Goal: Task Accomplishment & Management: Complete application form

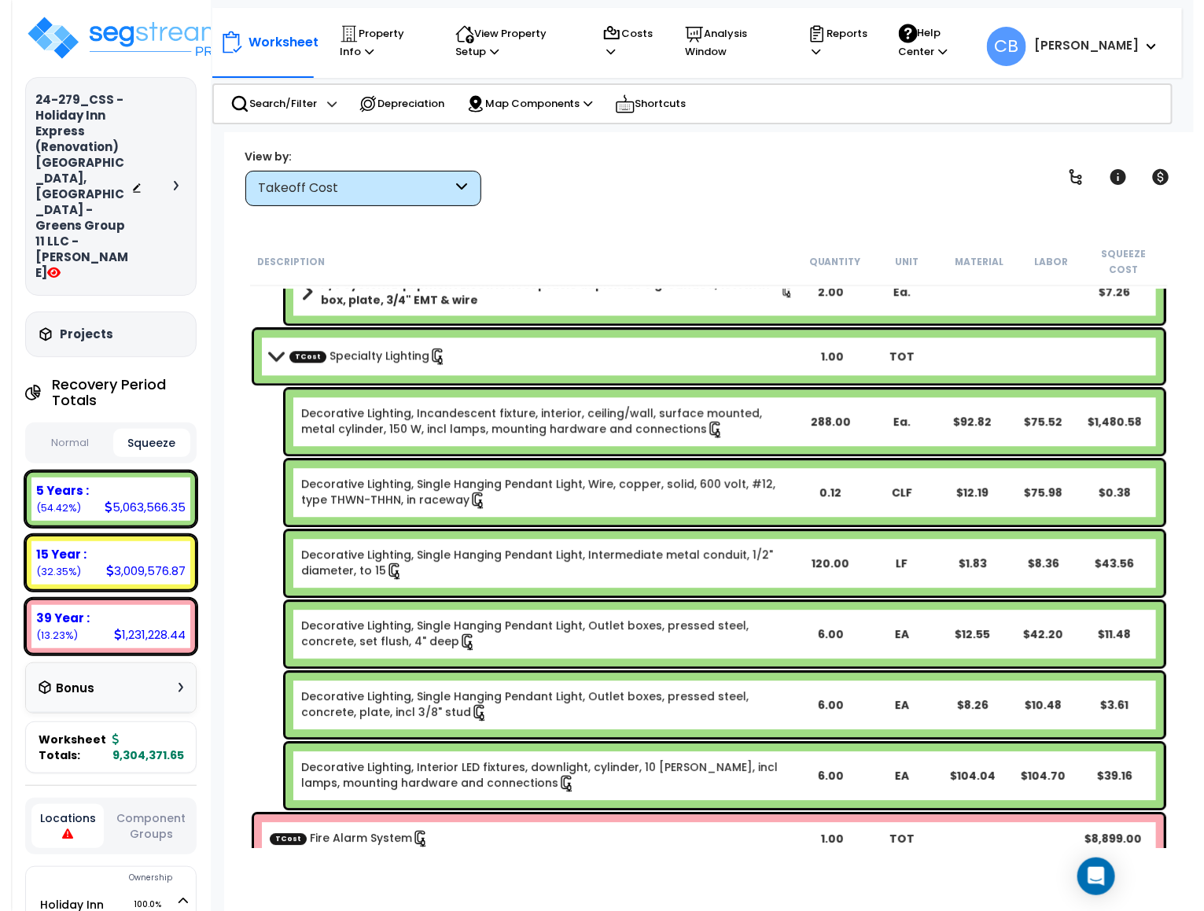
scroll to position [22939, 0]
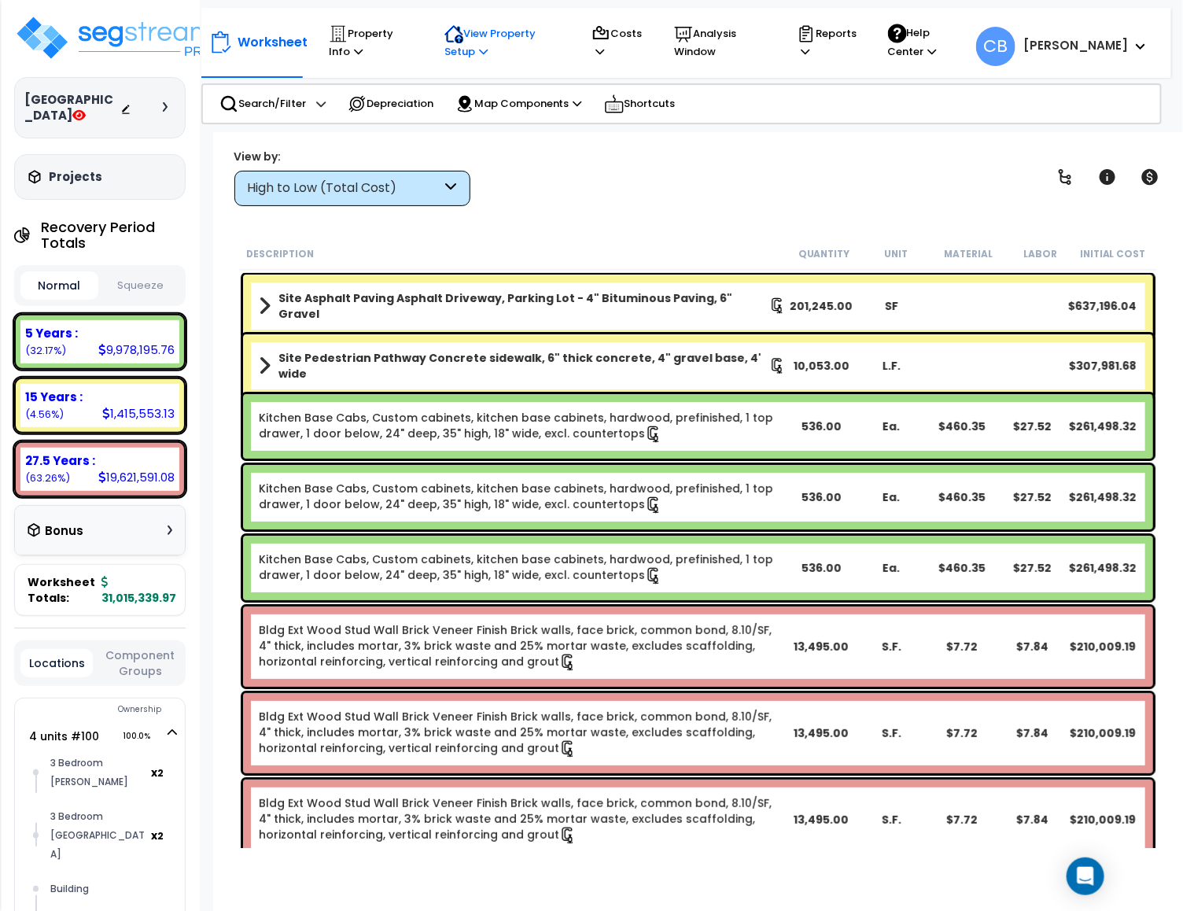
click at [414, 57] on p "View Property Setup" at bounding box center [372, 42] width 86 height 36
click at [529, 203] on div "View by: High to Low (Total Cost) High to Low (Total Cost)" at bounding box center [698, 177] width 938 height 58
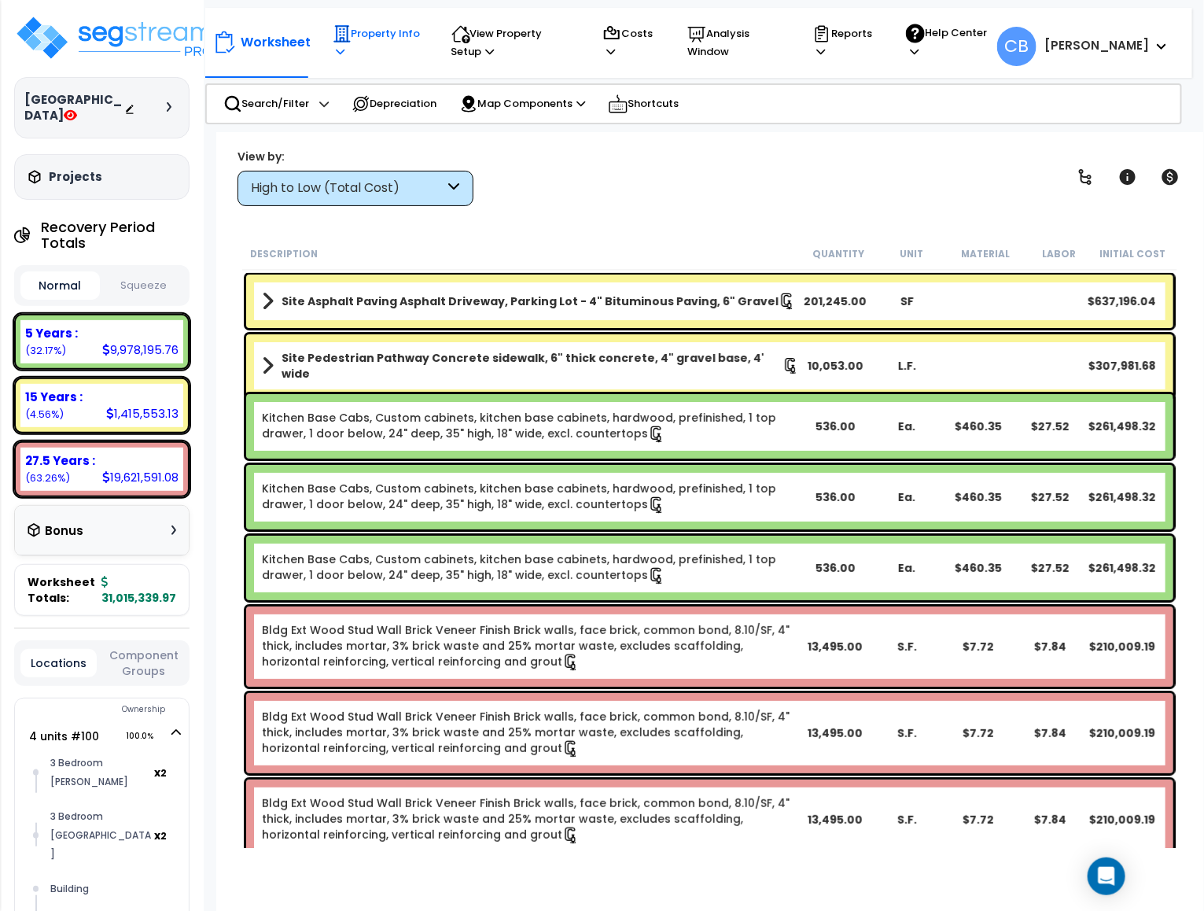
drag, startPoint x: 337, startPoint y: 48, endPoint x: 343, endPoint y: 59, distance: 12.3
click at [337, 50] on icon at bounding box center [341, 51] width 9 height 10
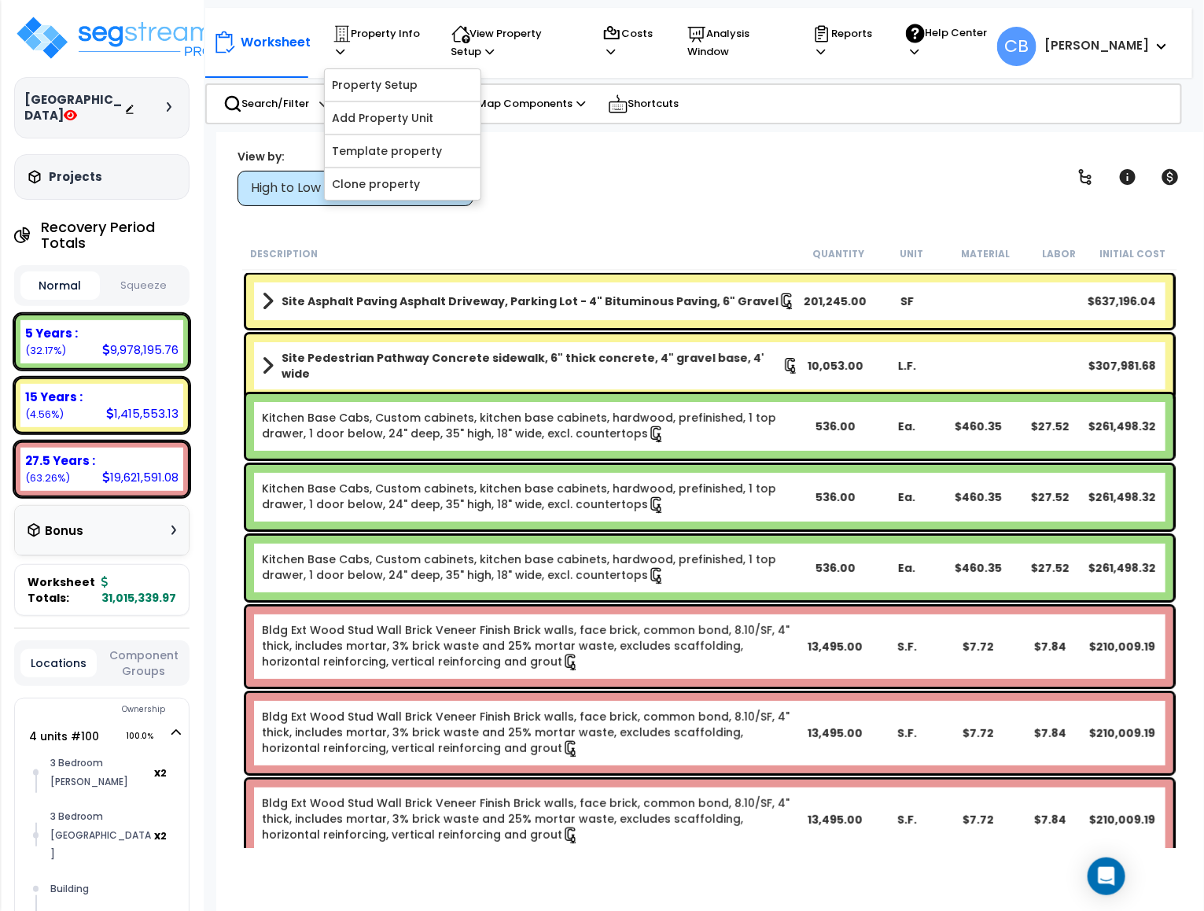
drag, startPoint x: 631, startPoint y: 160, endPoint x: 645, endPoint y: 146, distance: 20.0
click at [632, 159] on div "View by: High to Low (Total Cost) High to Low (Total Cost)" at bounding box center [710, 177] width 956 height 58
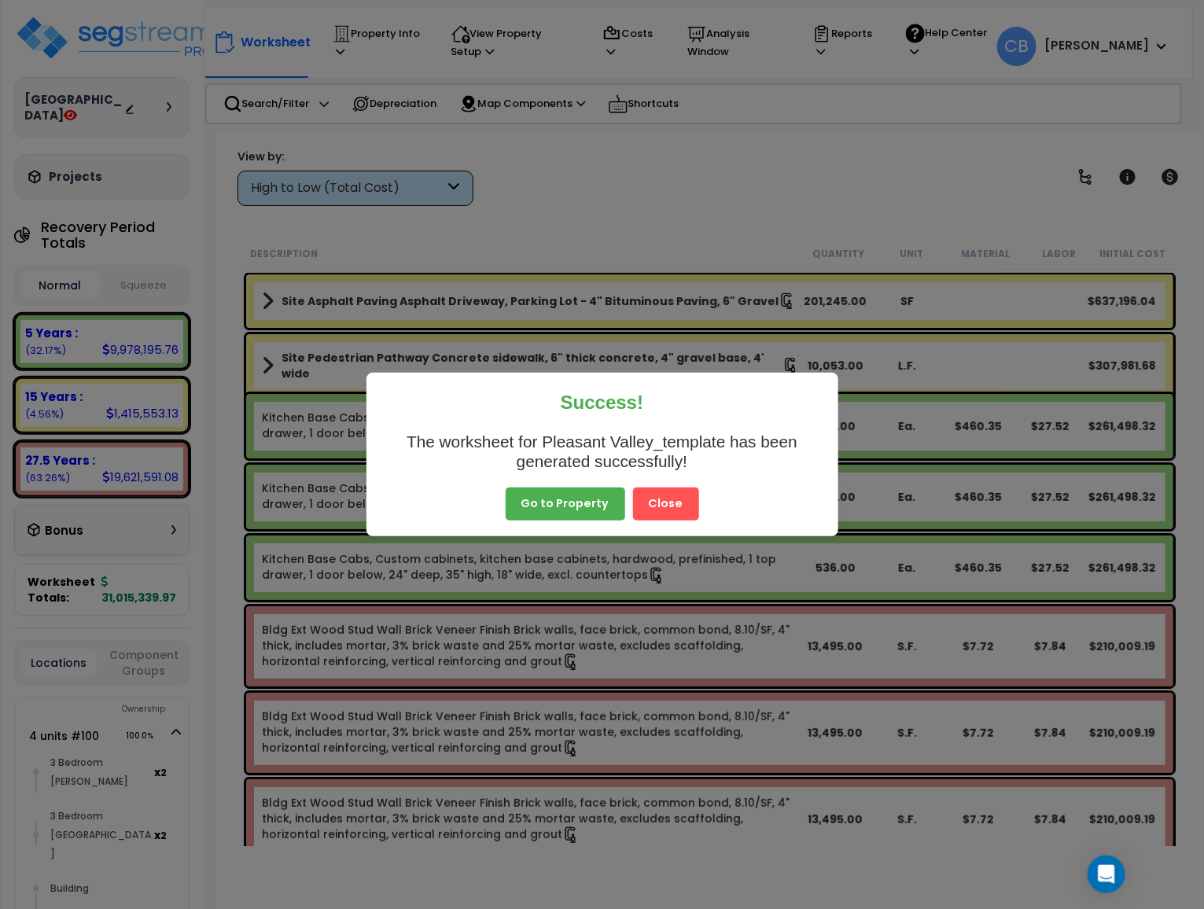
click at [639, 499] on button "Close" at bounding box center [666, 504] width 66 height 33
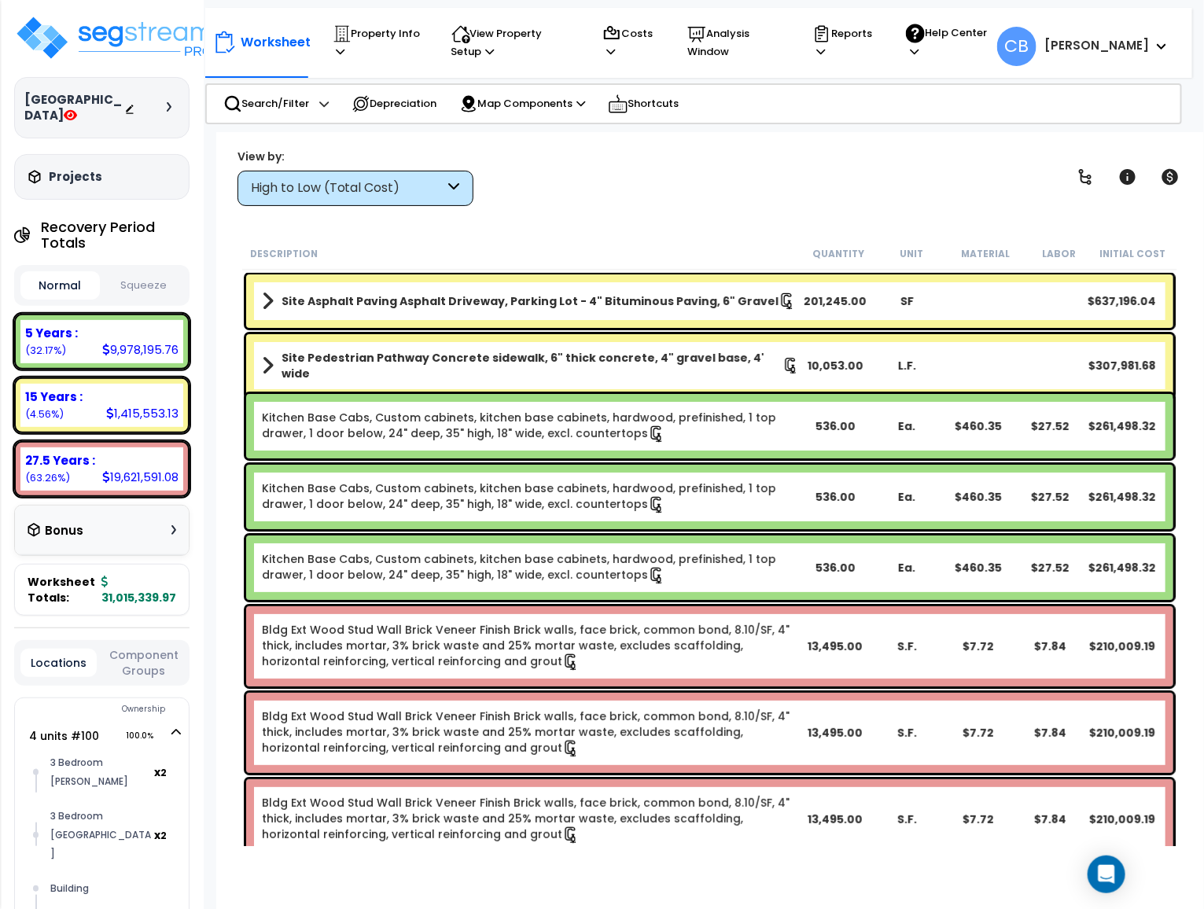
click at [340, 179] on div "High to Low (Total Cost)" at bounding box center [348, 188] width 194 height 18
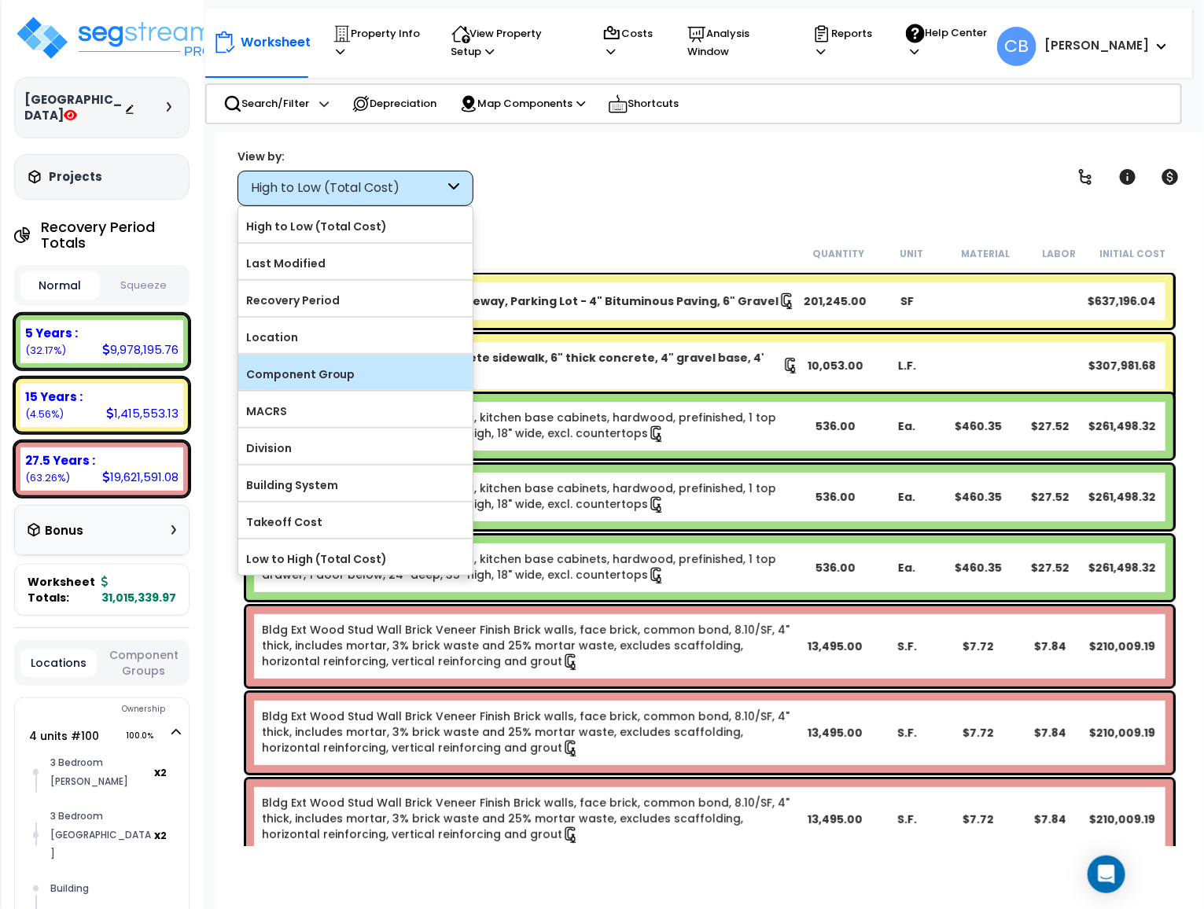
click at [331, 371] on label "Component Group" at bounding box center [355, 375] width 234 height 24
click at [0, 0] on input "Component Group" at bounding box center [0, 0] width 0 height 0
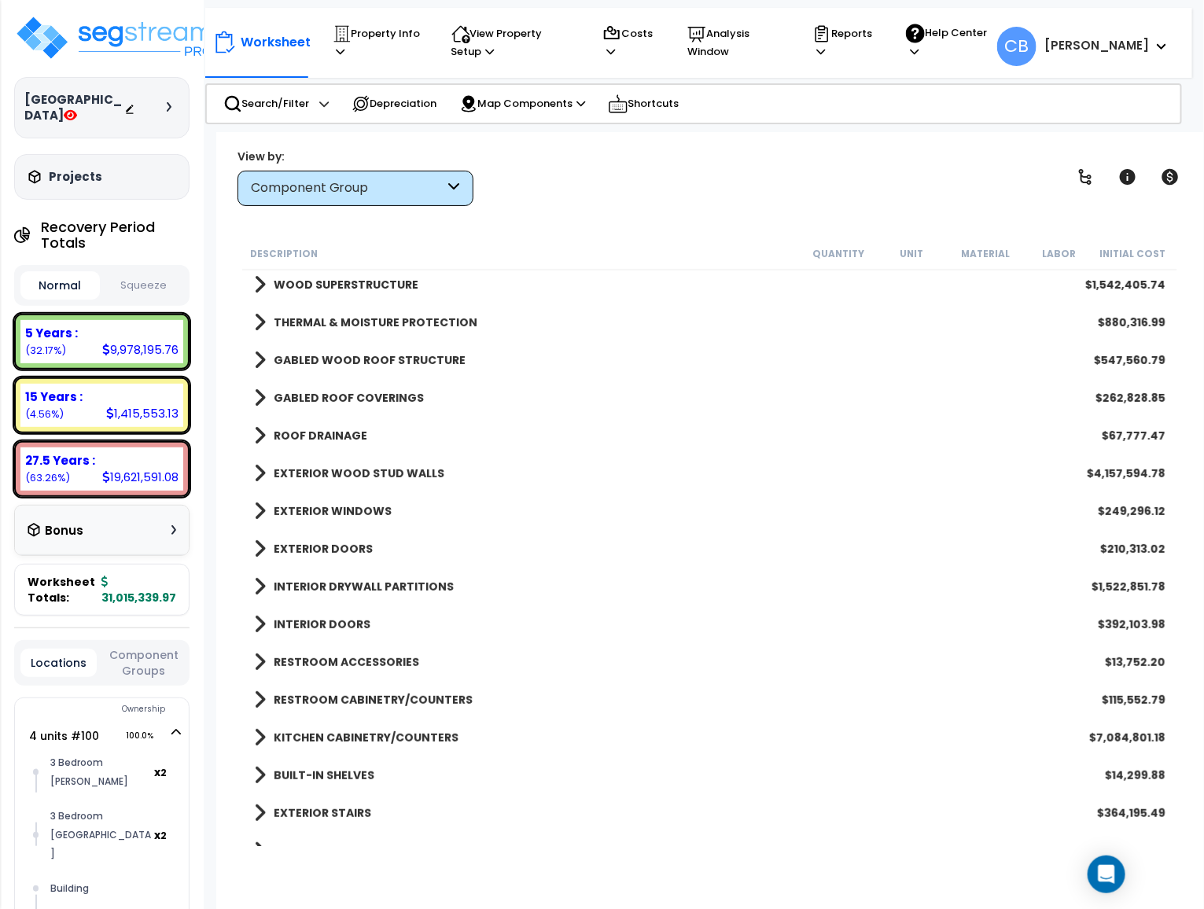
scroll to position [236, 0]
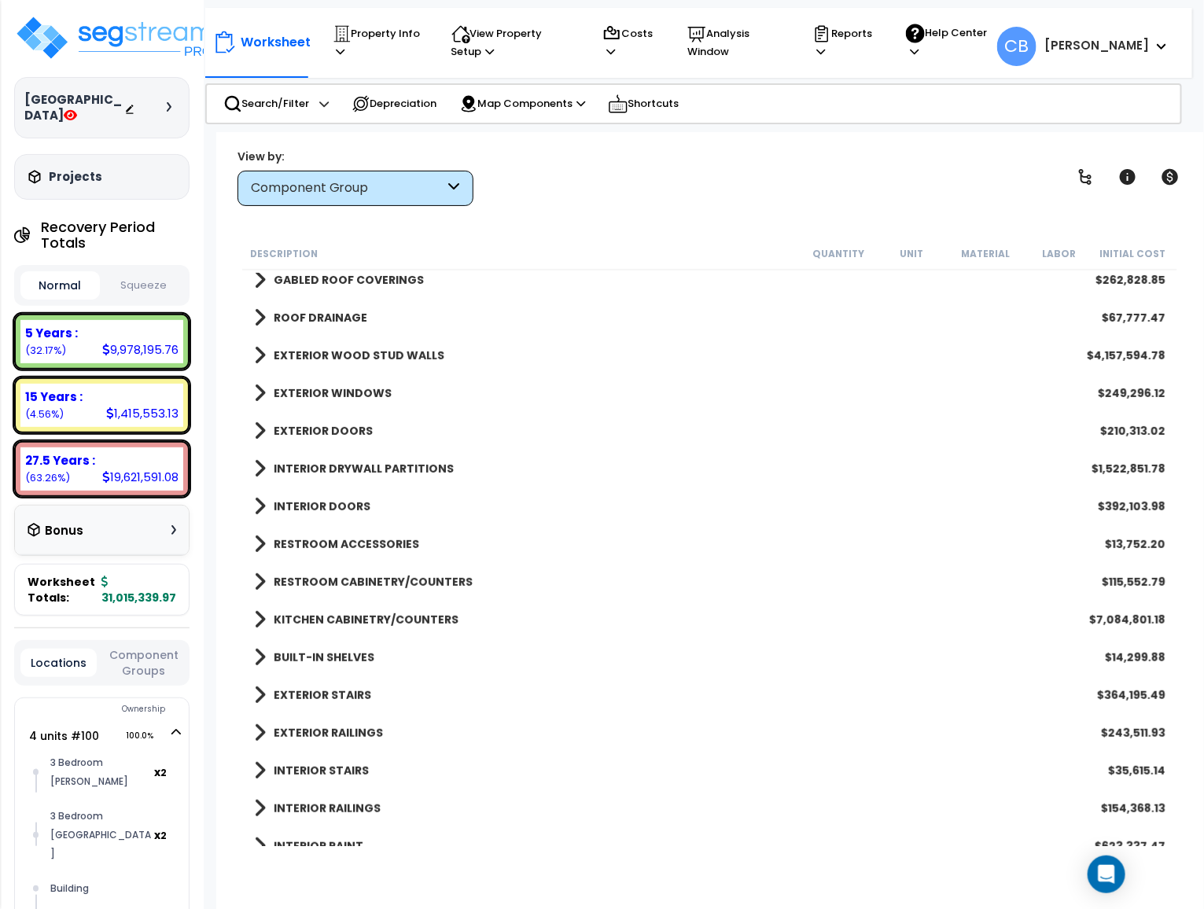
click at [395, 621] on b "KITCHEN CABINETRY/COUNTERS" at bounding box center [366, 620] width 185 height 16
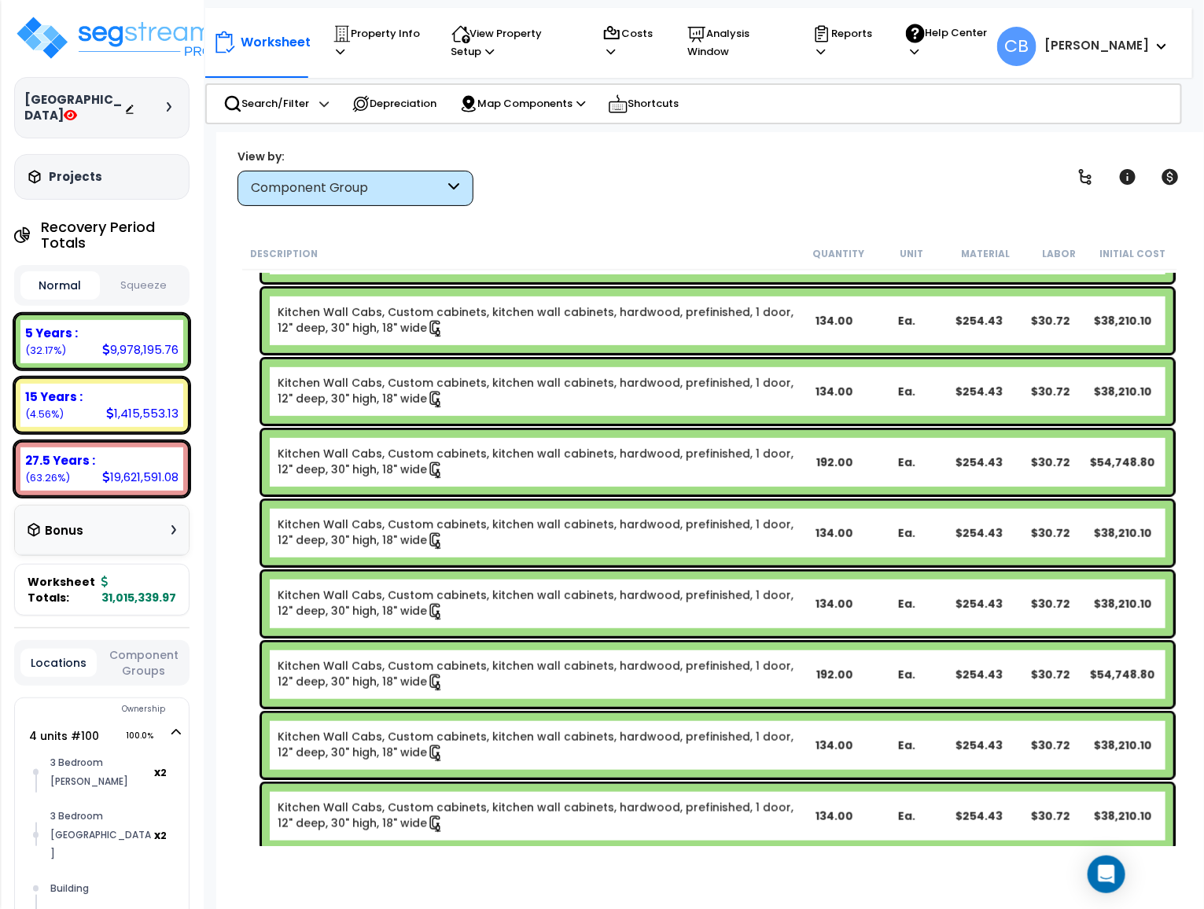
scroll to position [4837, 0]
click at [297, 180] on div "Component Group" at bounding box center [348, 188] width 194 height 18
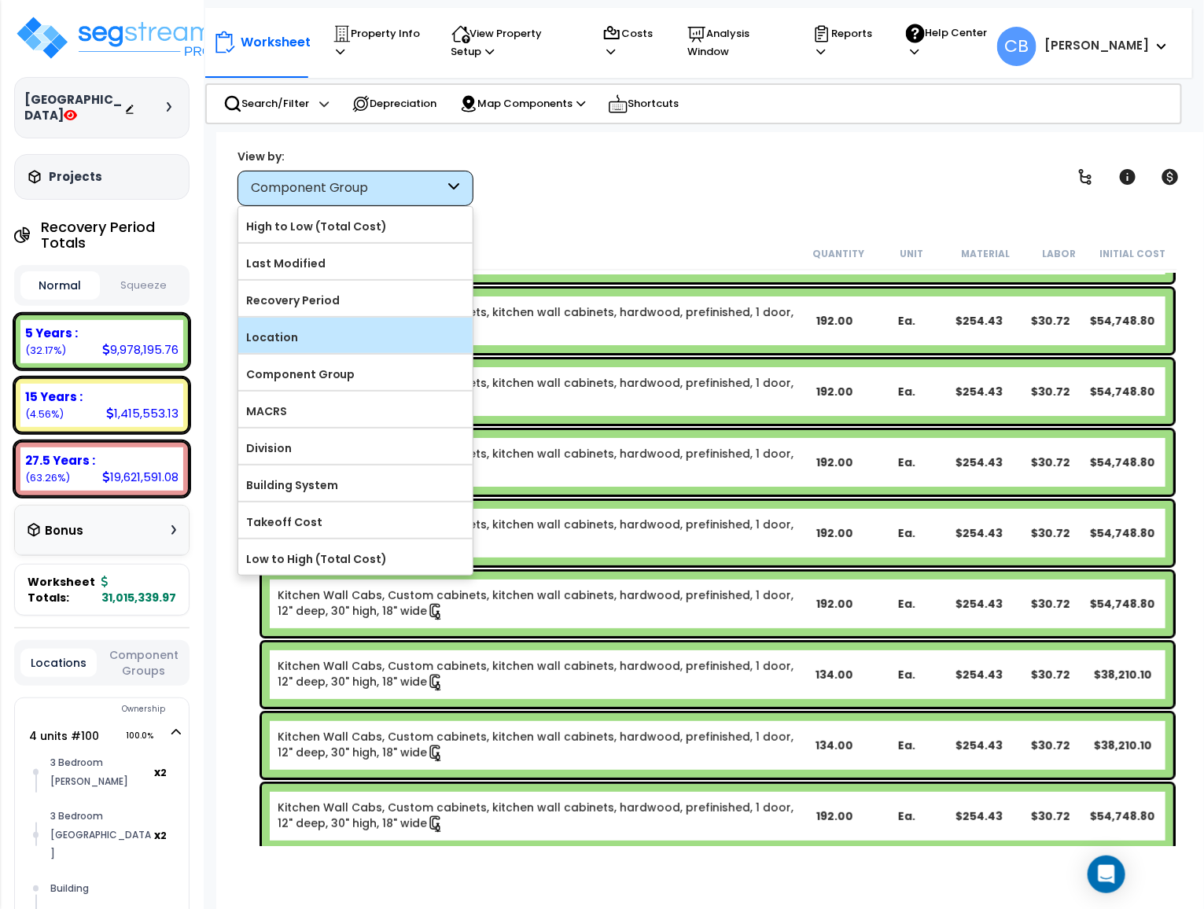
click at [308, 336] on label "Location" at bounding box center [355, 338] width 234 height 24
click at [0, 0] on input "Location" at bounding box center [0, 0] width 0 height 0
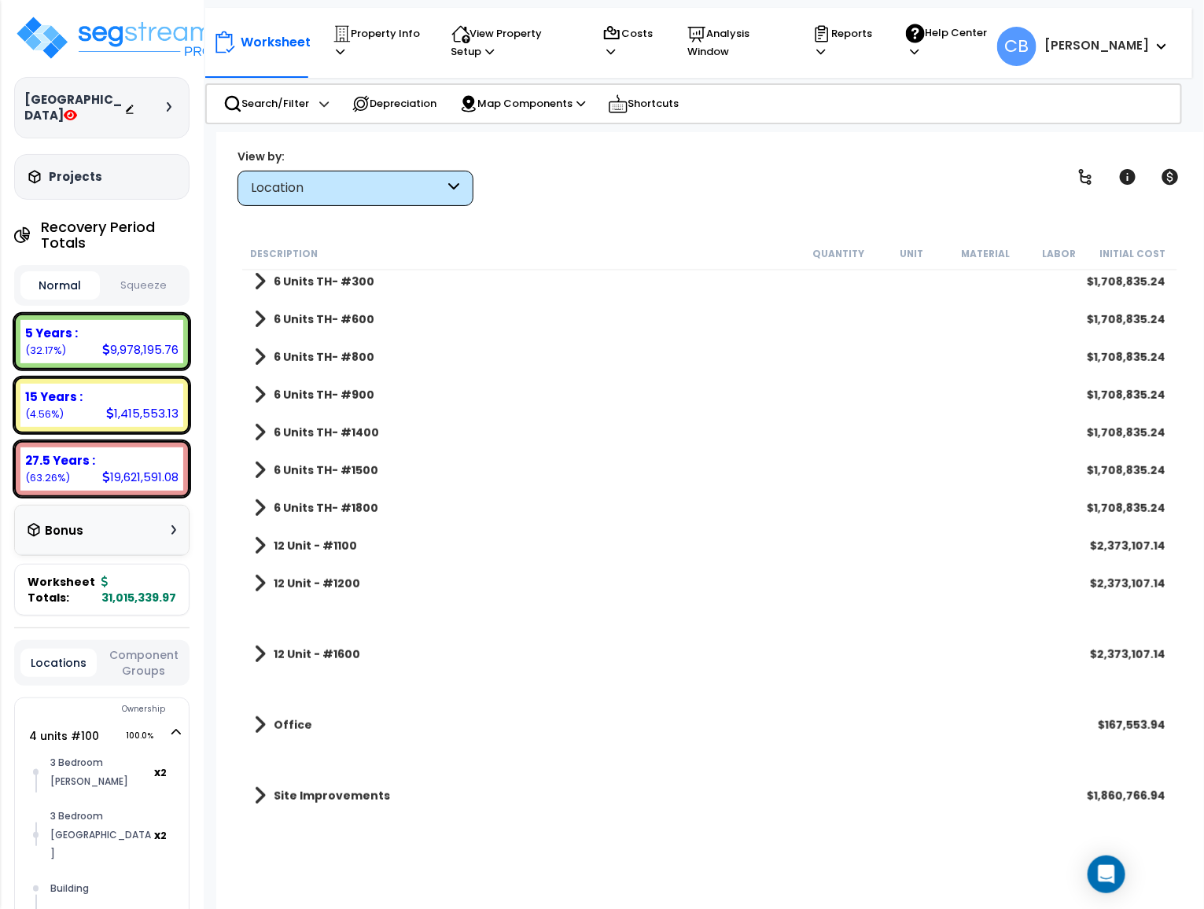
scroll to position [0, 0]
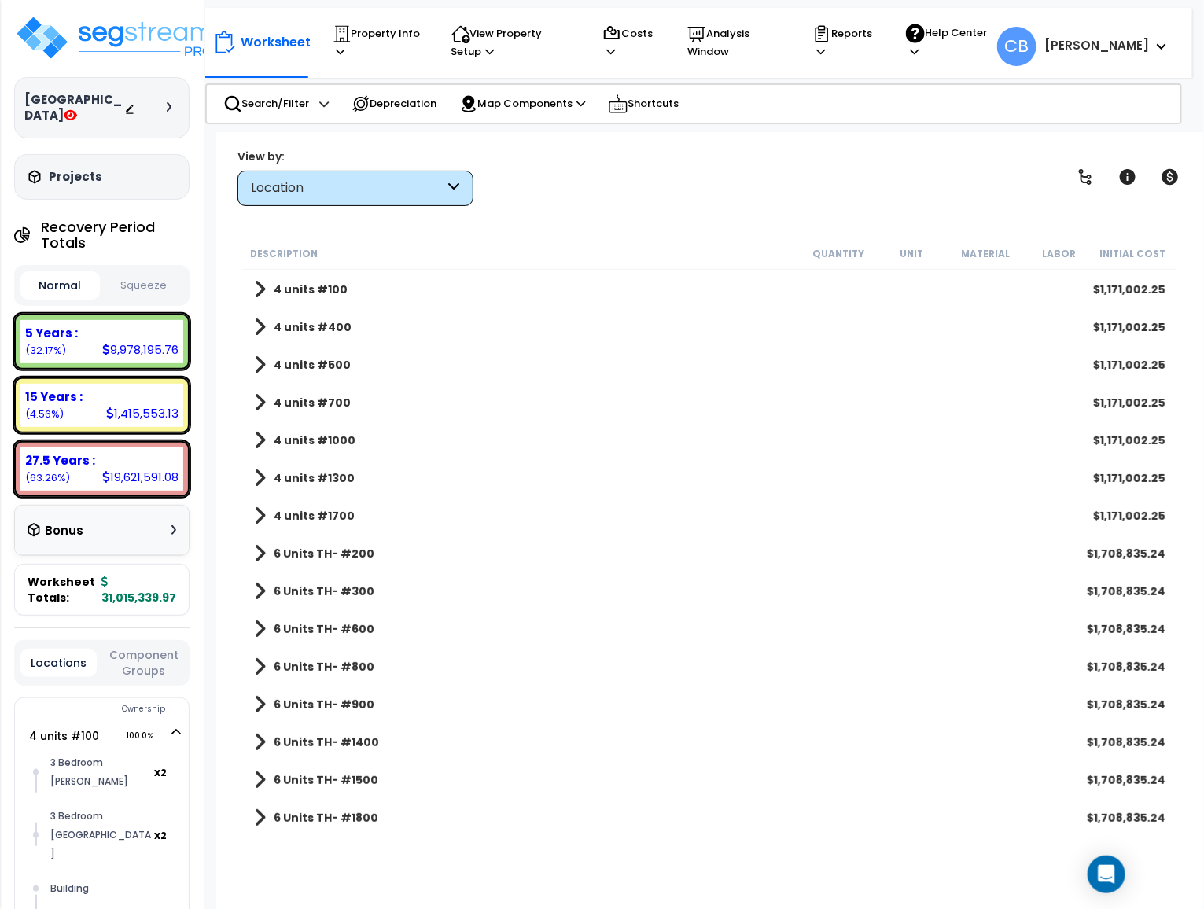
click at [311, 293] on b "4 units #100" at bounding box center [311, 290] width 74 height 16
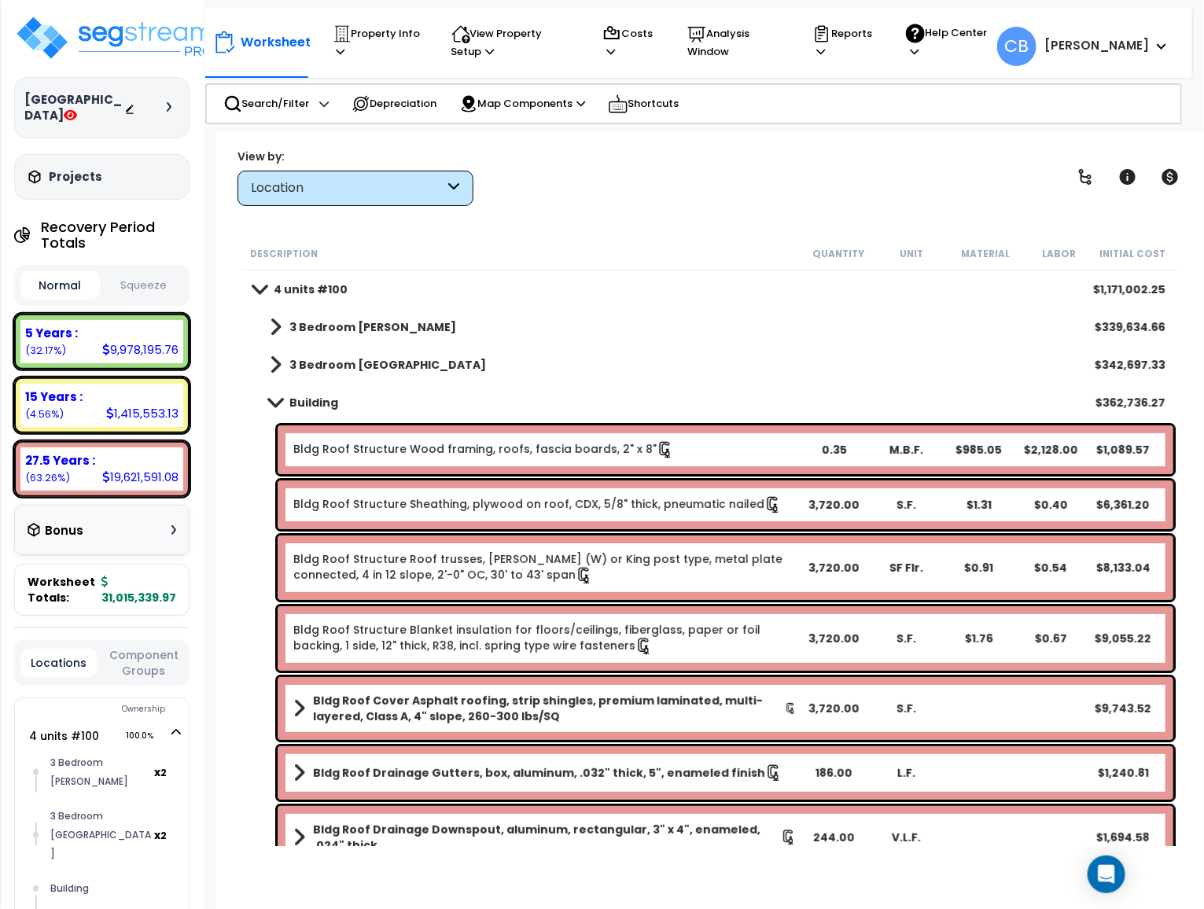
click at [286, 397] on link "Building" at bounding box center [296, 403] width 84 height 22
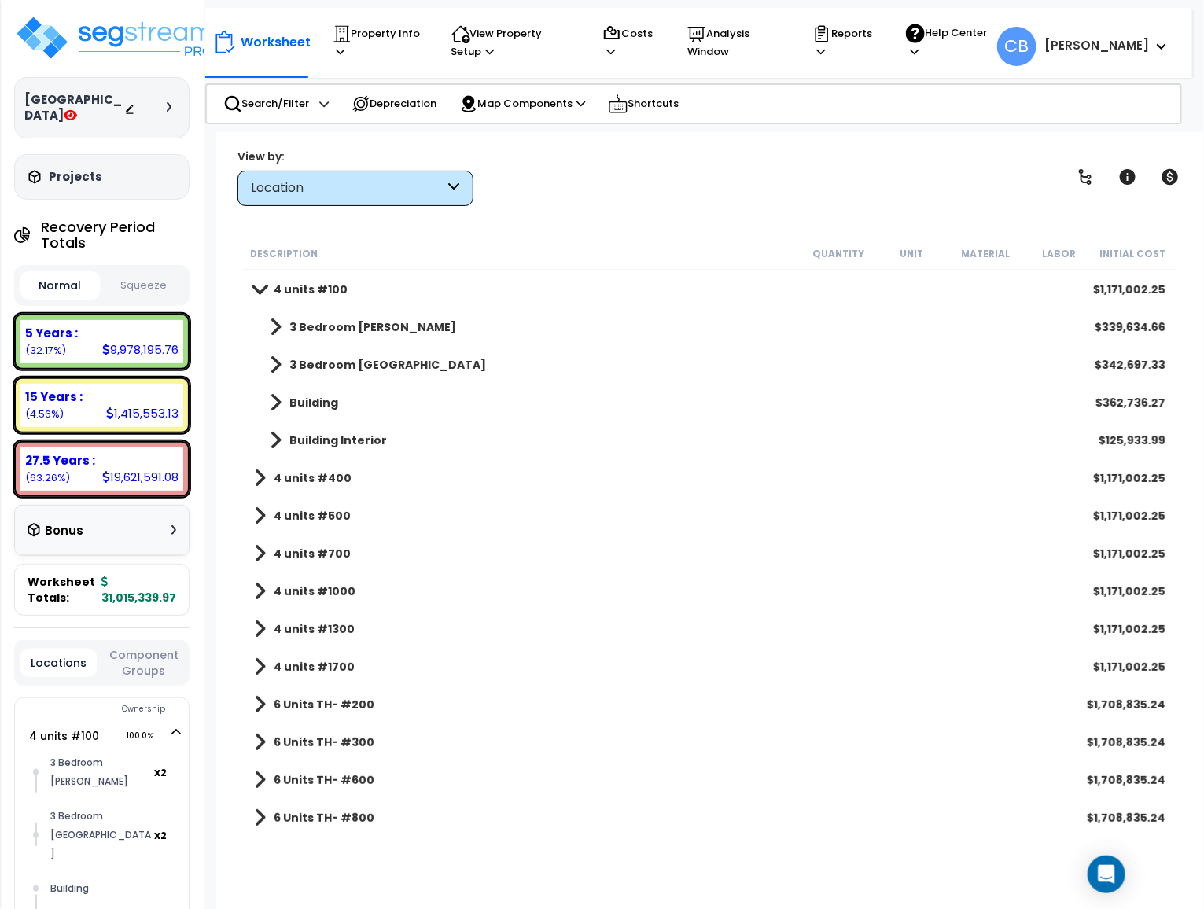
click at [311, 321] on b "3 Bedroom Greeson" at bounding box center [372, 327] width 167 height 16
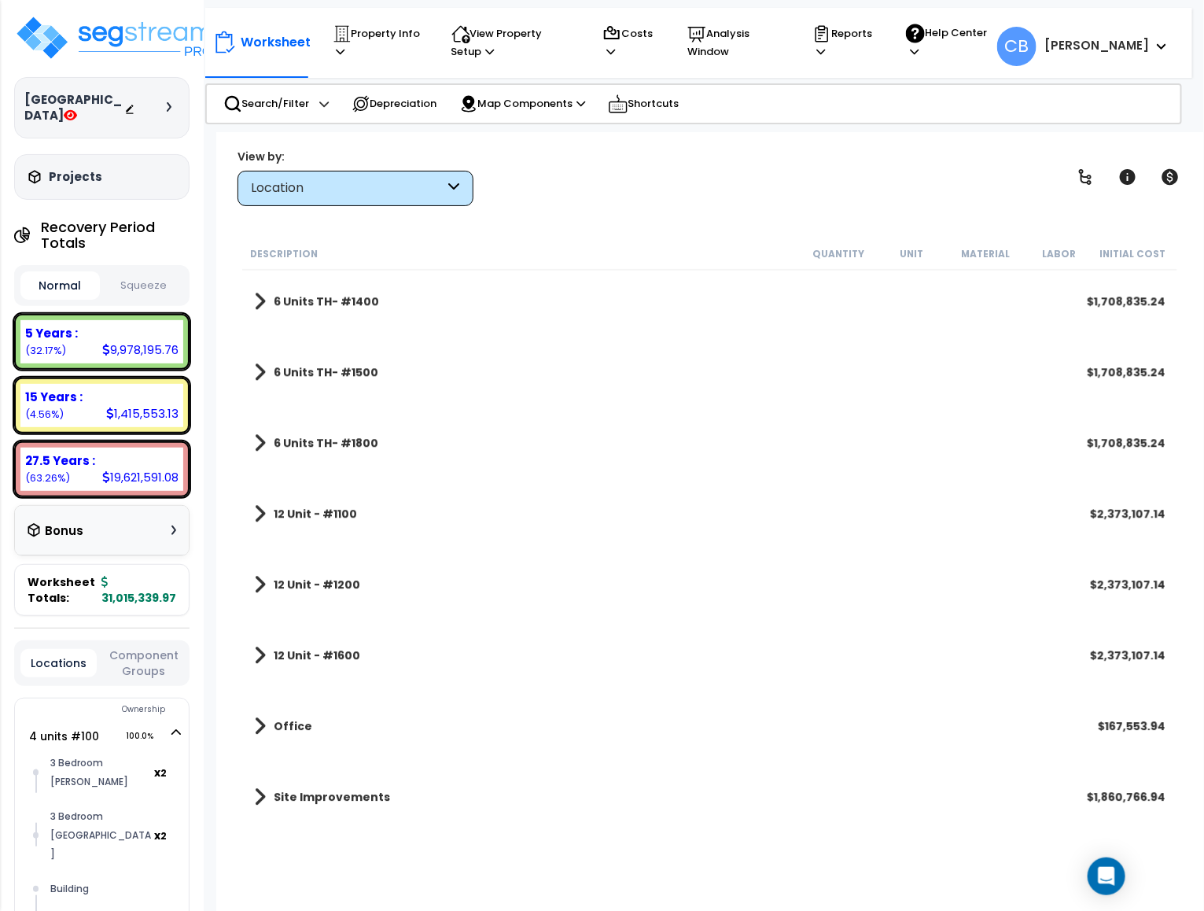
scroll to position [5637, 0]
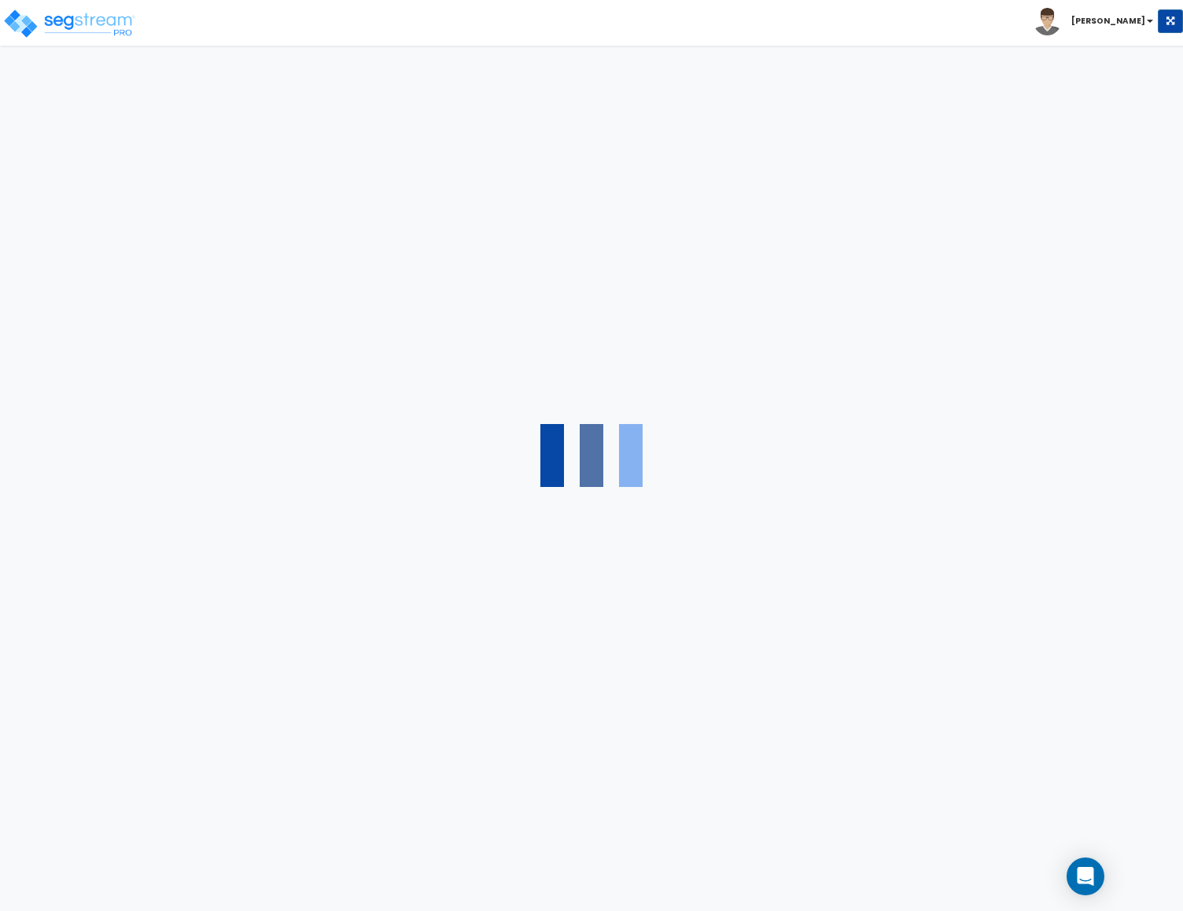
select select "1"
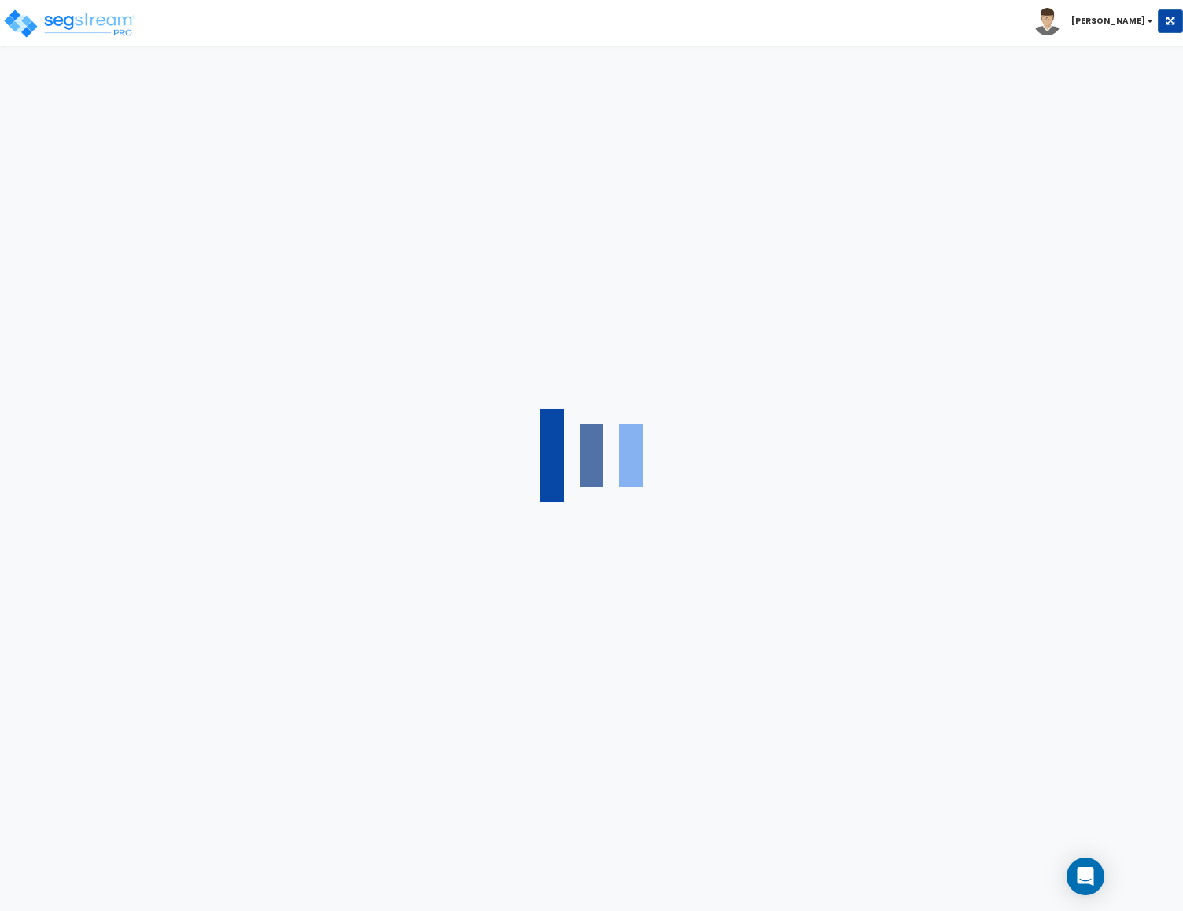
select select "1"
select select "4"
select select "2"
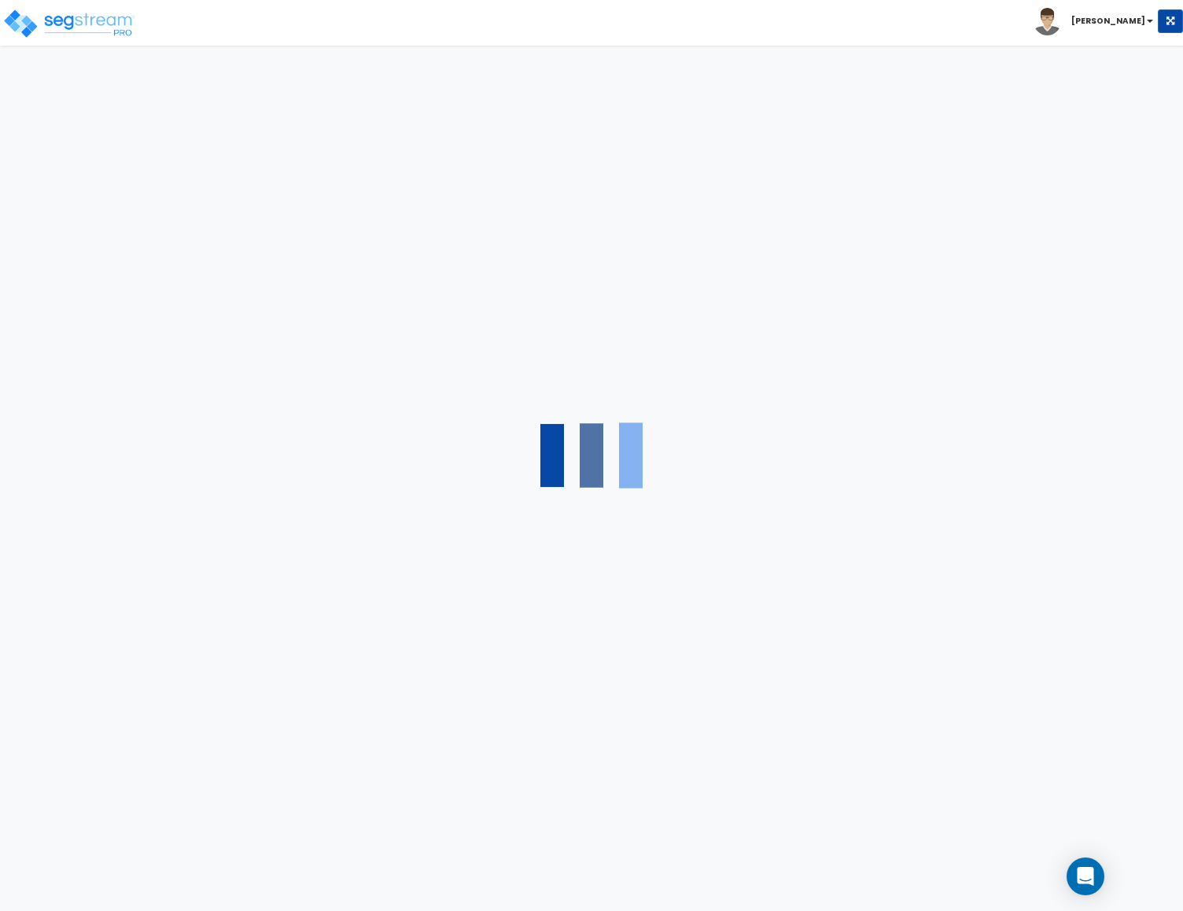
select select "4"
select select "2"
select select "3"
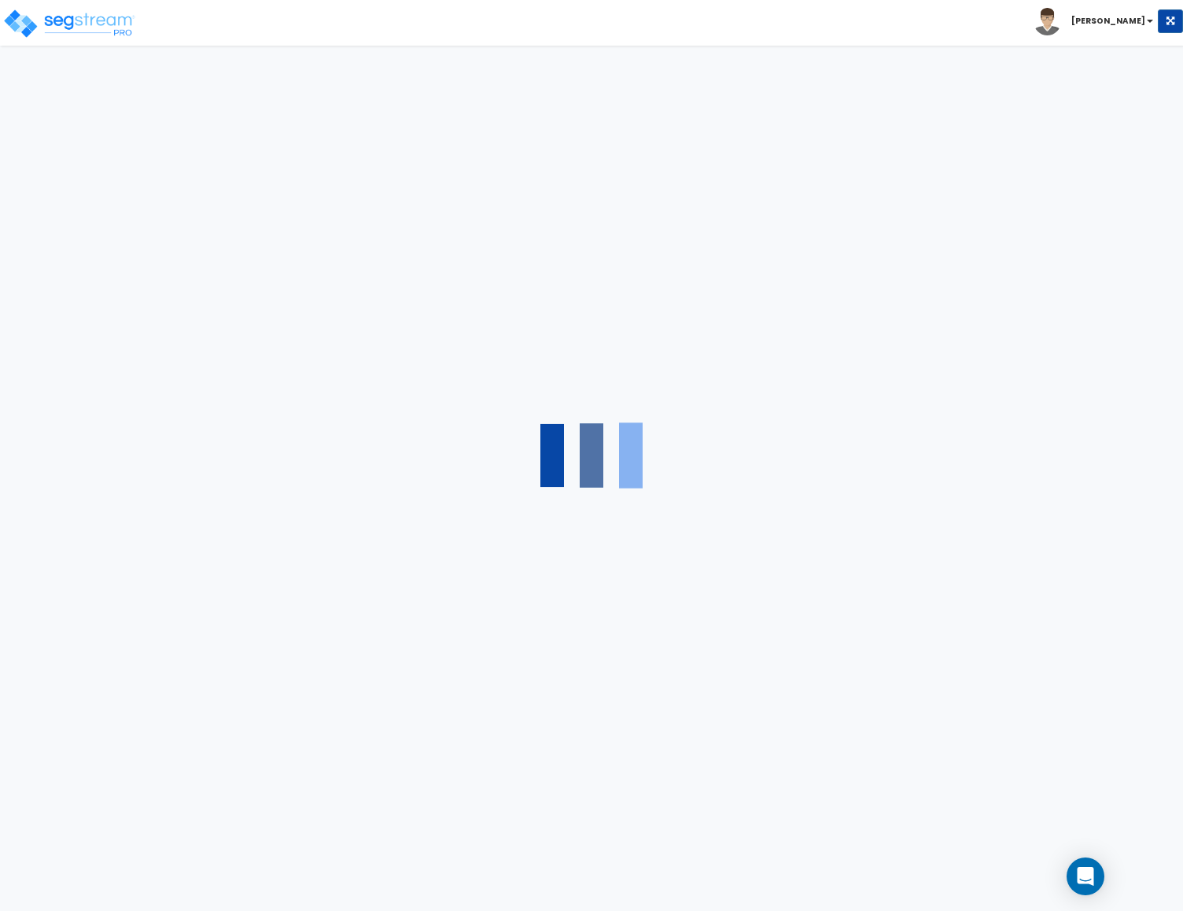
select select "2"
select select "1"
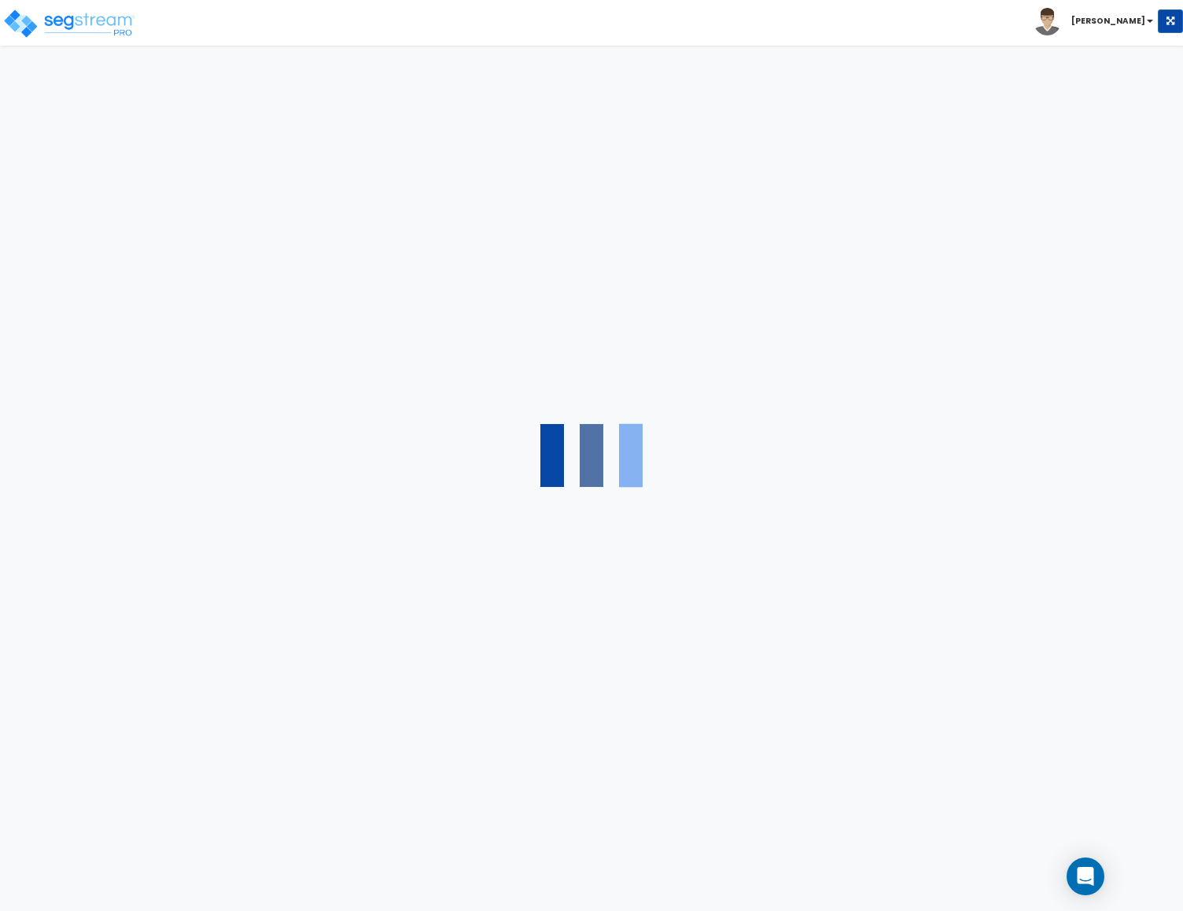
select select "1"
select select "2"
select select "1"
select select "3"
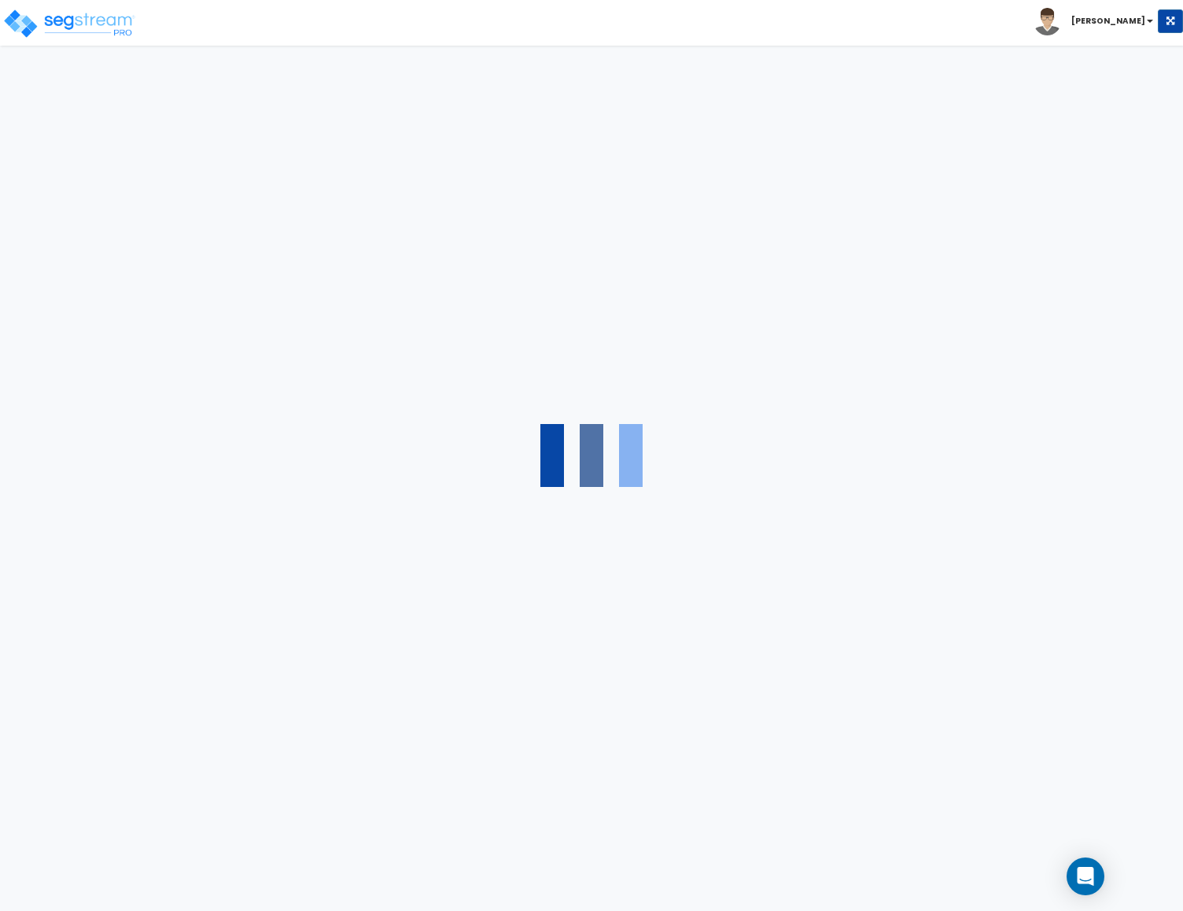
select select "1"
select select "2"
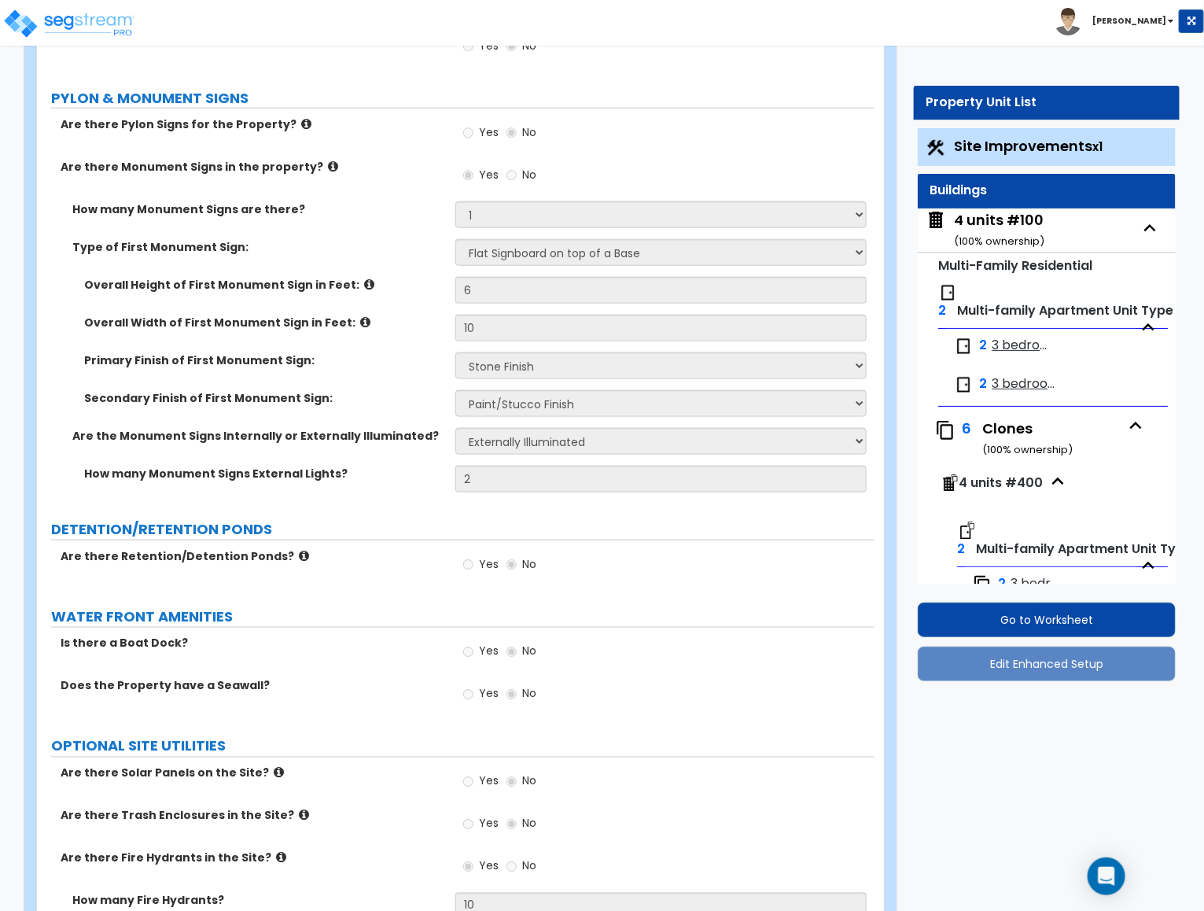
scroll to position [354, 0]
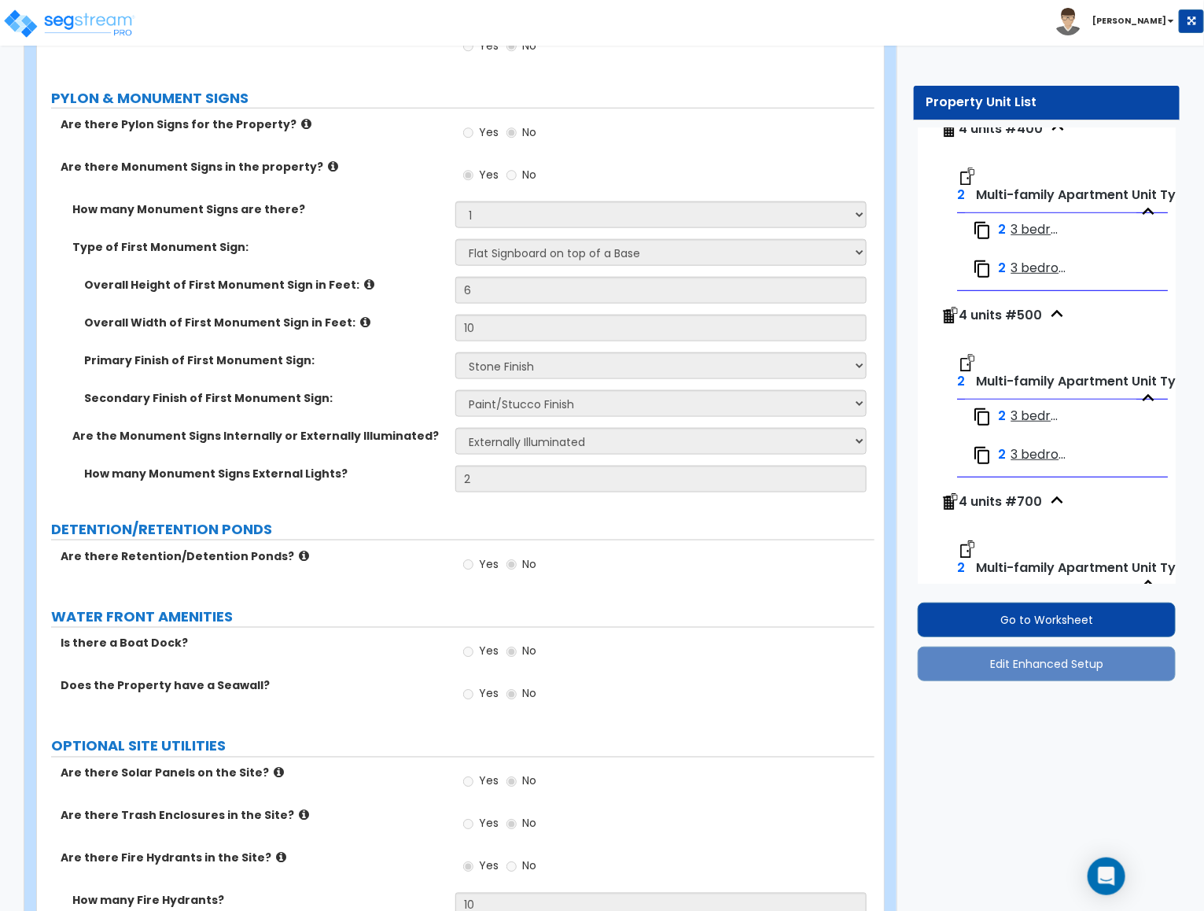
click at [1026, 230] on span "3 bedroom Greeson" at bounding box center [1035, 230] width 48 height 18
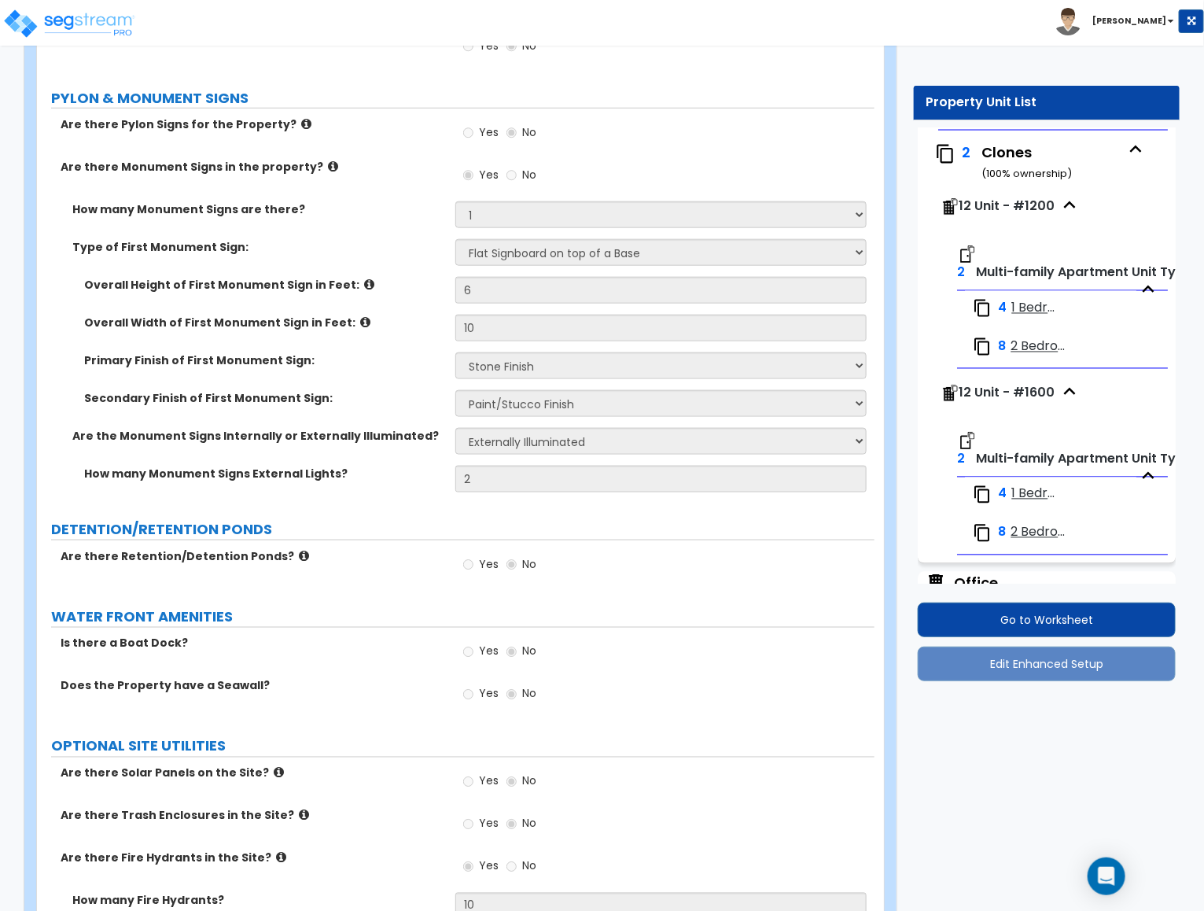
scroll to position [3615, 0]
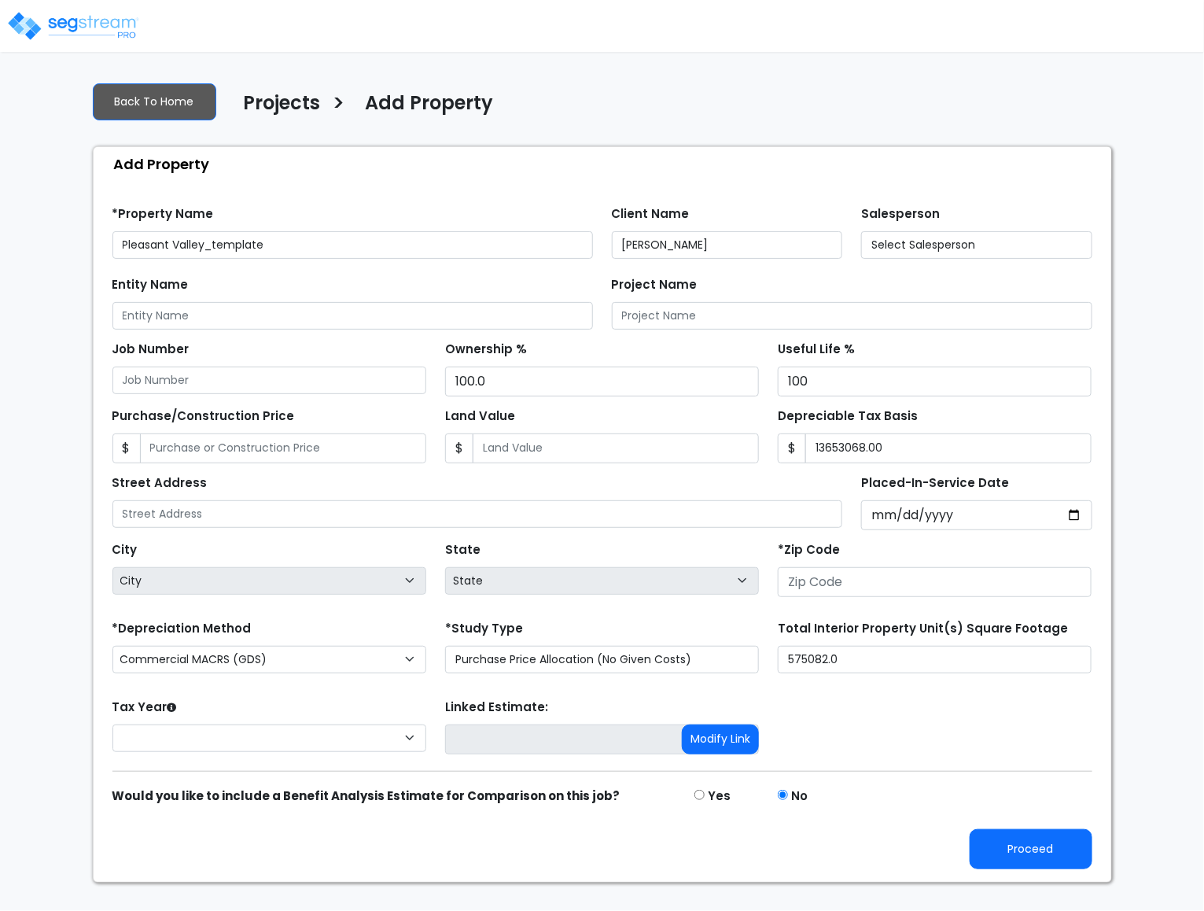
type input "2503B"
type input "[STREET_ADDRESS]"
type input "72223"
select select "CRM(_5"
select select "2024"
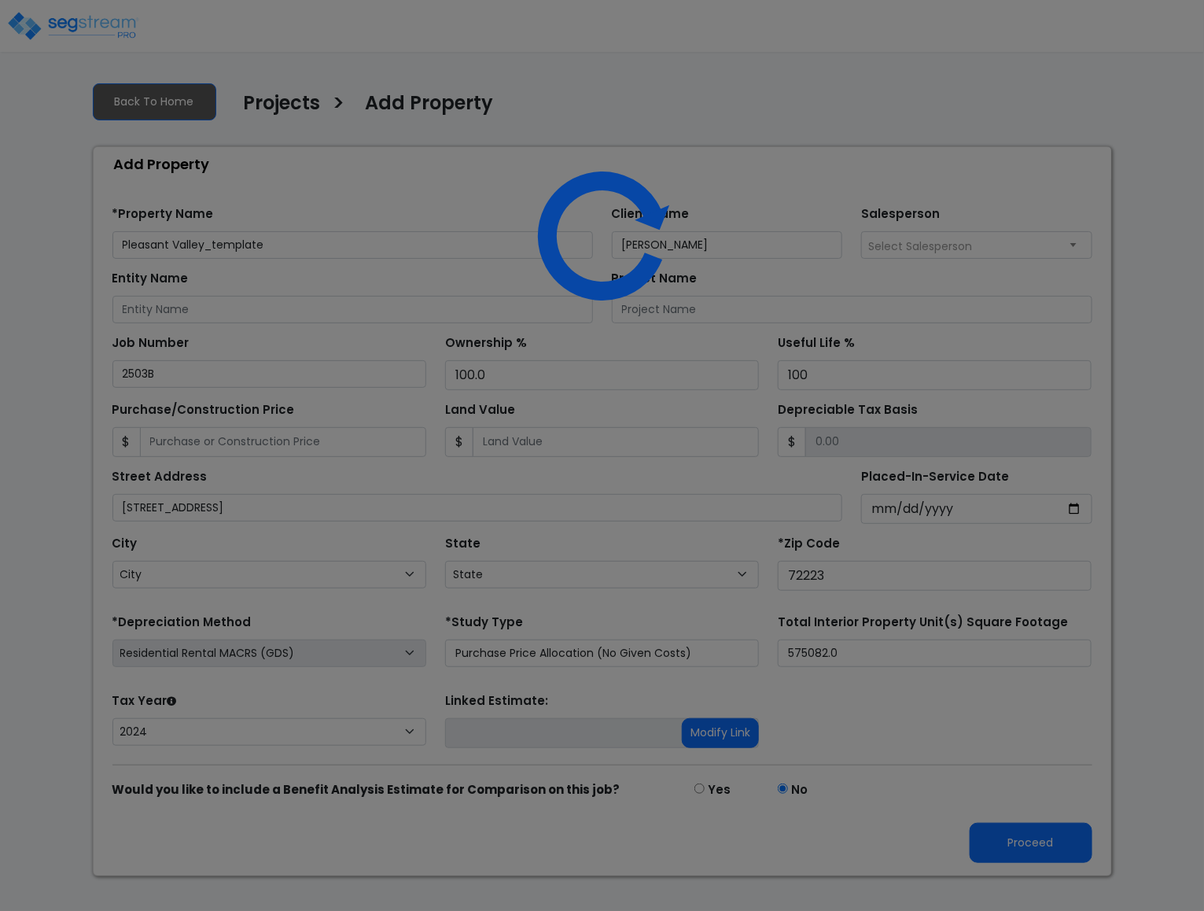
select select "AR"
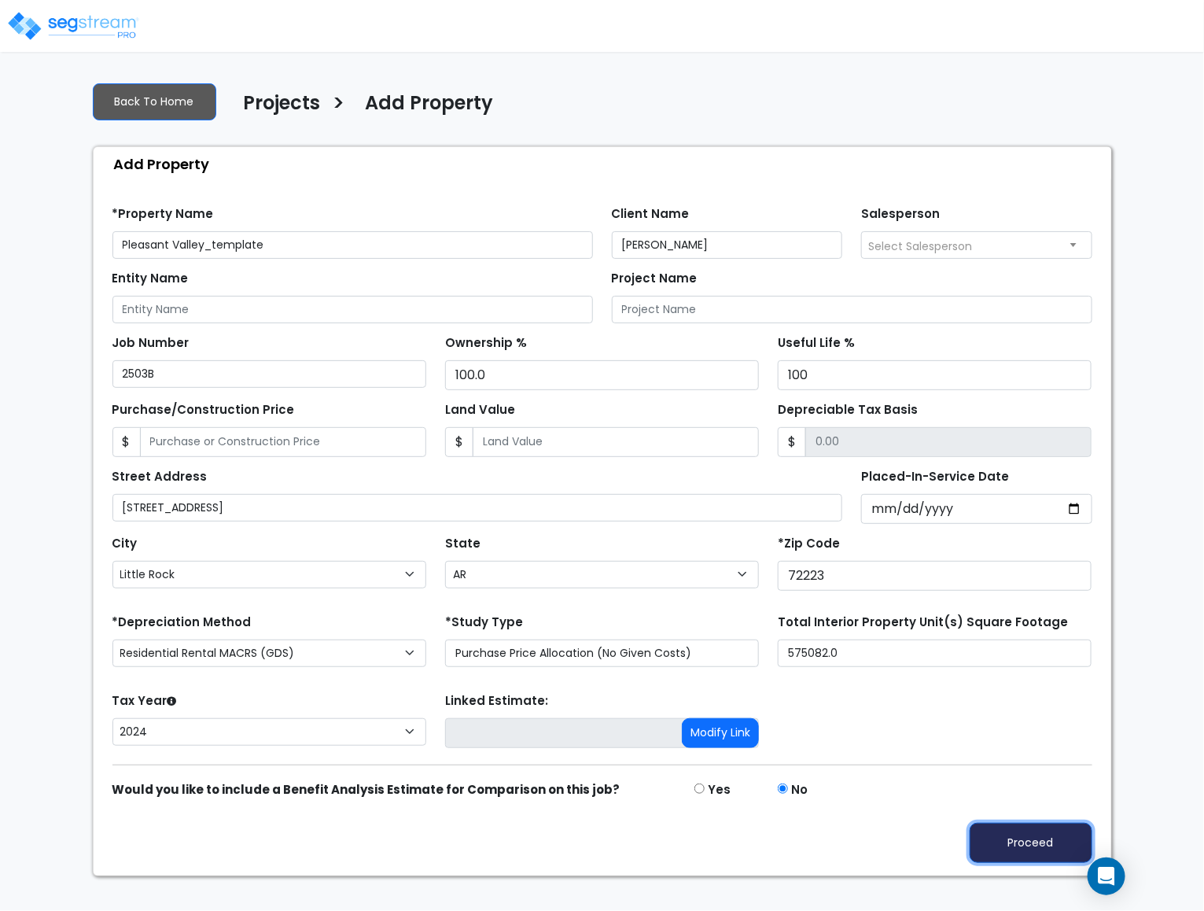
click at [1029, 845] on button "Proceed" at bounding box center [1031, 843] width 123 height 40
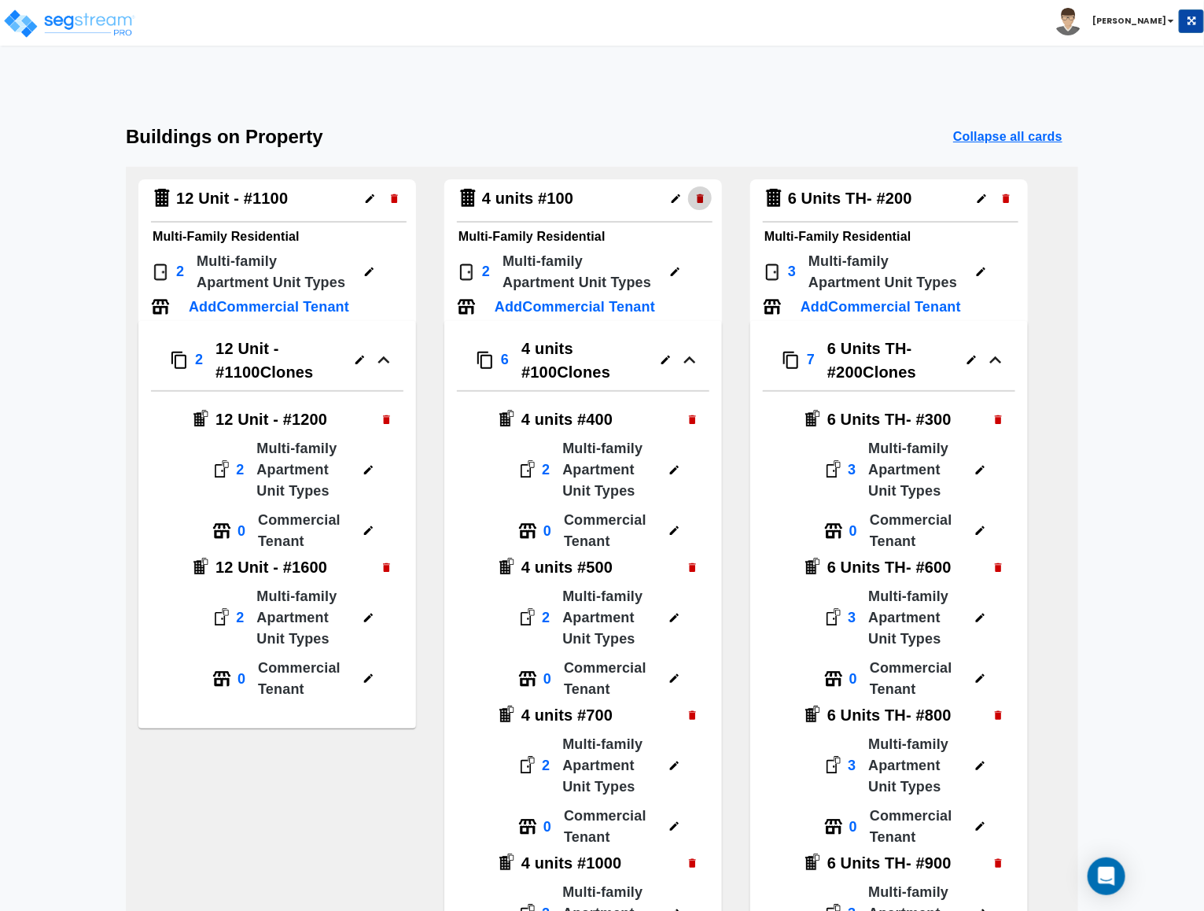
click at [690, 203] on button "button" at bounding box center [700, 198] width 24 height 24
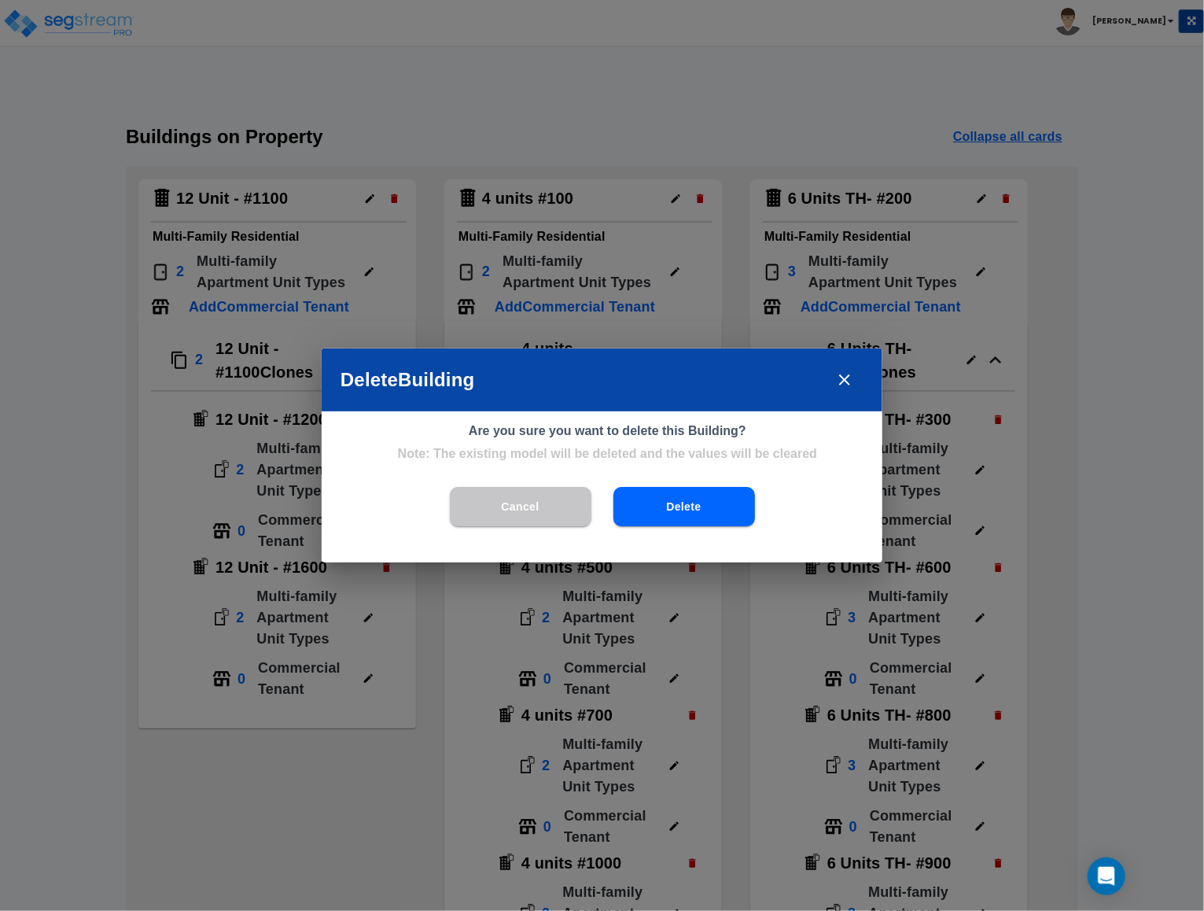
drag, startPoint x: 677, startPoint y: 503, endPoint x: 685, endPoint y: 470, distance: 34.0
click at [676, 501] on button "Delete" at bounding box center [684, 506] width 142 height 39
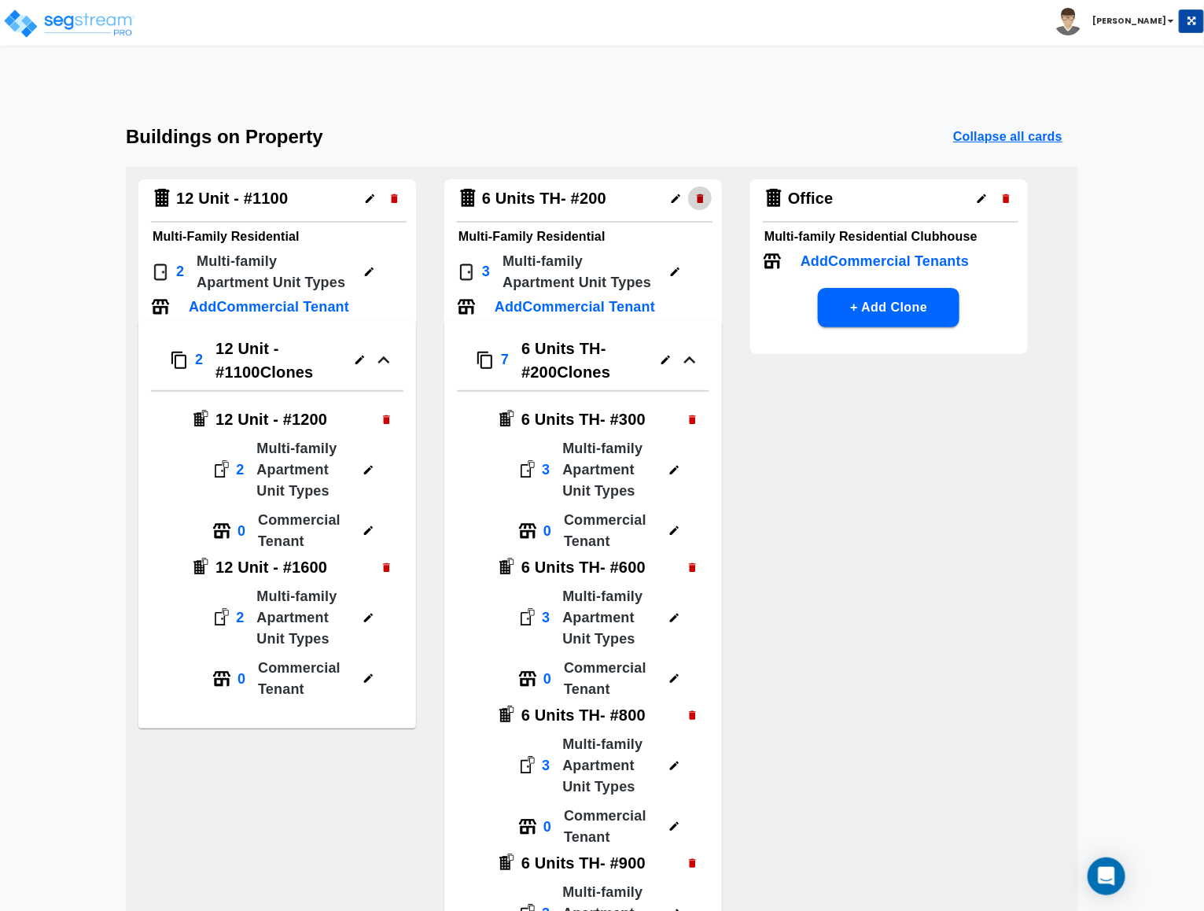
click at [703, 197] on icon "button" at bounding box center [700, 199] width 12 height 12
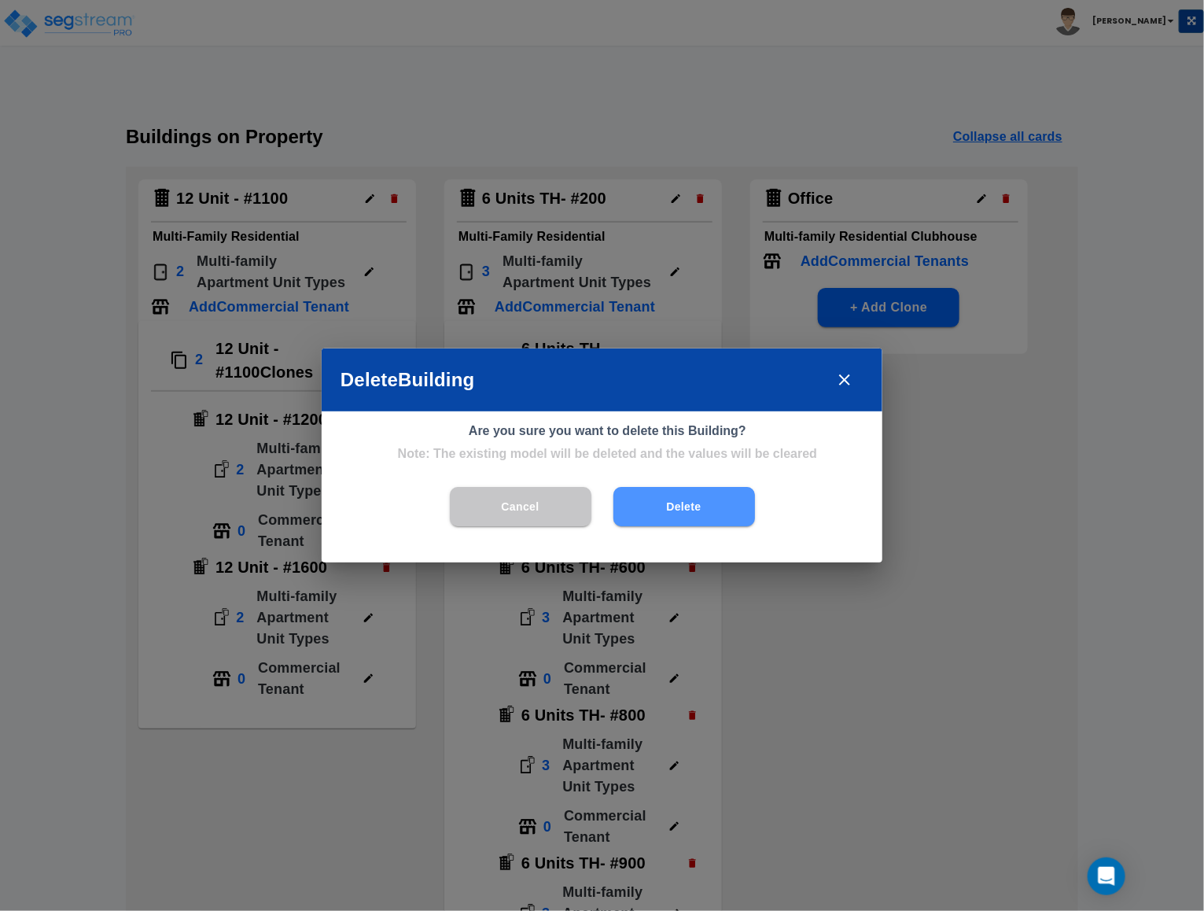
click at [704, 517] on button "Delete" at bounding box center [684, 506] width 142 height 39
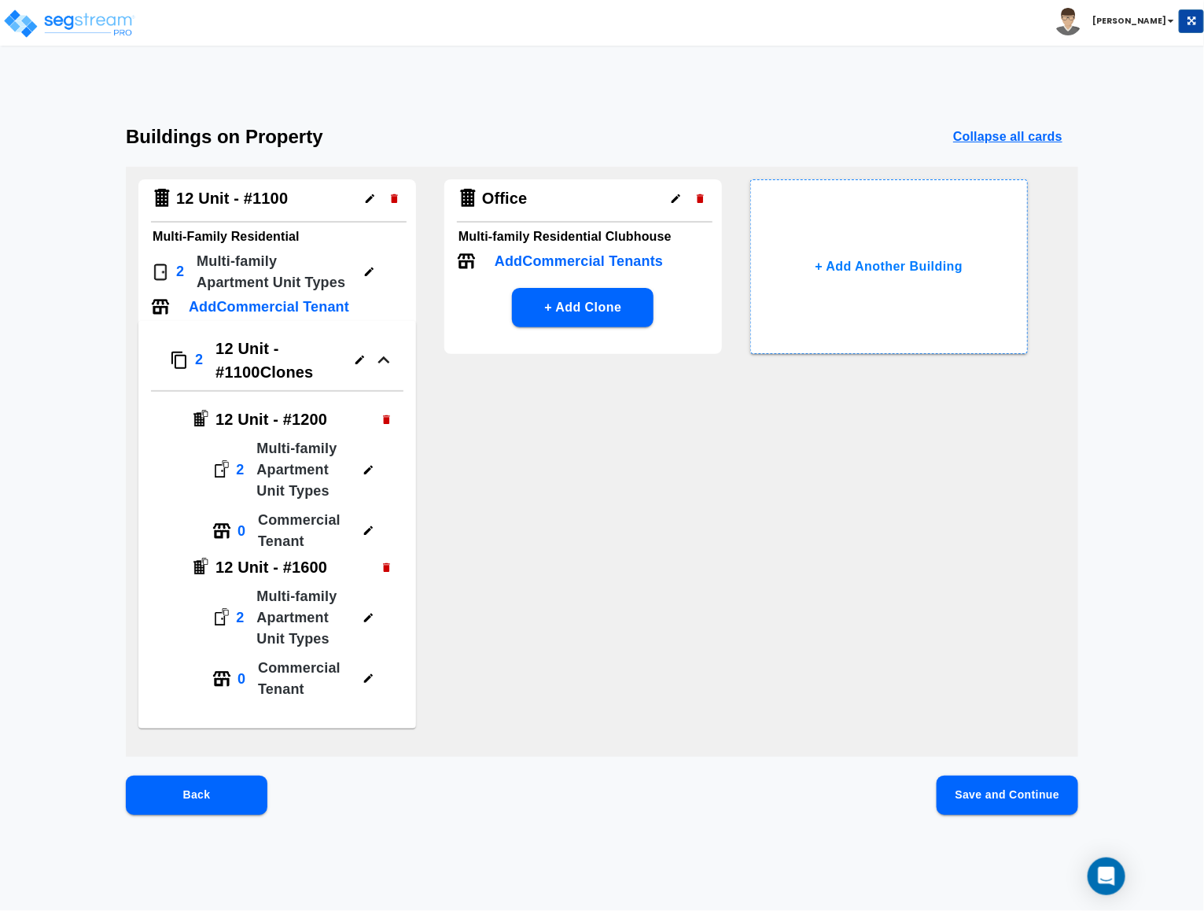
click at [701, 199] on icon "button" at bounding box center [700, 198] width 7 height 9
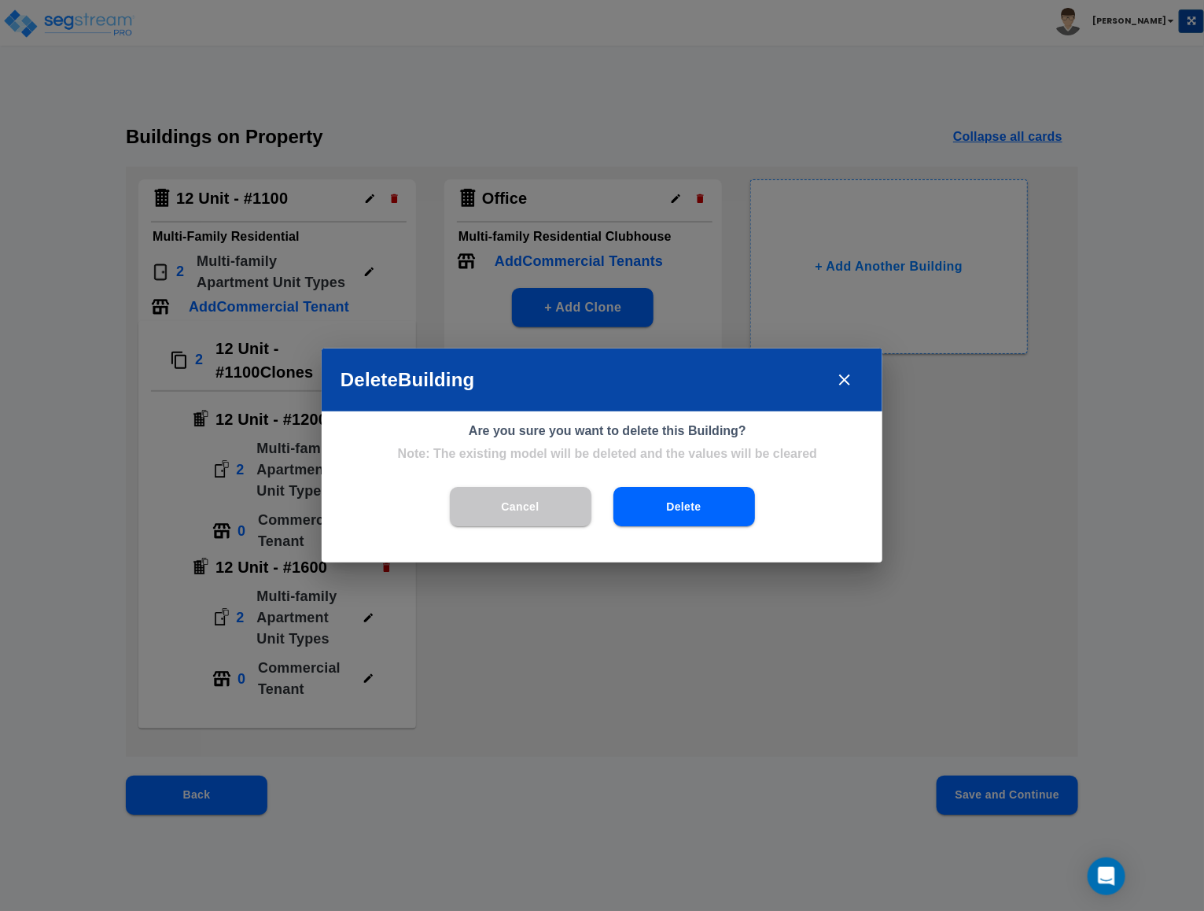
click at [687, 507] on button "Delete" at bounding box center [684, 506] width 142 height 39
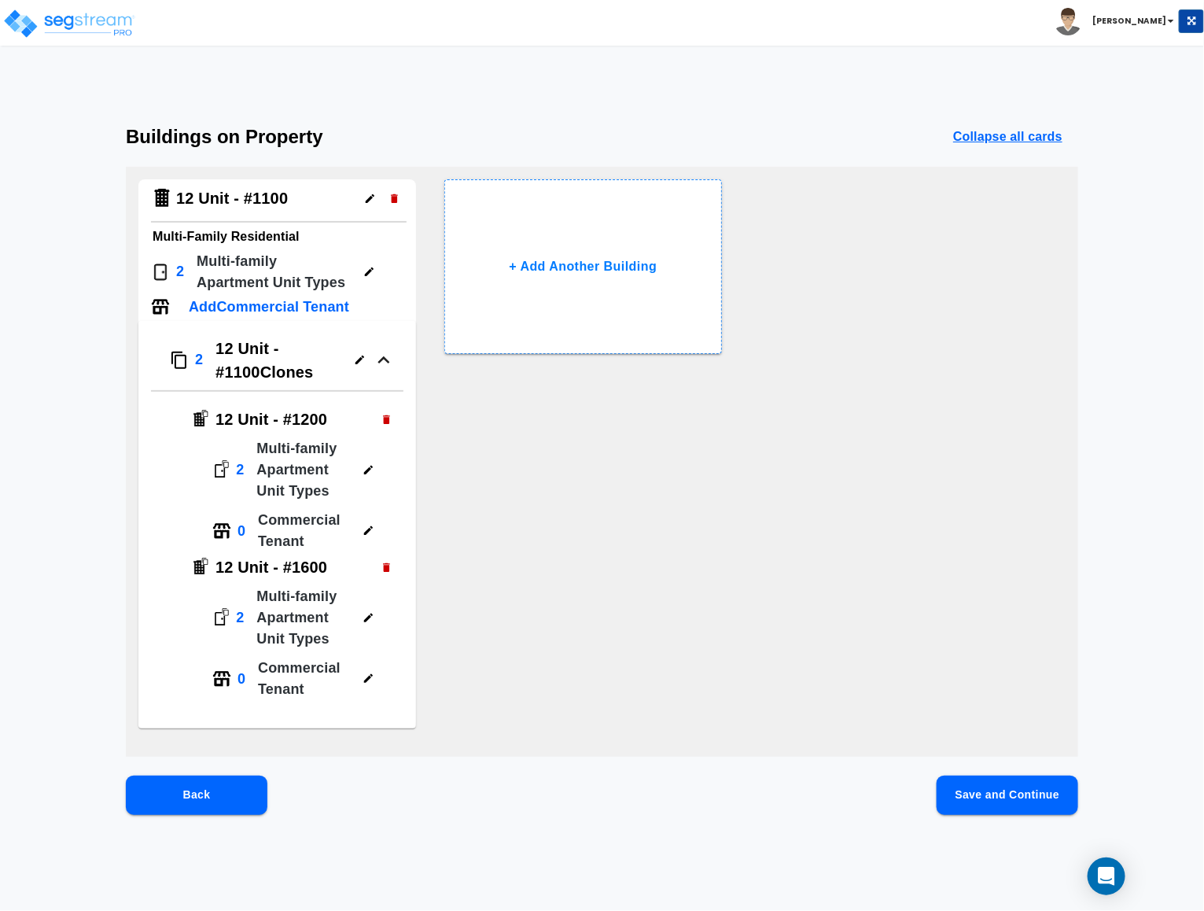
click at [385, 569] on icon "button" at bounding box center [386, 567] width 7 height 9
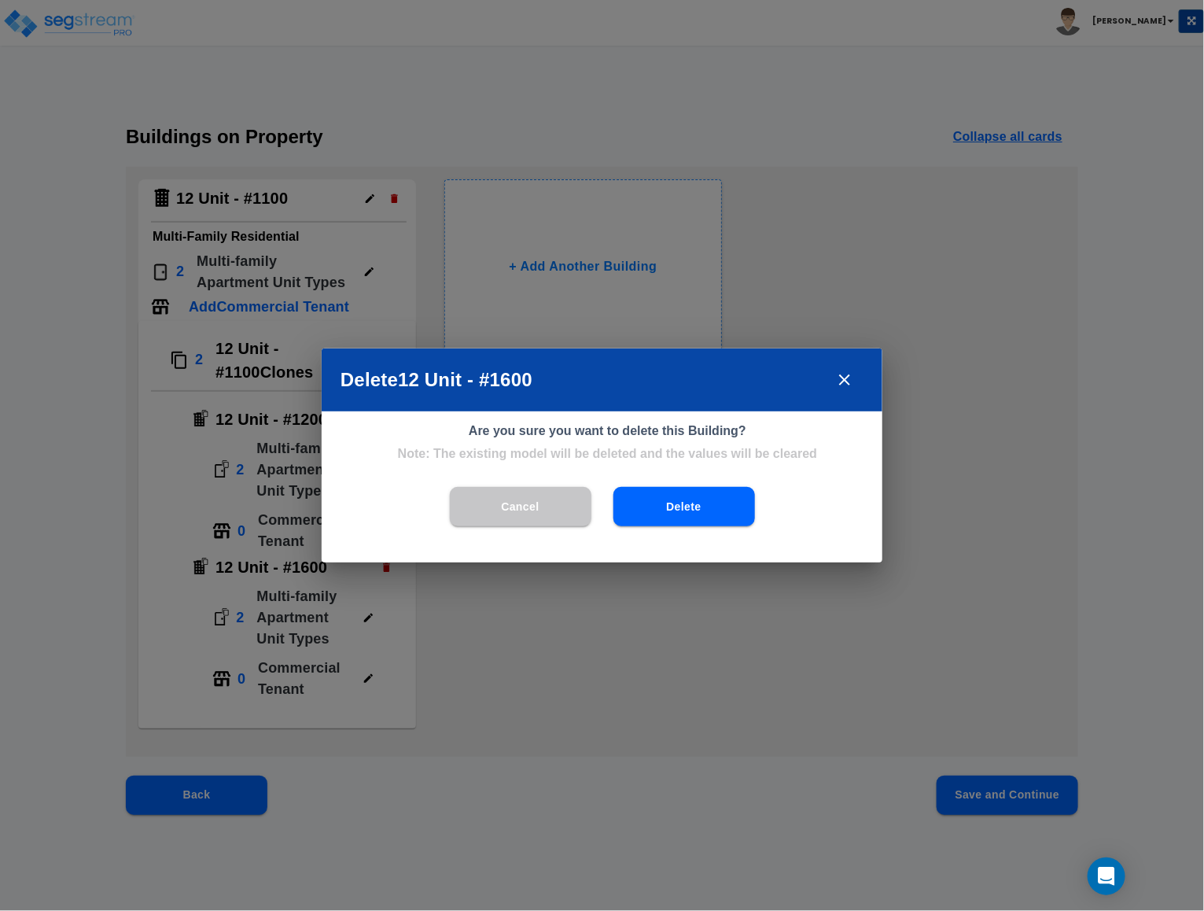
click at [654, 501] on button "Delete" at bounding box center [684, 506] width 142 height 39
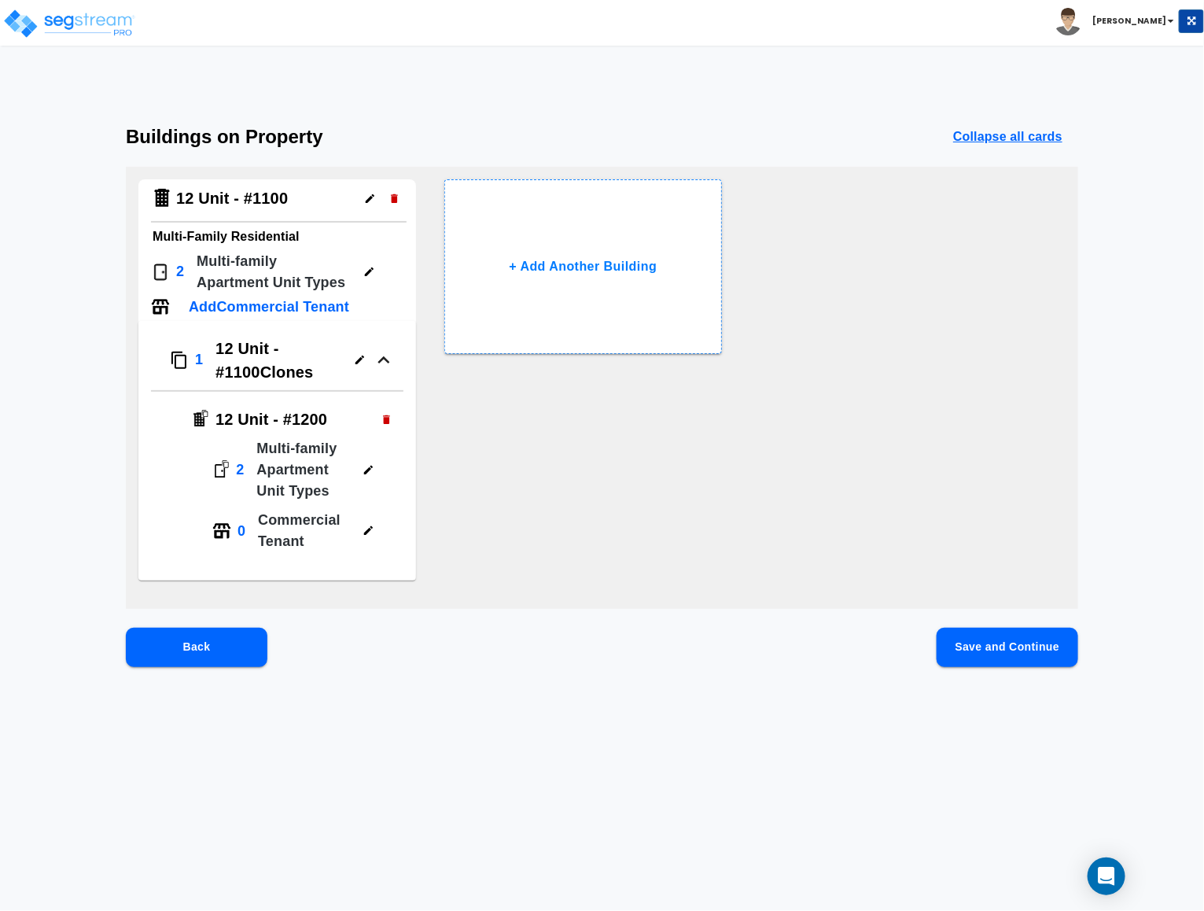
click at [361, 357] on icon "button" at bounding box center [359, 359] width 9 height 9
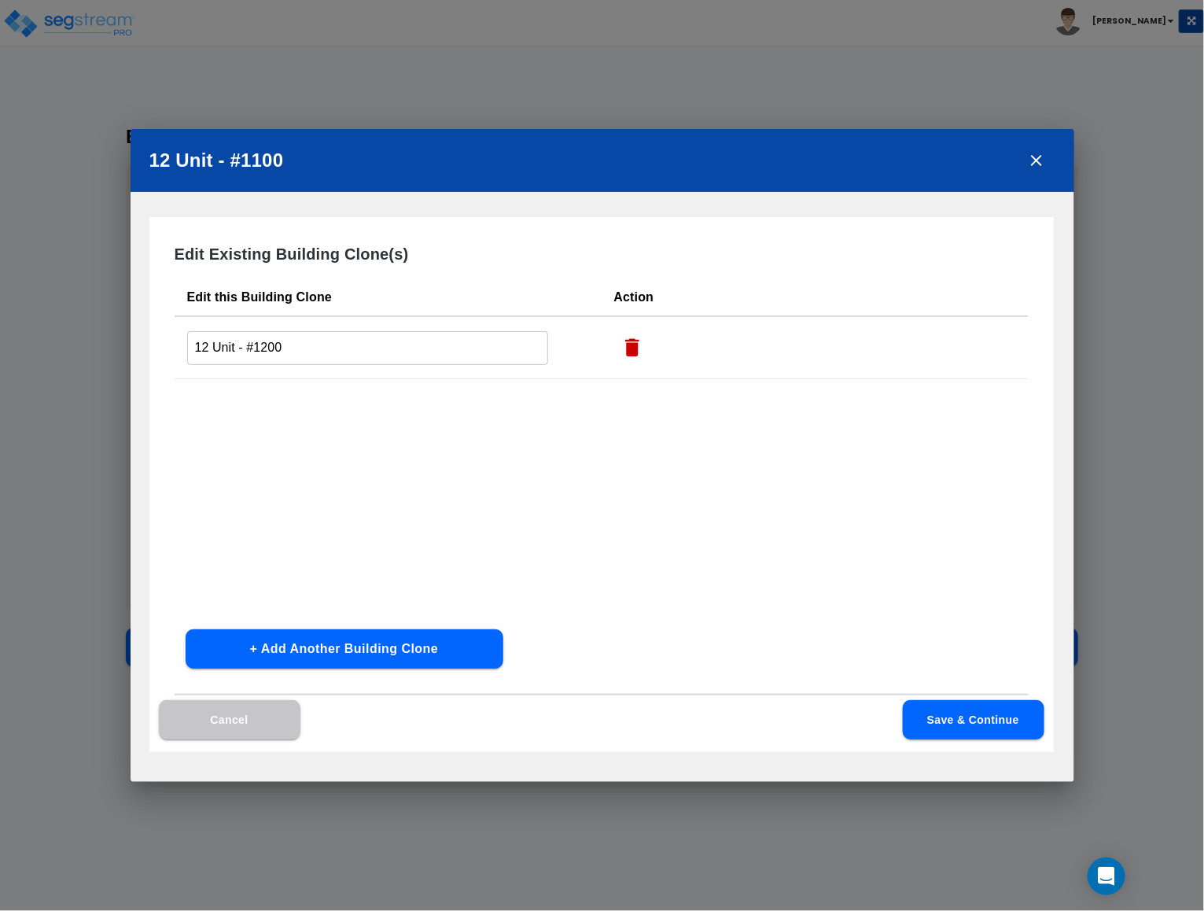
click at [614, 340] on button "button" at bounding box center [632, 348] width 36 height 36
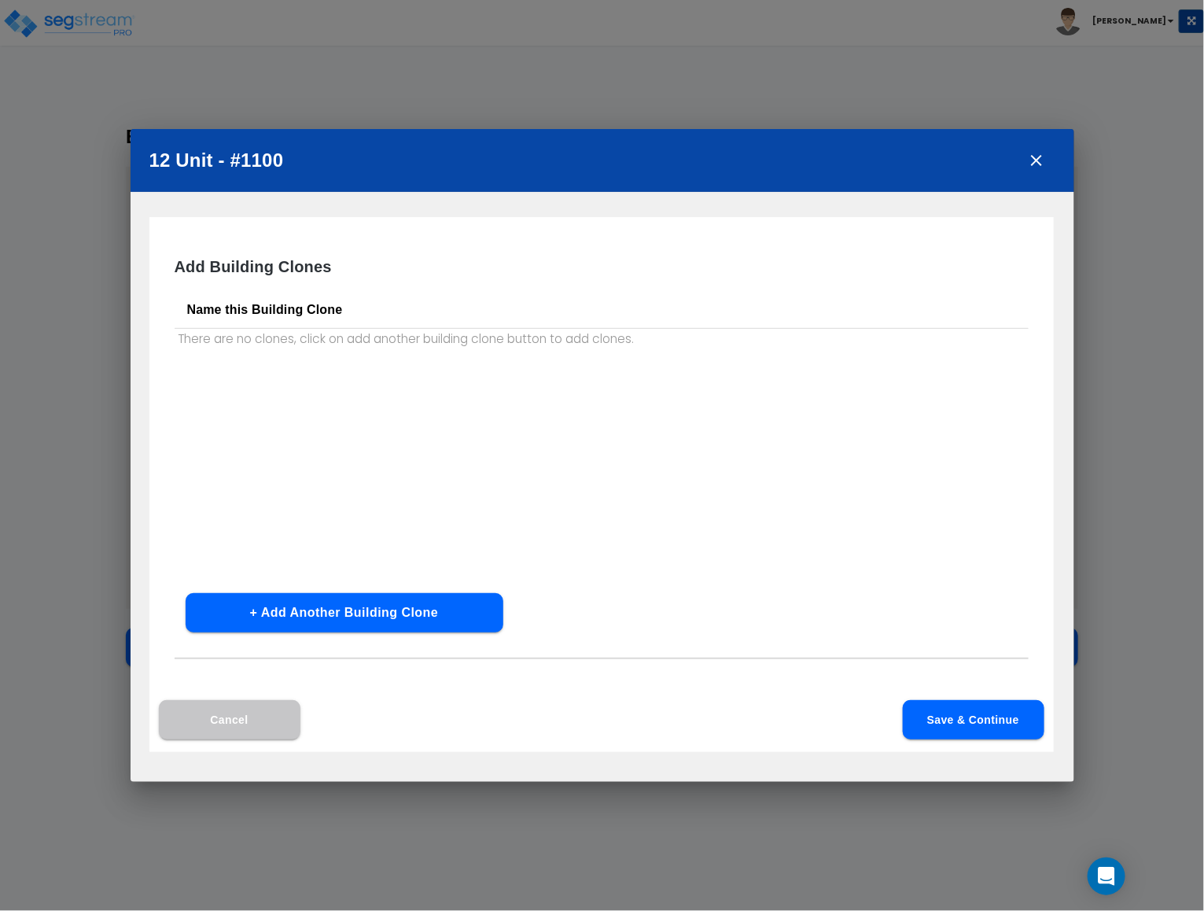
click at [946, 713] on button "Save & Continue" at bounding box center [974, 719] width 142 height 39
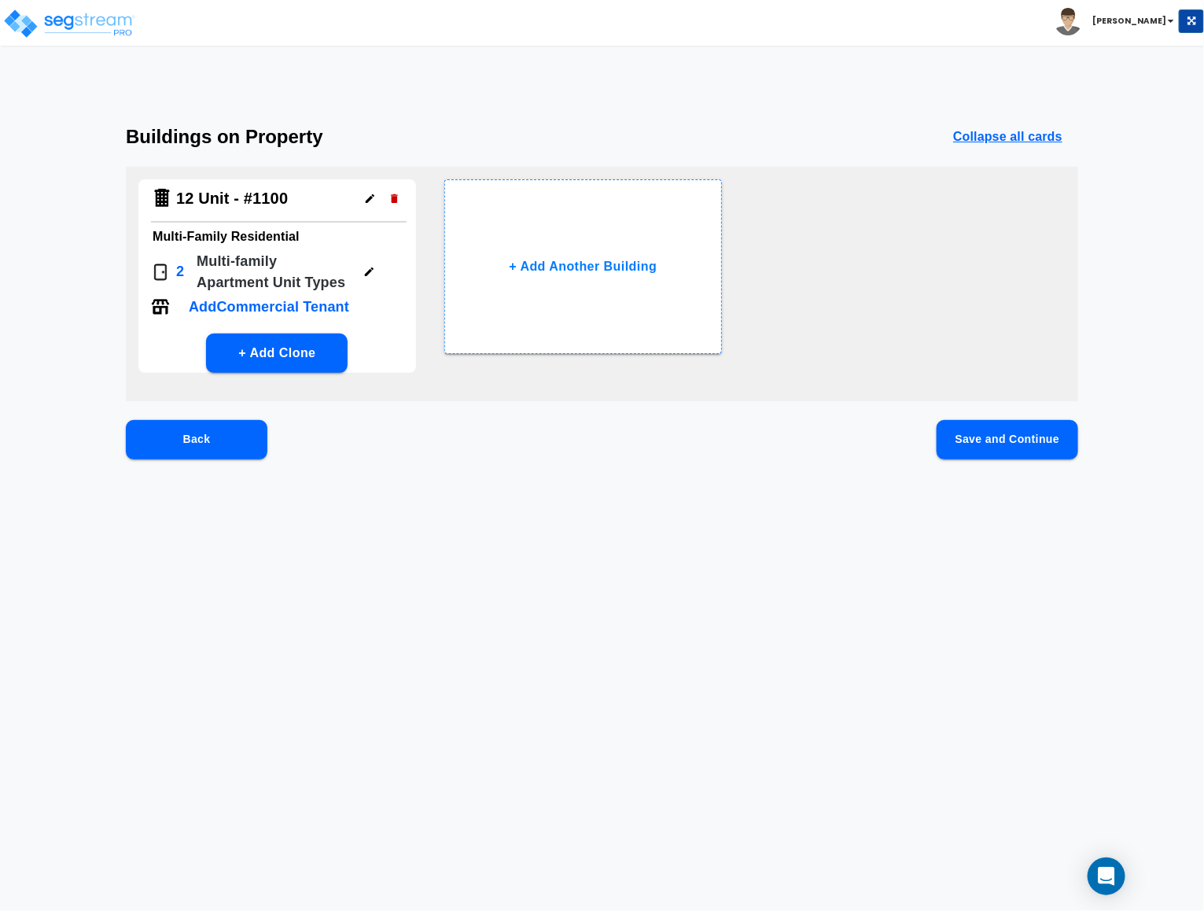
click at [366, 269] on icon "button" at bounding box center [369, 272] width 12 height 12
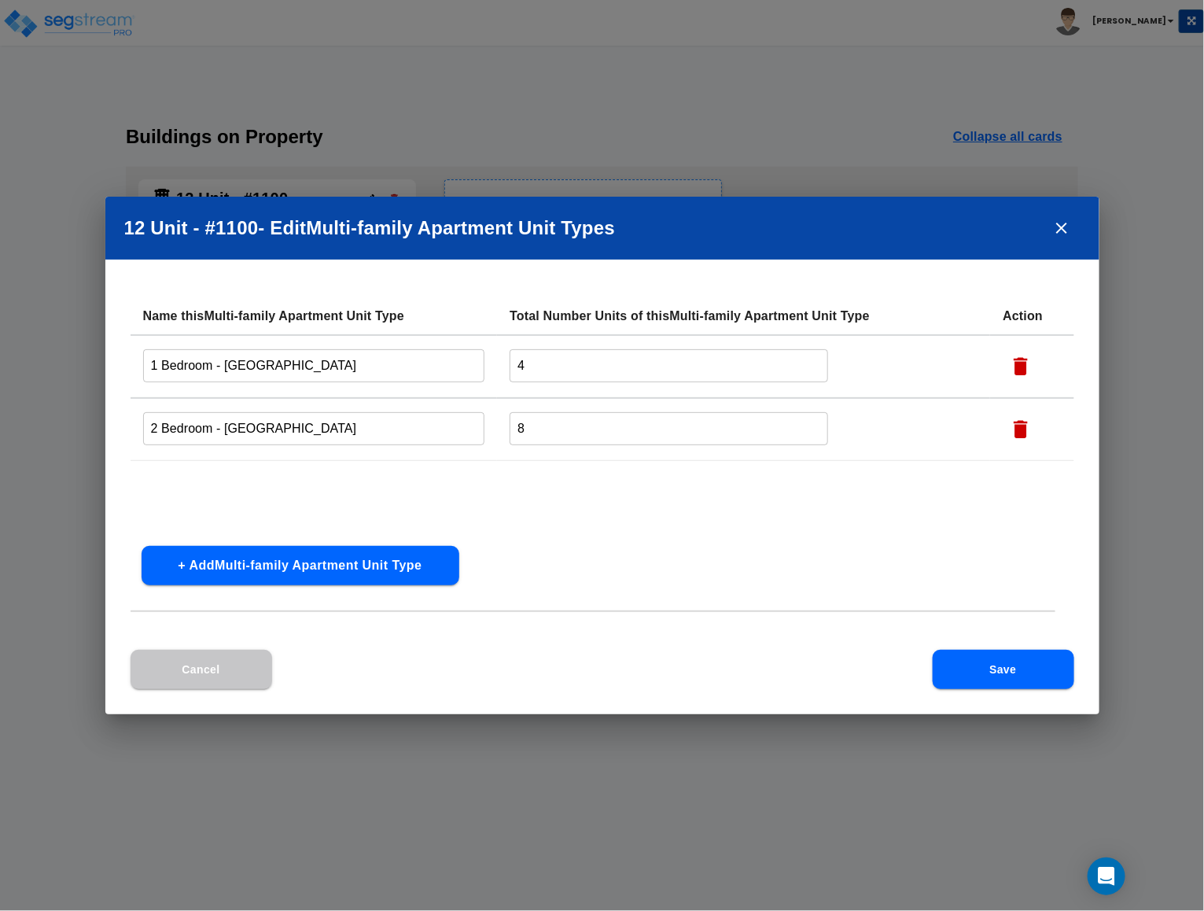
click at [1024, 428] on icon "button" at bounding box center [1022, 430] width 14 height 18
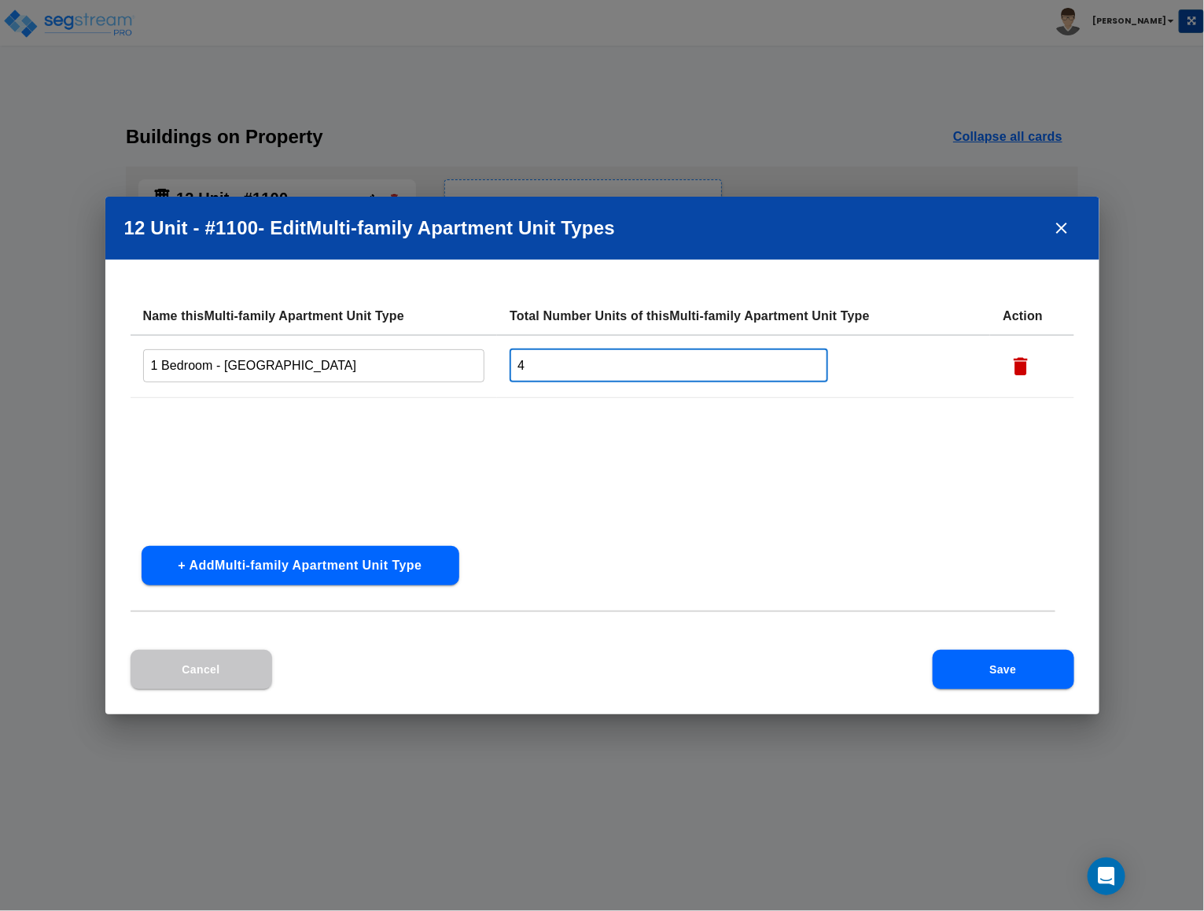
drag, startPoint x: 532, startPoint y: 364, endPoint x: 500, endPoint y: 369, distance: 31.8
click at [501, 369] on td "4 ​" at bounding box center [743, 366] width 493 height 63
type input "1"
drag, startPoint x: 1025, startPoint y: 680, endPoint x: 968, endPoint y: 673, distance: 57.0
click at [1026, 678] on button "Save" at bounding box center [1004, 669] width 142 height 39
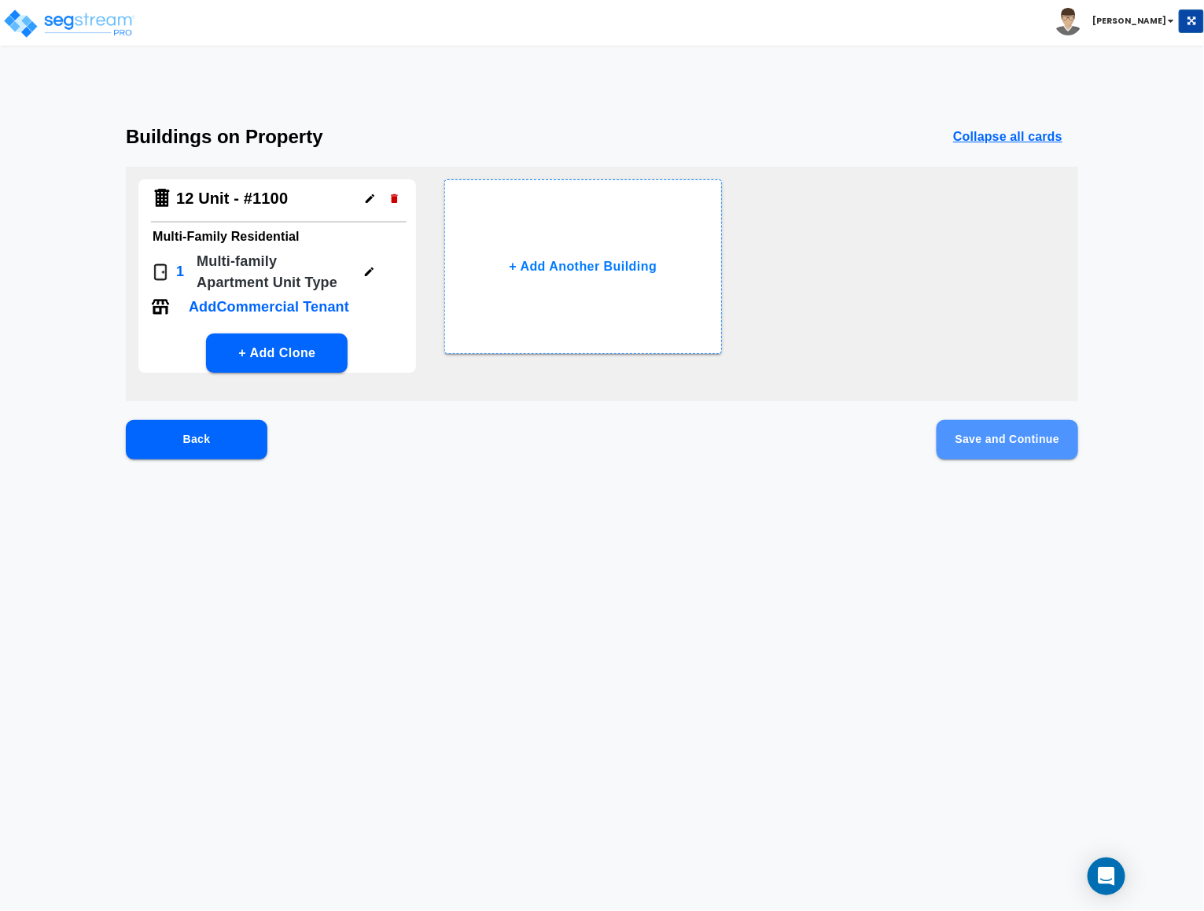
click at [978, 440] on button "Save and Continue" at bounding box center [1008, 439] width 142 height 39
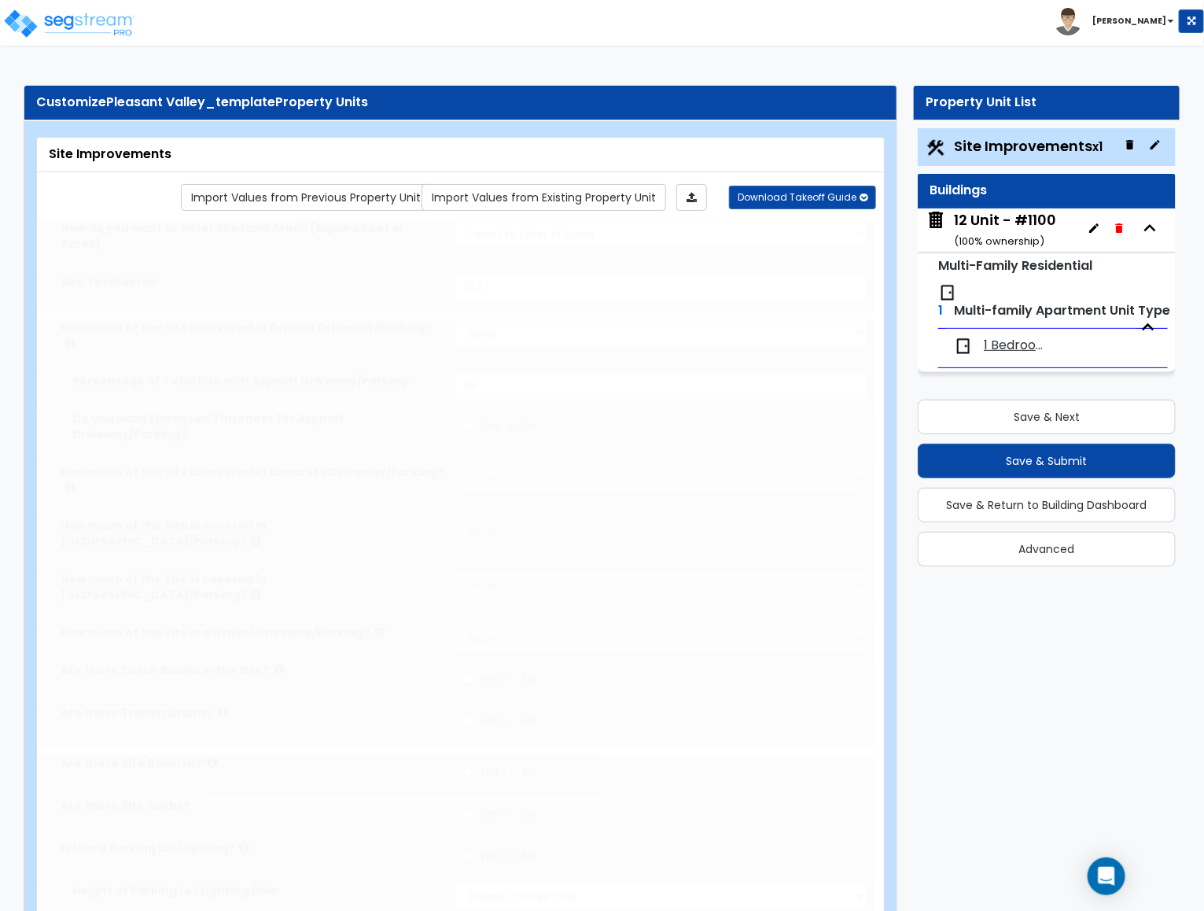
type input "13.2"
select select "1"
type input "35"
radio input "true"
select select "1"
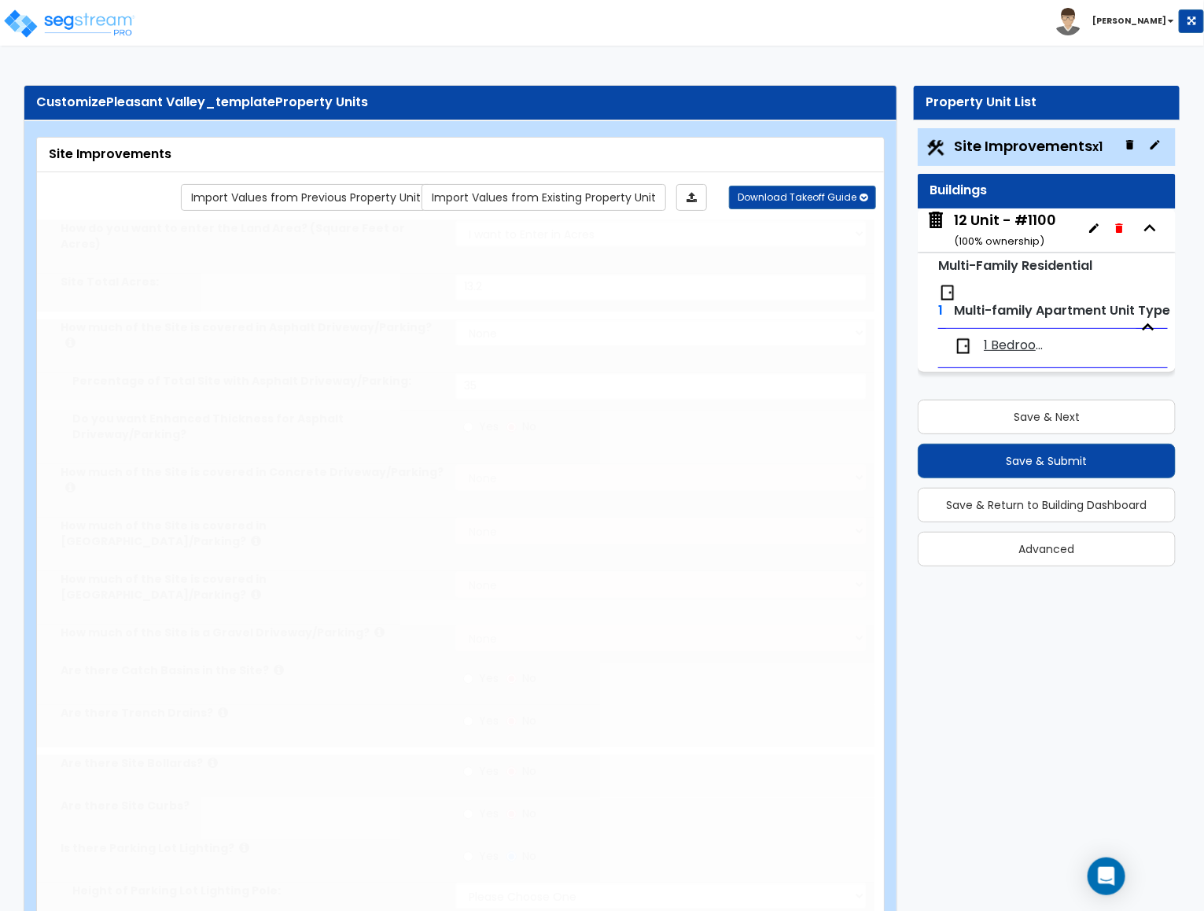
select select "1"
type input "15"
radio input "true"
type input "10"
radio input "true"
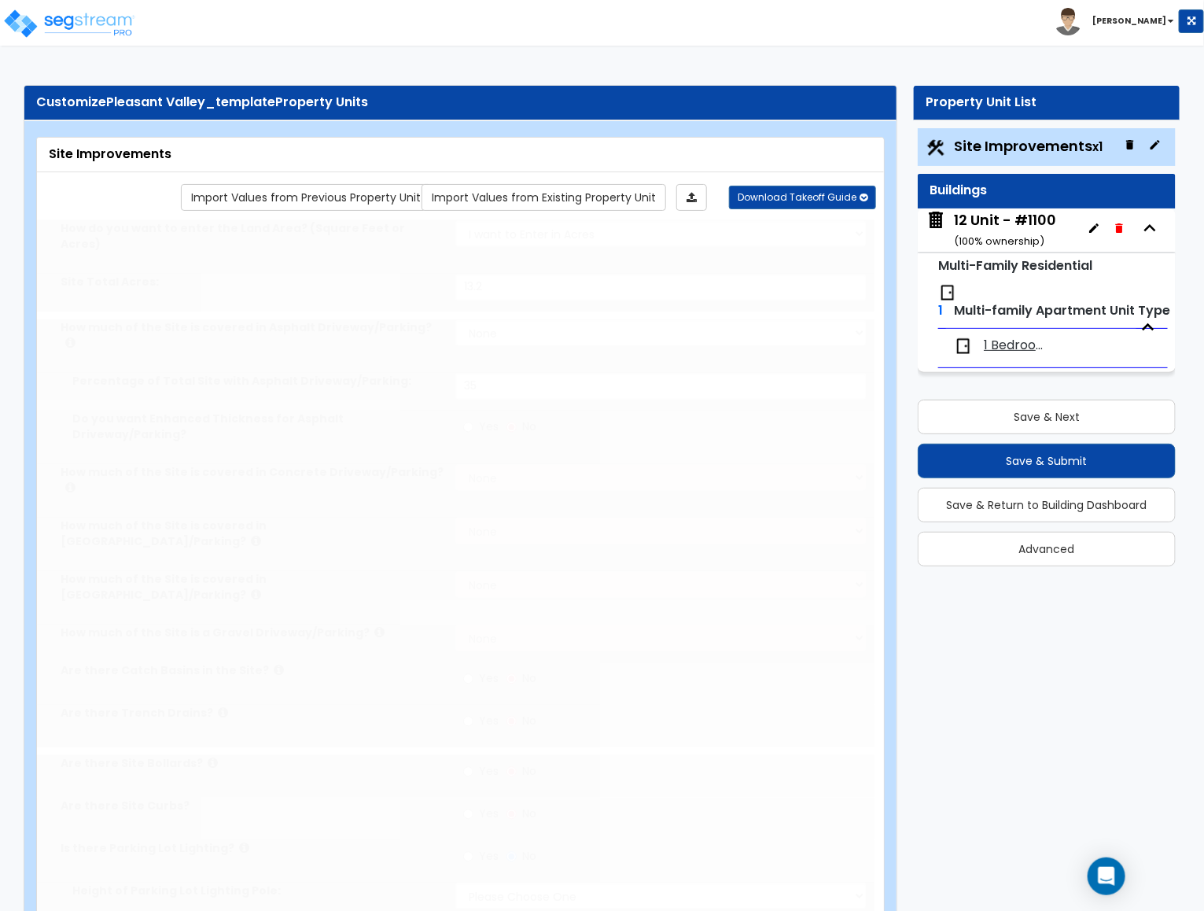
select select "1"
type input "205"
radio input "true"
select select "1"
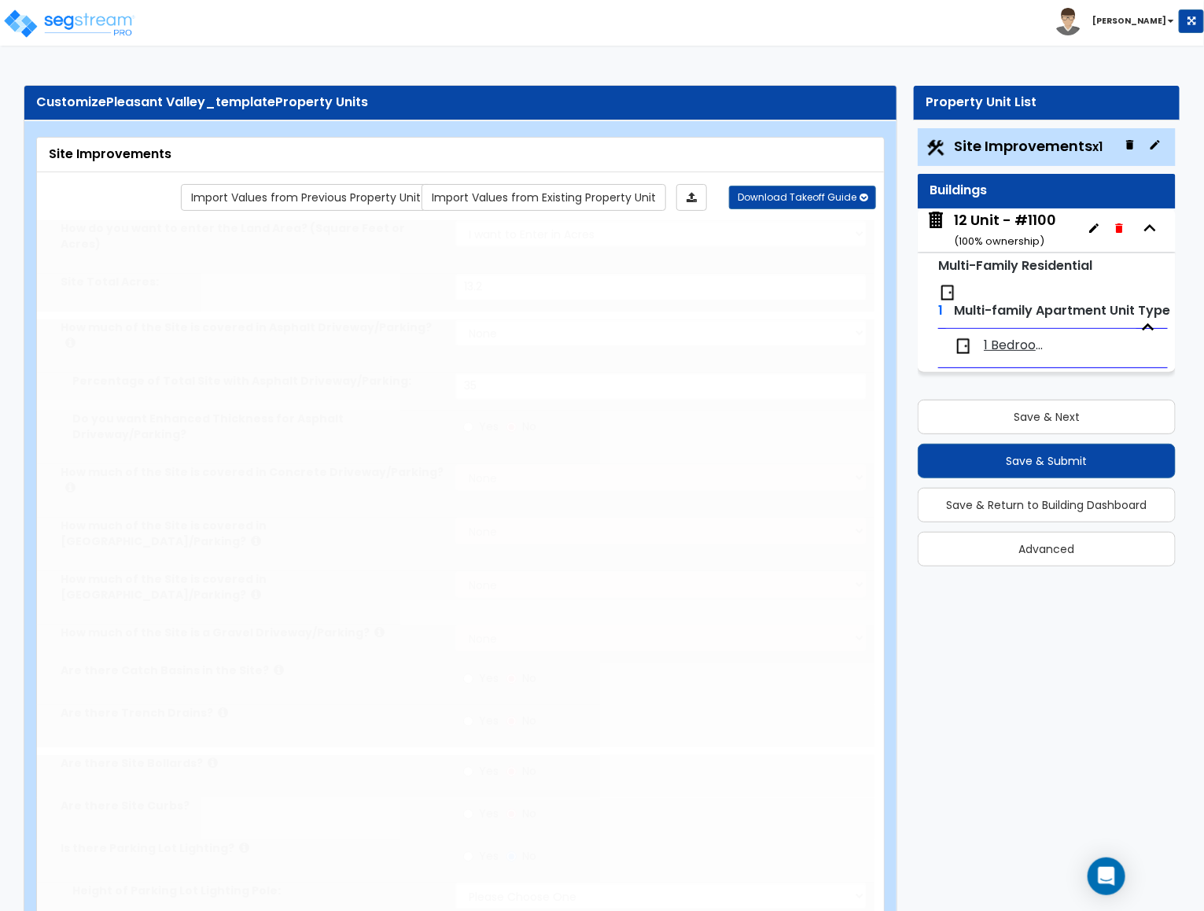
select select "1"
radio input "true"
select select "1"
type input "3"
type input "30"
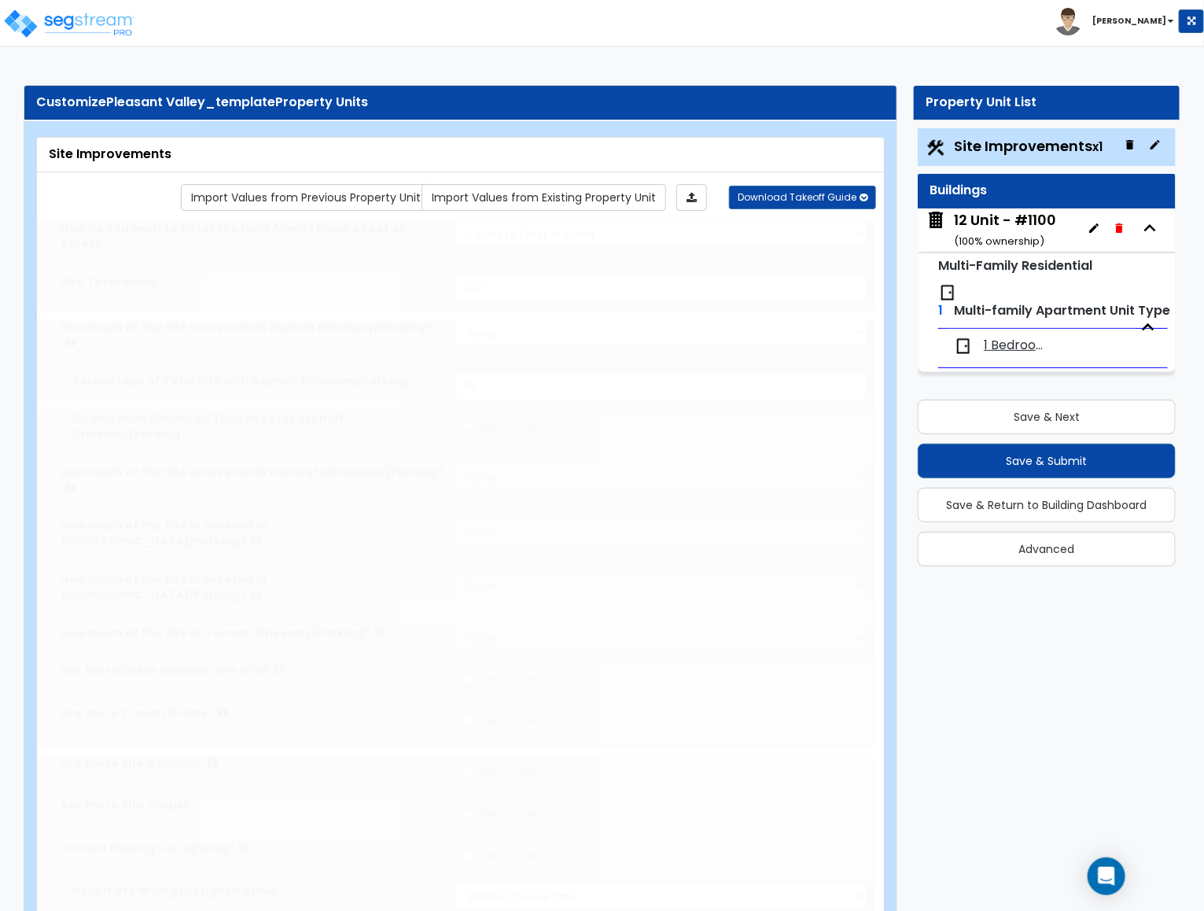
radio input "true"
select select "4"
type input "250"
radio input "true"
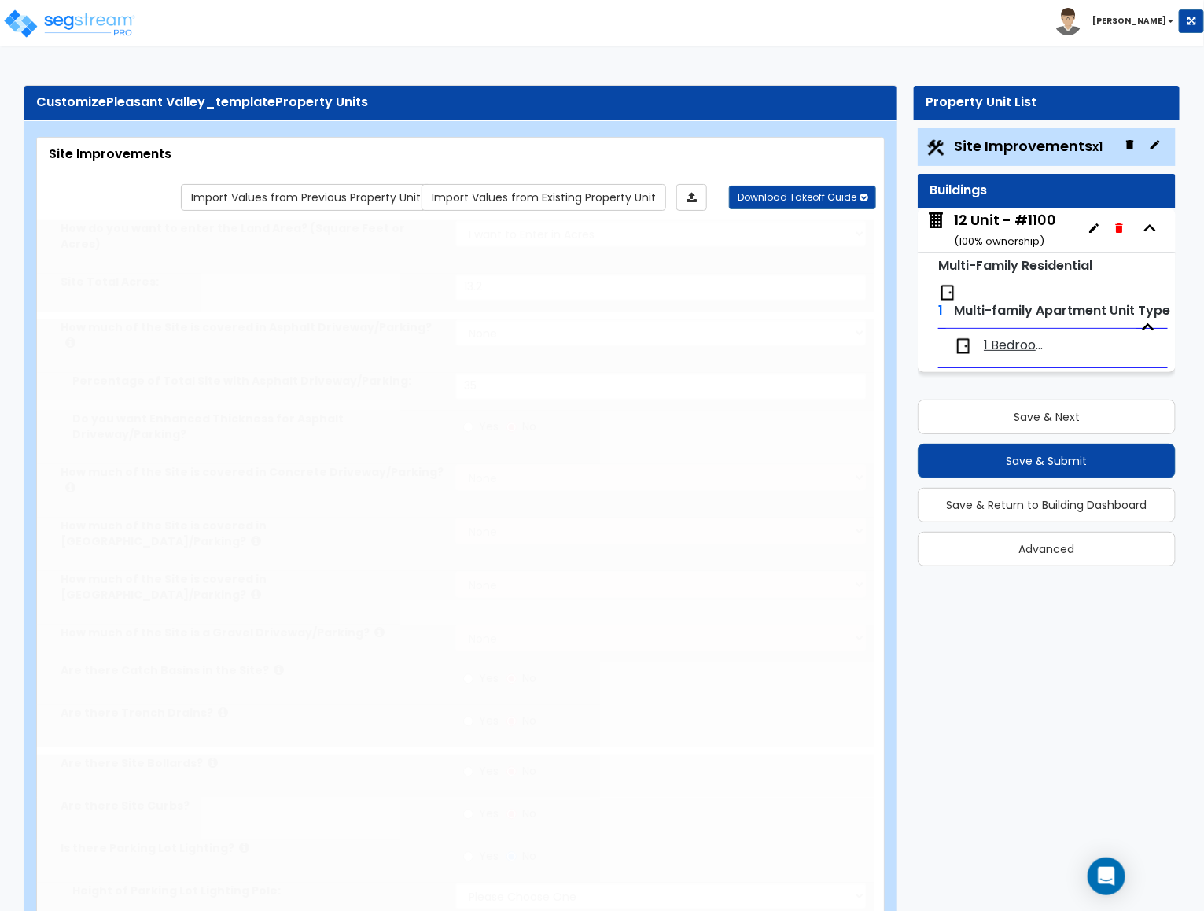
type input "200"
radio input "true"
select select "2"
select select "4"
type input "2"
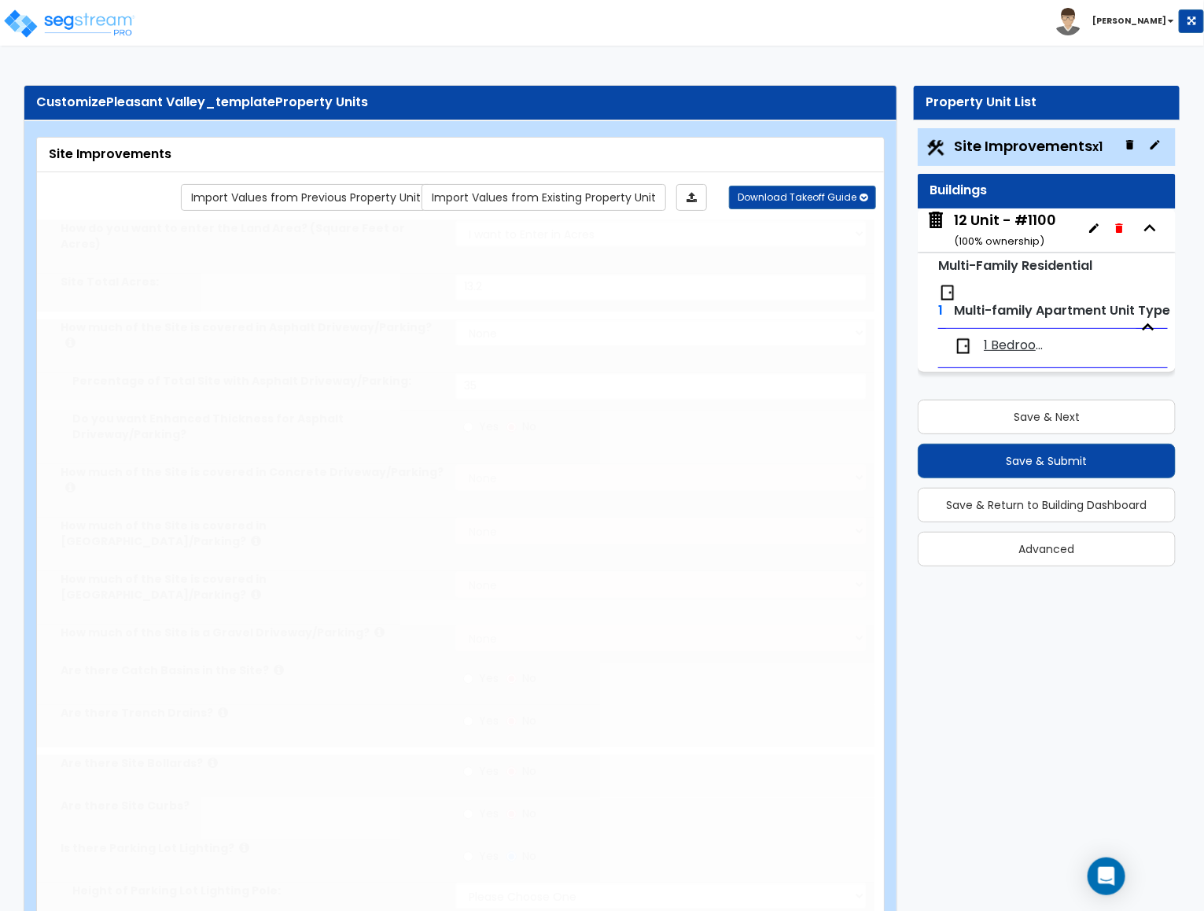
select select "2"
type input "2"
radio input "true"
select select "2"
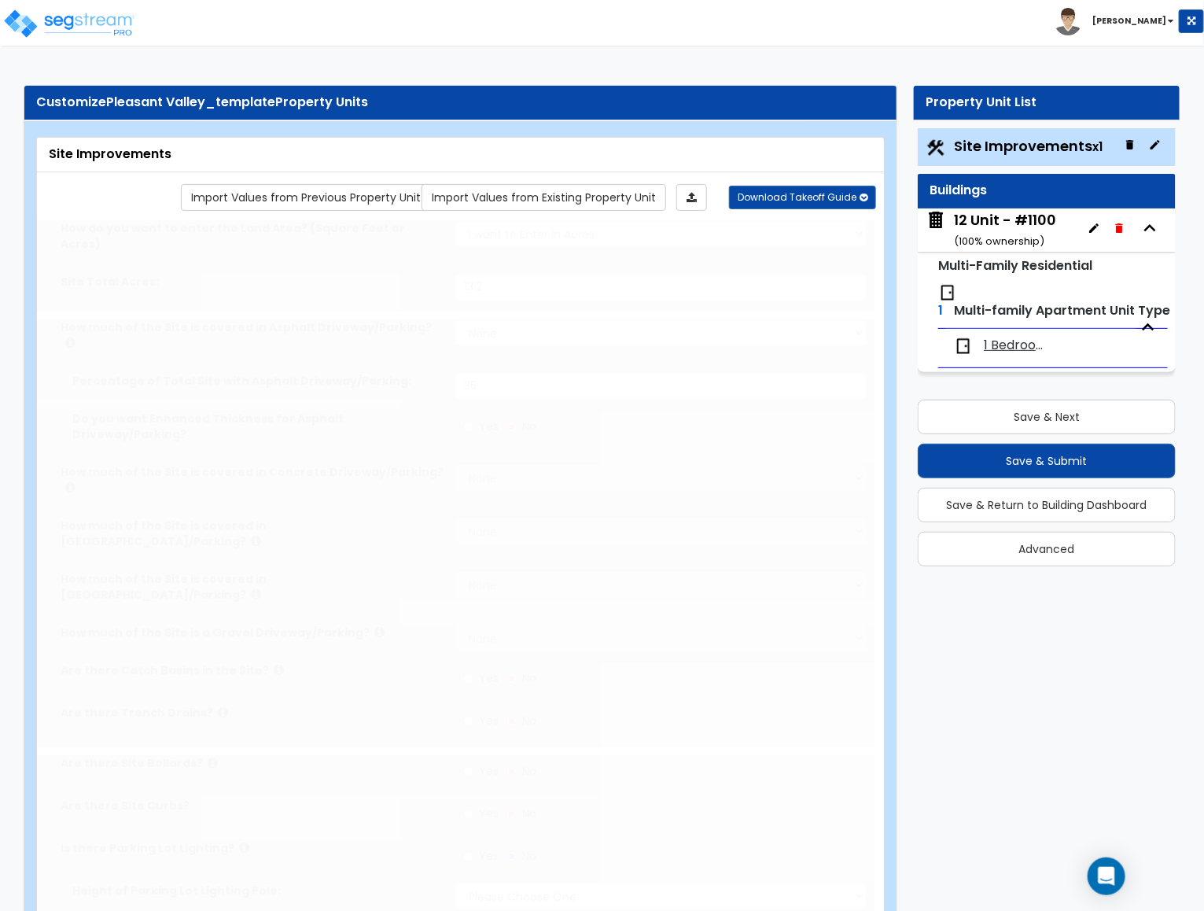
select select "3"
select select "2"
radio input "true"
type input "2"
radio input "true"
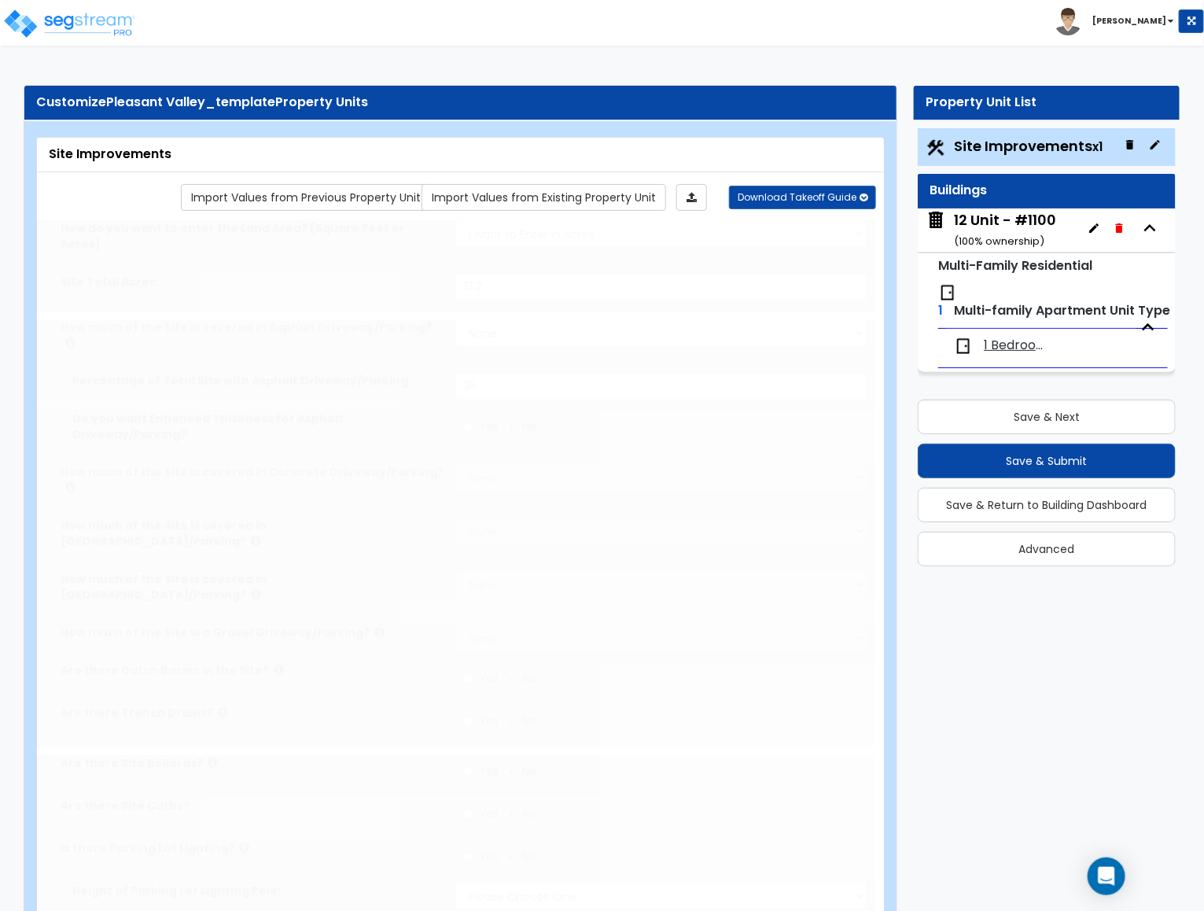
select select "1"
type input "10"
radio input "true"
select select "1"
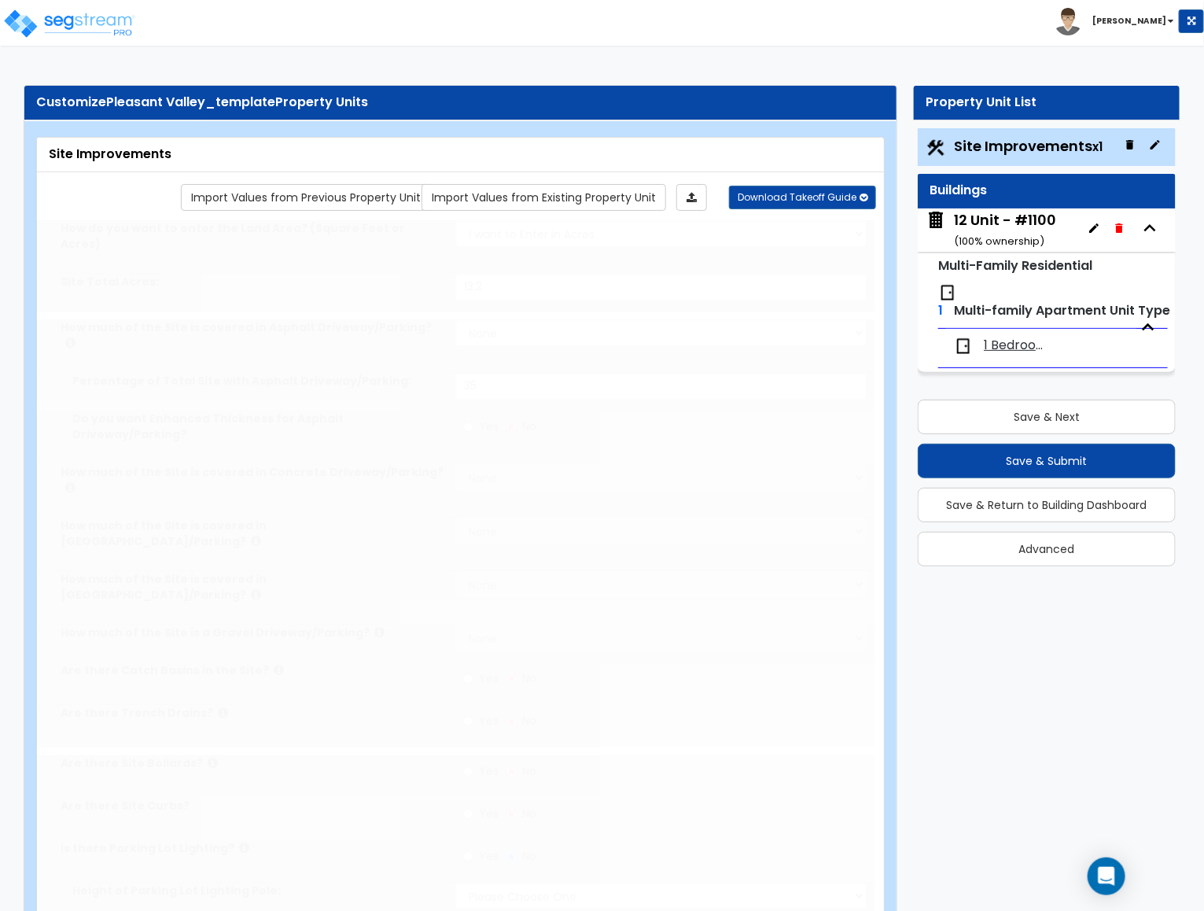
type input "5"
radio input "true"
select select "1"
radio input "true"
select select "1"
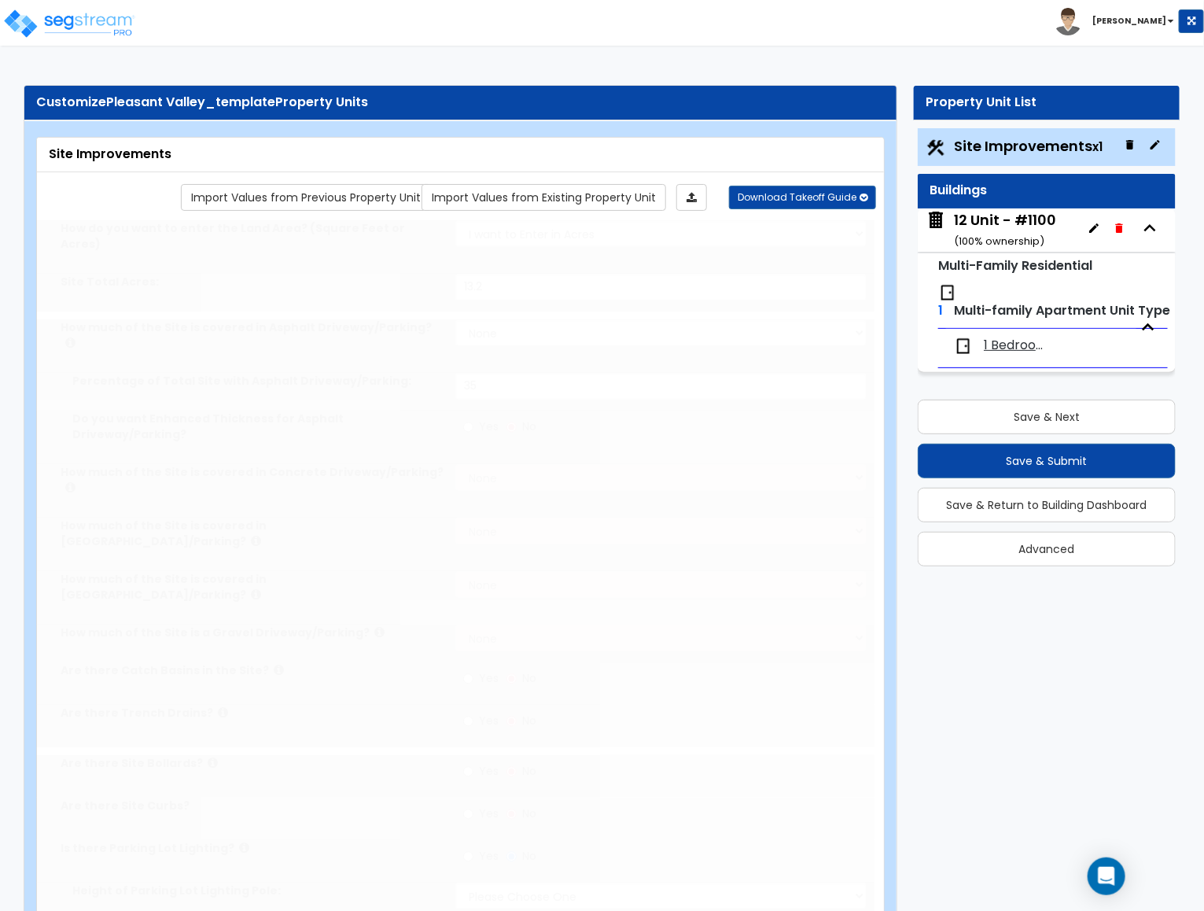
select select "1"
type input "3200"
type input "800"
type input "4"
select select "2"
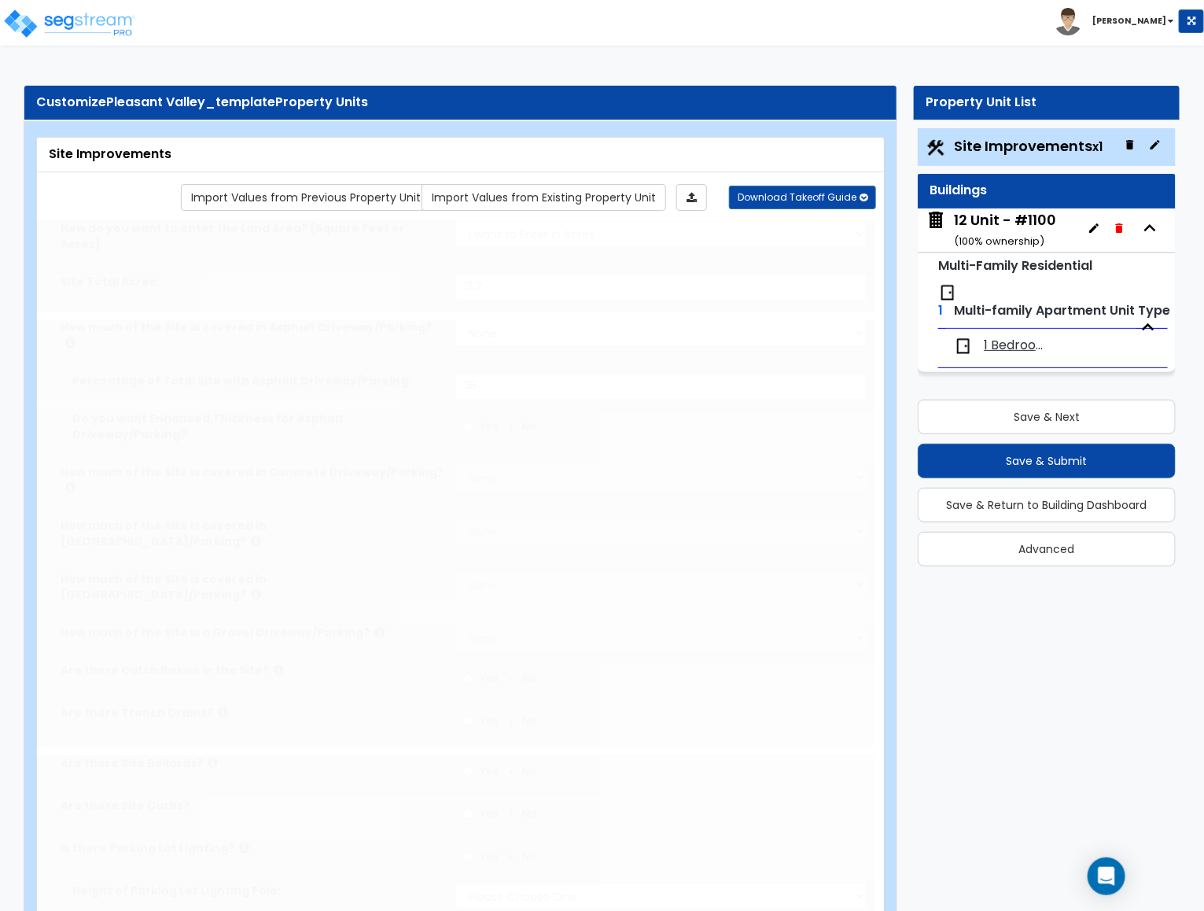
radio input "true"
type input "3"
radio input "true"
select select "1"
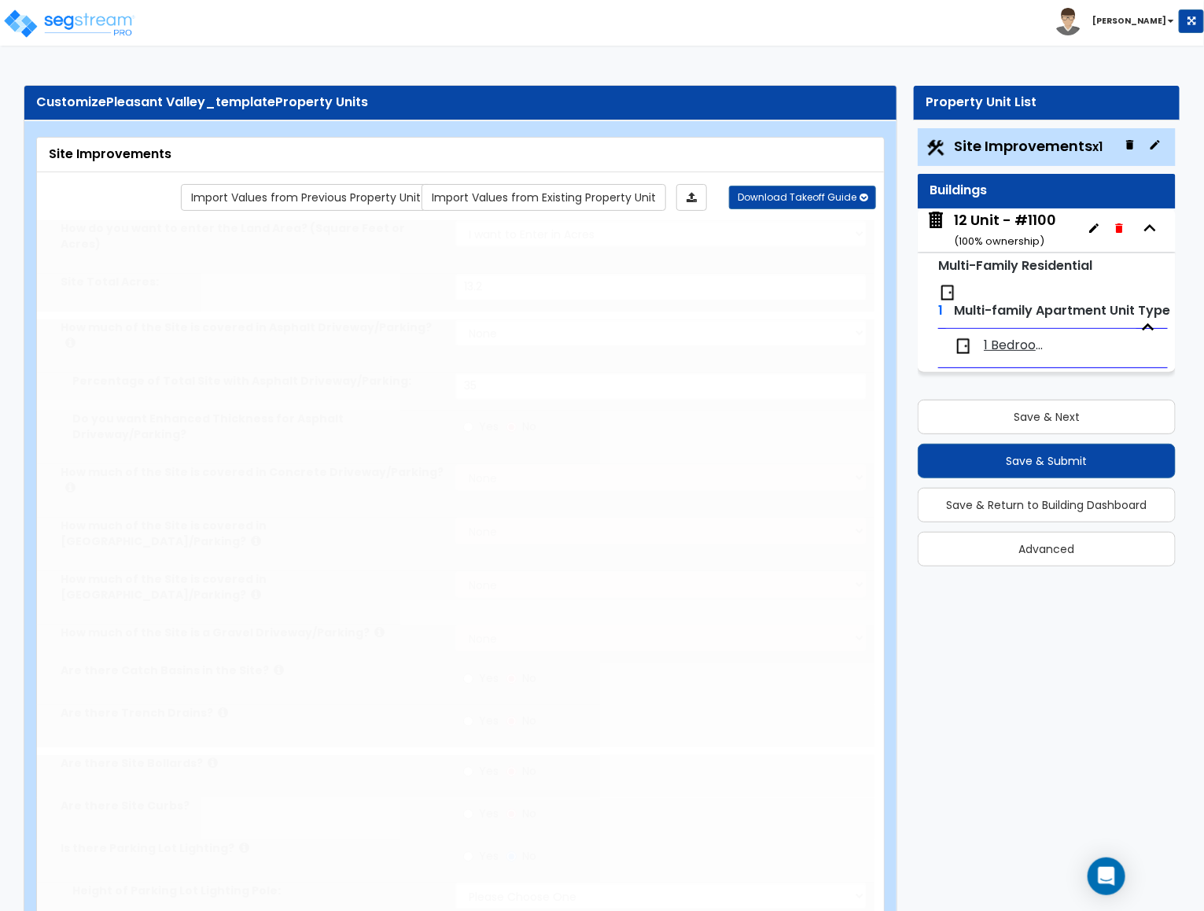
type input "6"
type input "10"
select select "3"
select select "1"
select select "2"
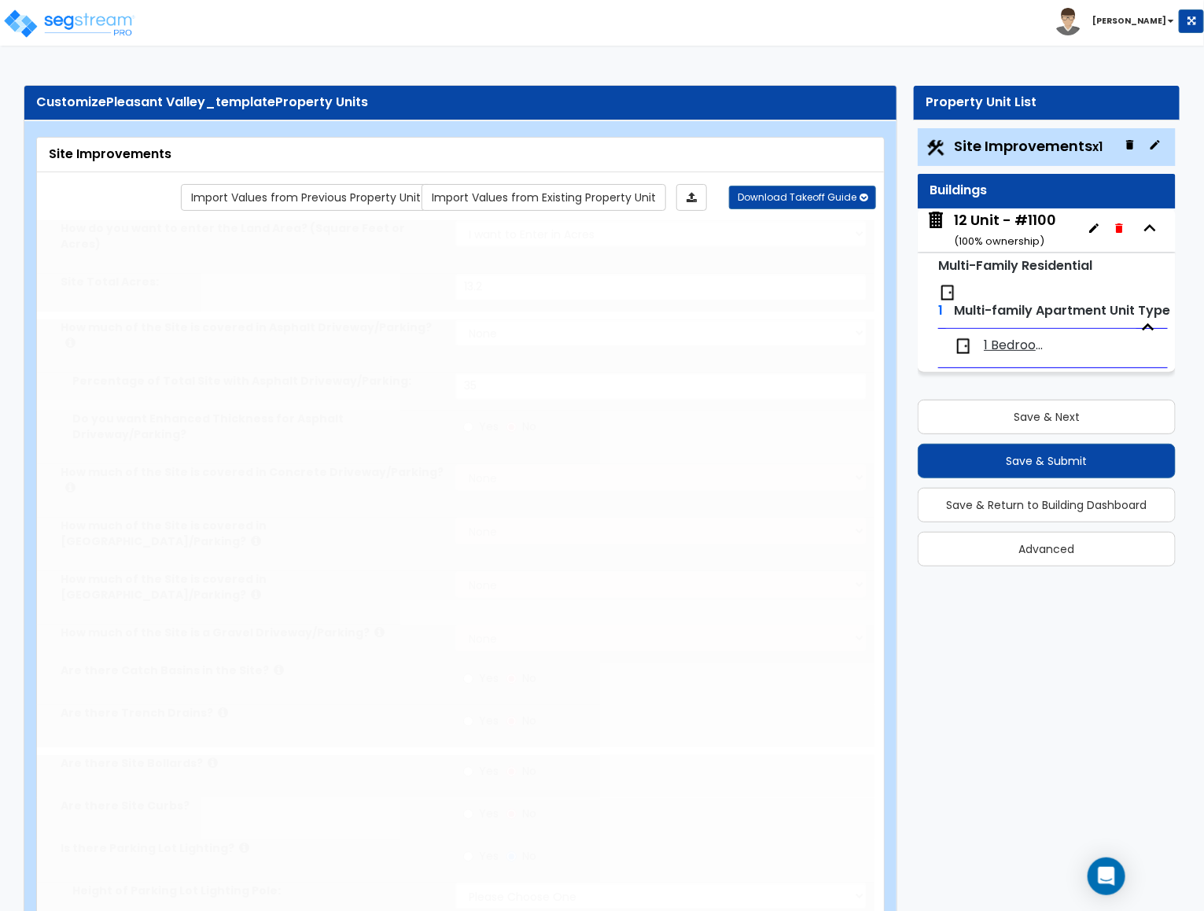
type input "2"
radio input "true"
type input "10"
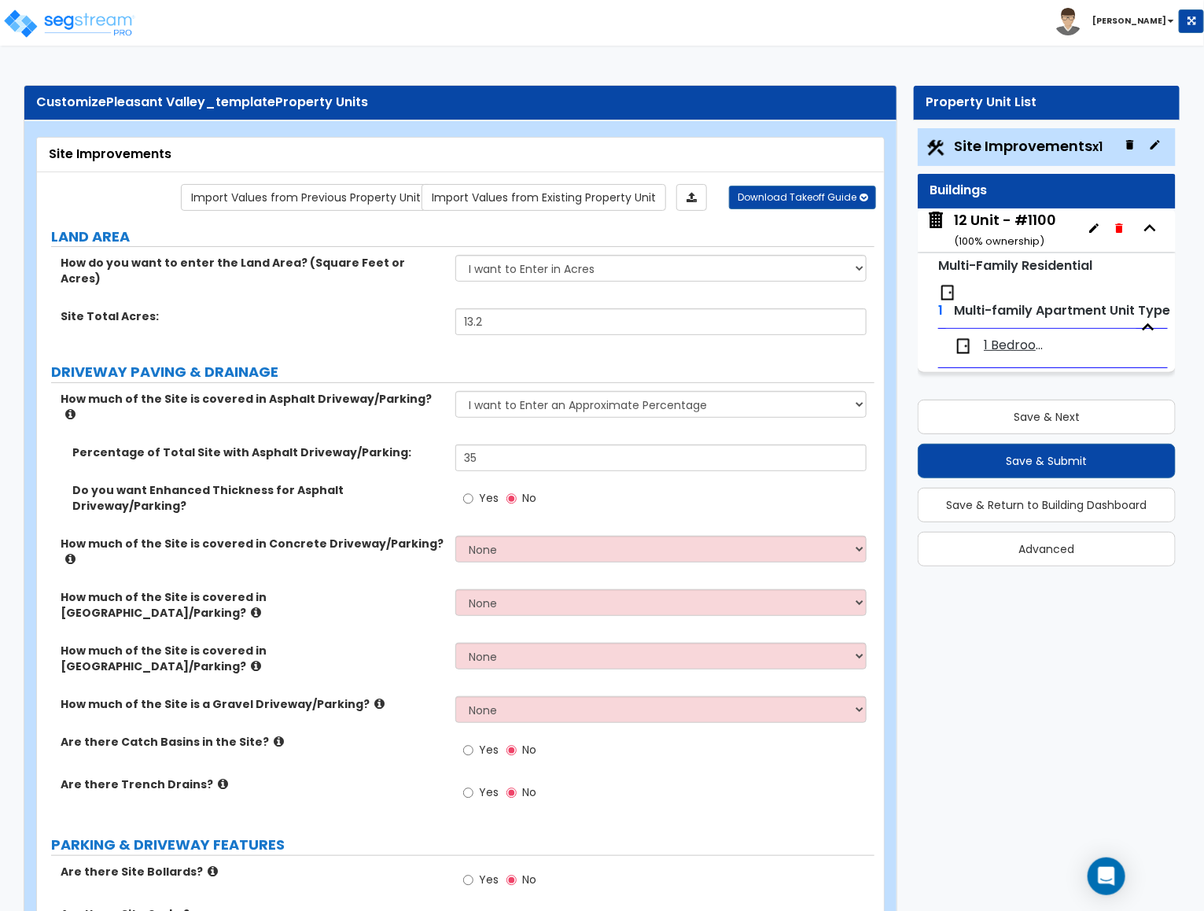
click at [1133, 144] on icon "button" at bounding box center [1130, 144] width 13 height 13
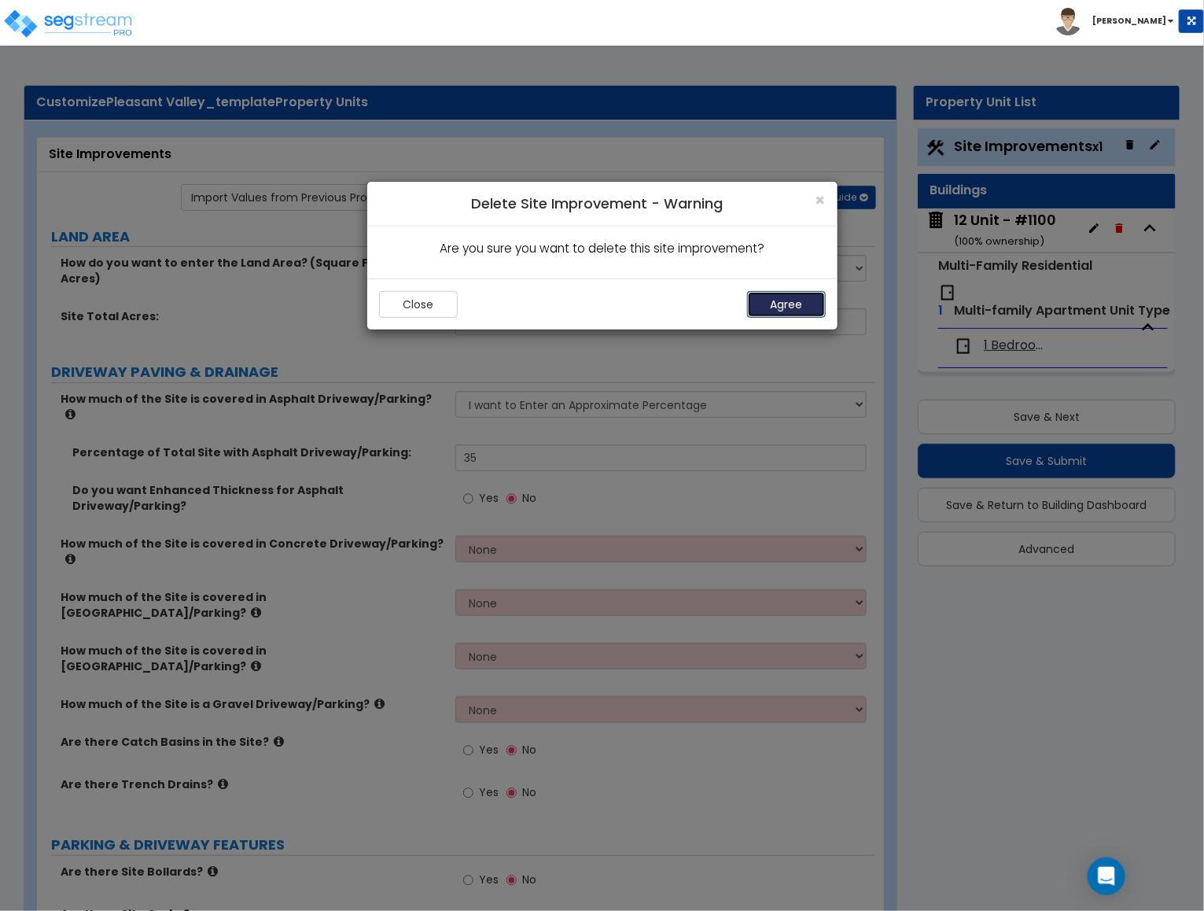
click at [786, 296] on button "Agree" at bounding box center [786, 304] width 79 height 27
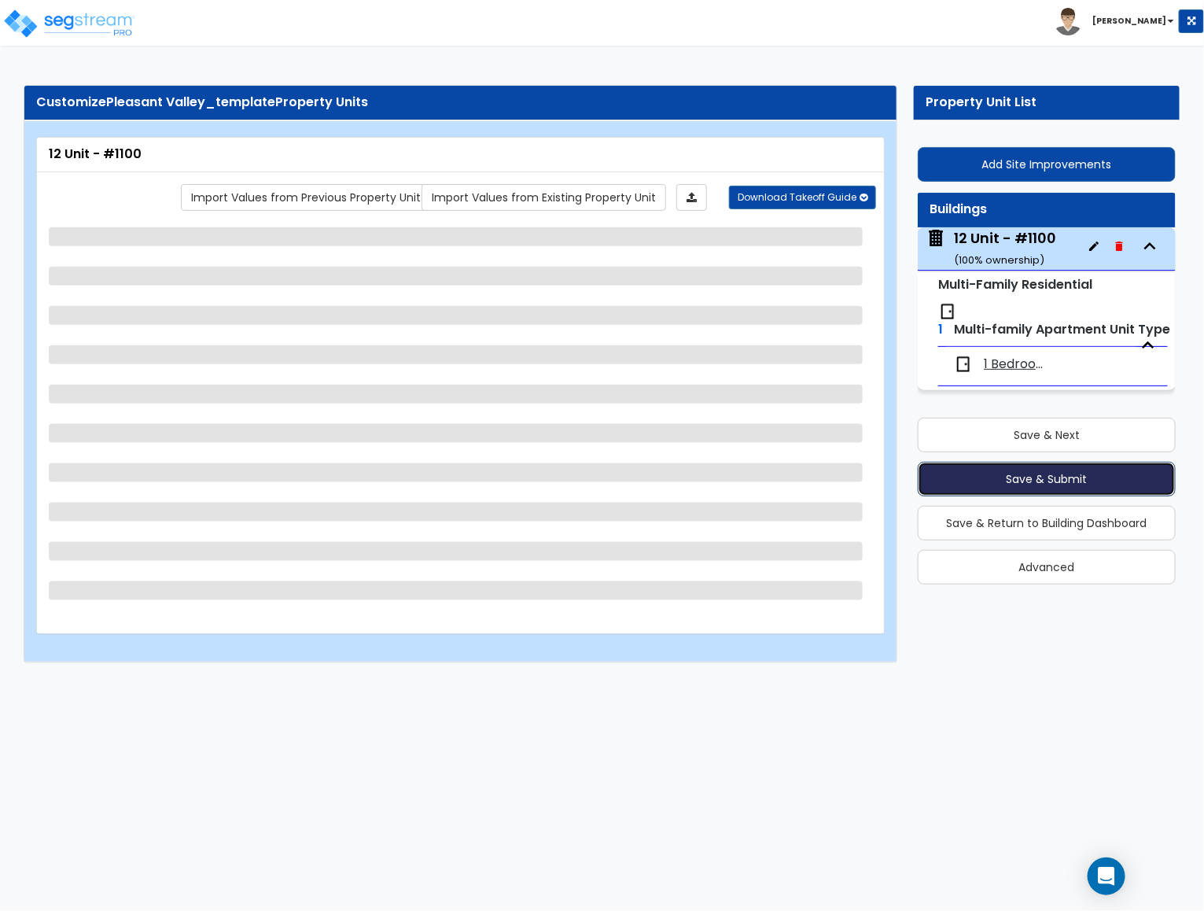
click at [937, 479] on button "Save & Submit" at bounding box center [1047, 479] width 258 height 35
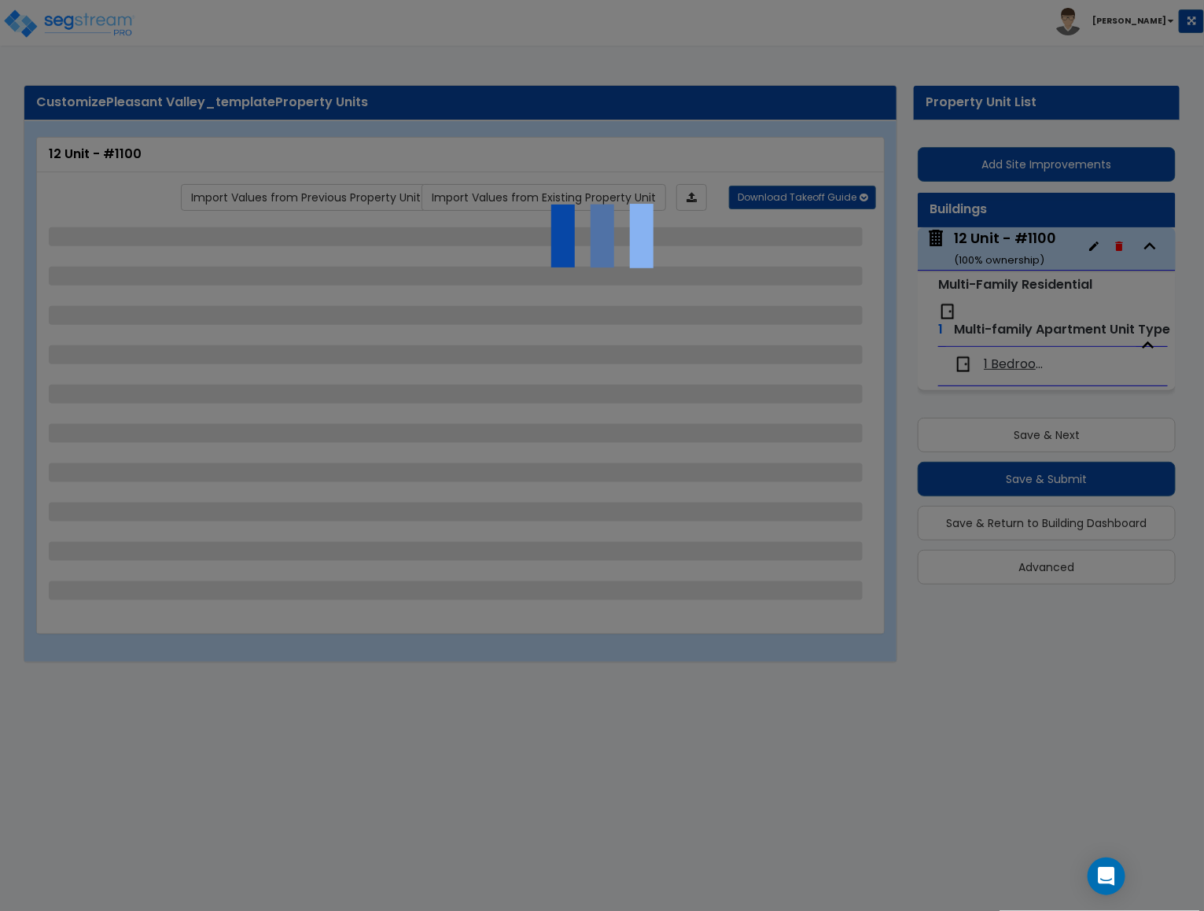
select select "7"
select select "1"
select select "2"
select select "1"
select select "2"
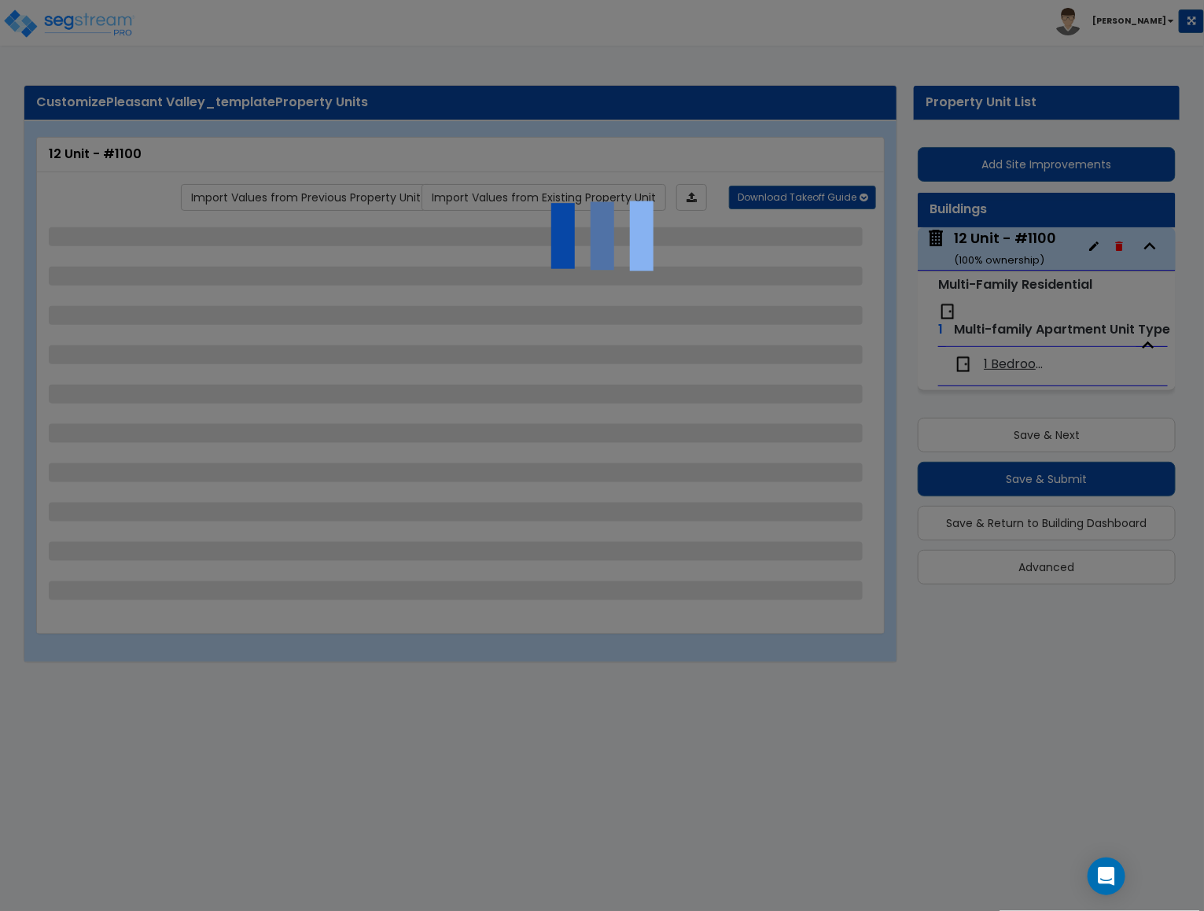
select select "1"
select select "3"
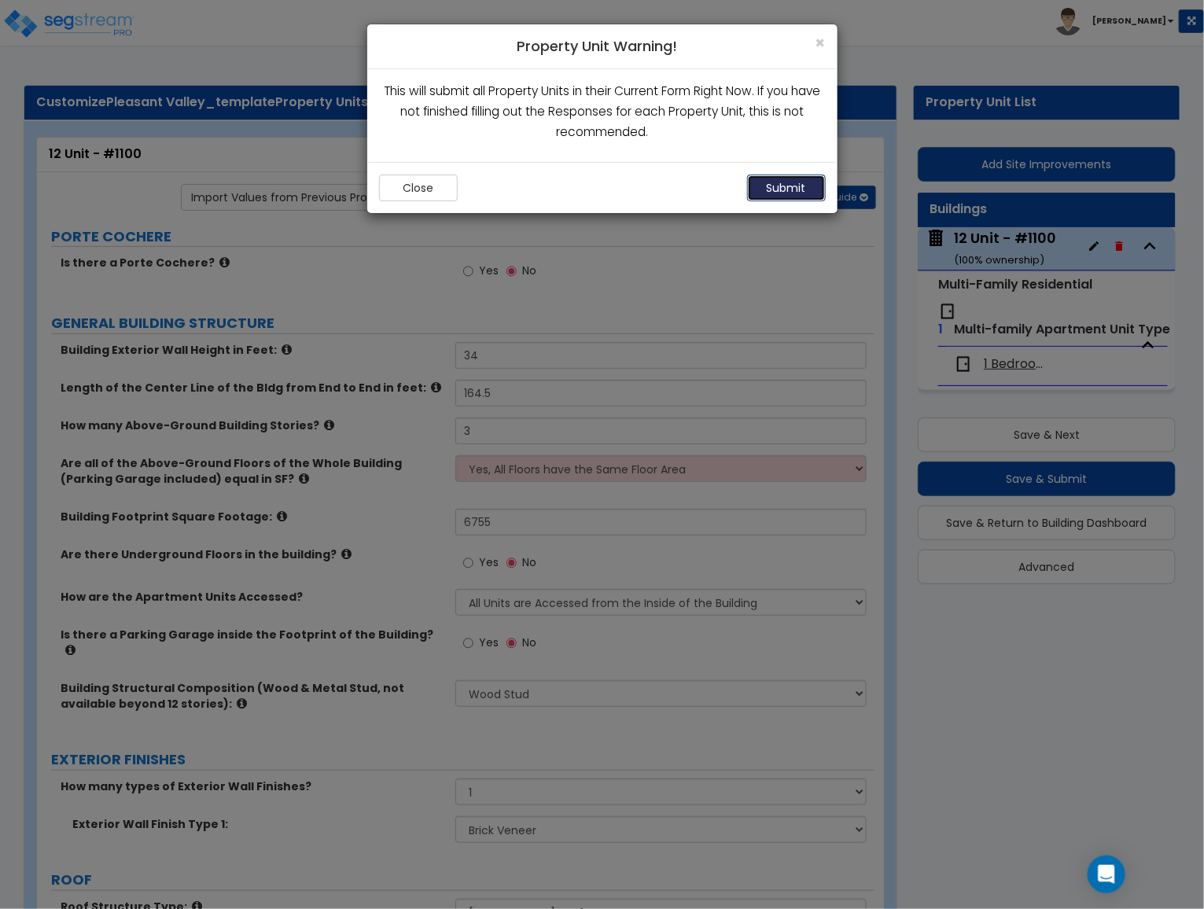
click at [794, 186] on button "Submit" at bounding box center [786, 188] width 79 height 27
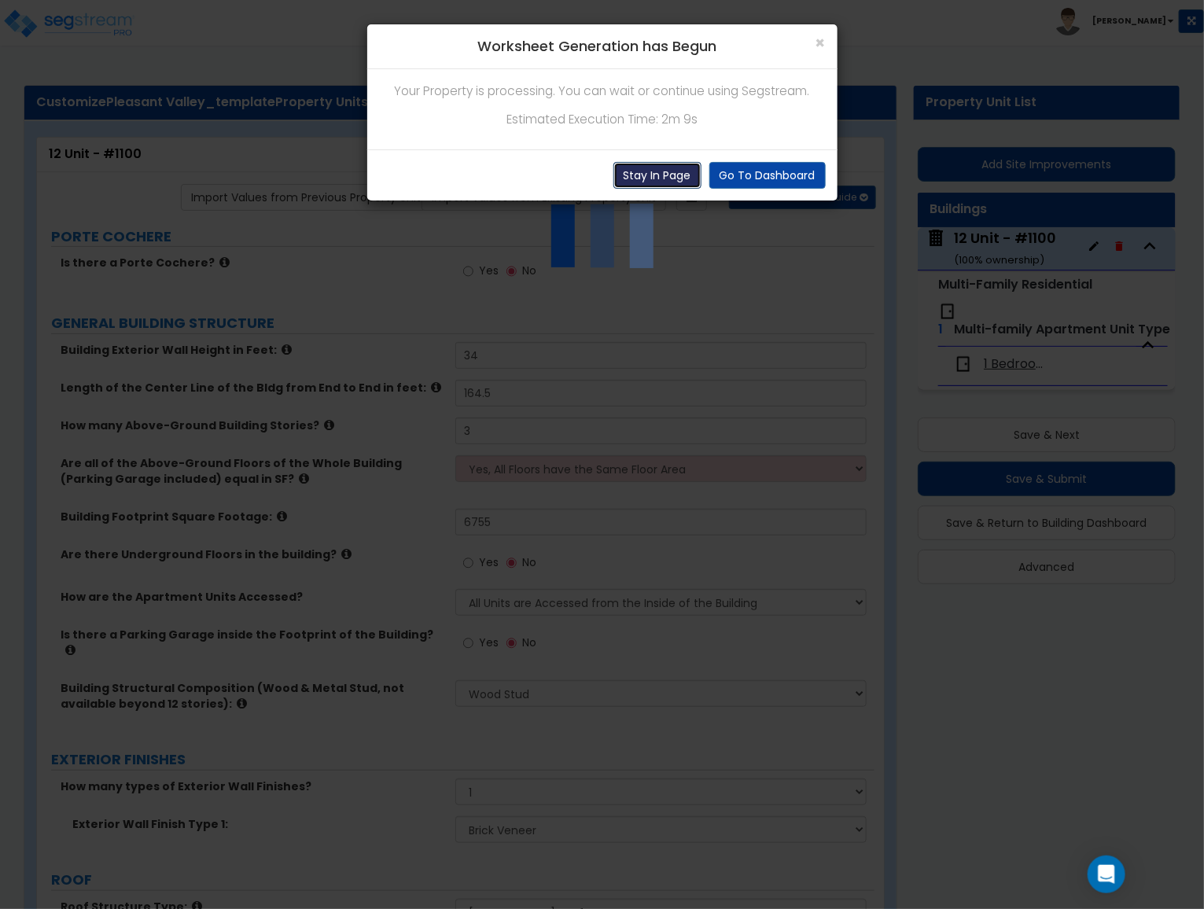
click at [668, 170] on button "Stay In Page" at bounding box center [657, 175] width 88 height 27
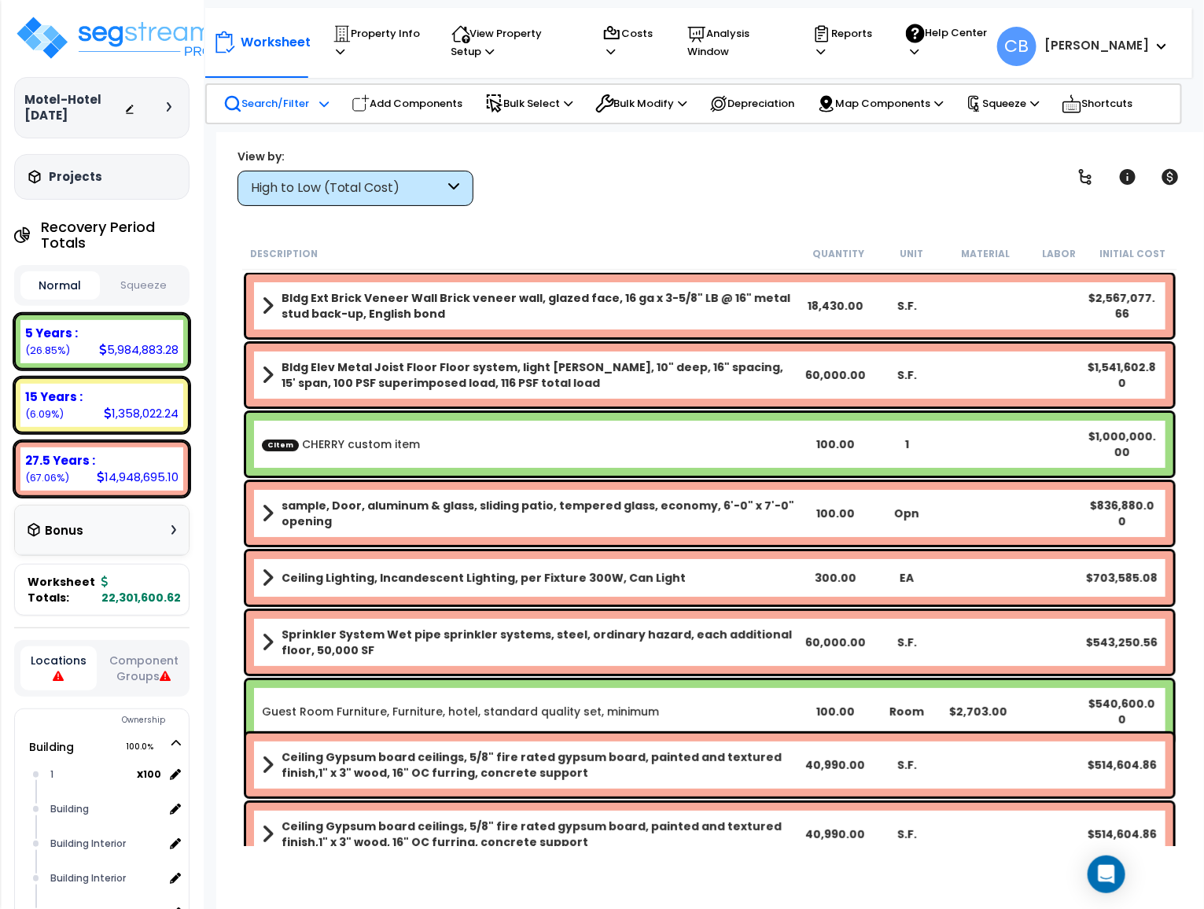
click at [284, 109] on p "Search/Filter" at bounding box center [266, 103] width 87 height 19
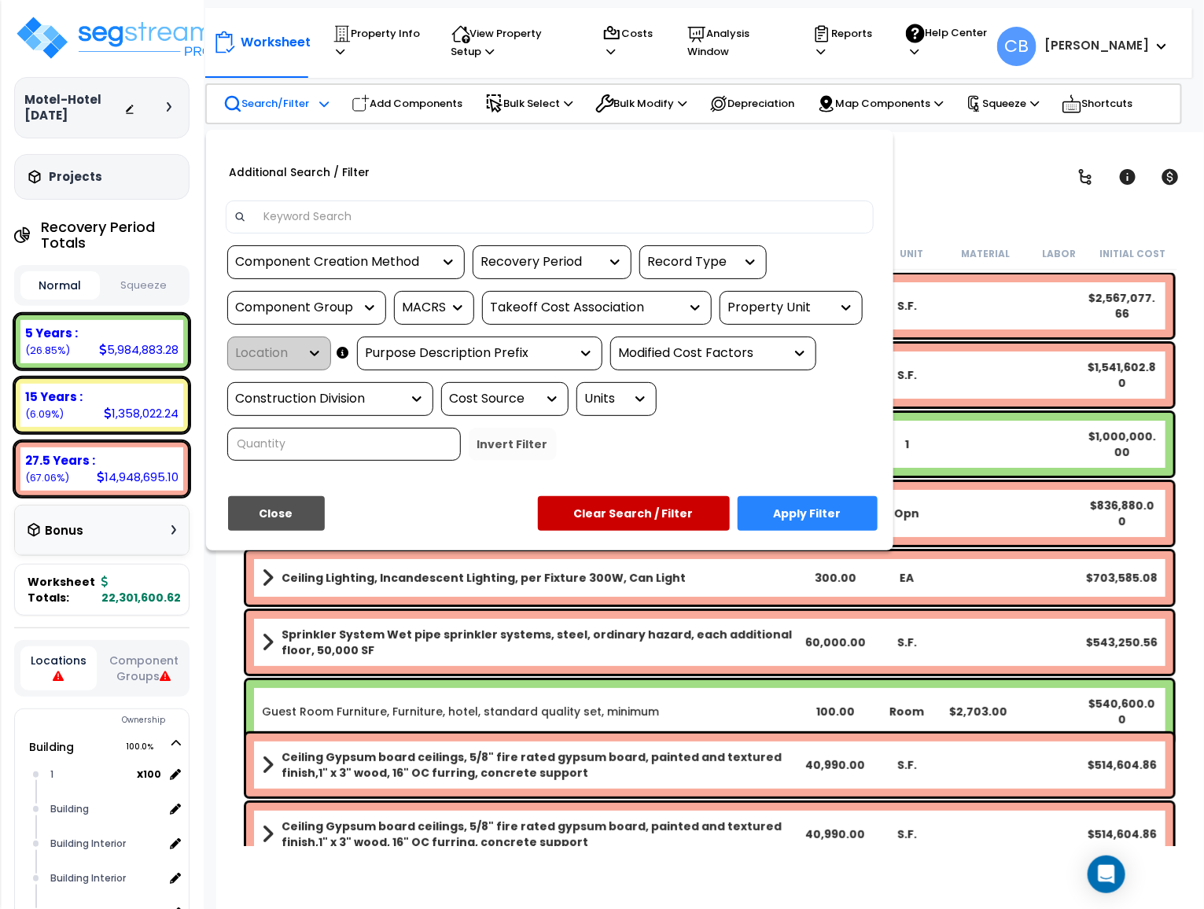
click at [786, 315] on div "Property Unit" at bounding box center [779, 308] width 102 height 18
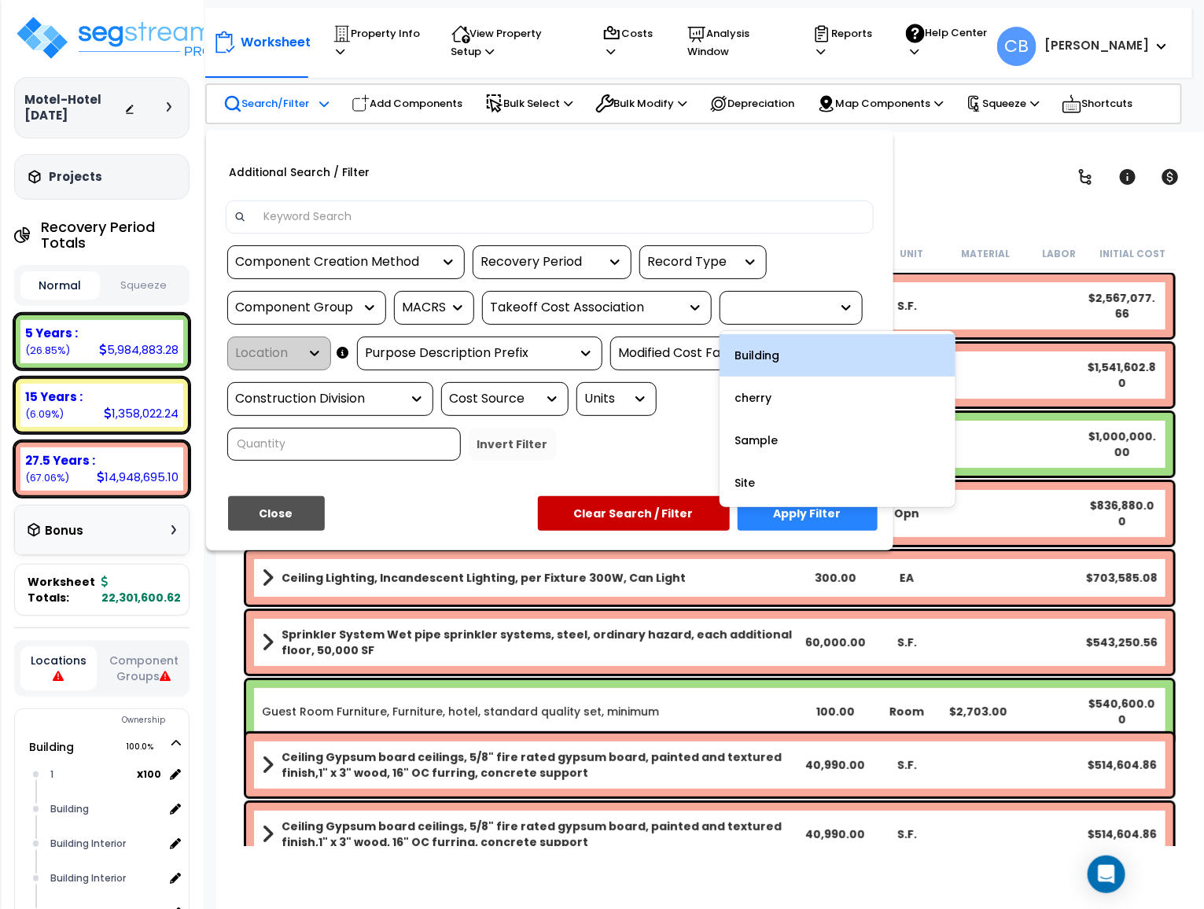
click at [356, 507] on div "Close Apply Filter Clear Search / Filter" at bounding box center [550, 519] width 672 height 46
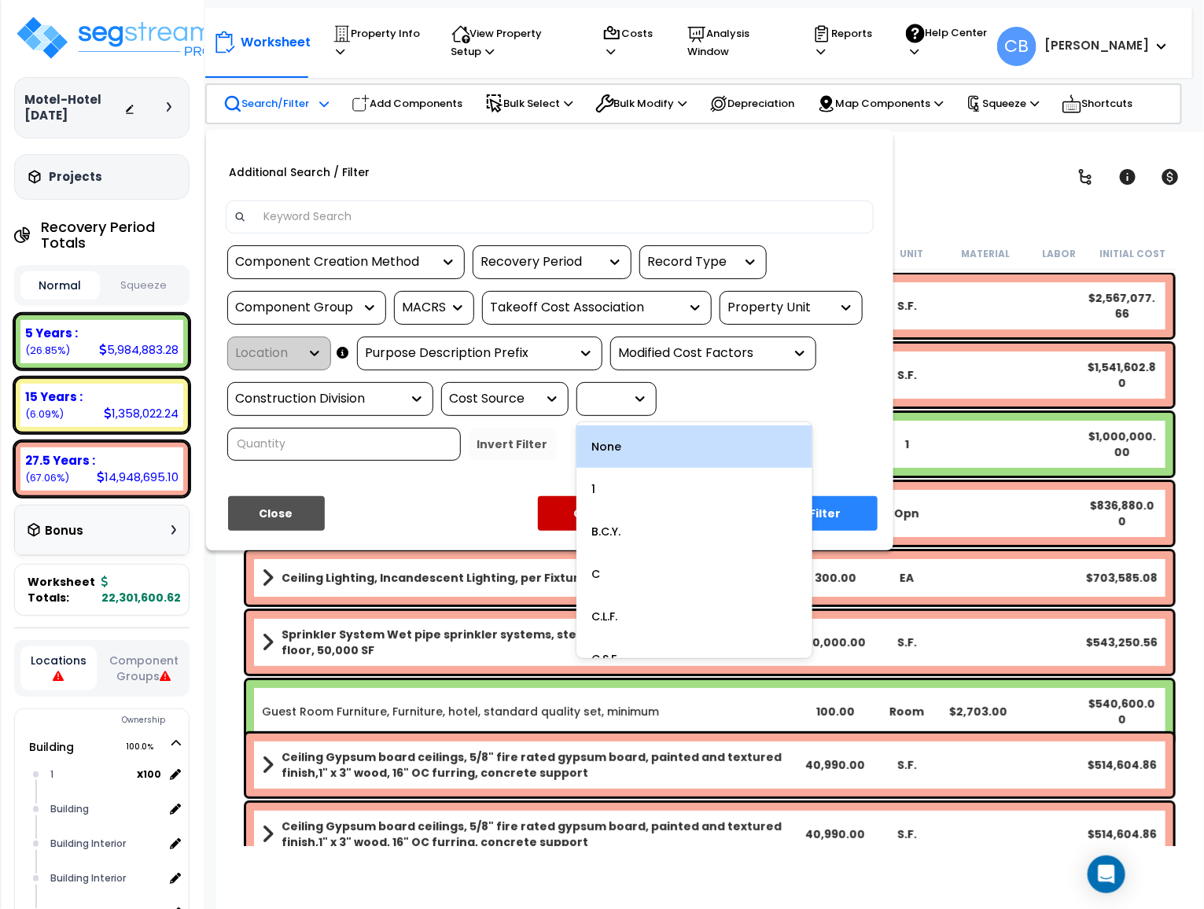
click at [628, 399] on div at bounding box center [636, 399] width 24 height 16
click at [439, 470] on div "Component Creation Method Recovery Period Record Type Component Group MACRS Tak…" at bounding box center [550, 358] width 672 height 227
click at [456, 517] on div "Close Apply Filter Clear Search / Filter" at bounding box center [550, 519] width 672 height 46
click at [458, 519] on div "Close Apply Filter Clear Search / Filter" at bounding box center [550, 519] width 672 height 46
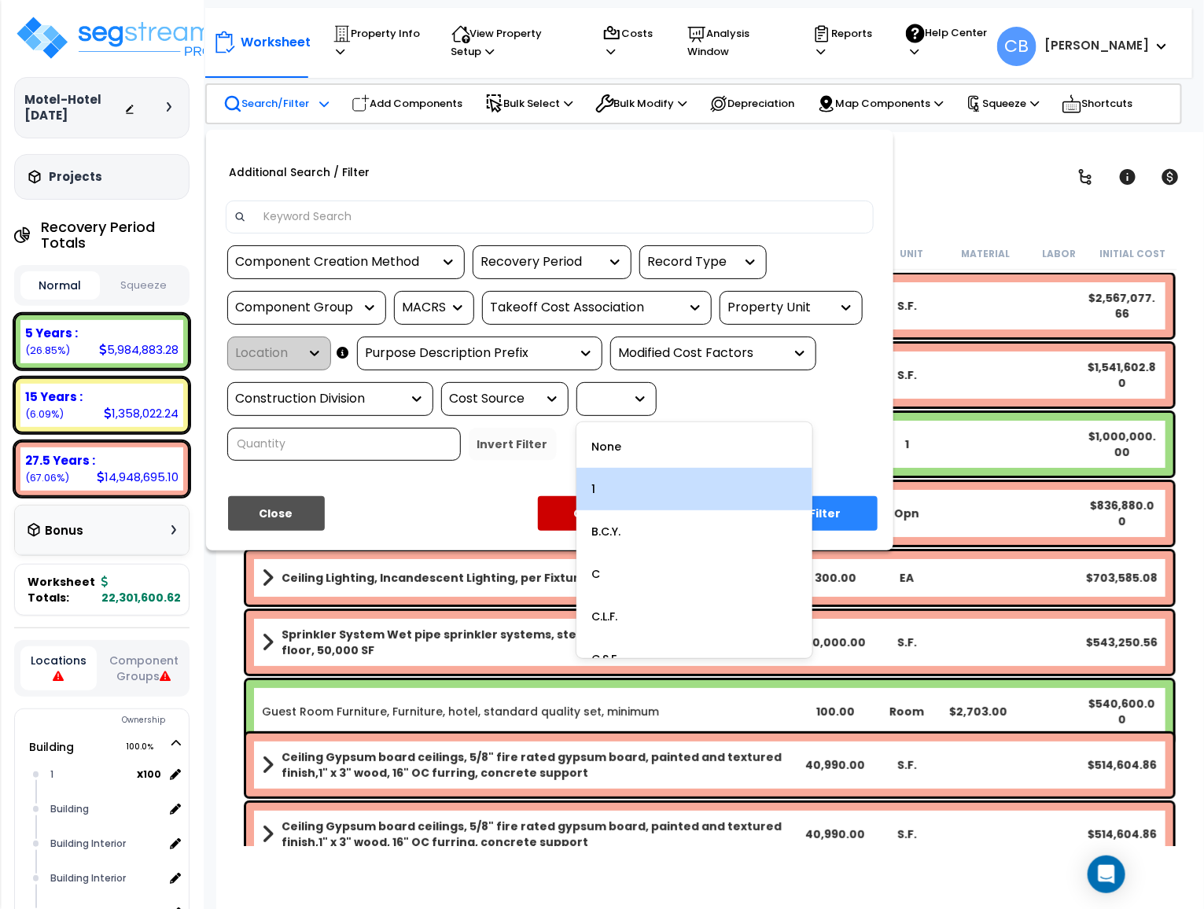
click at [875, 458] on div "Component Creation Method Recovery Period Record Type Component Group MACRS Tak…" at bounding box center [550, 358] width 672 height 227
drag, startPoint x: 875, startPoint y: 456, endPoint x: 831, endPoint y: 374, distance: 93.6
click at [874, 458] on div "Component Creation Method Recovery Period Record Type Component Group MACRS Tak…" at bounding box center [550, 358] width 672 height 227
click at [953, 179] on div at bounding box center [602, 454] width 1204 height 909
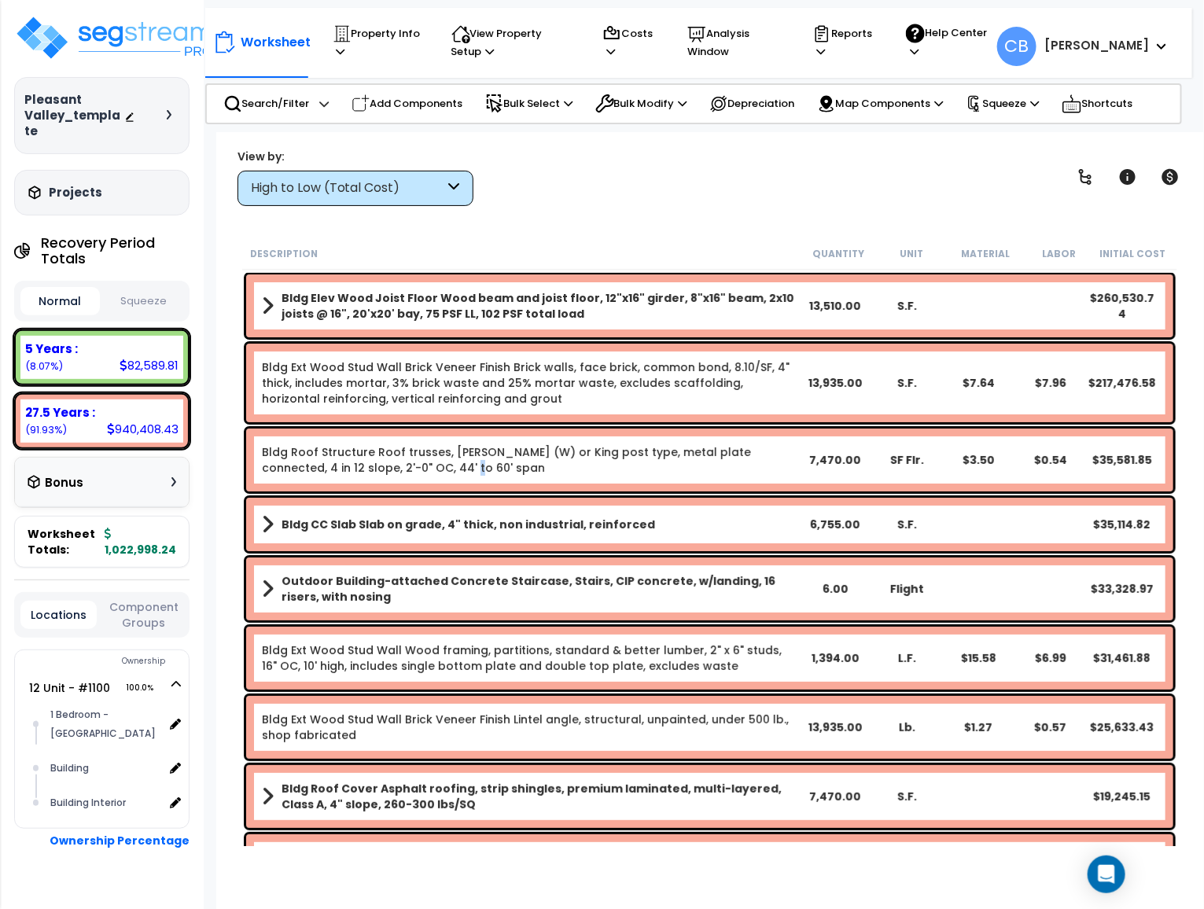
click at [380, 481] on div "Bldg Roof Structure Roof trusses, [PERSON_NAME] (W) or King post type, metal pl…" at bounding box center [709, 460] width 927 height 63
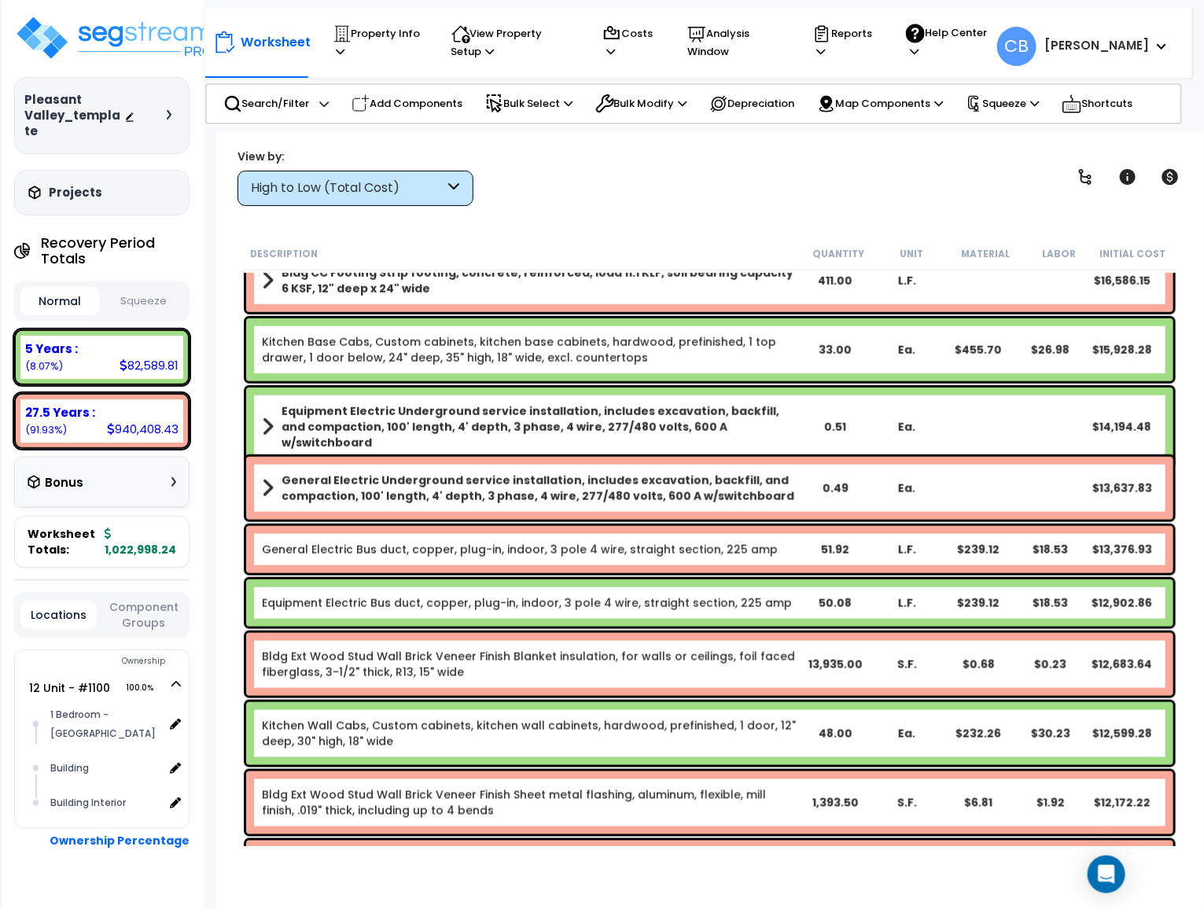
scroll to position [944, 0]
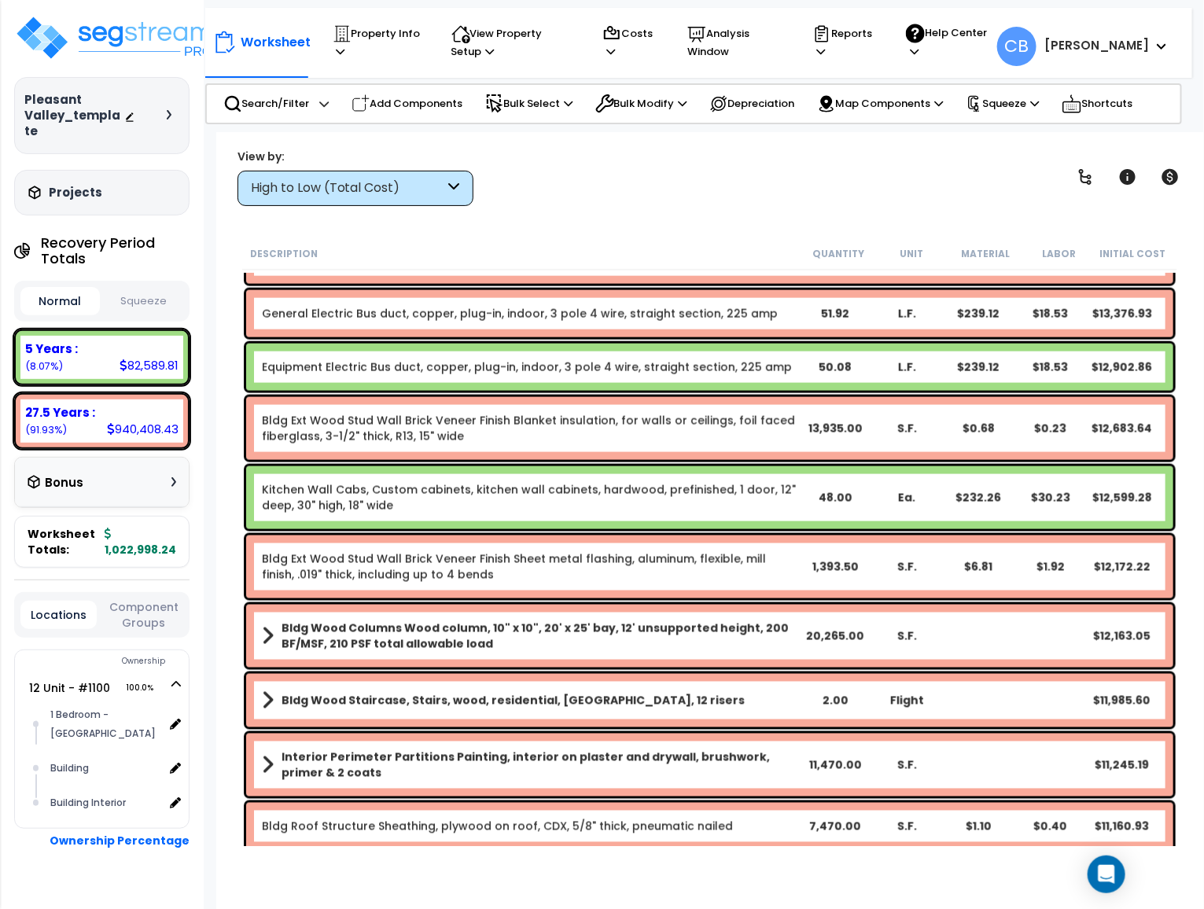
click at [397, 519] on div "Kitchen Wall Cabs, Custom cabinets, kitchen wall cabinets, hardwood, prefinishe…" at bounding box center [709, 497] width 927 height 63
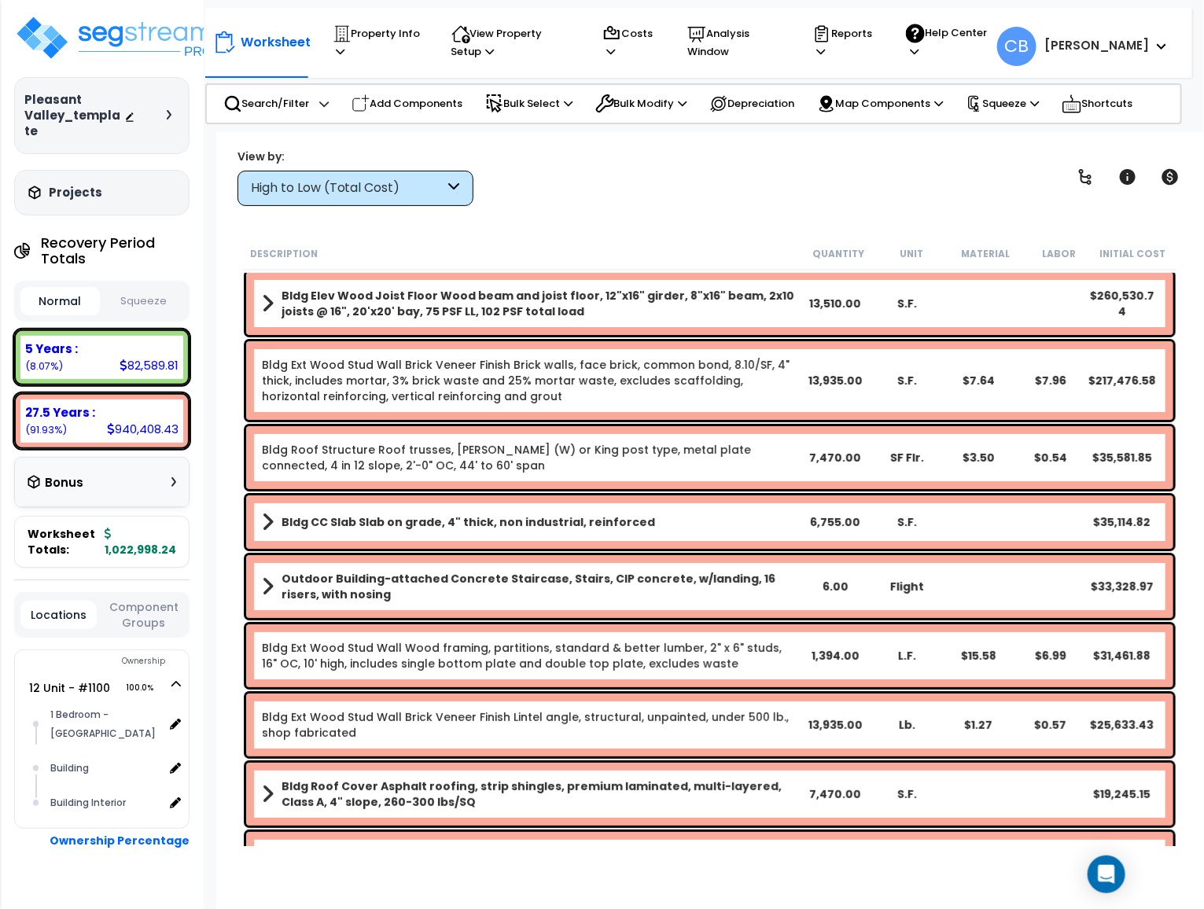
scroll to position [0, 0]
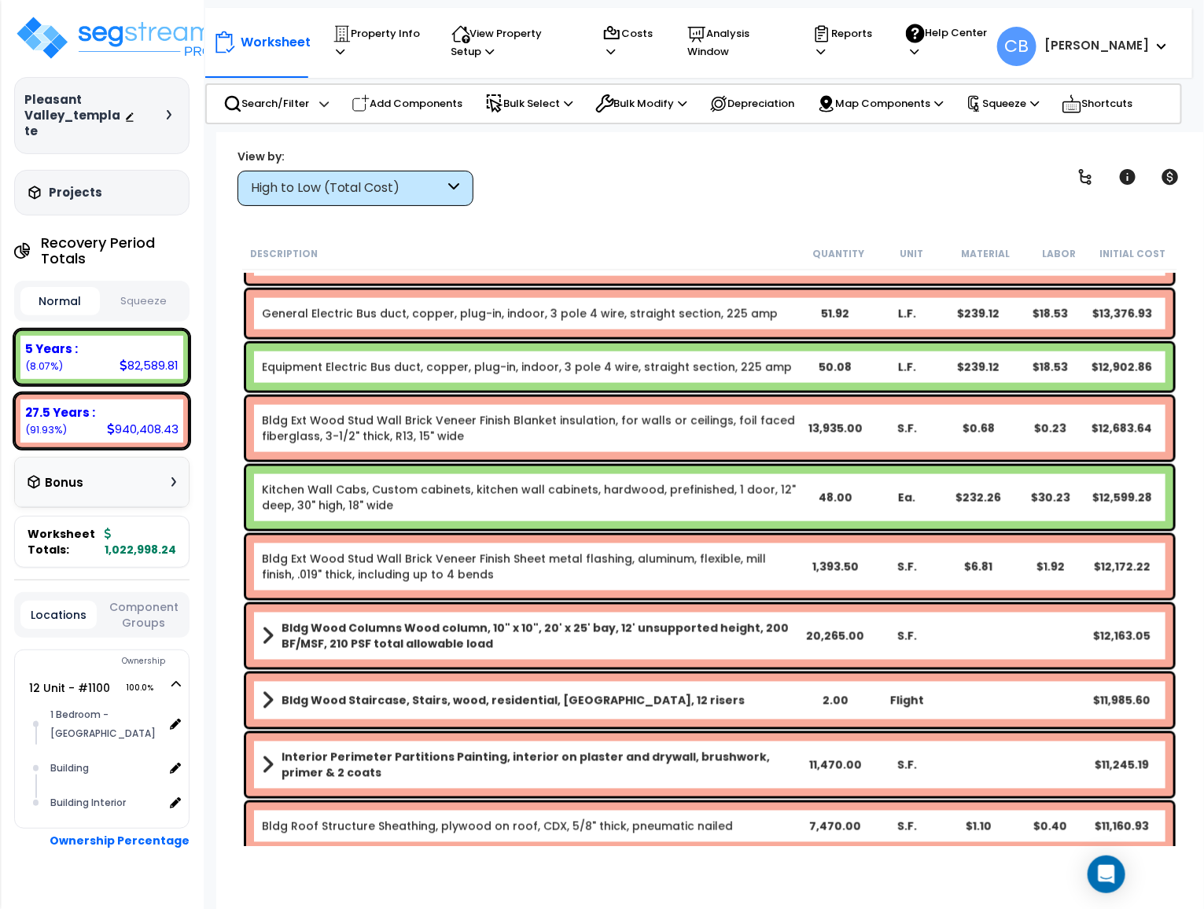
click at [414, 536] on div "Bldg Ext Wood Stud Wall Brick Veneer Finish Sheet metal flashing, aluminum, fle…" at bounding box center [709, 567] width 927 height 63
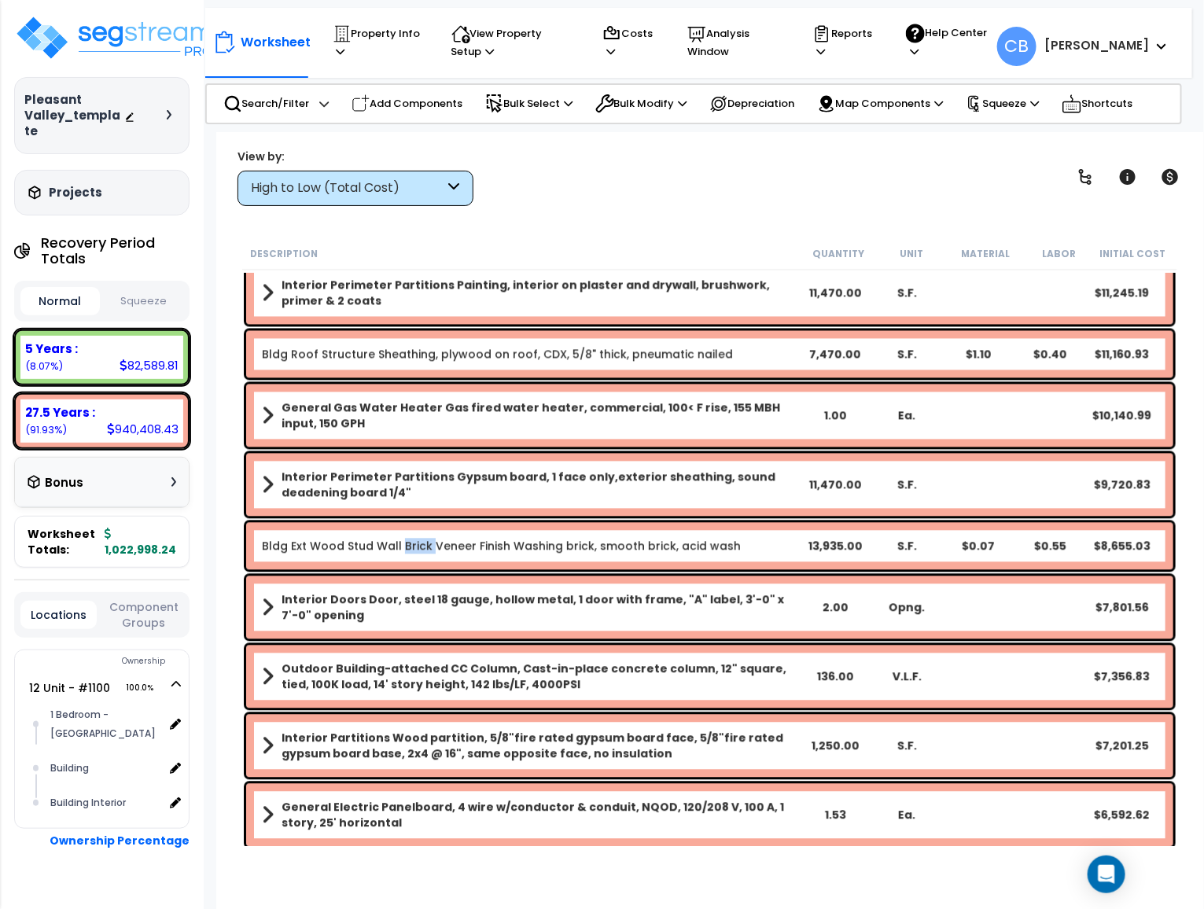
click at [414, 539] on link "Bldg Ext Wood Stud Wall Brick Veneer Finish Washing brick, smooth brick, acid w…" at bounding box center [501, 547] width 479 height 16
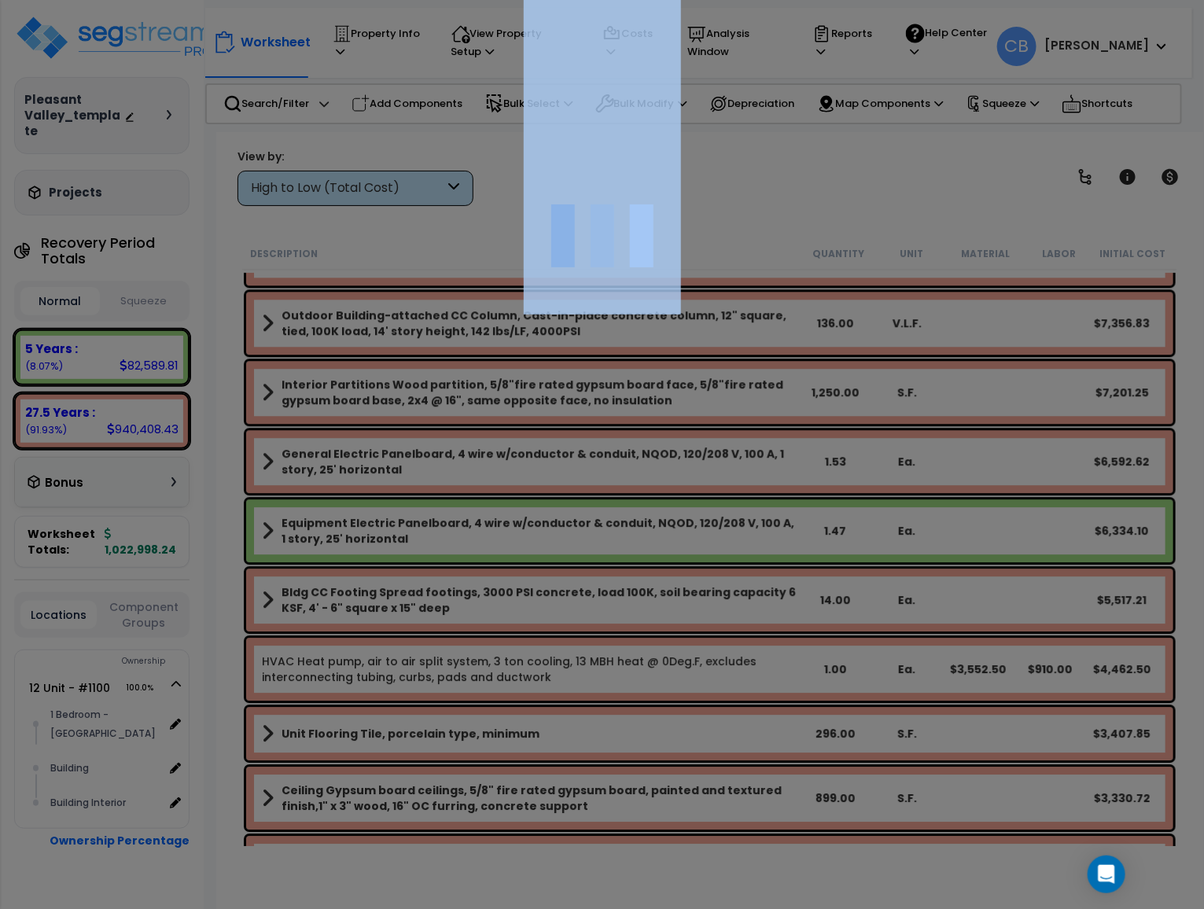
click at [414, 536] on div at bounding box center [602, 454] width 1204 height 909
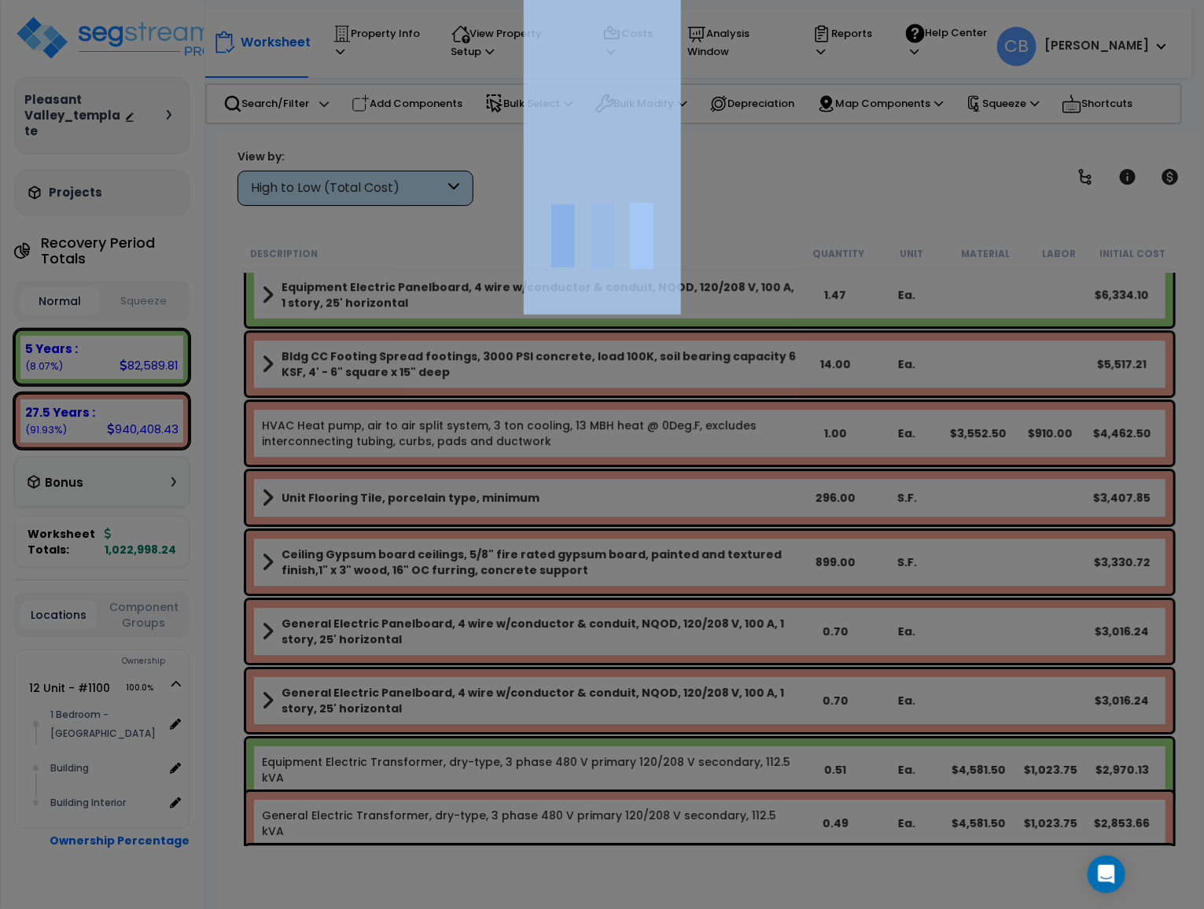
click at [414, 536] on div at bounding box center [602, 454] width 1204 height 909
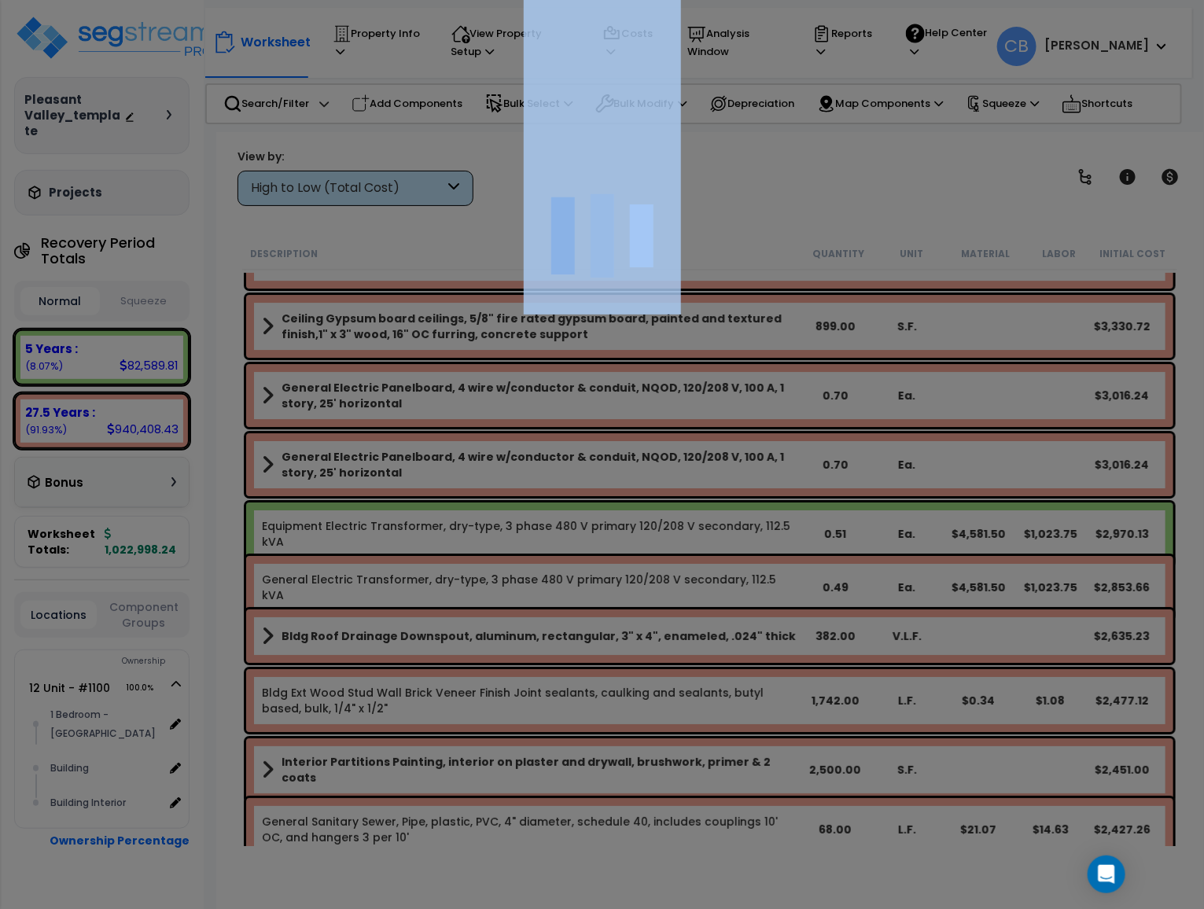
click at [414, 536] on div at bounding box center [602, 454] width 1204 height 909
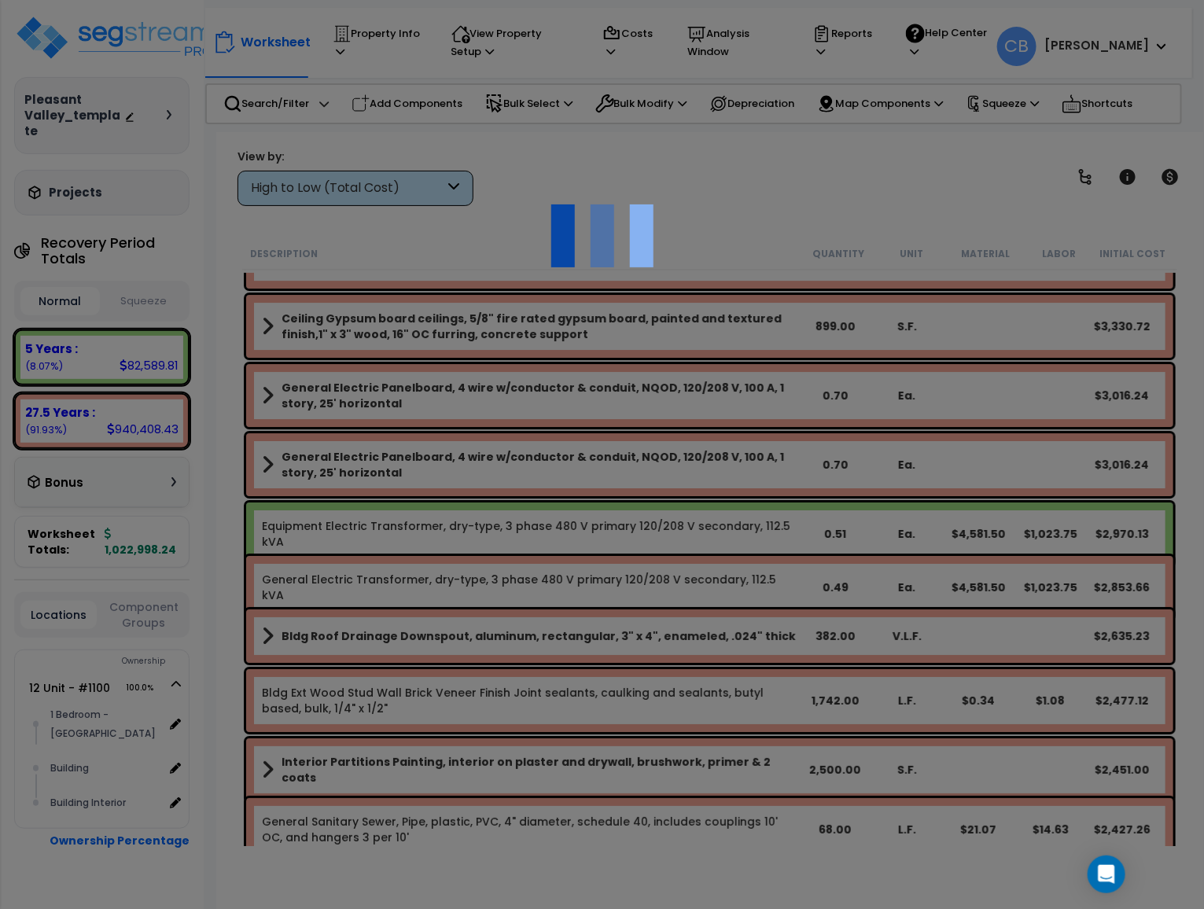
scroll to position [69, 0]
click at [414, 536] on div at bounding box center [602, 454] width 1204 height 909
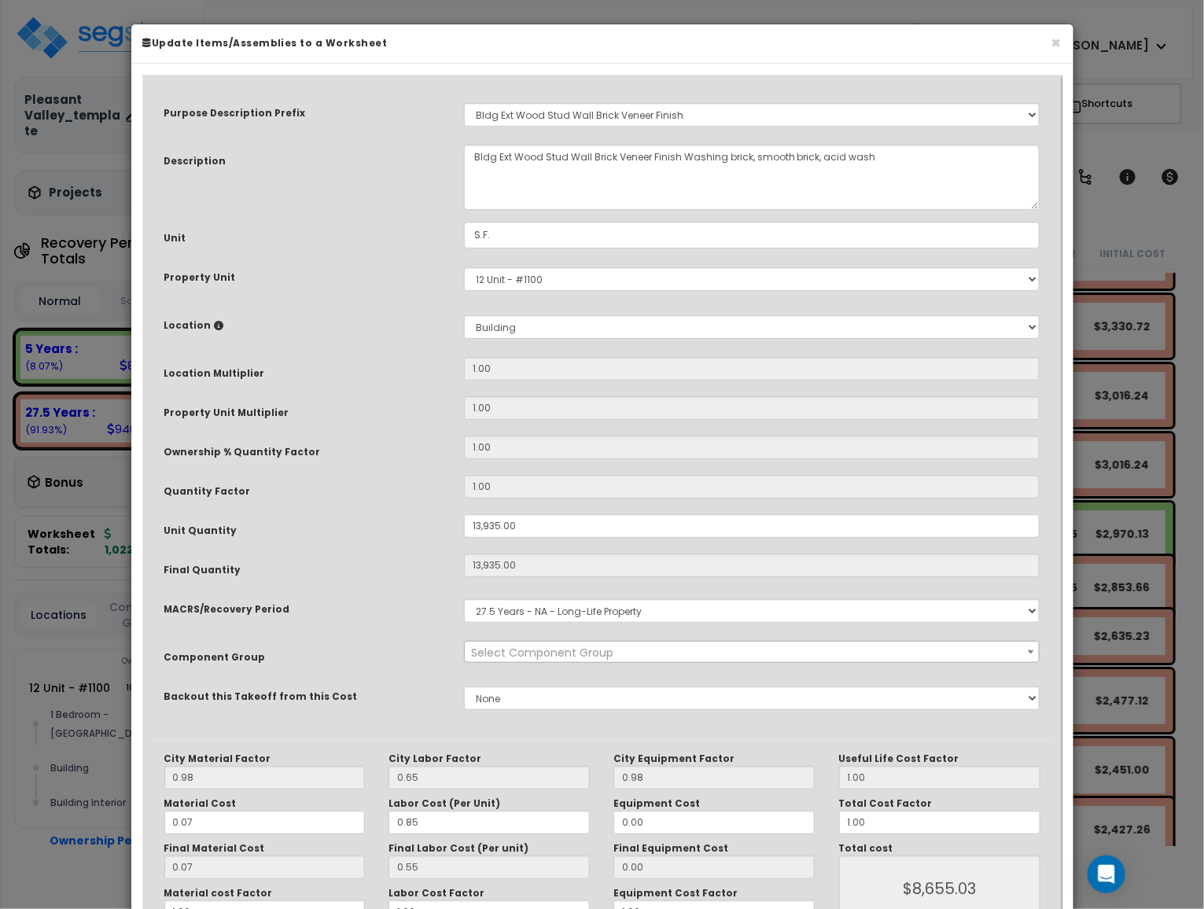
click at [414, 536] on div "Unit Quantity" at bounding box center [303, 528] width 300 height 28
select select "11307"
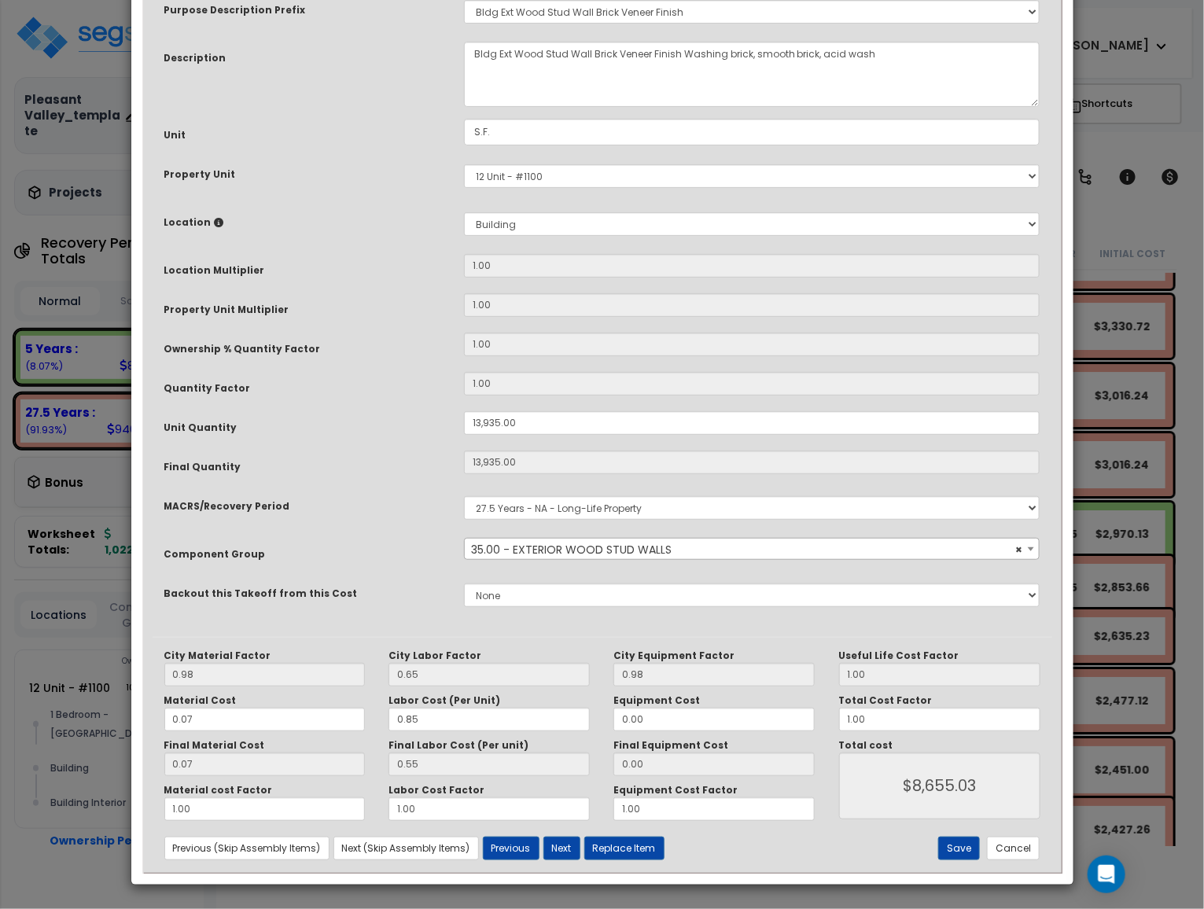
click at [414, 538] on div "Component Group" at bounding box center [303, 552] width 300 height 28
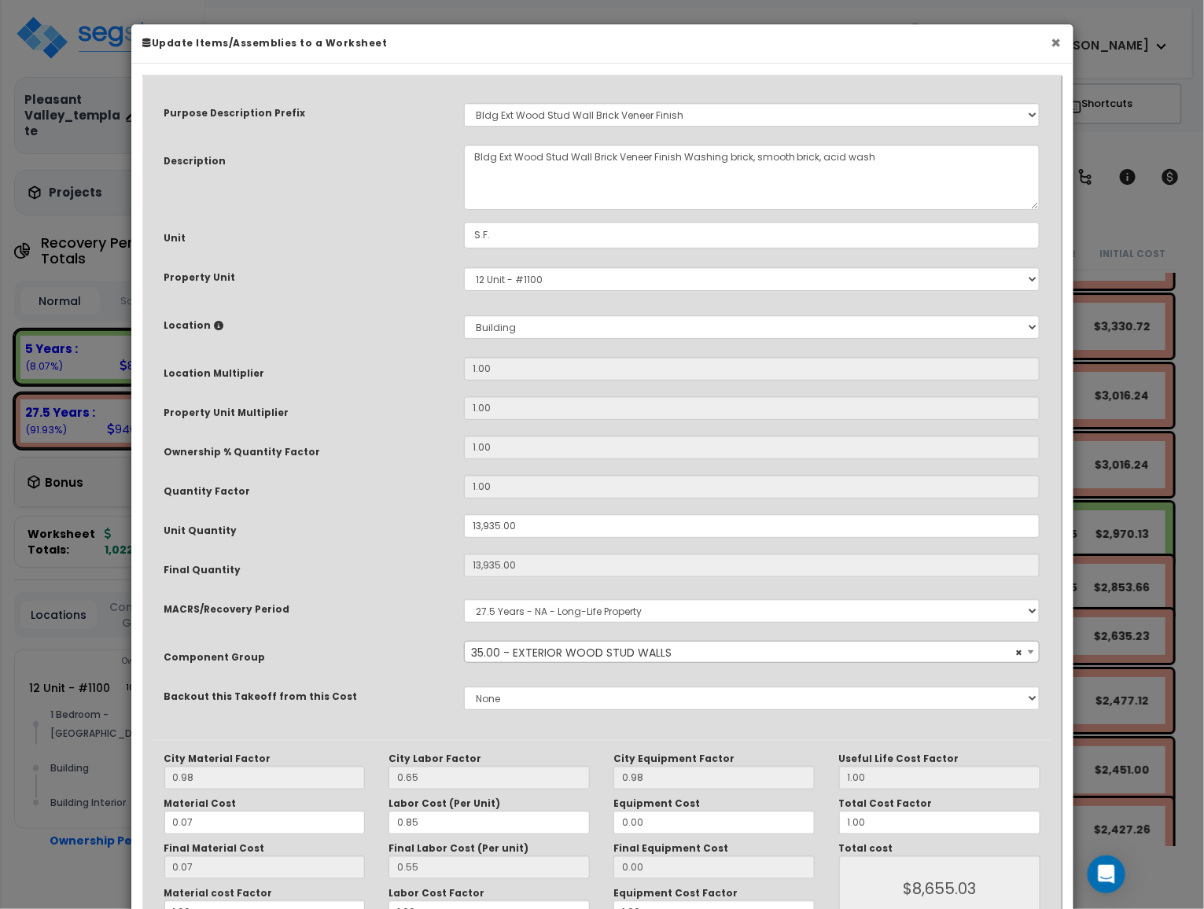
click at [1057, 43] on button "×" at bounding box center [1056, 43] width 10 height 17
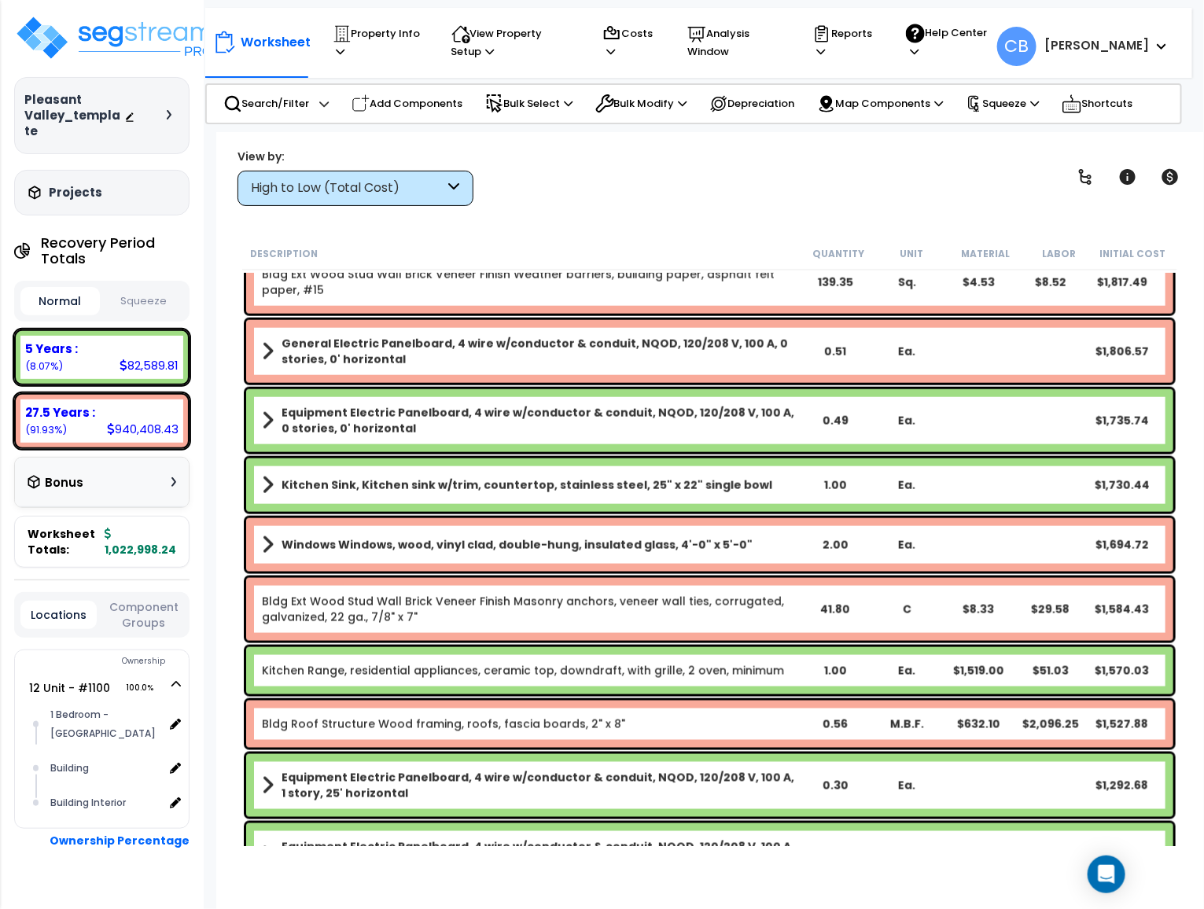
click at [750, 407] on b "Equipment Electric Panelboard, 4 wire w/conductor & conduit, NQOD, 120/208 V, 1…" at bounding box center [541, 420] width 518 height 31
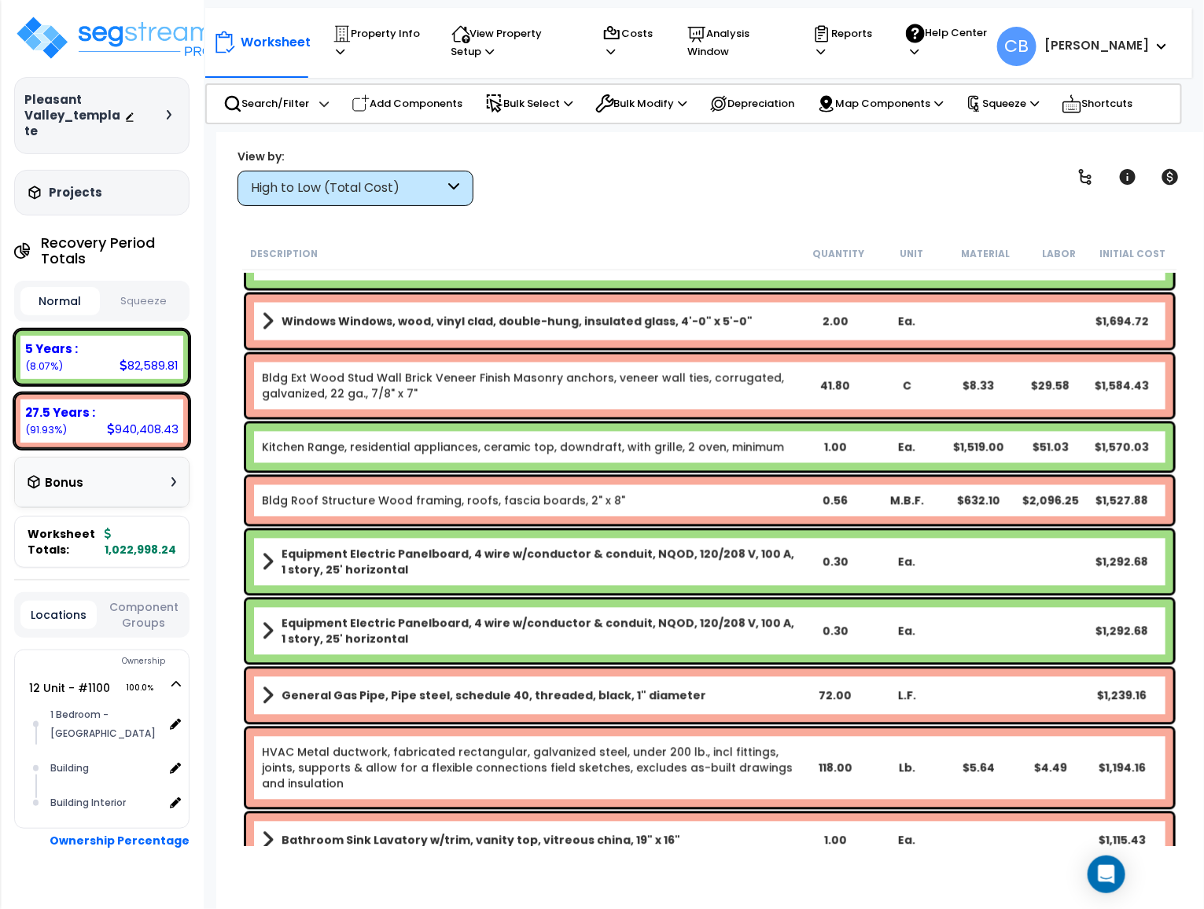
click at [750, 407] on div "Bldg Ext Wood Stud Wall Brick Veneer Finish Masonry anchors, veneer wall ties, …" at bounding box center [709, 386] width 927 height 63
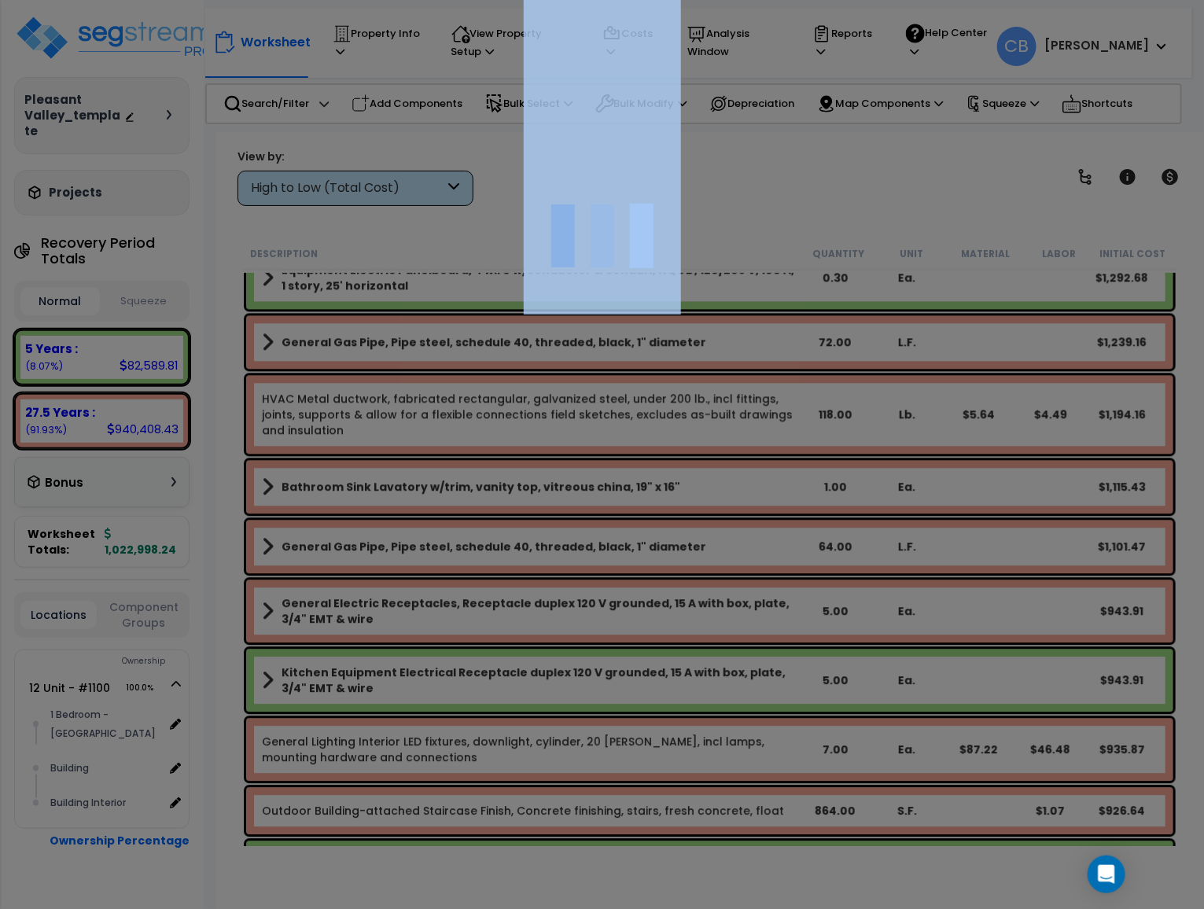
click at [750, 407] on div at bounding box center [602, 454] width 1204 height 909
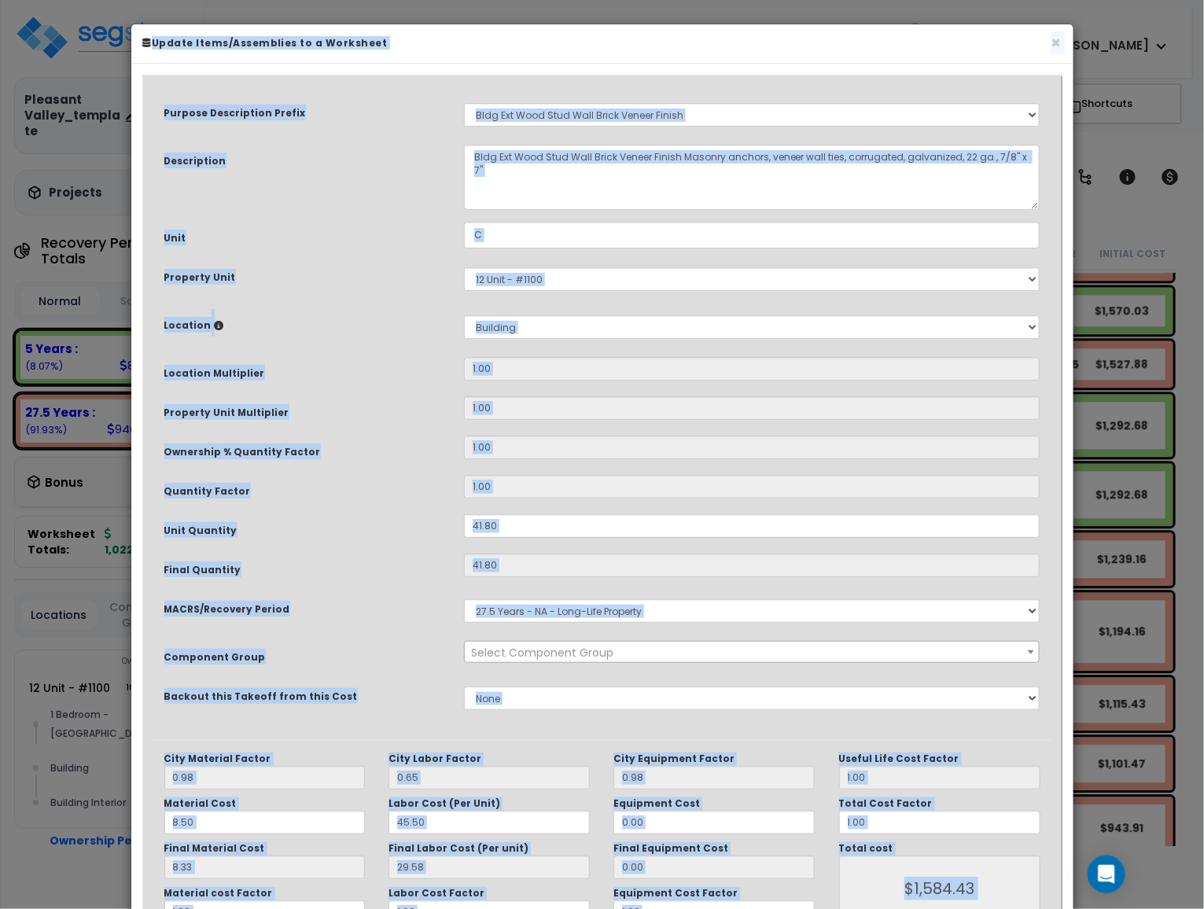
select select "11307"
click at [1059, 39] on button "×" at bounding box center [1056, 43] width 10 height 17
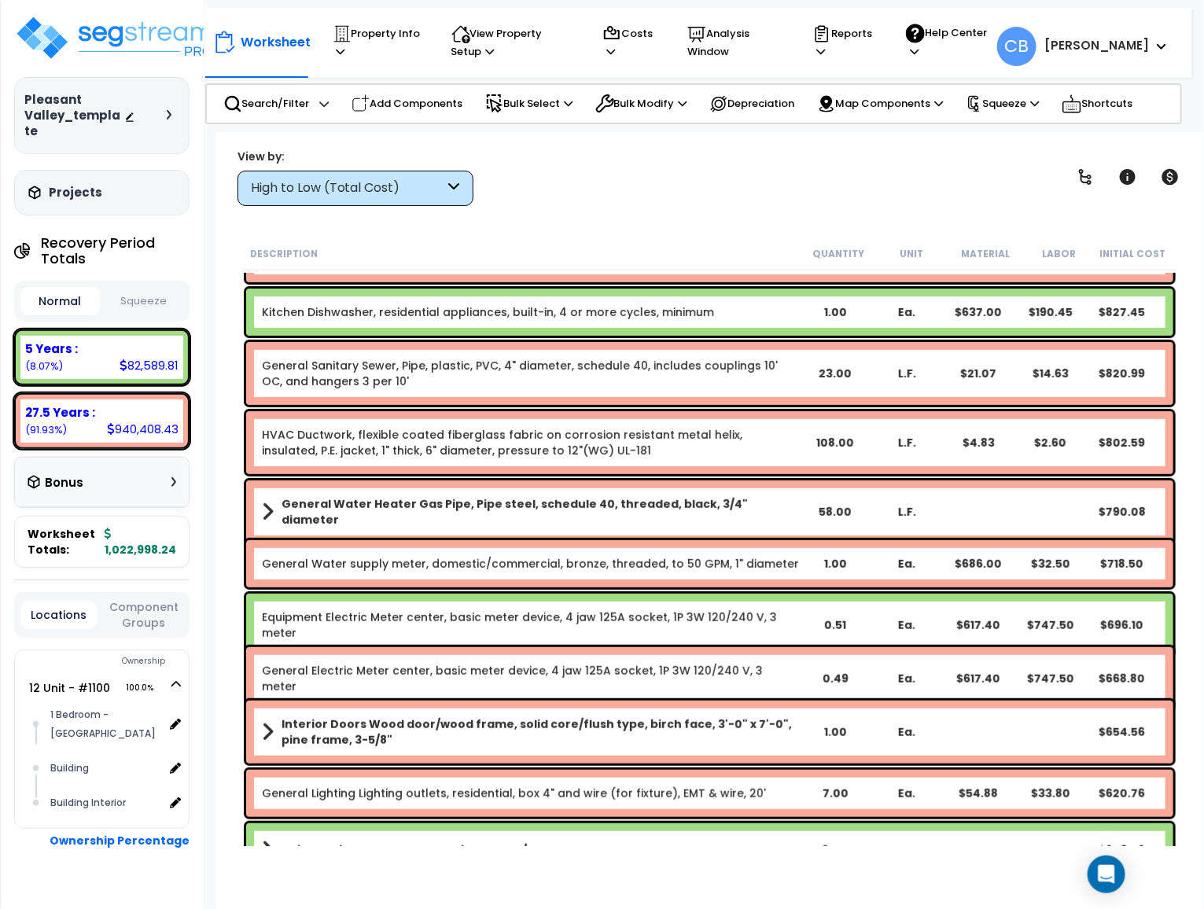
click at [632, 567] on link "General Water supply meter, domestic/commercial, bronze, threaded, to 50 GPM, 1…" at bounding box center [530, 564] width 537 height 16
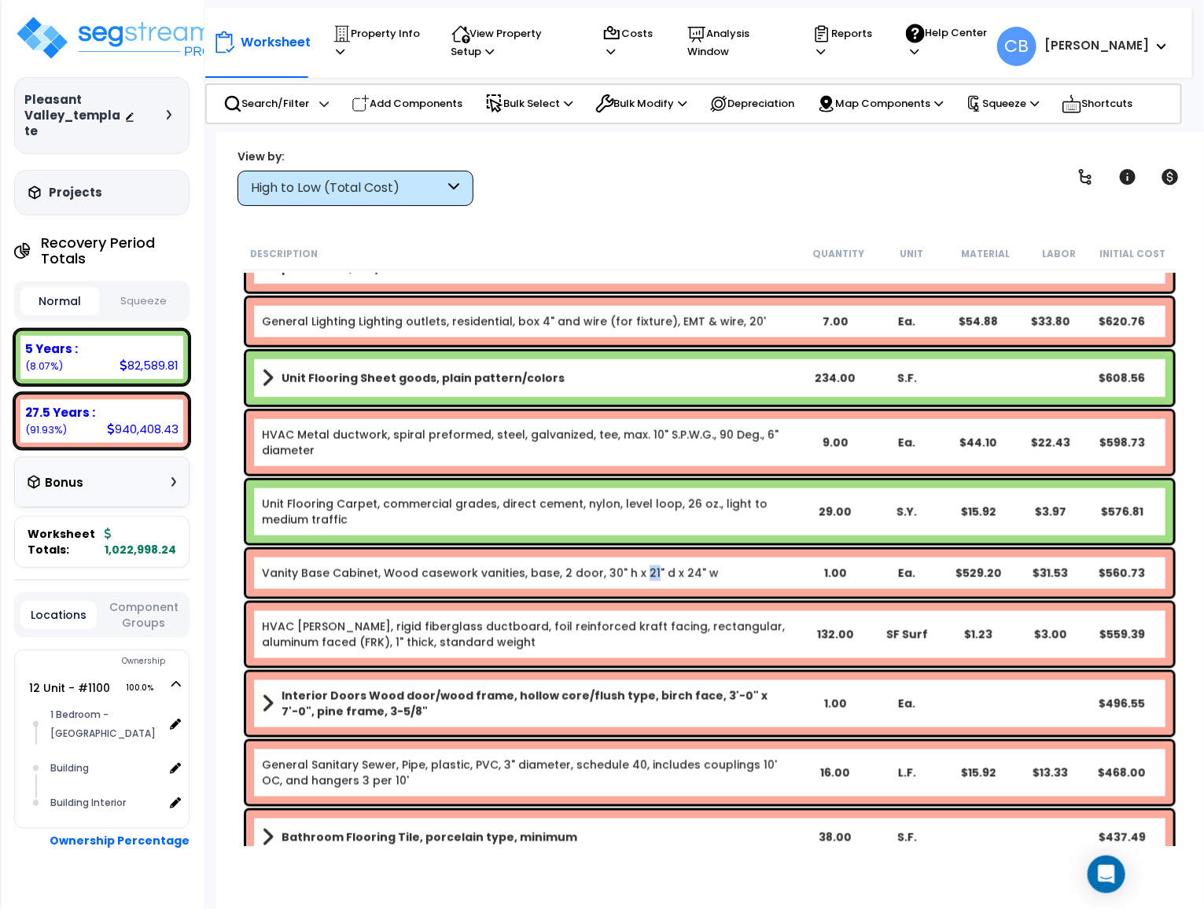
click at [632, 567] on link "Vanity Base Cabinet, Wood casework vanities, base, 2 door, 30" h x 21" d x 24" w" at bounding box center [490, 573] width 457 height 16
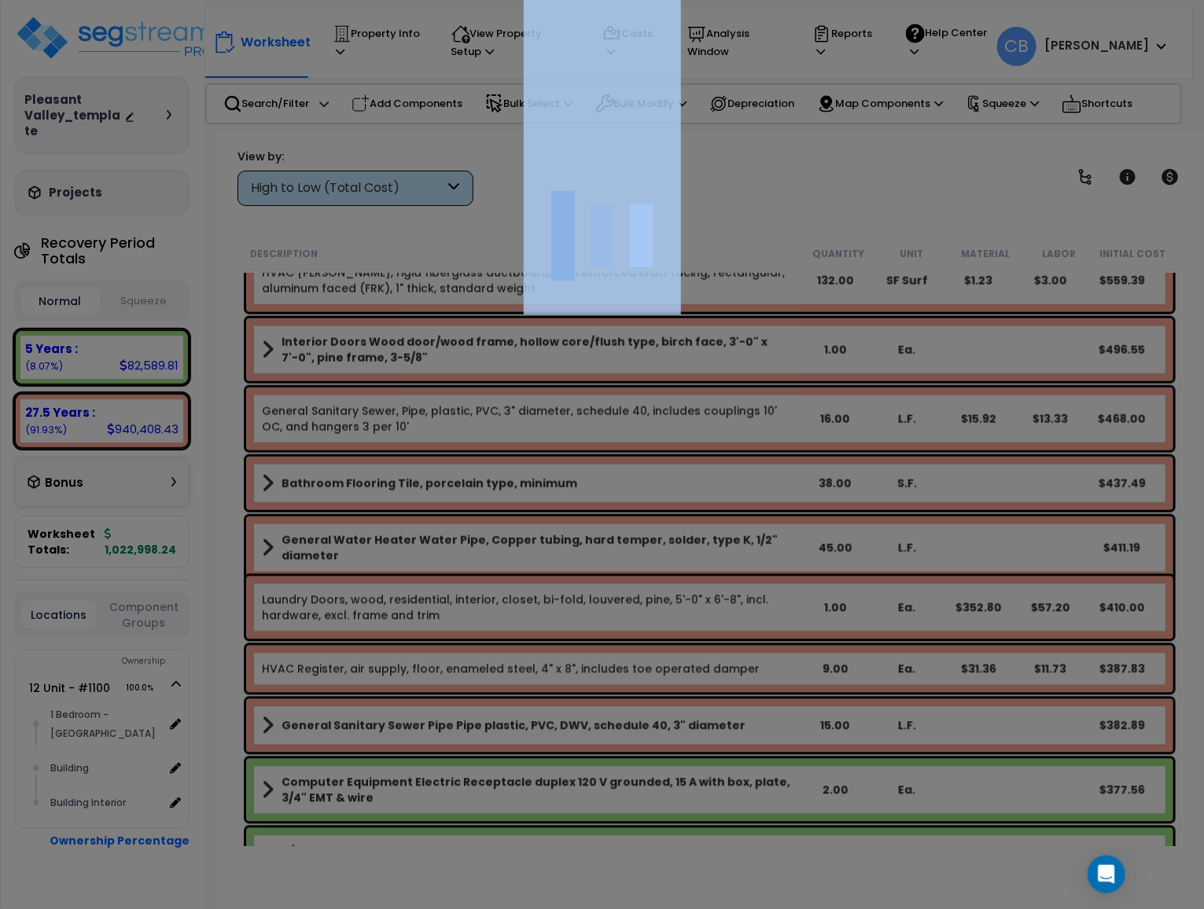
click at [632, 567] on div at bounding box center [602, 454] width 1204 height 909
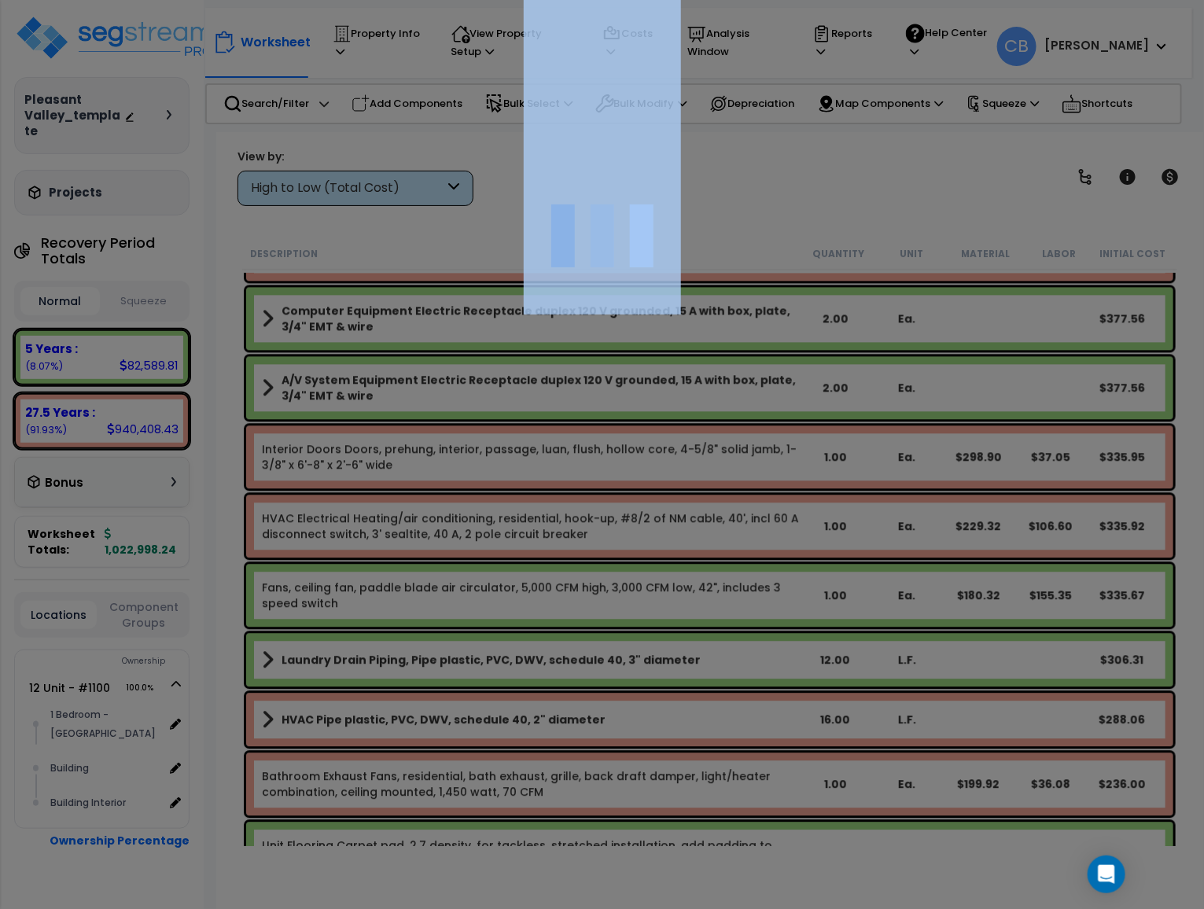
click at [632, 567] on div at bounding box center [602, 454] width 1204 height 909
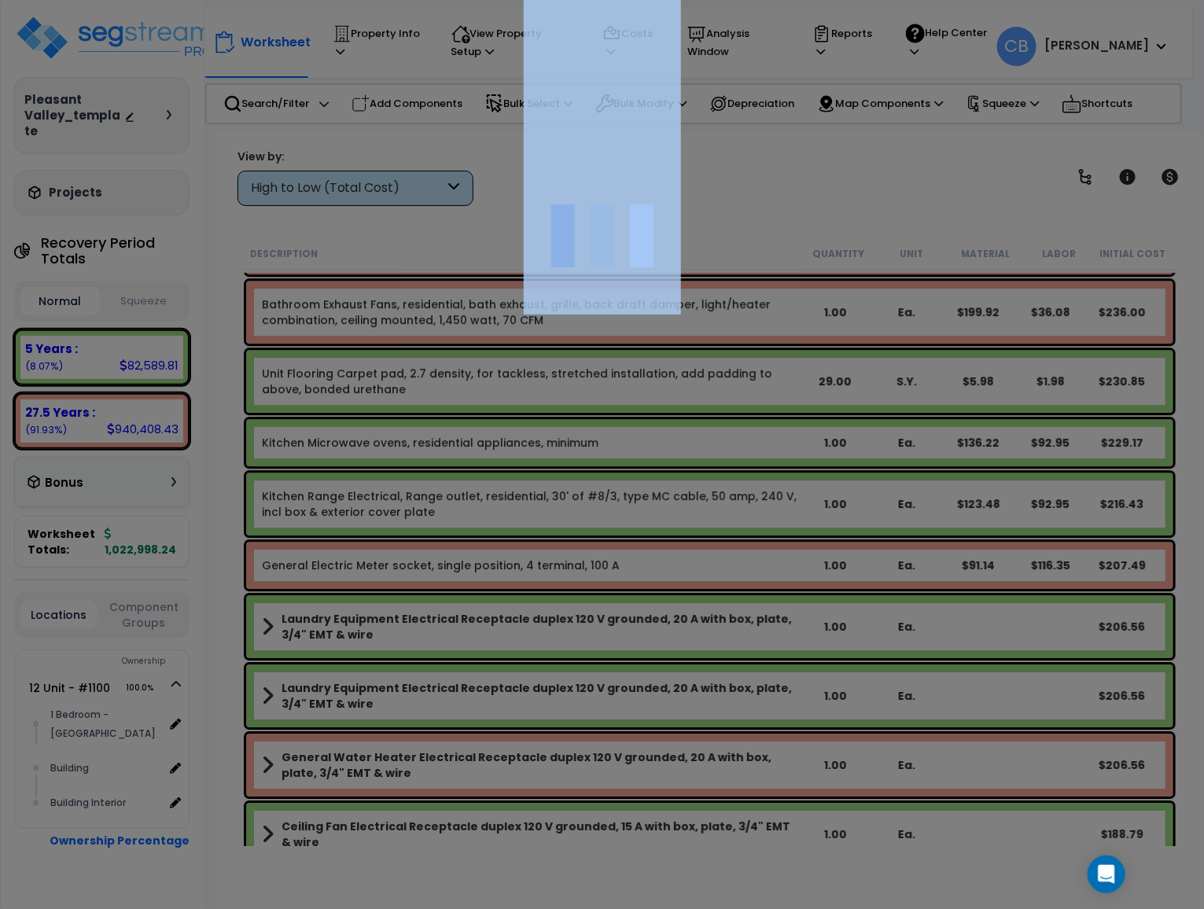
click at [632, 567] on div at bounding box center [602, 454] width 1204 height 909
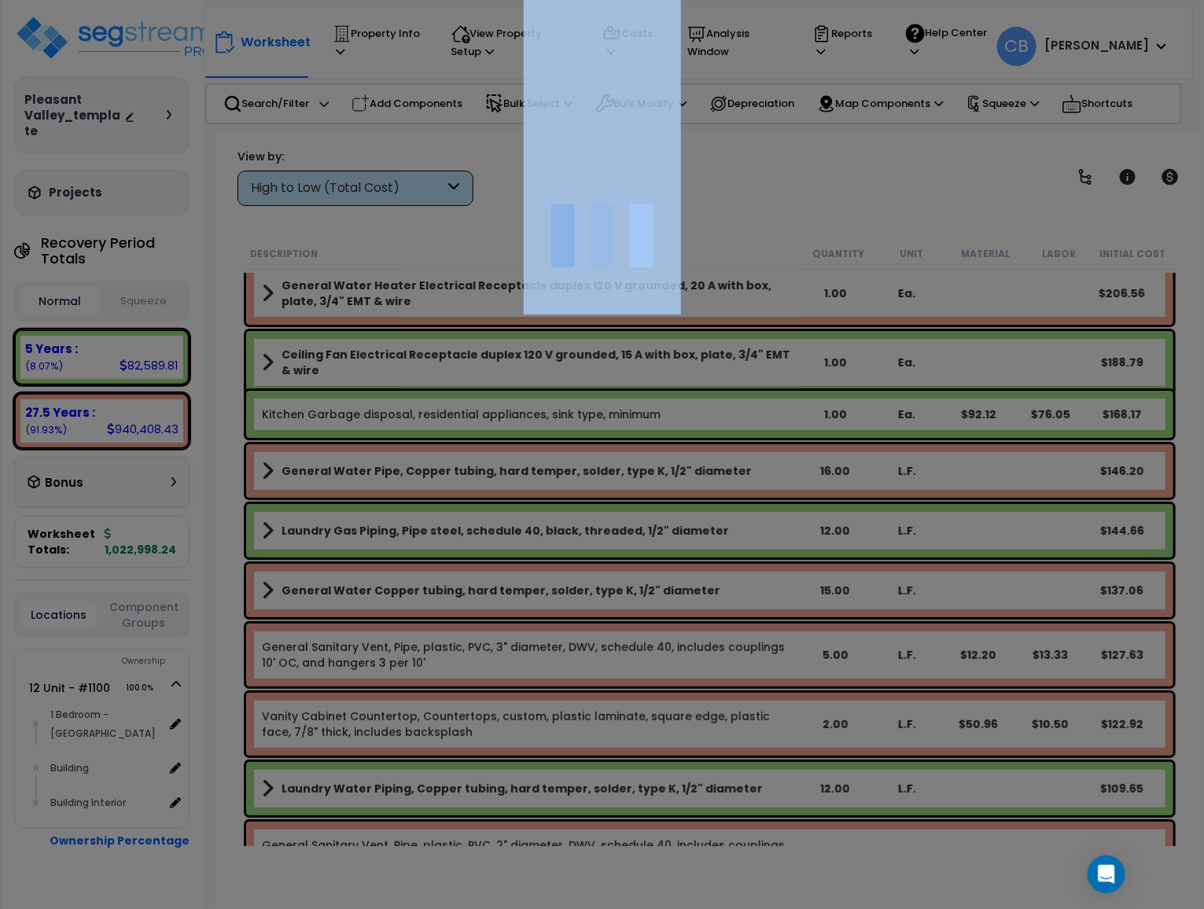
click at [632, 567] on div at bounding box center [602, 454] width 1204 height 909
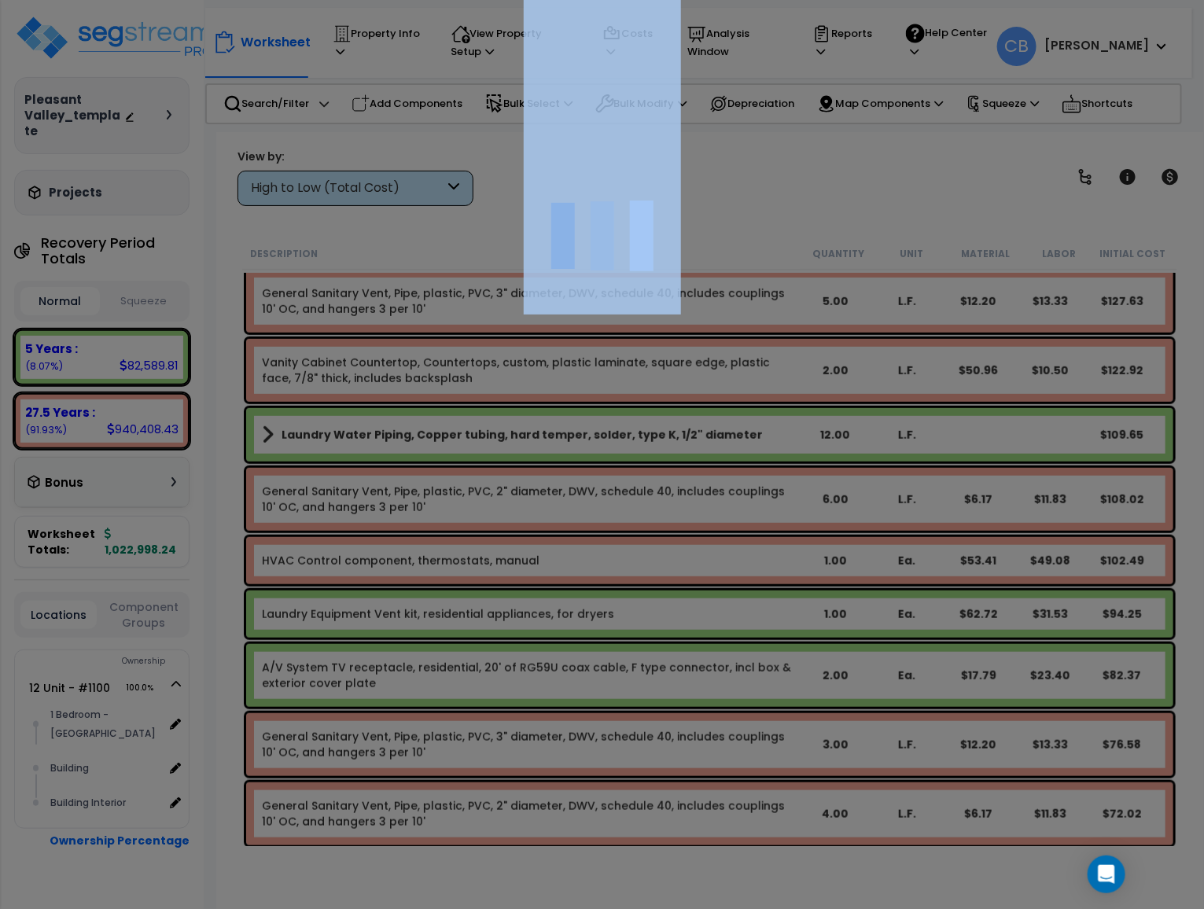
click at [632, 567] on div at bounding box center [602, 454] width 1204 height 909
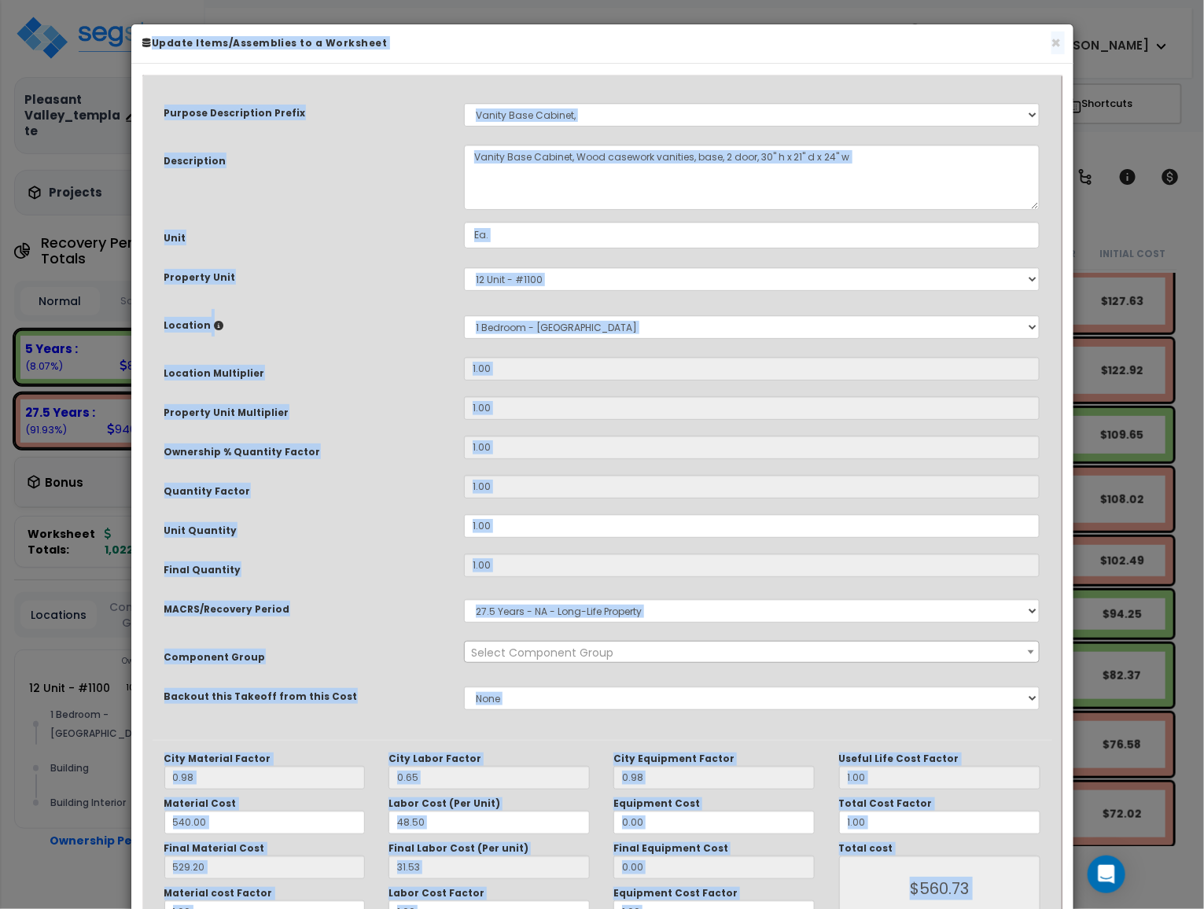
select select "12893"
click at [1055, 38] on button "×" at bounding box center [1056, 43] width 10 height 17
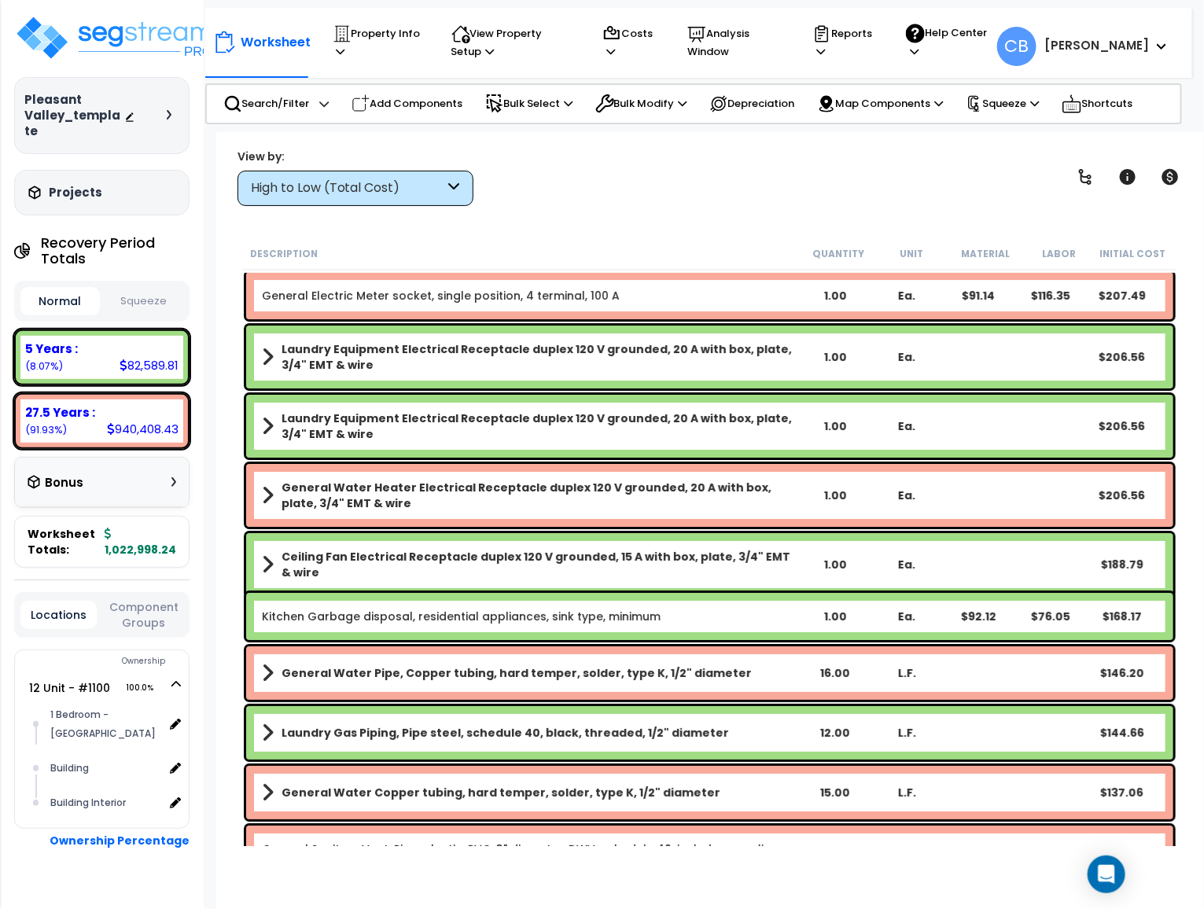
scroll to position [7471, 0]
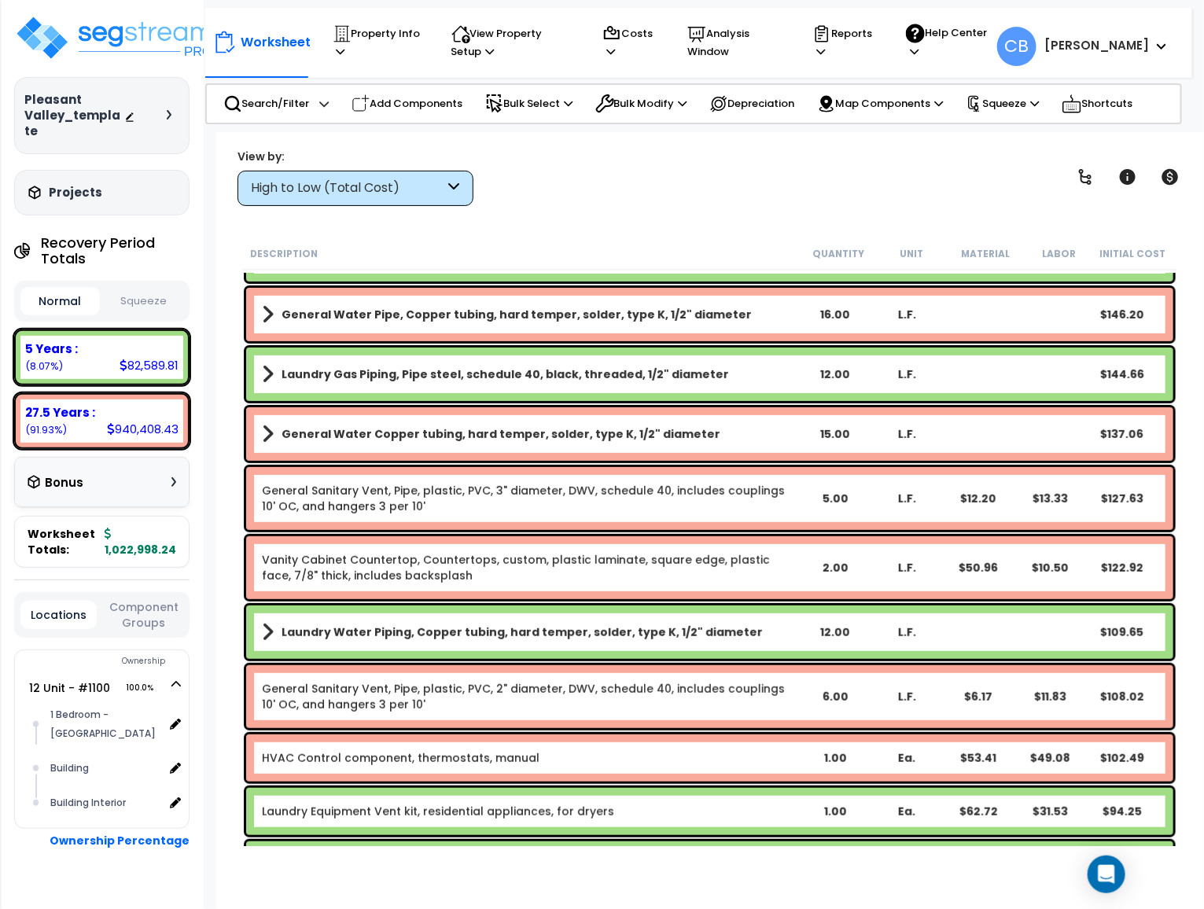
click at [354, 189] on div "High to Low (Total Cost)" at bounding box center [348, 188] width 194 height 18
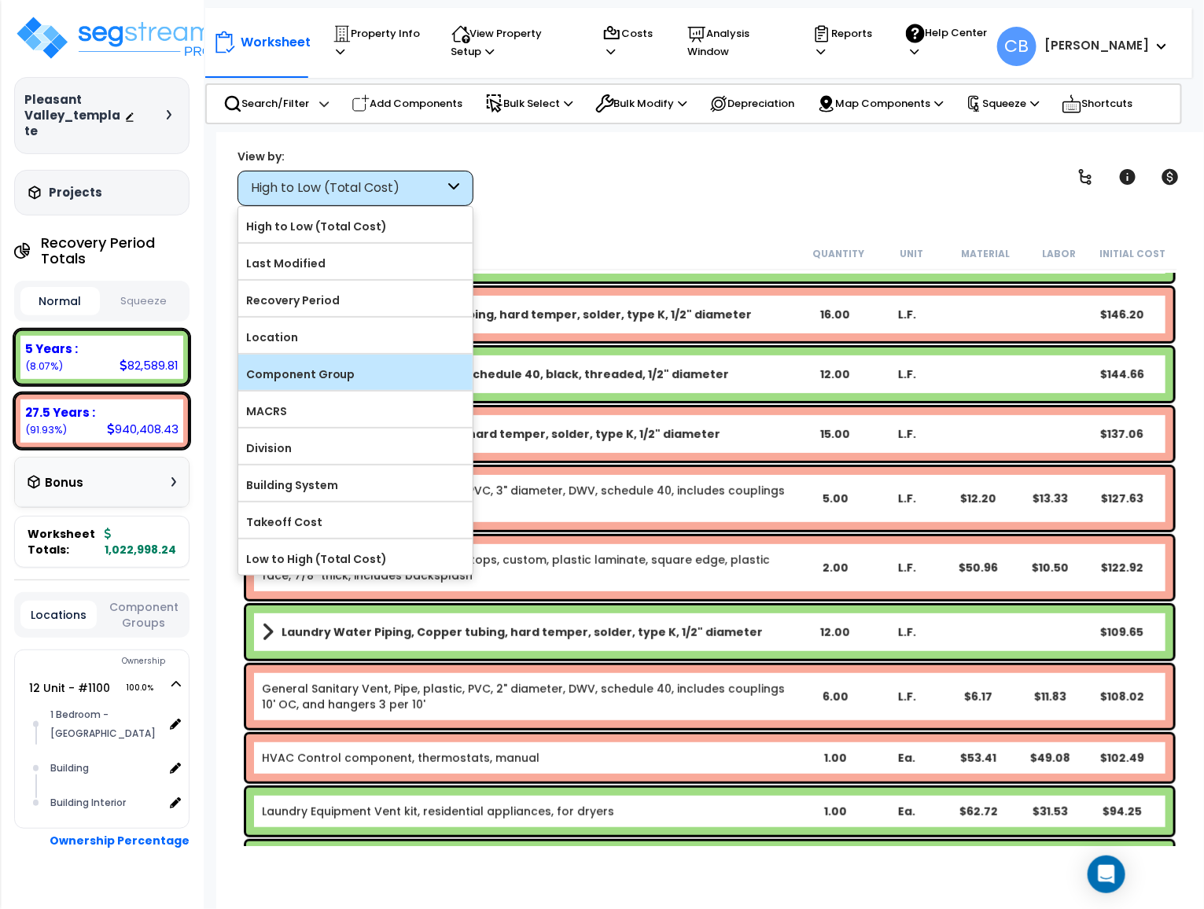
click at [315, 366] on label "Component Group" at bounding box center [355, 375] width 234 height 24
click at [0, 0] on input "Component Group" at bounding box center [0, 0] width 0 height 0
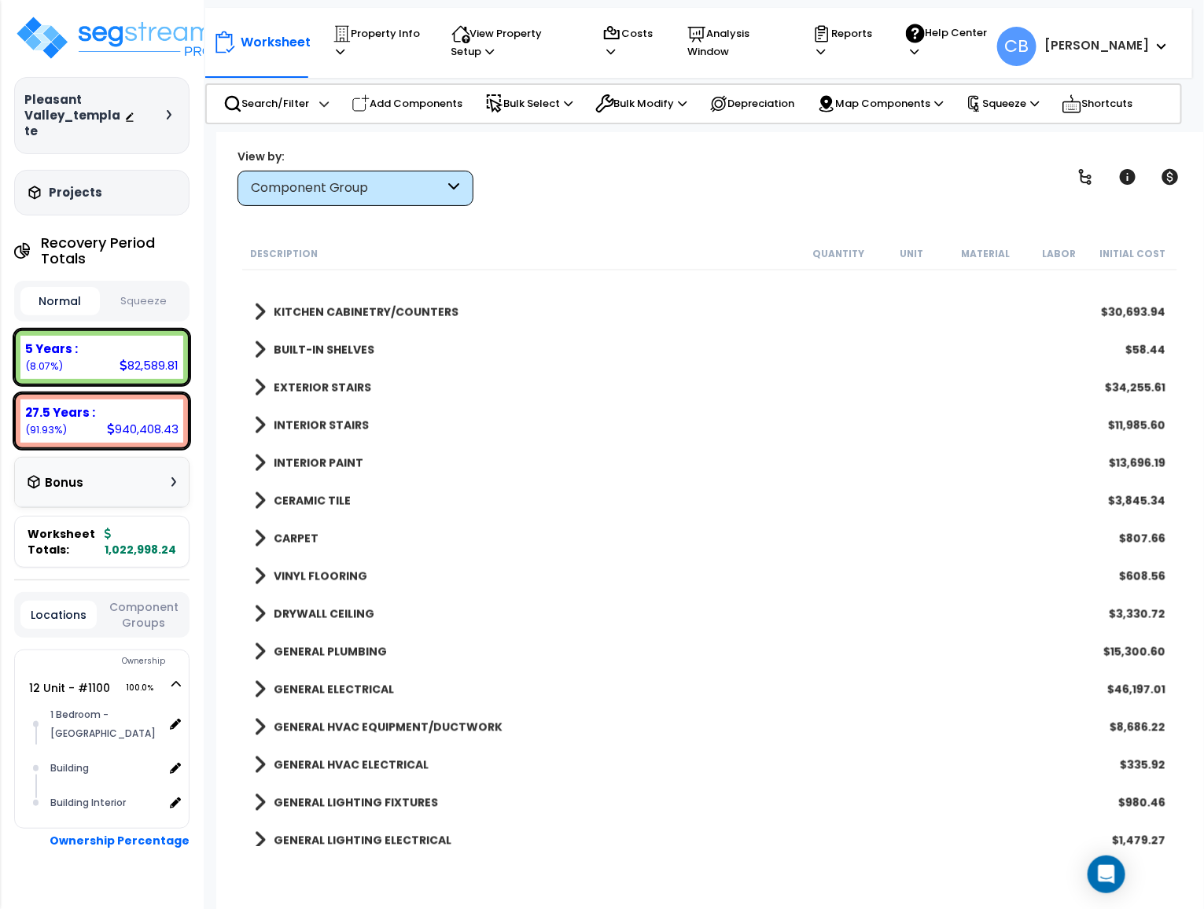
scroll to position [465, 0]
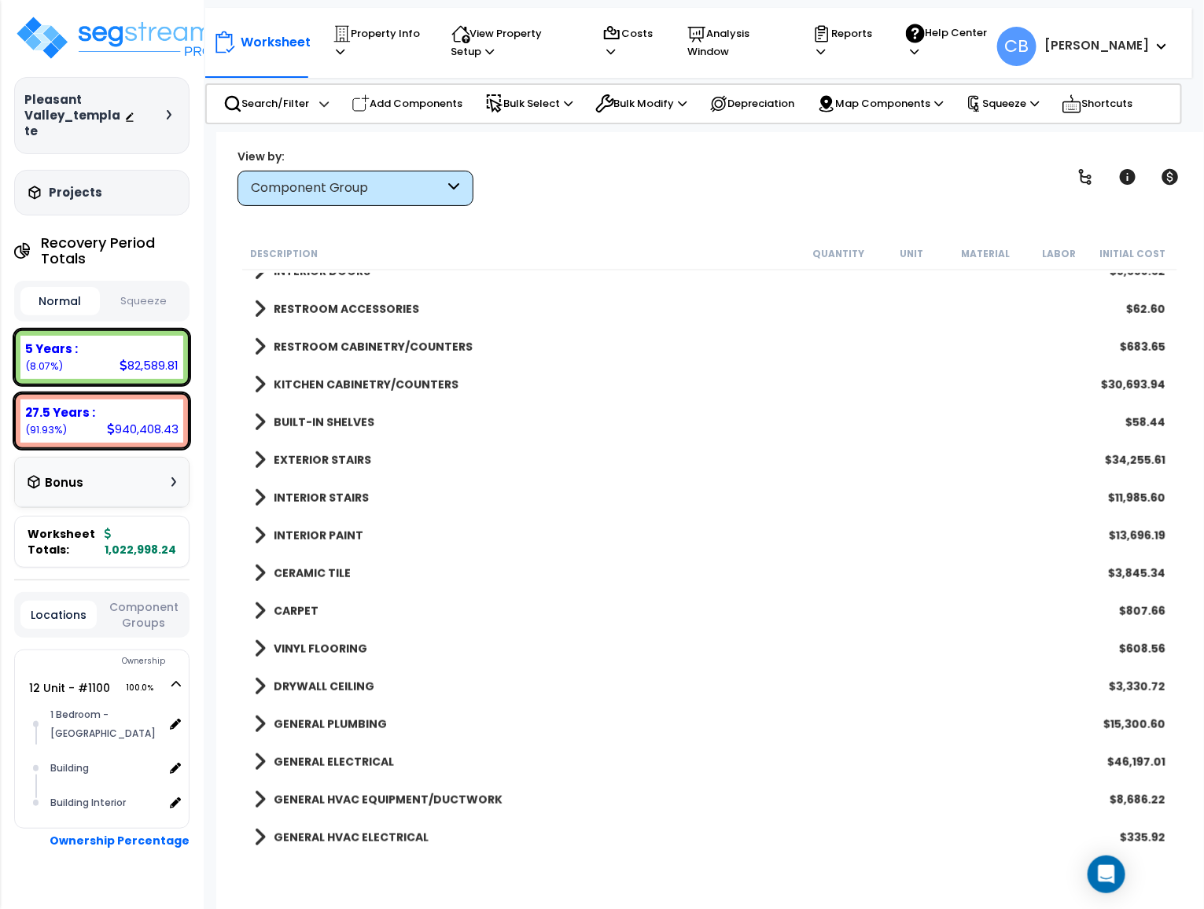
click at [350, 385] on b "KITCHEN CABINETRY/COUNTERS" at bounding box center [366, 385] width 185 height 16
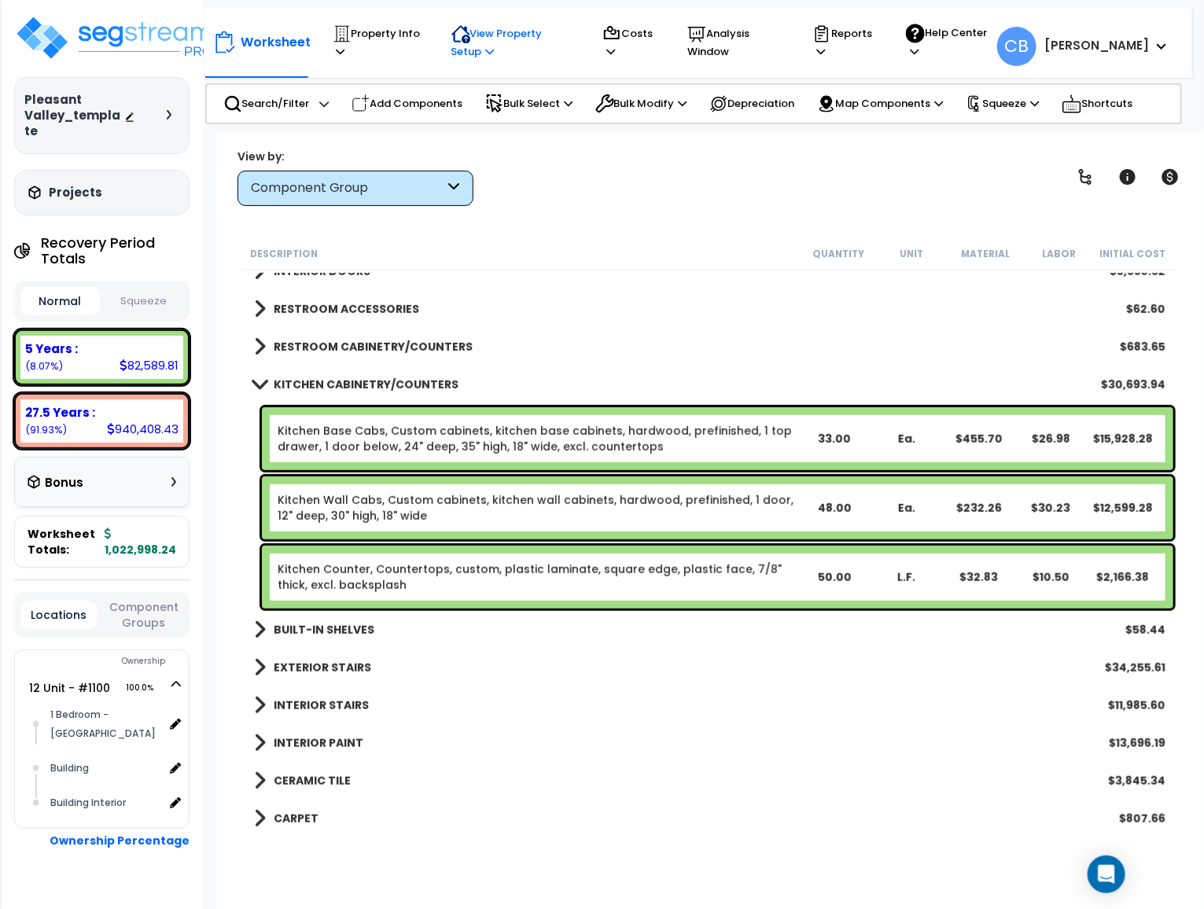
click at [352, 36] on icon at bounding box center [342, 33] width 19 height 19
click at [356, 333] on div "RESTROOM CABINETRY/COUNTERS $683.65" at bounding box center [709, 347] width 927 height 38
click at [357, 339] on b "RESTROOM CABINETRY/COUNTERS" at bounding box center [373, 347] width 199 height 16
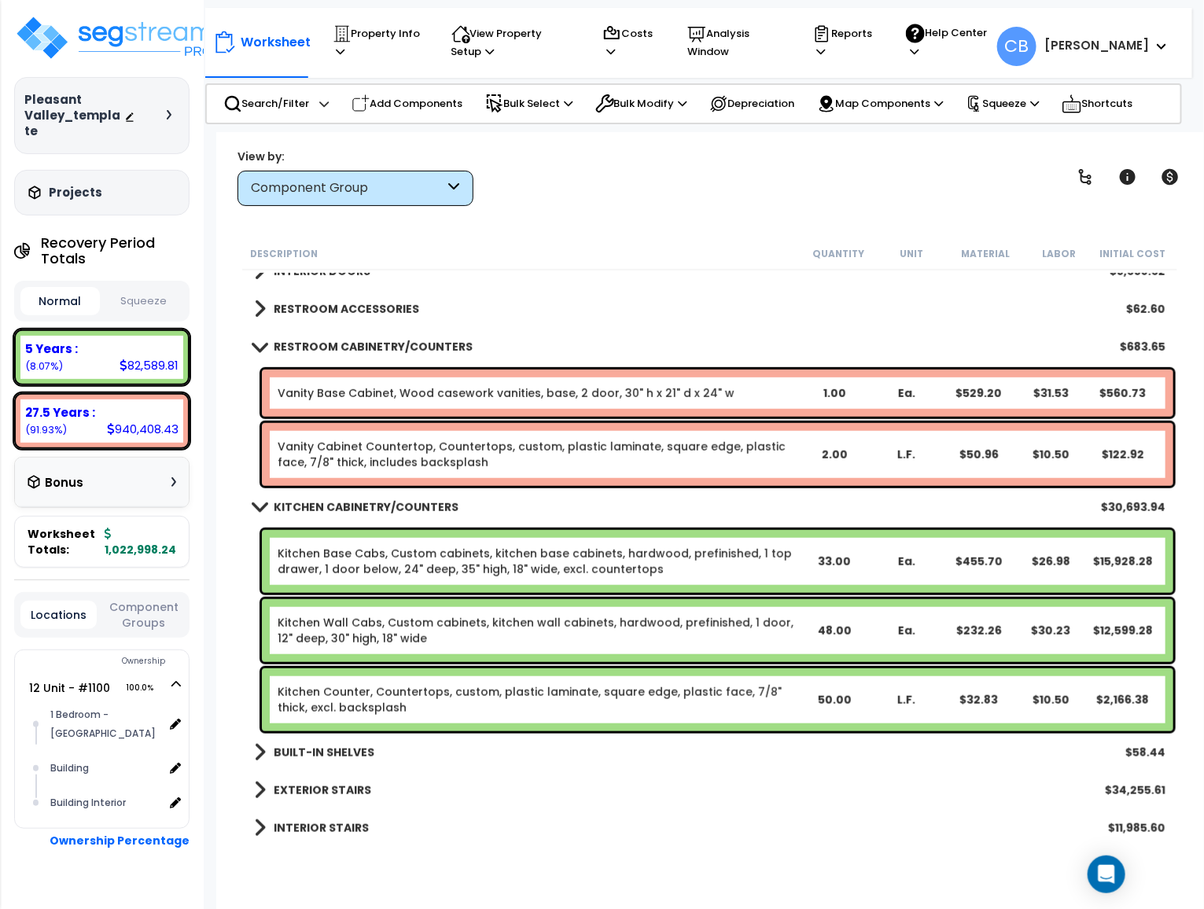
click at [357, 339] on b "RESTROOM CABINETRY/COUNTERS" at bounding box center [373, 347] width 199 height 16
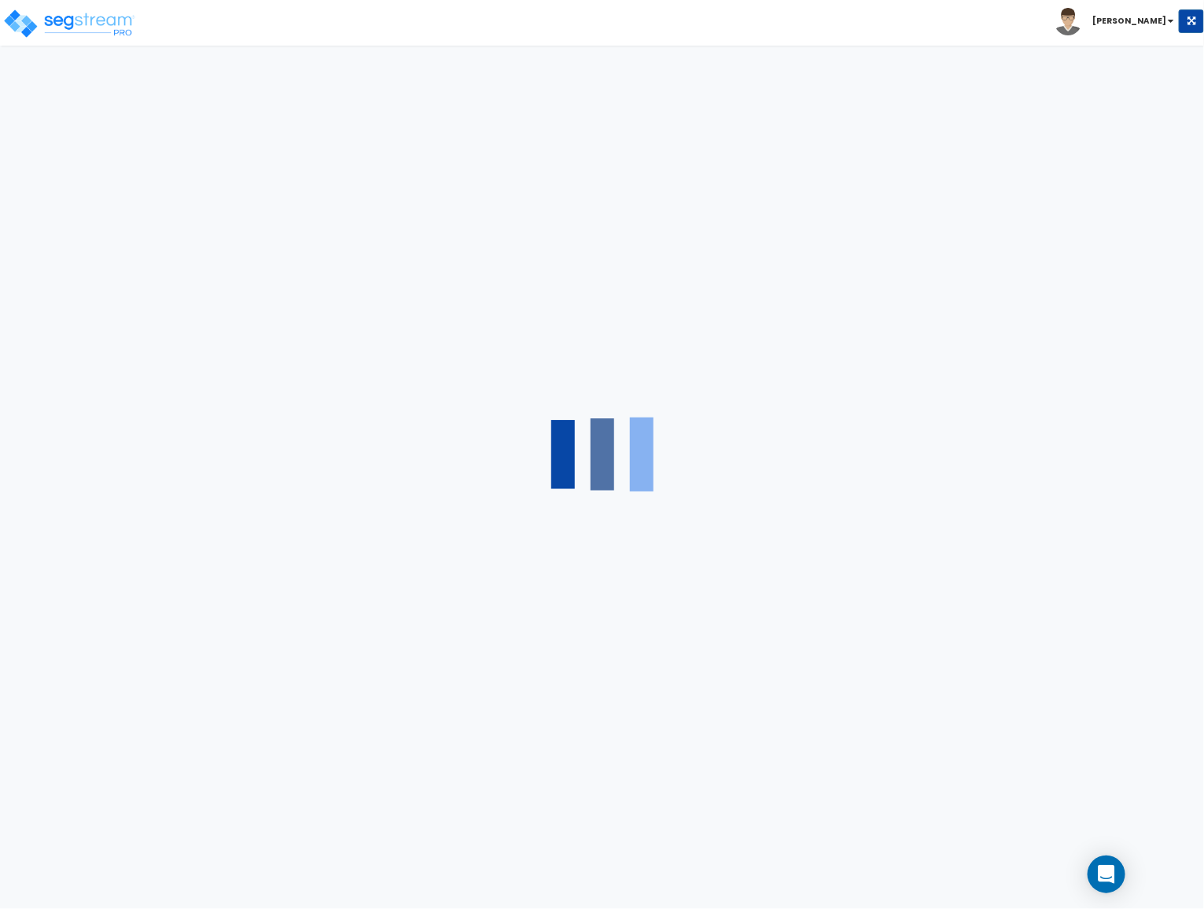
select select "7"
select select "1"
select select "2"
select select "1"
select select "2"
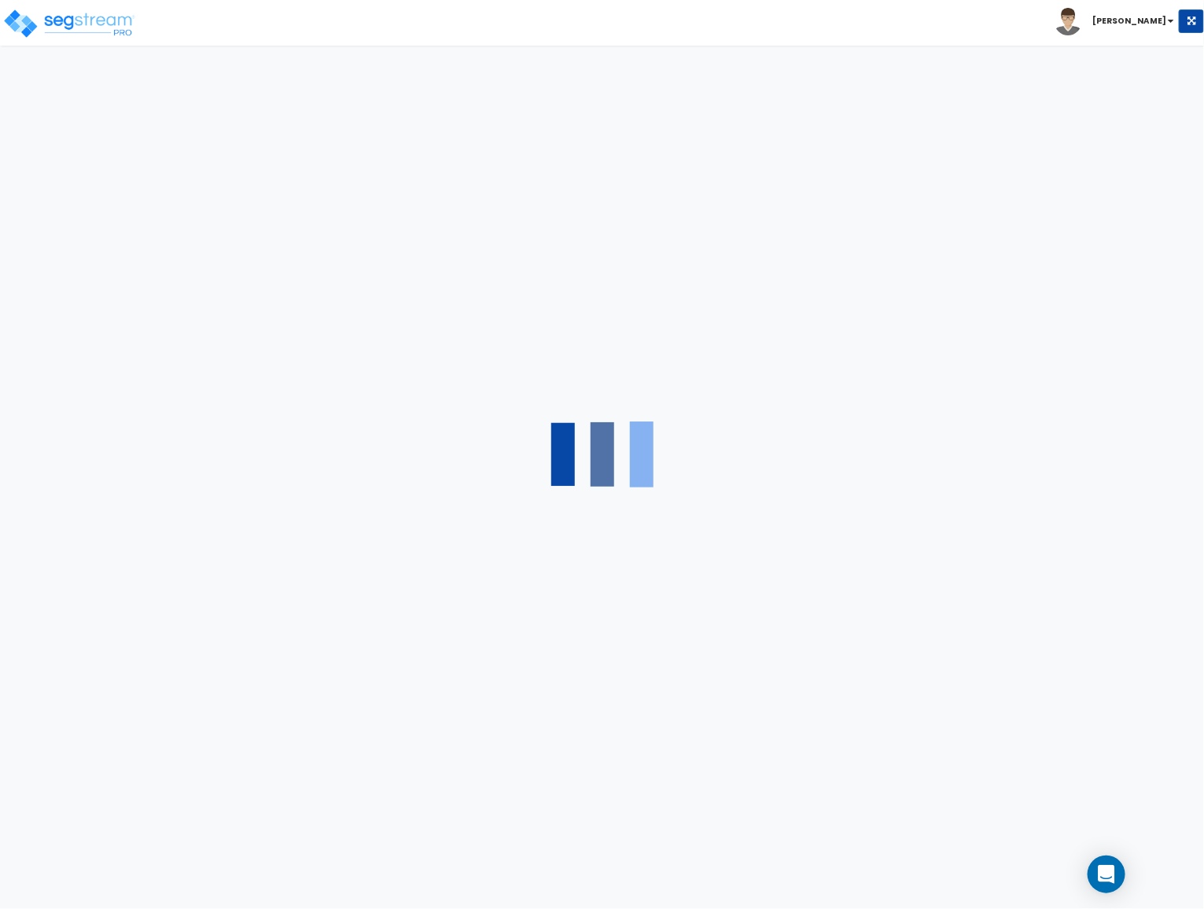
select select "1"
select select "3"
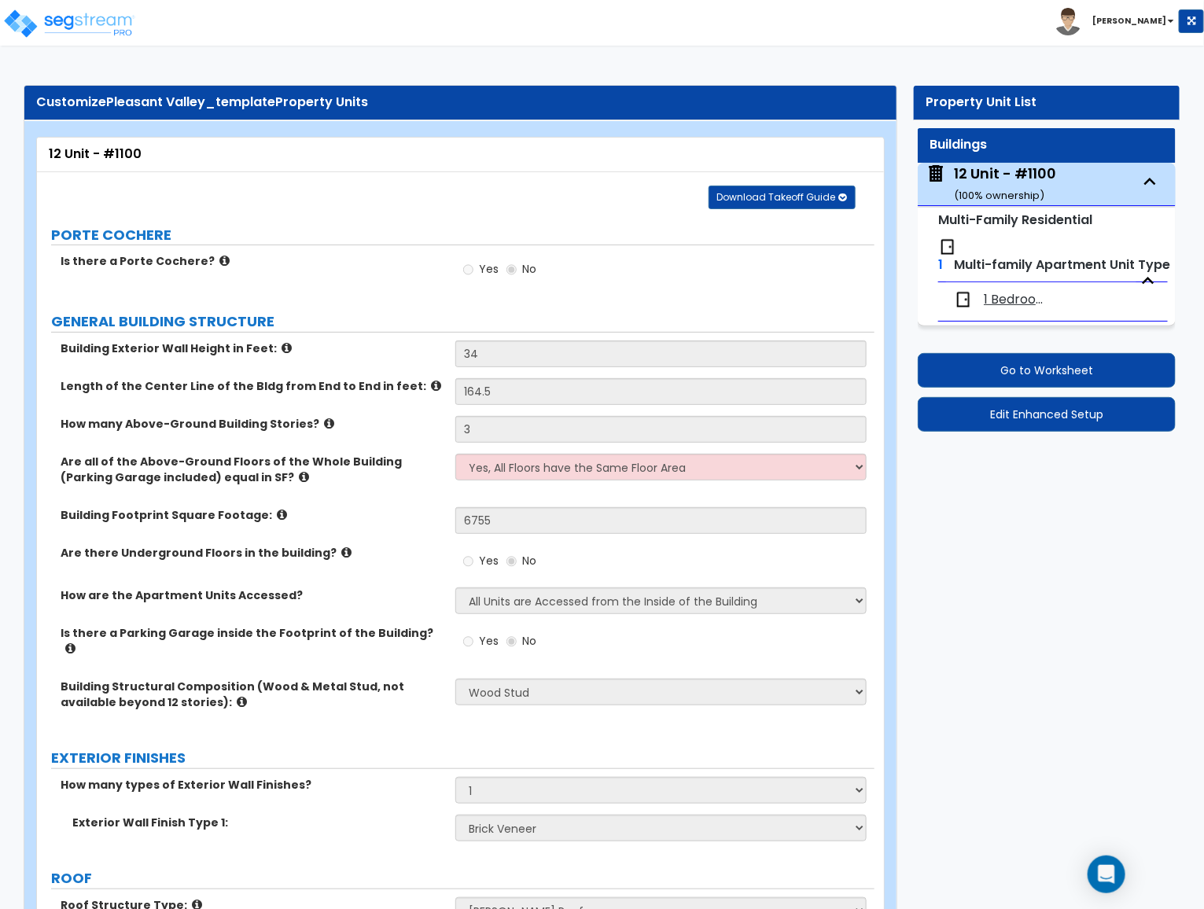
click at [1022, 295] on span "1 Bedroom - [GEOGRAPHIC_DATA]" at bounding box center [1017, 300] width 66 height 18
select select "7"
select select "5"
select select "1"
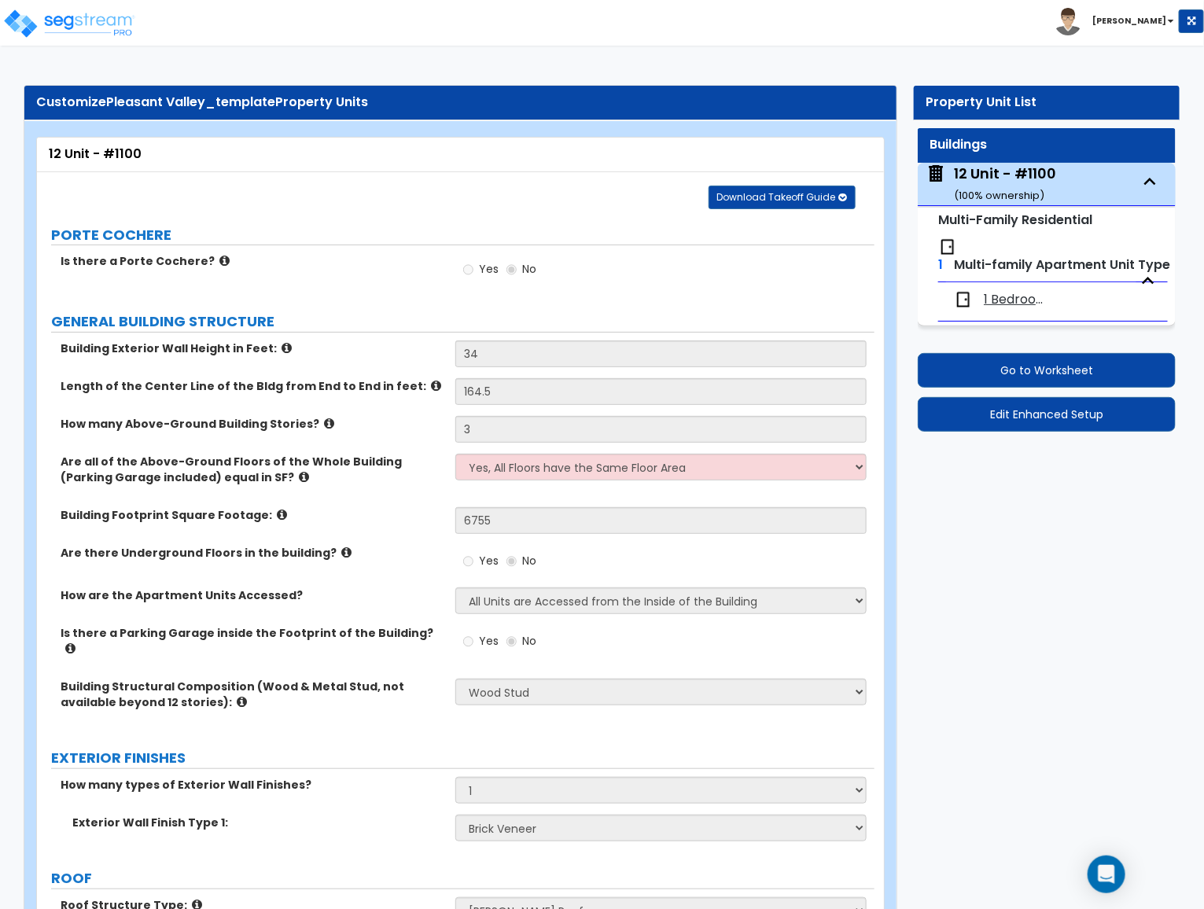
select select "3"
select select "1"
select select "2"
select select "1"
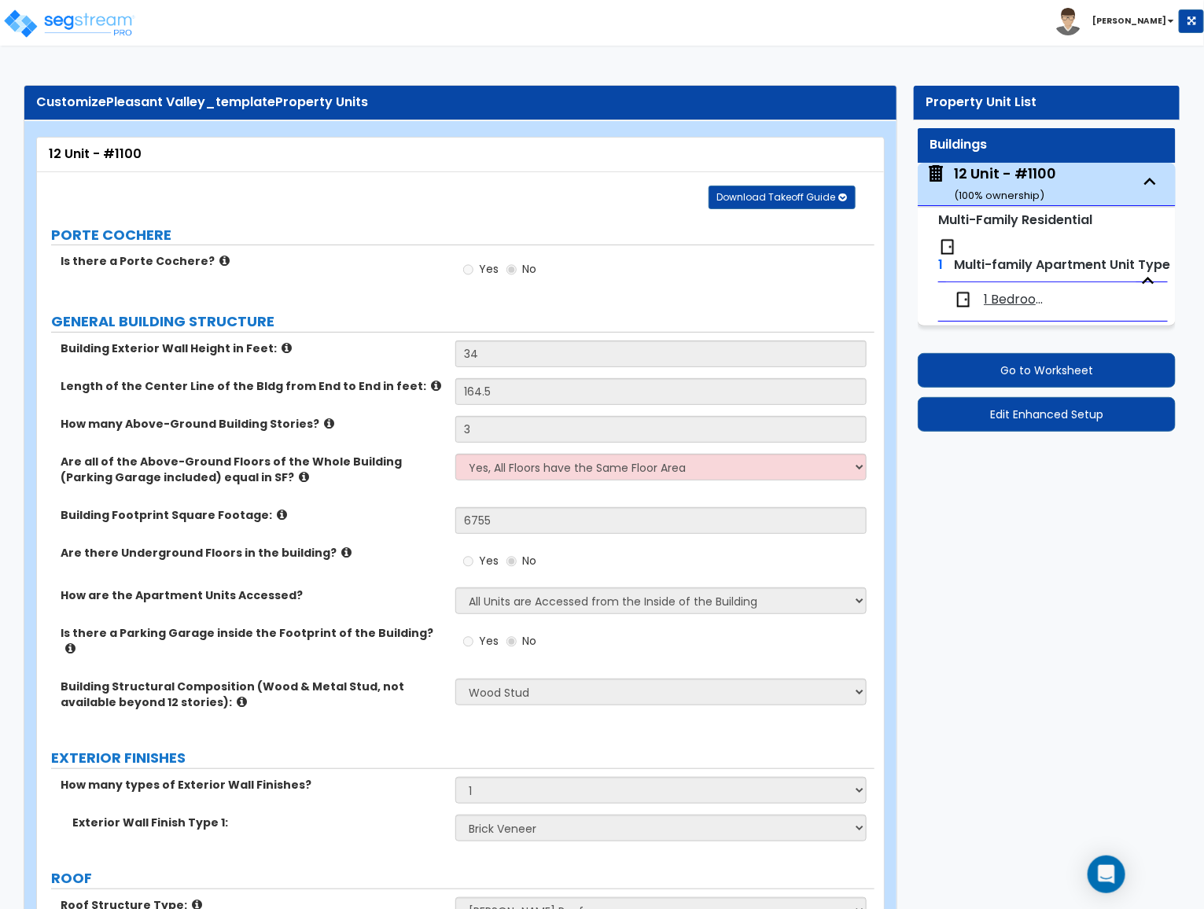
select select "1"
select select "3"
select select "1"
select select "2"
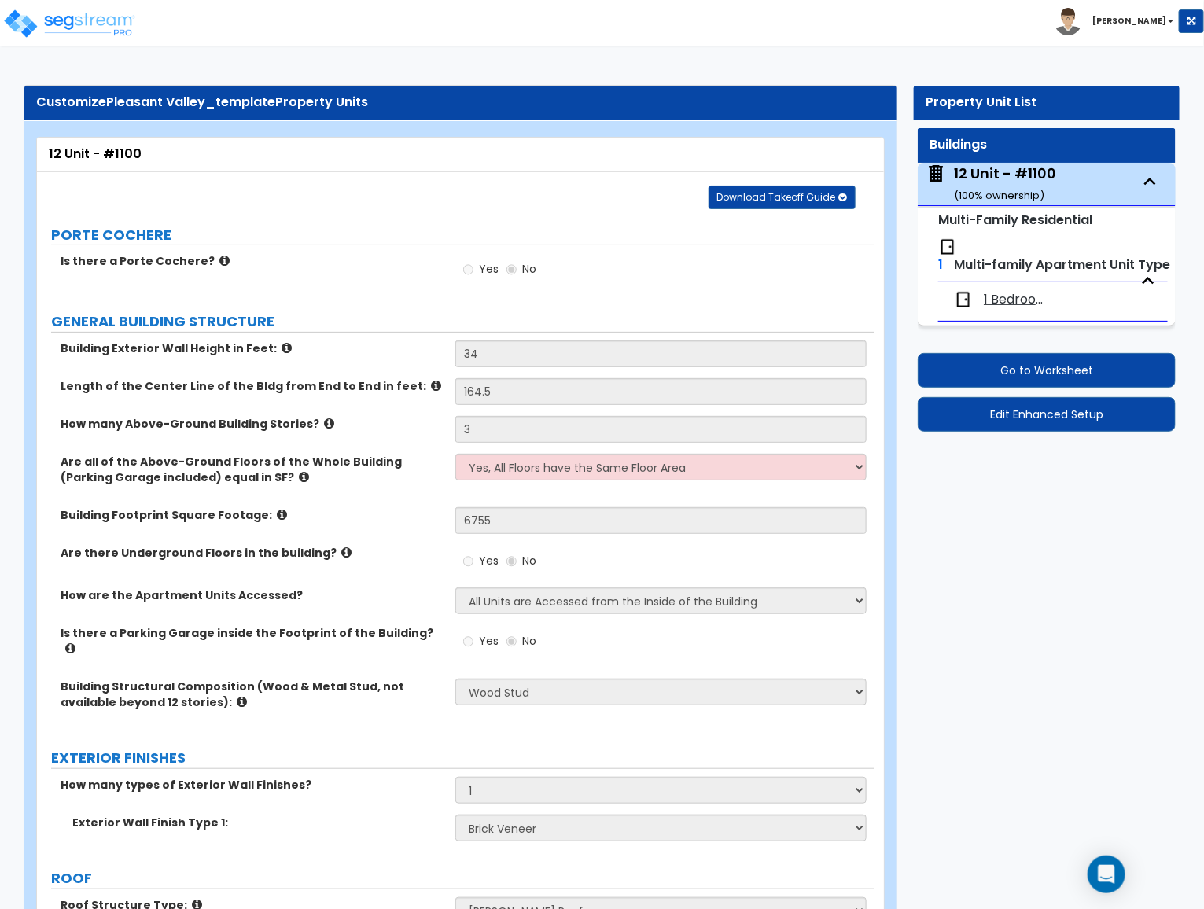
select select "1"
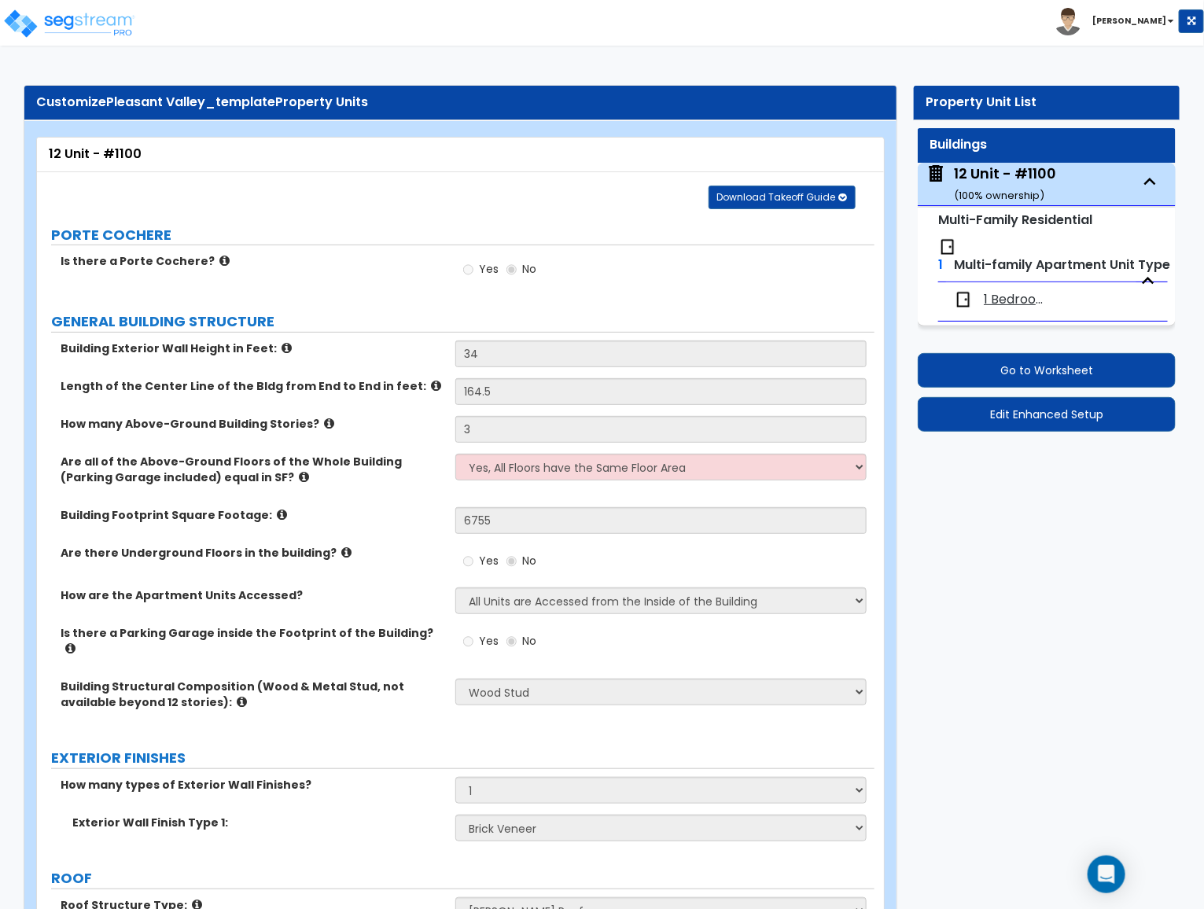
select select "2"
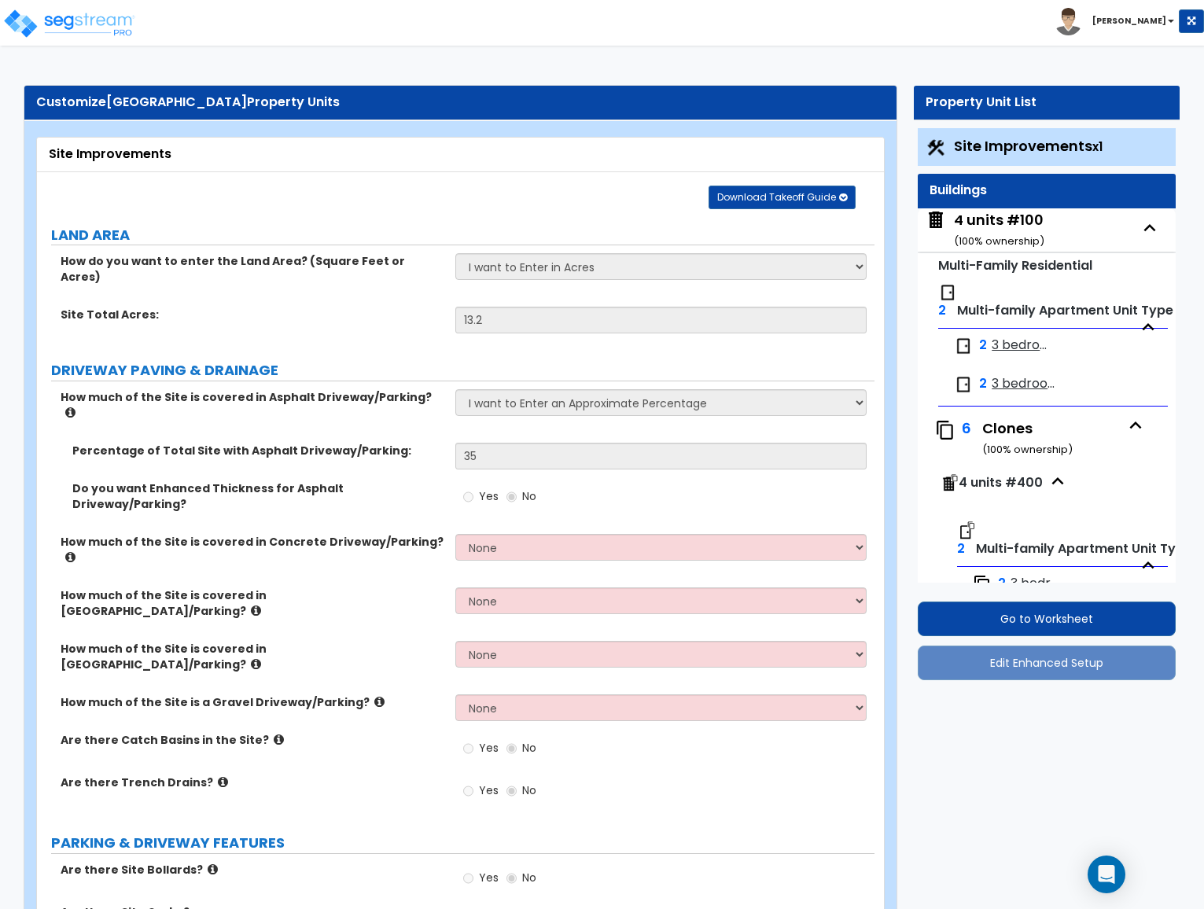
select select "1"
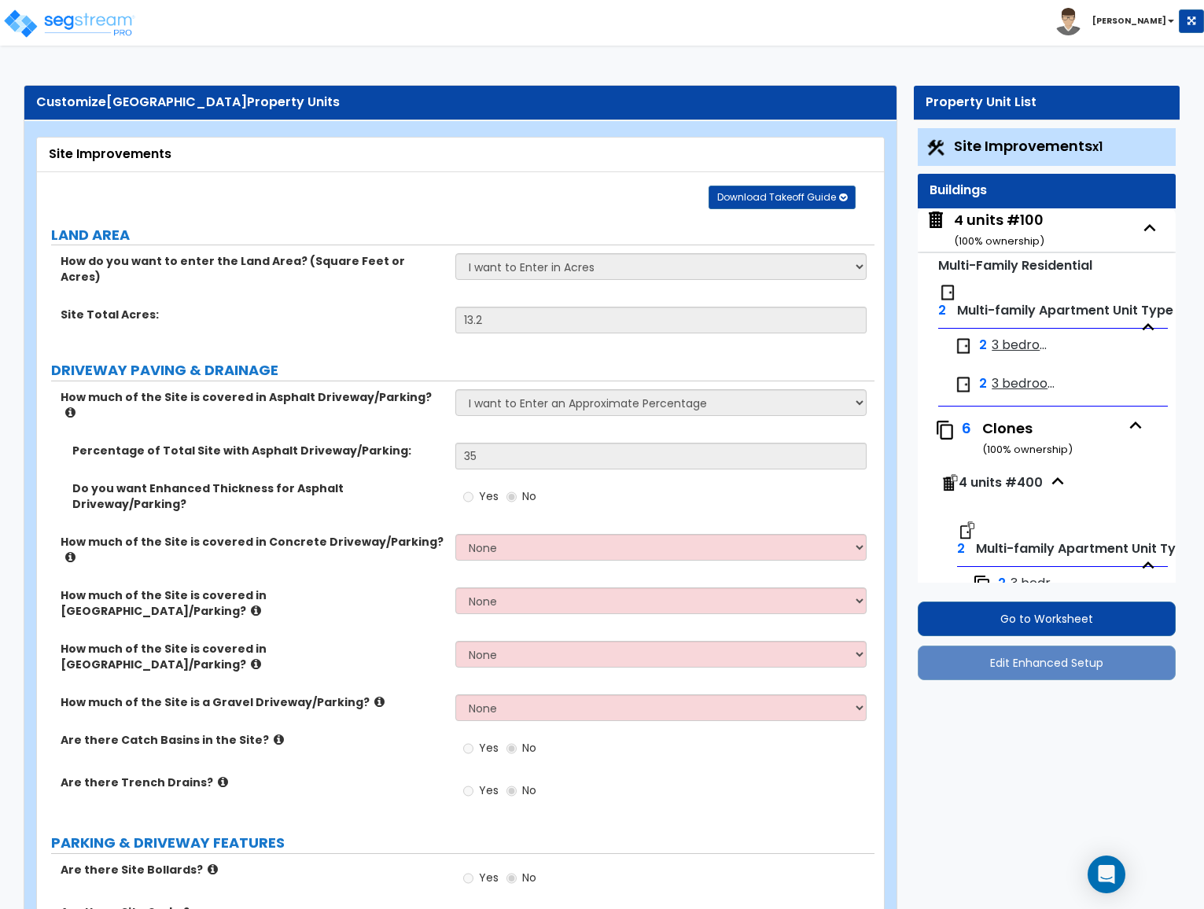
select select "1"
select select "4"
select select "2"
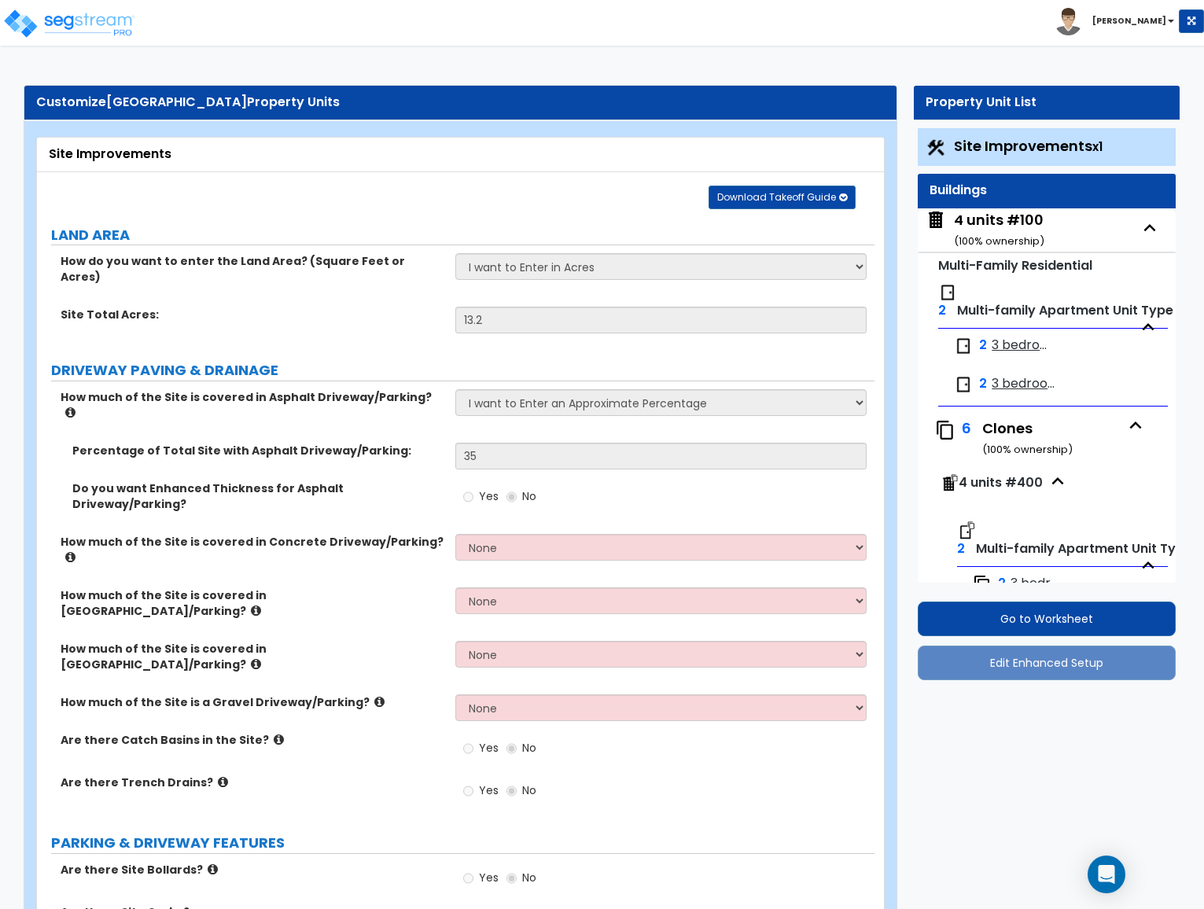
select select "4"
select select "2"
select select "3"
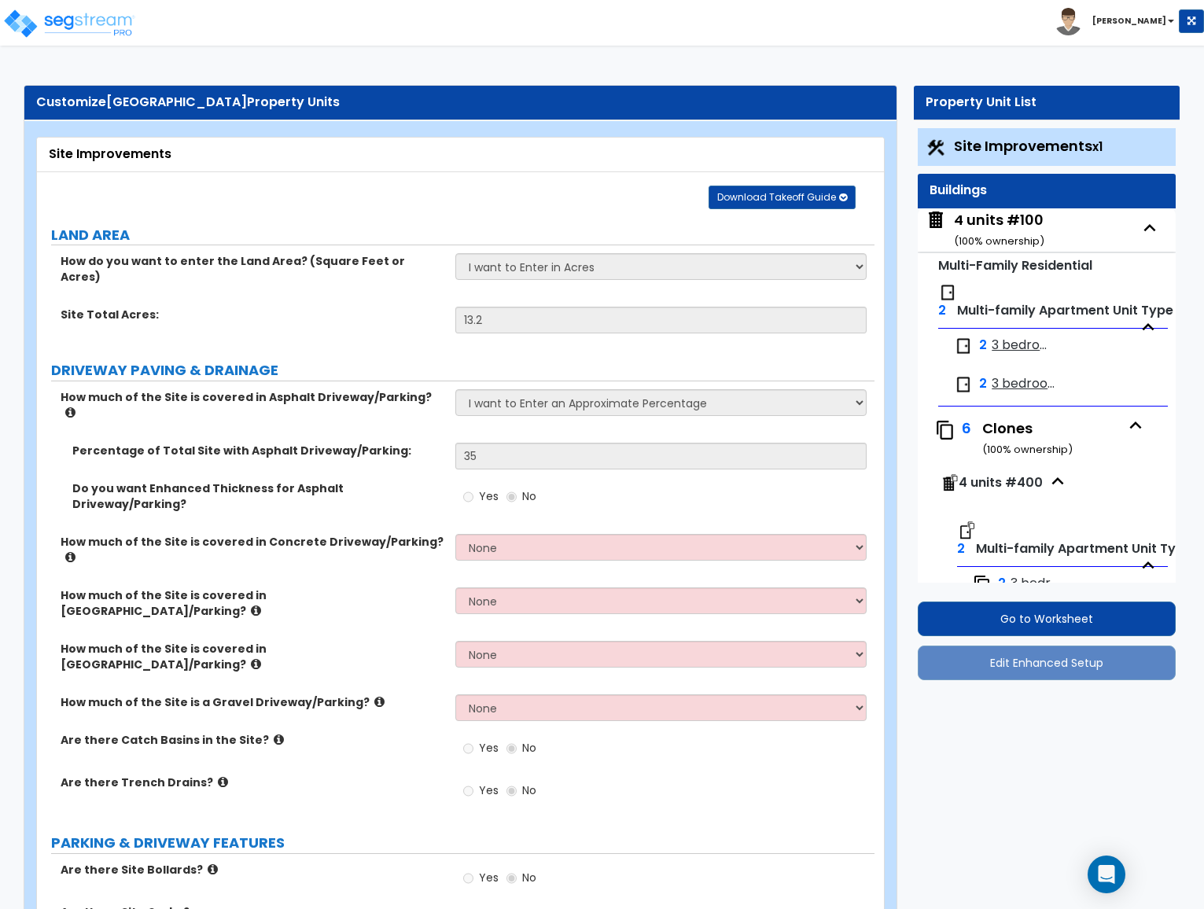
select select "2"
select select "1"
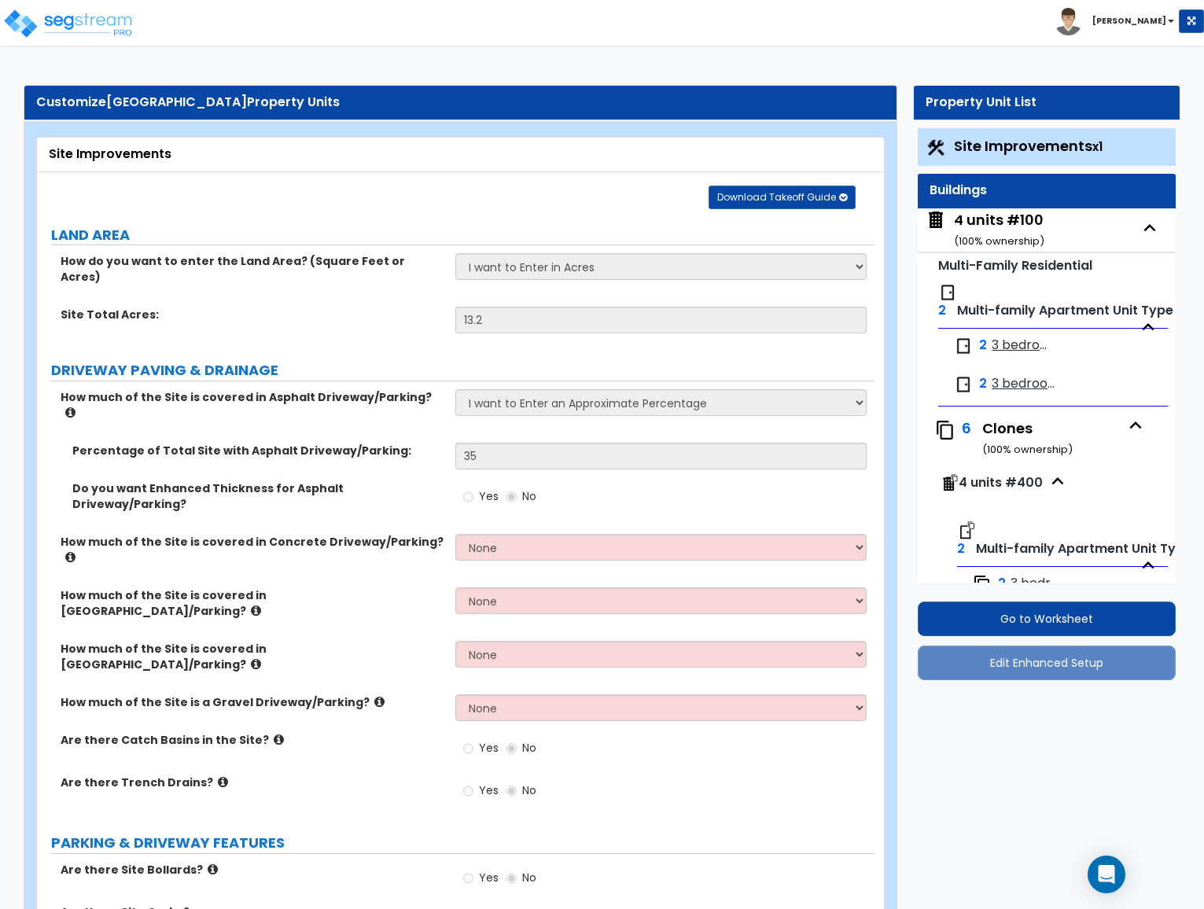
select select "1"
select select "2"
select select "1"
select select "3"
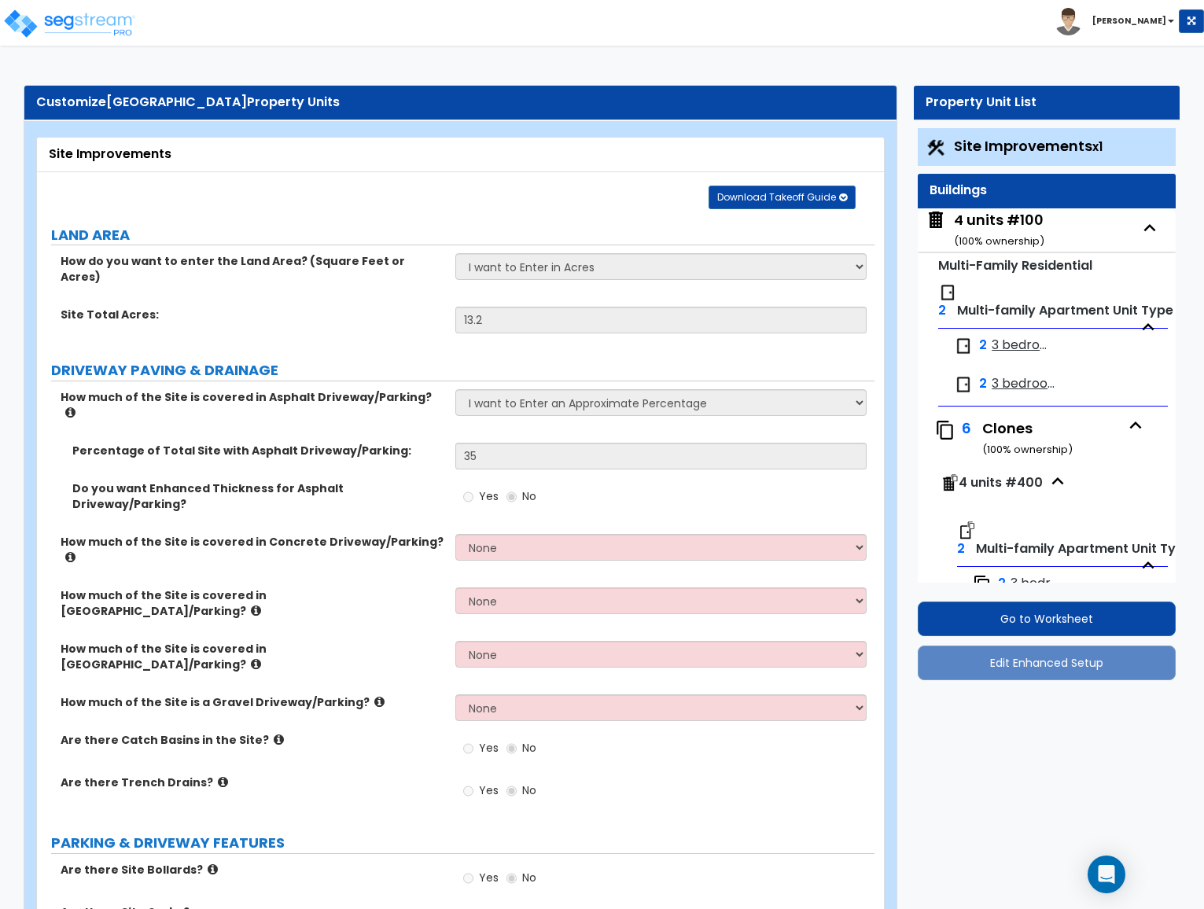
select select "1"
select select "2"
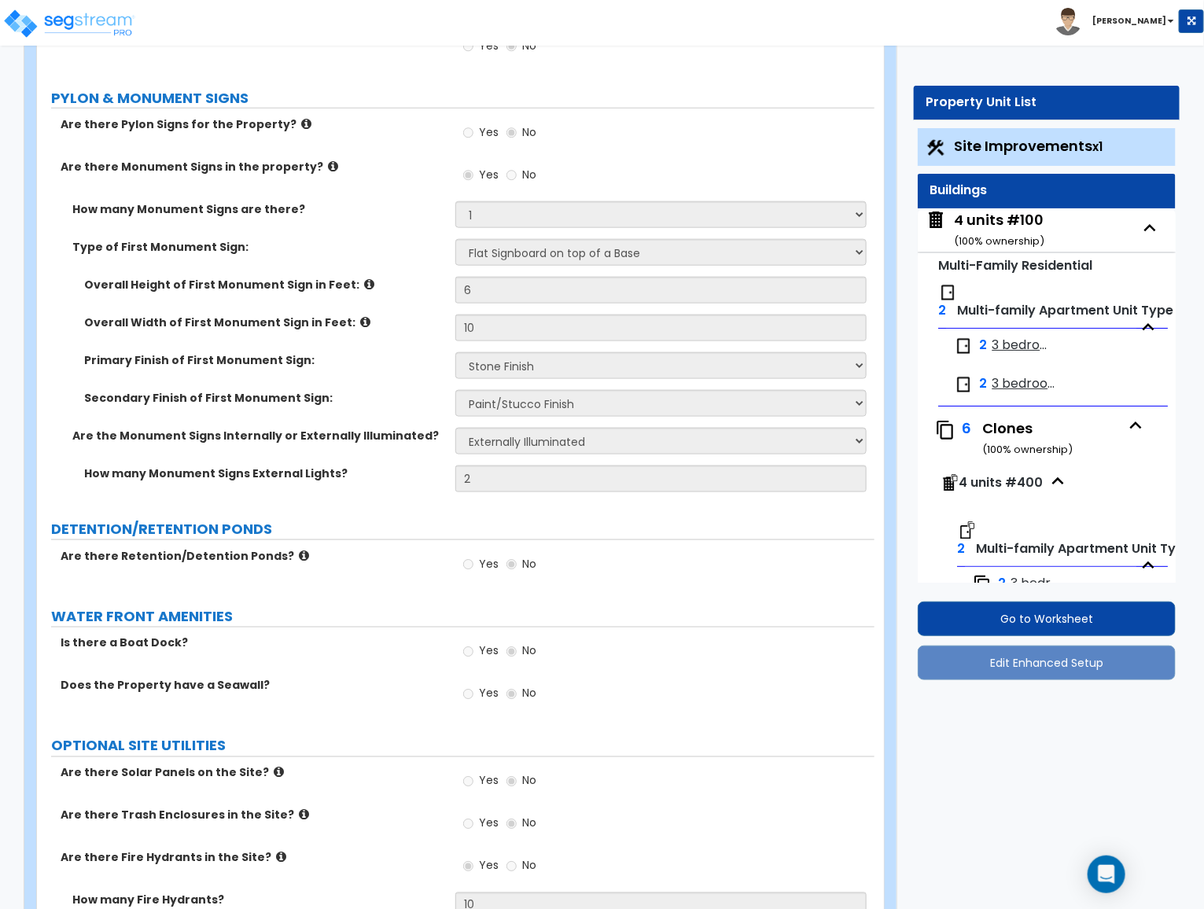
scroll to position [3615, 0]
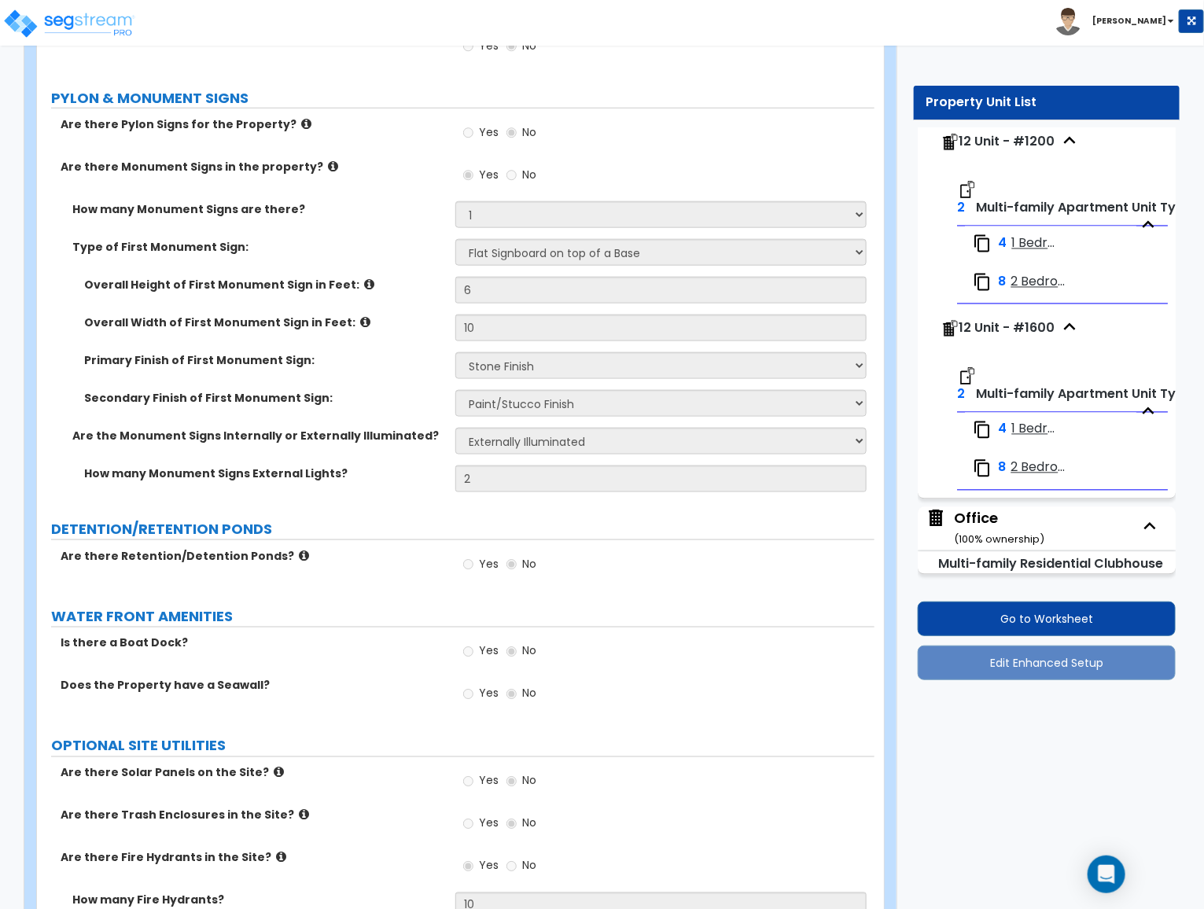
click at [1022, 241] on span "1 Bedroom - Eureka" at bounding box center [1034, 244] width 47 height 18
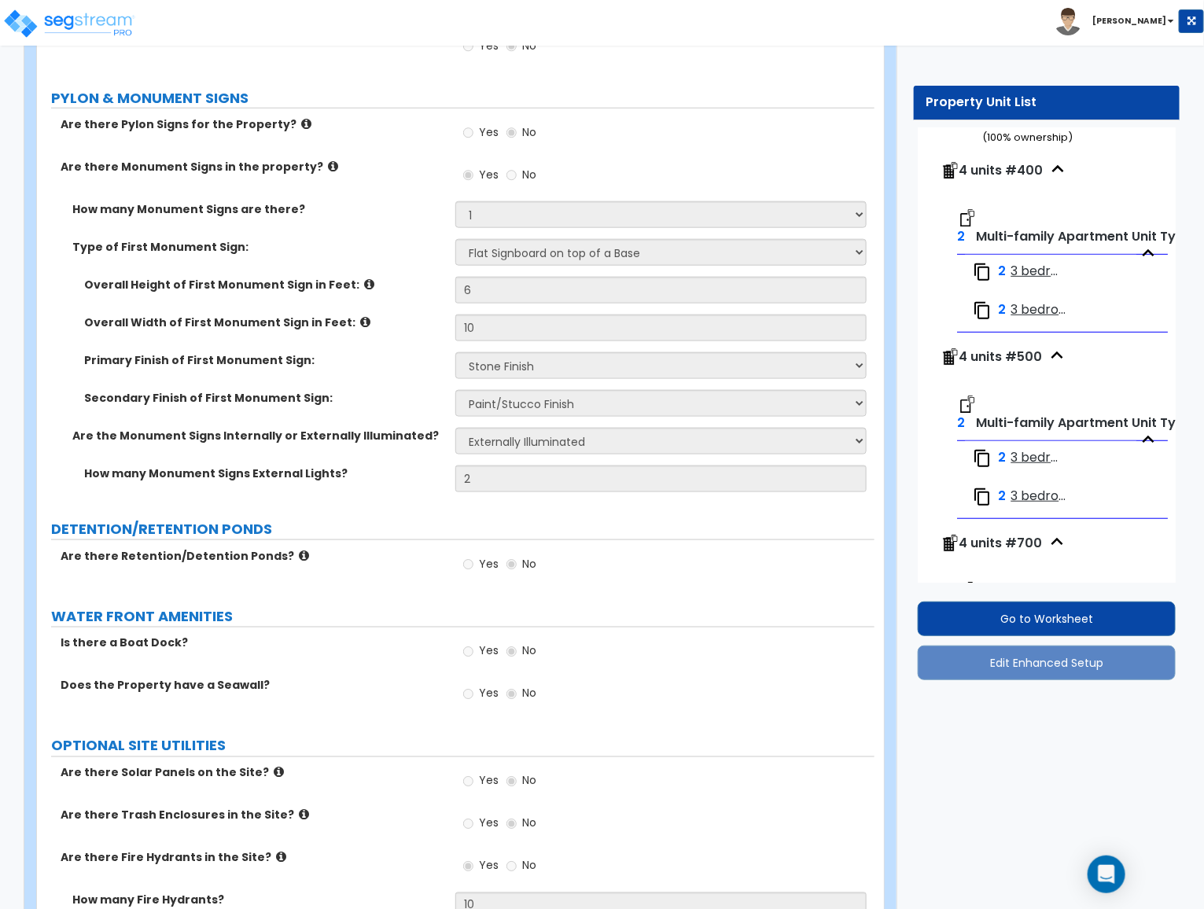
scroll to position [0, 0]
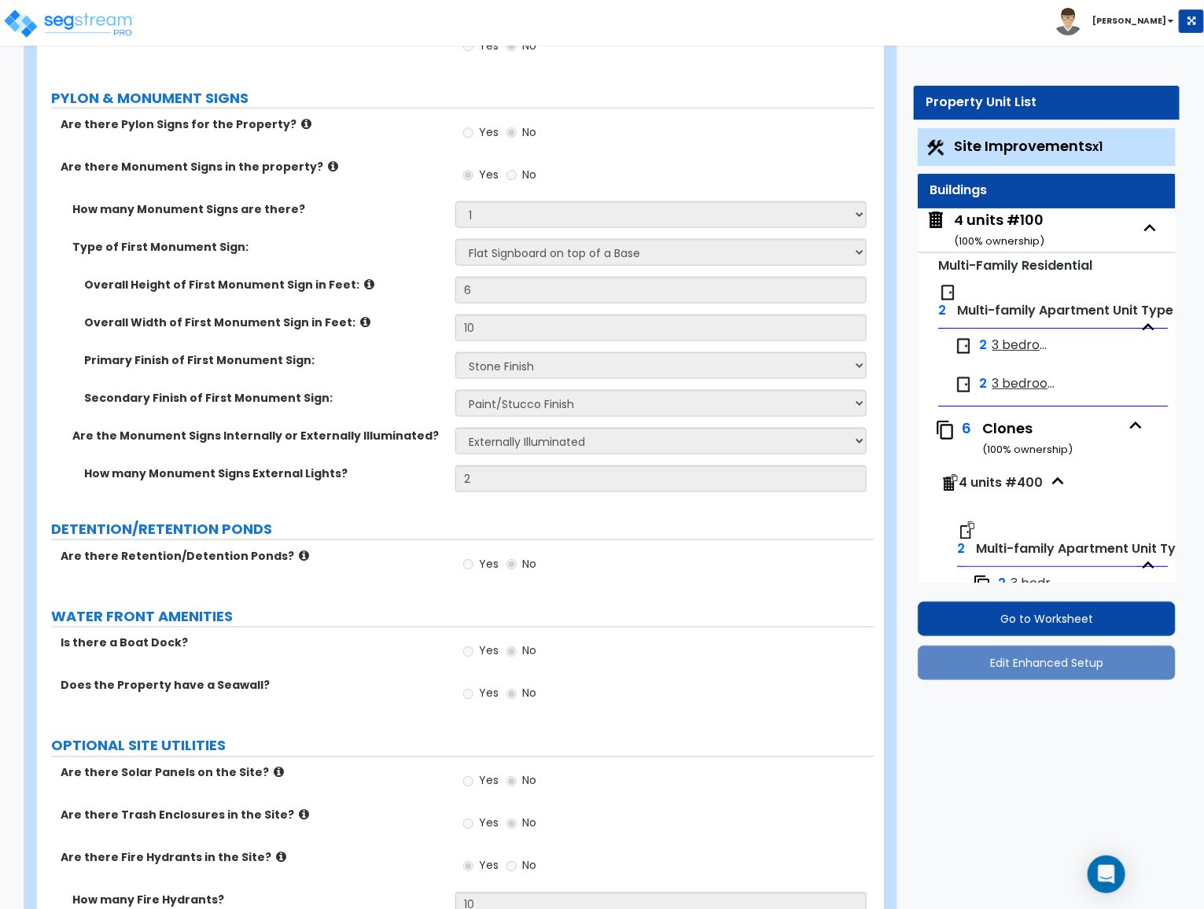
click at [1008, 342] on span "3 bedroom Greeson" at bounding box center [1021, 346] width 58 height 18
click at [1008, 540] on span "Multi-family Apartment Unit Type" at bounding box center [1084, 549] width 216 height 18
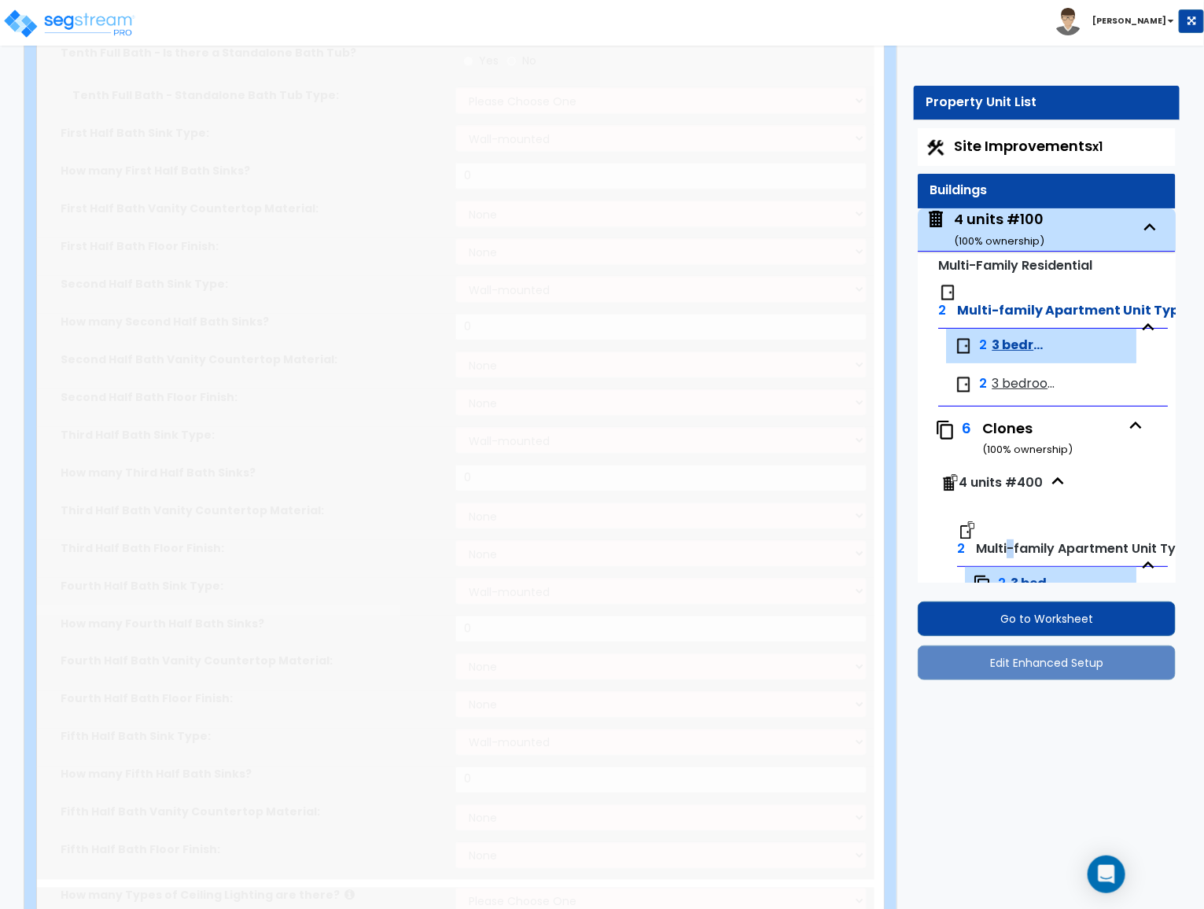
scroll to position [201, 0]
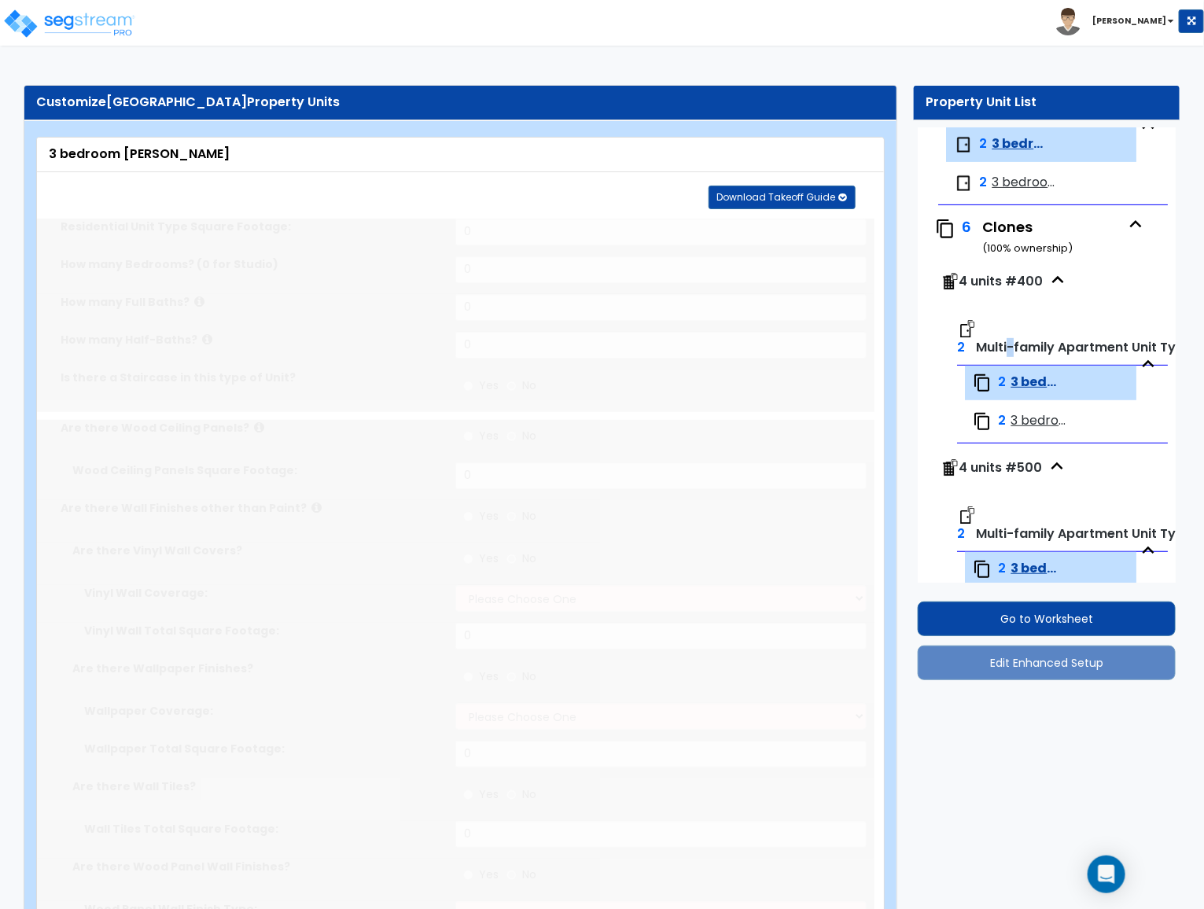
type input "1450"
type input "3"
type input "2"
select select "7"
select select "5"
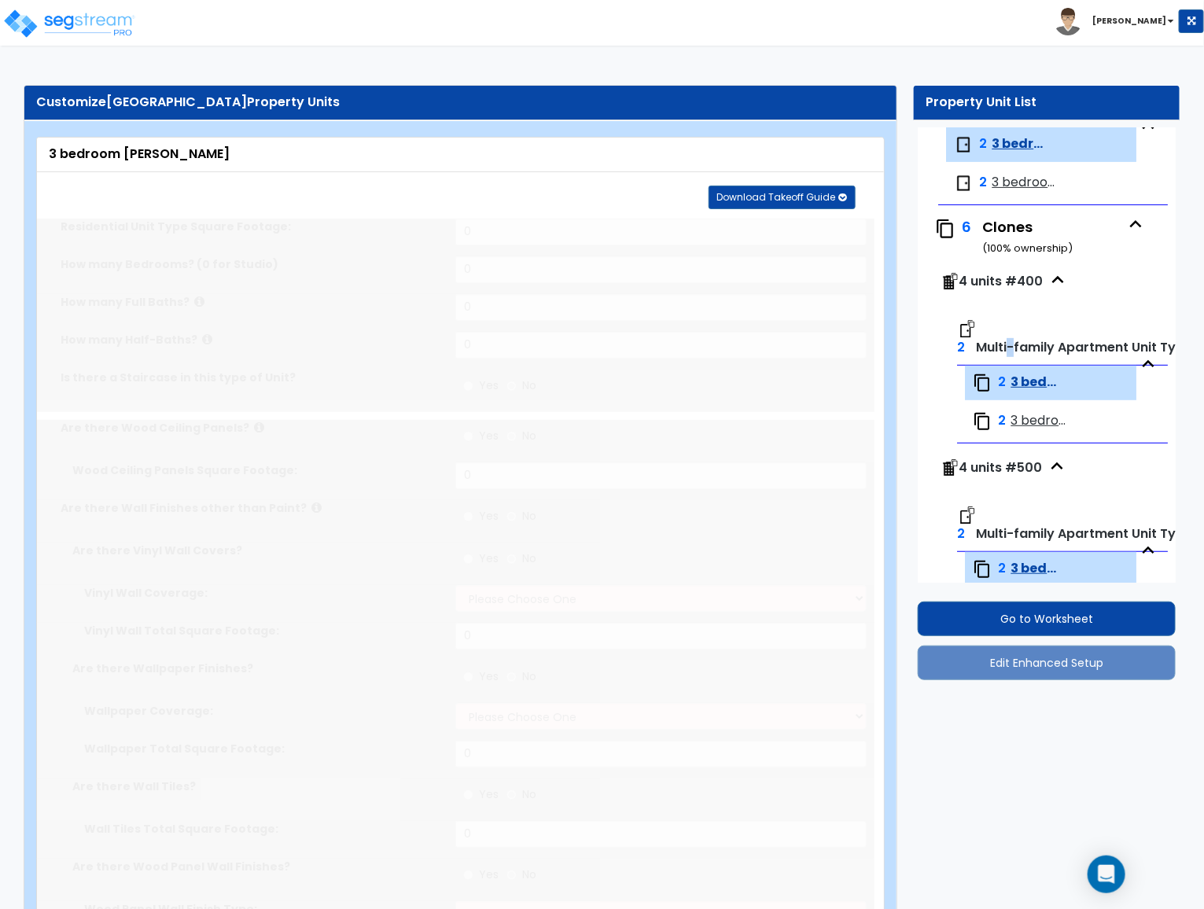
select select "1"
select select "3"
type input "2"
select select "1"
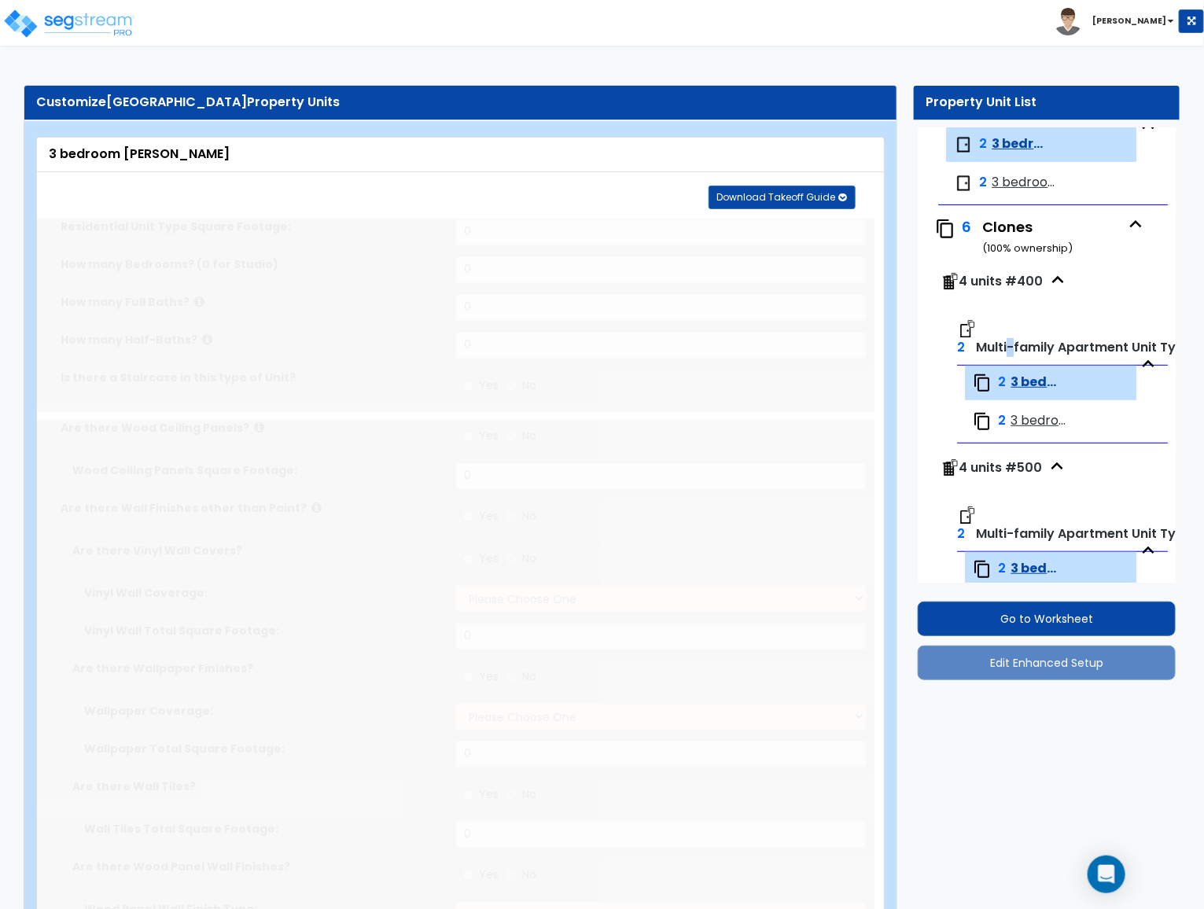
select select "1"
select select "2"
select select "1"
radio input "true"
select select "3"
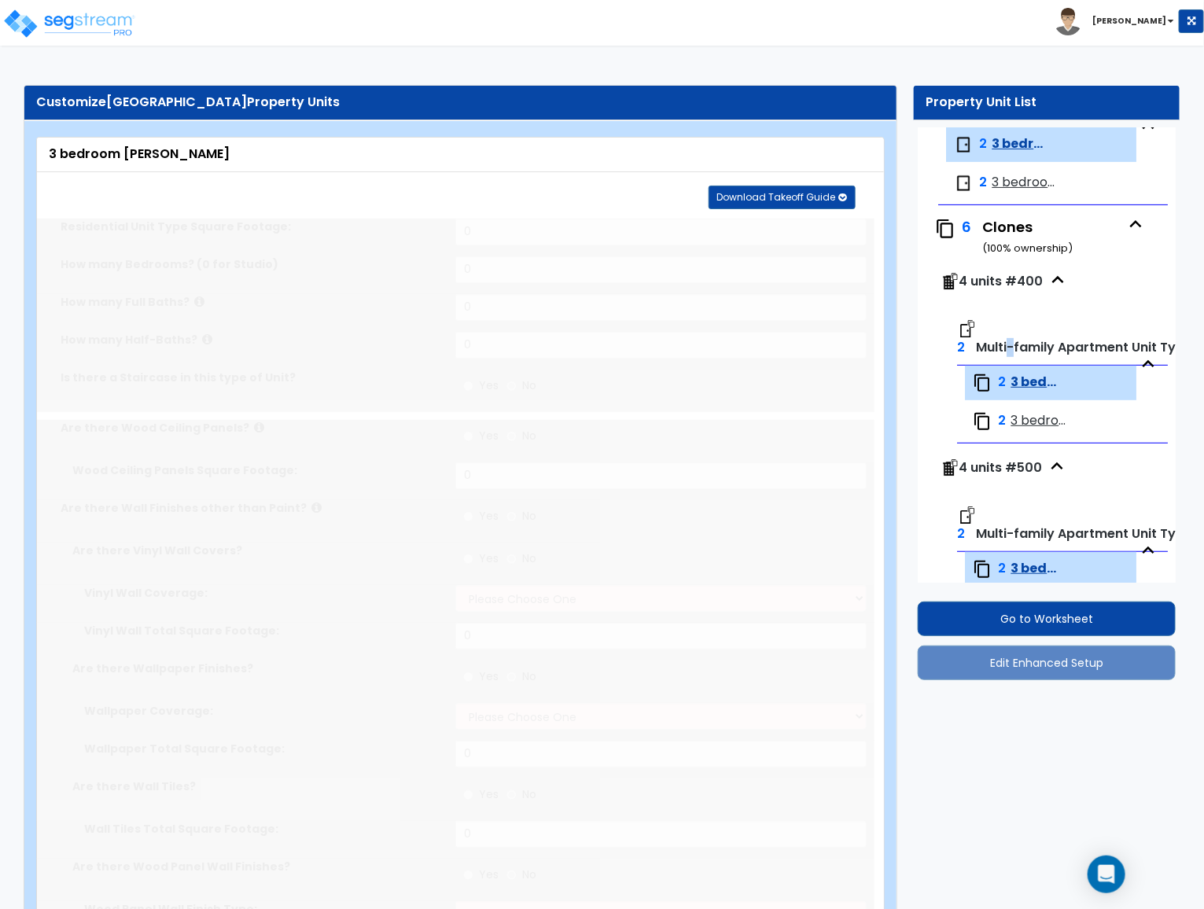
select select "1"
type input "144"
select select "2"
select select "1"
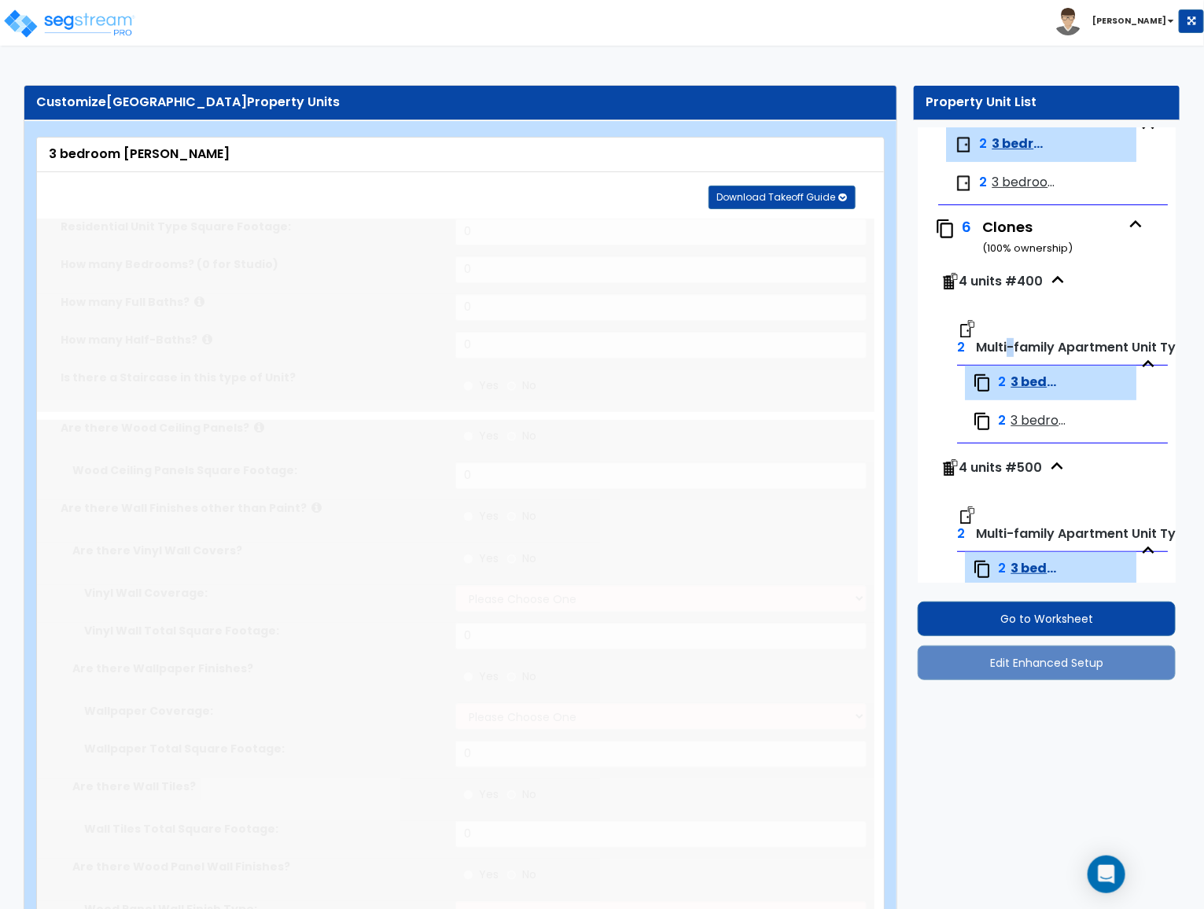
select select "1"
radio input "true"
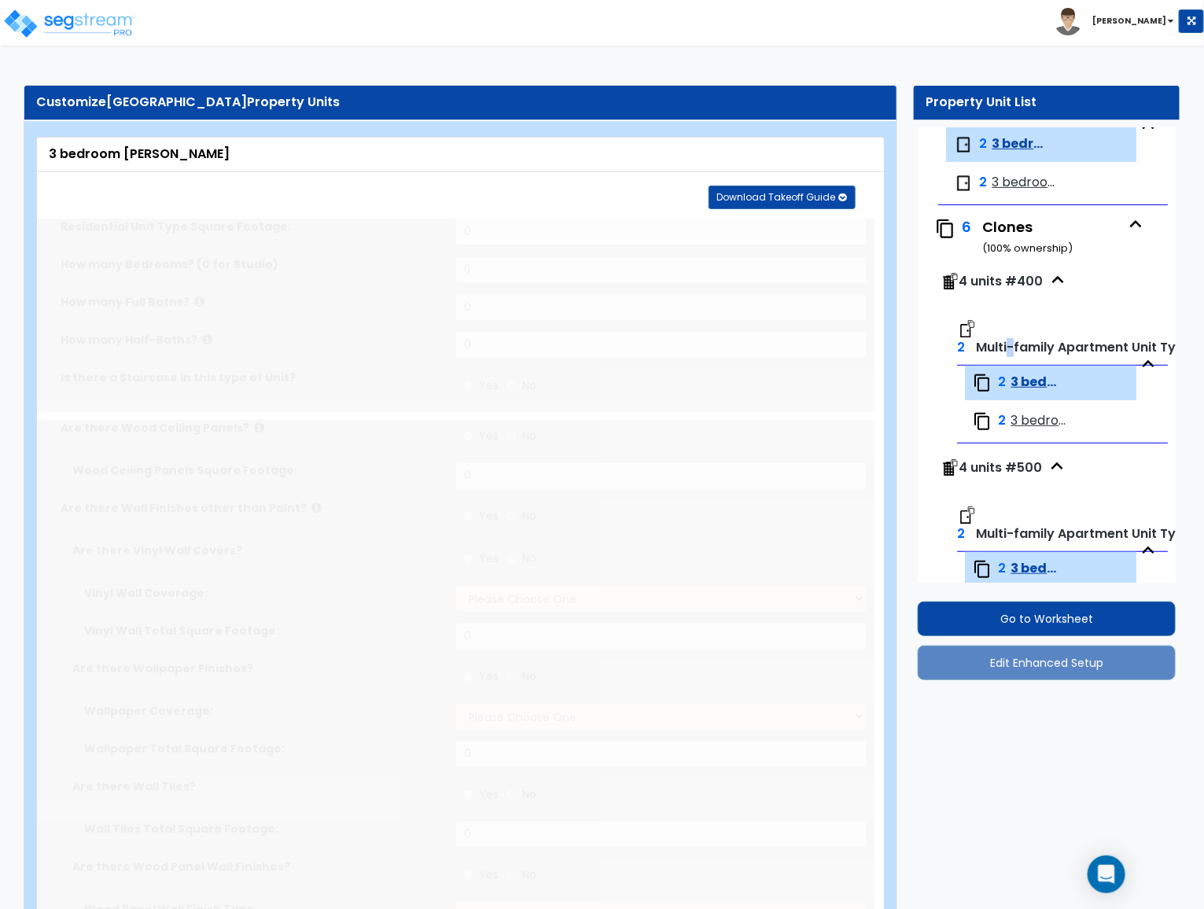
radio input "true"
select select "1"
radio input "true"
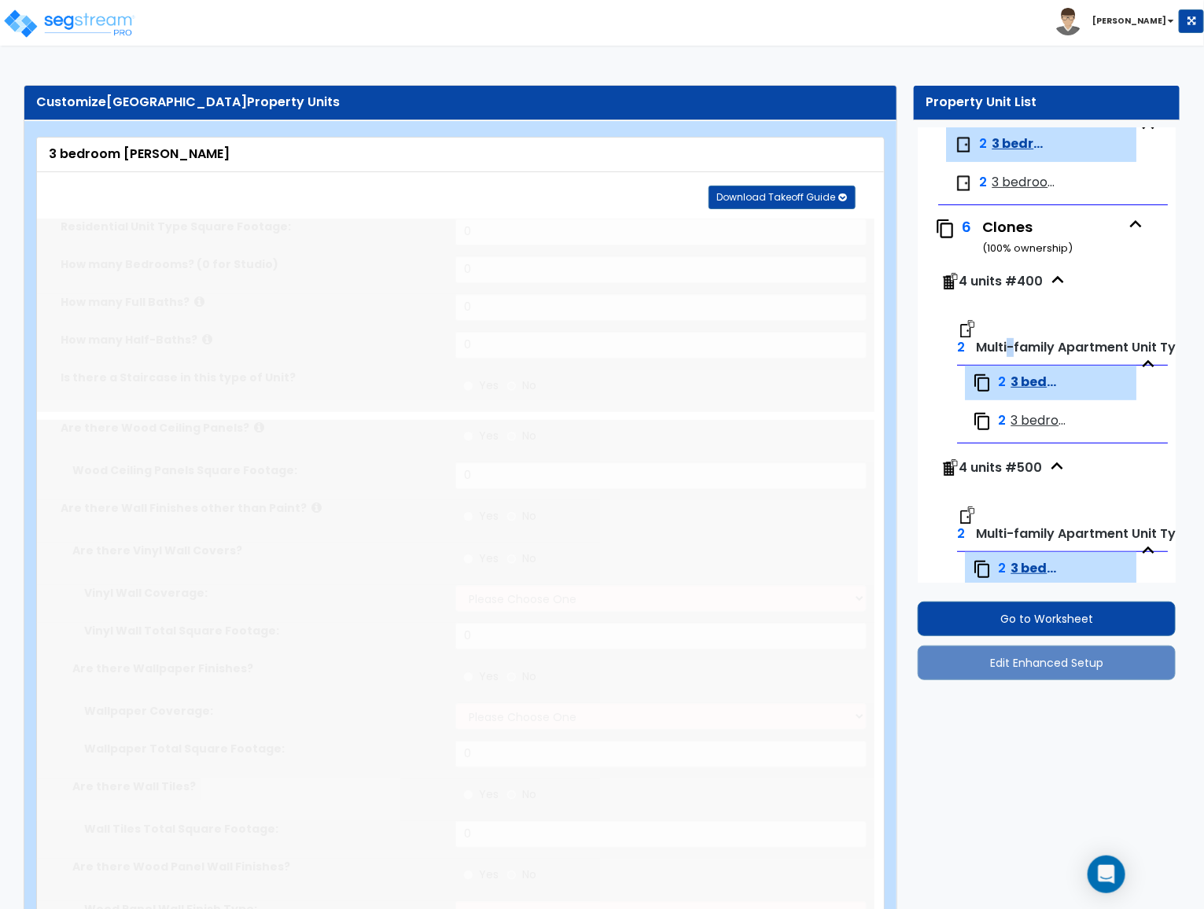
radio input "true"
type input "1"
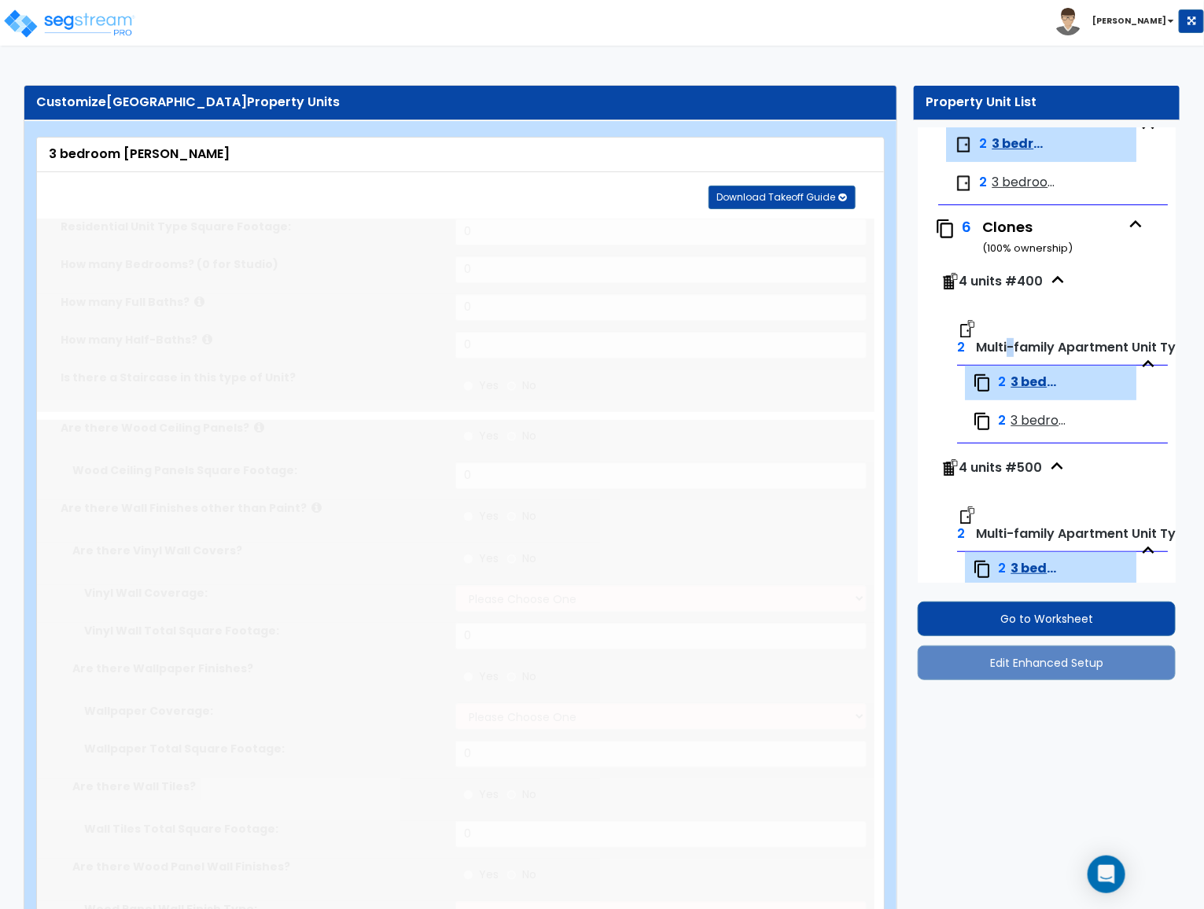
select select "3"
select select "1"
select select "3"
radio input "true"
select select "1"
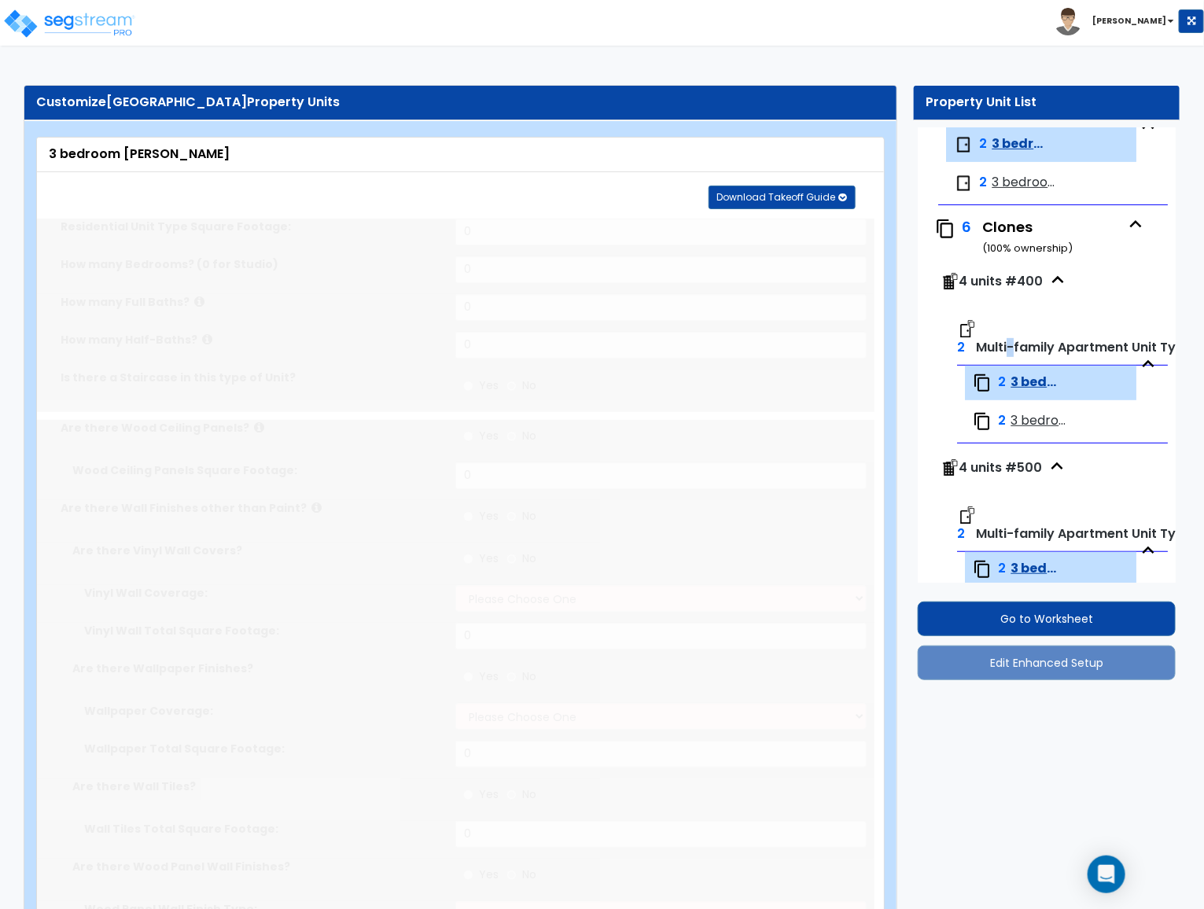
type input "2"
type input "90"
select select "1"
select select "2"
radio input "true"
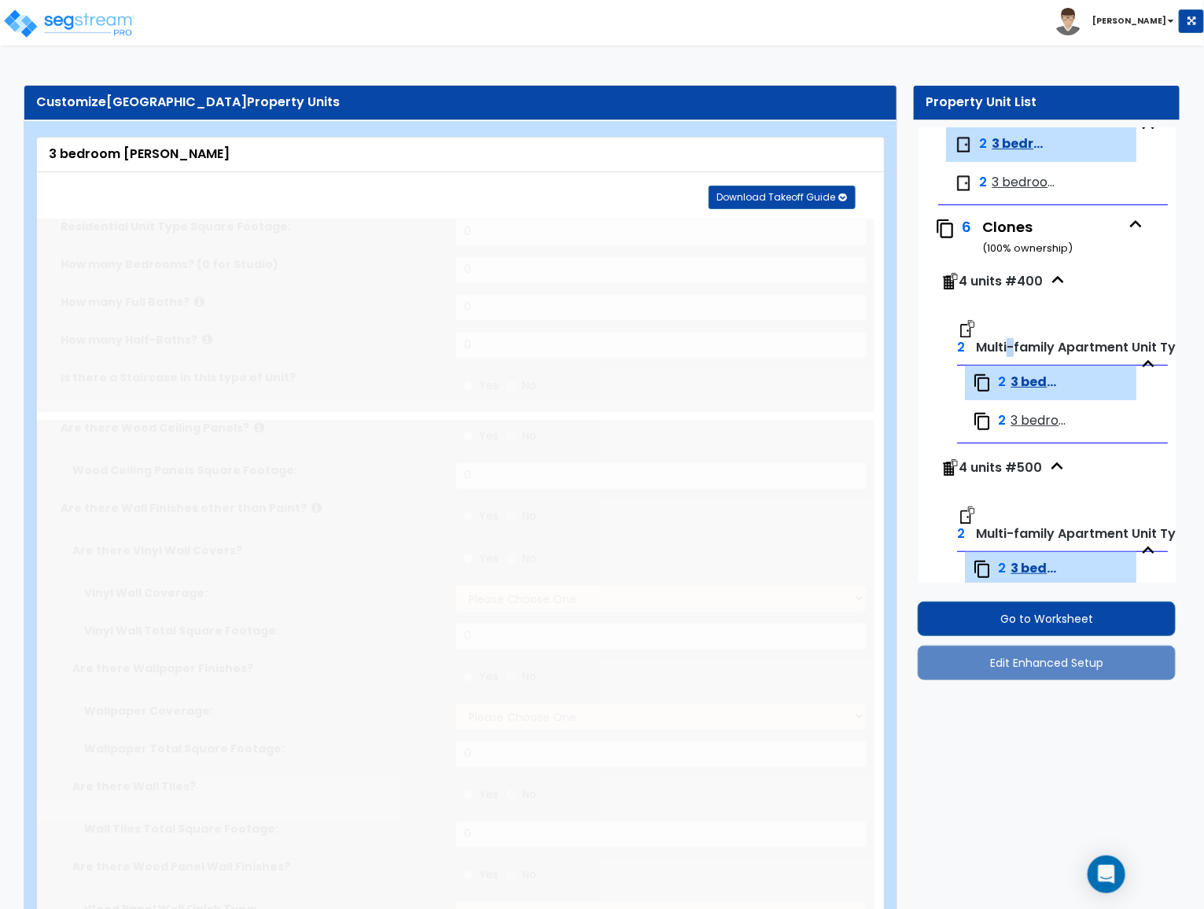
select select "2"
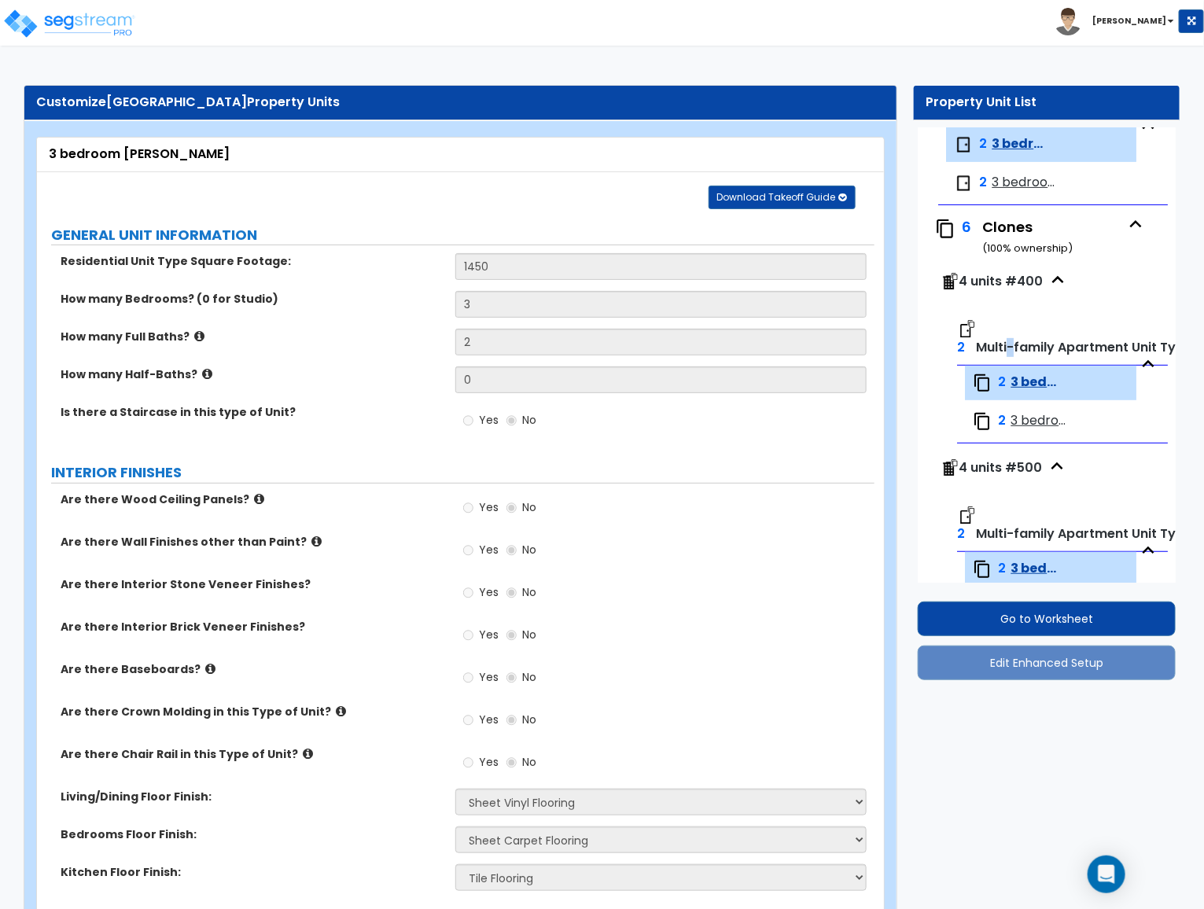
scroll to position [0, 0]
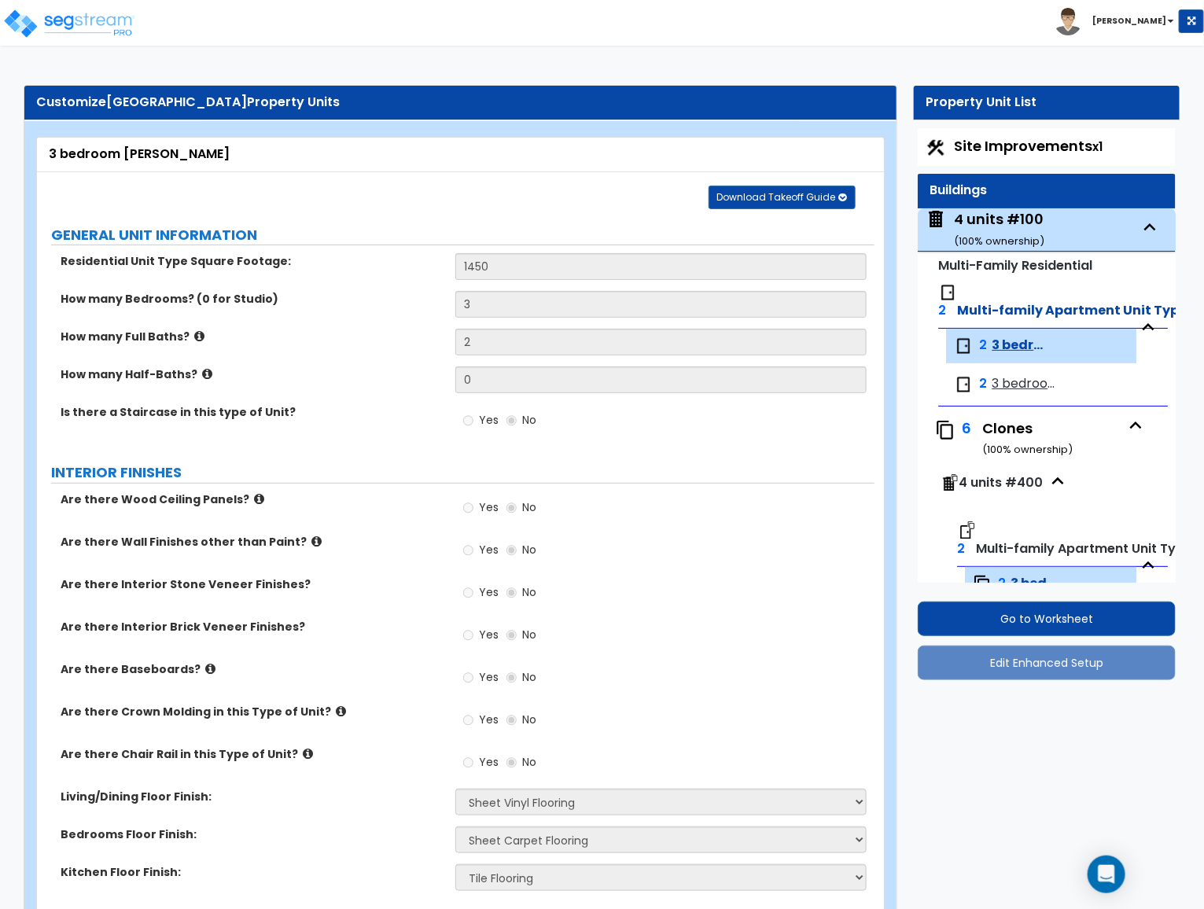
click at [735, 510] on div "Yes No" at bounding box center [664, 513] width 418 height 42
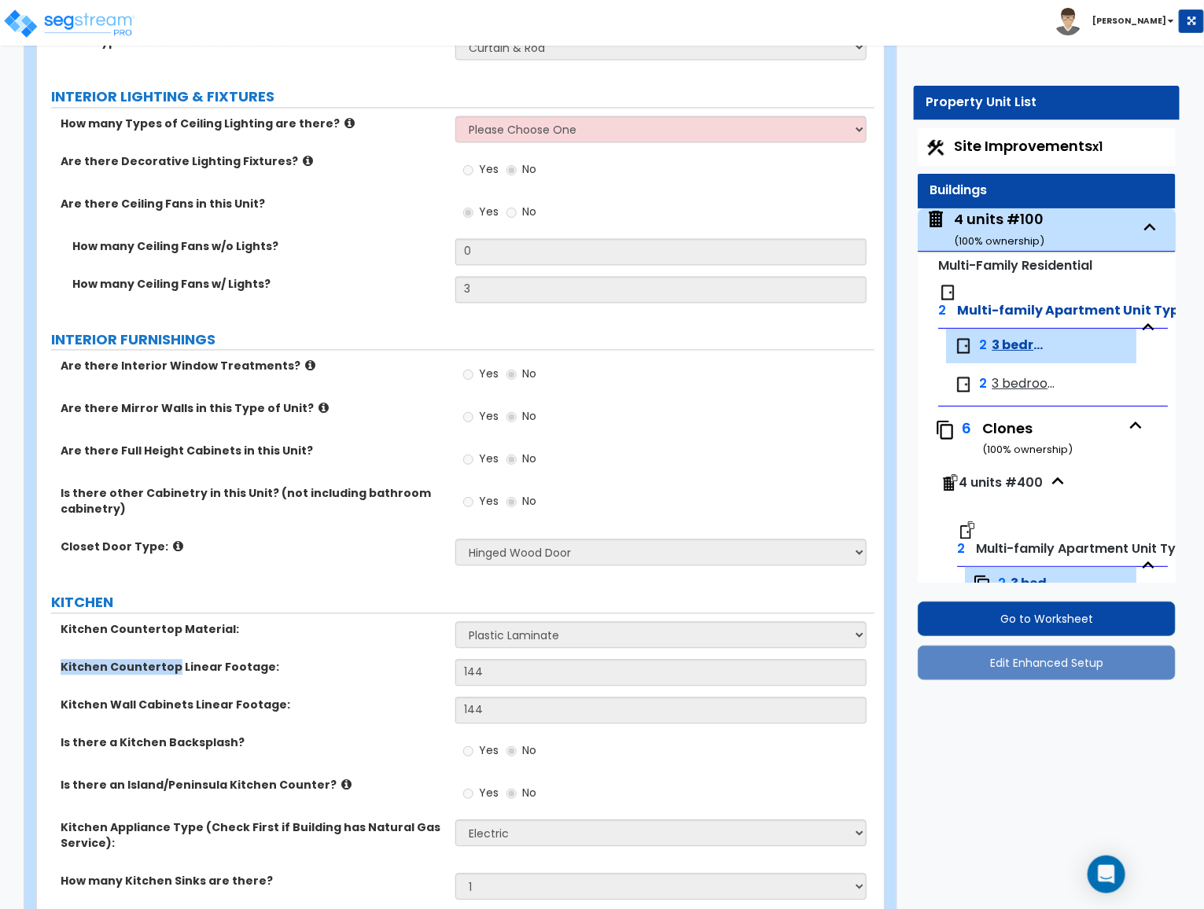
drag, startPoint x: 60, startPoint y: 670, endPoint x: 170, endPoint y: 675, distance: 110.2
click at [170, 675] on div "Kitchen Countertop Linear Footage:" at bounding box center [246, 668] width 418 height 16
copy label "Kitchen Countertop"
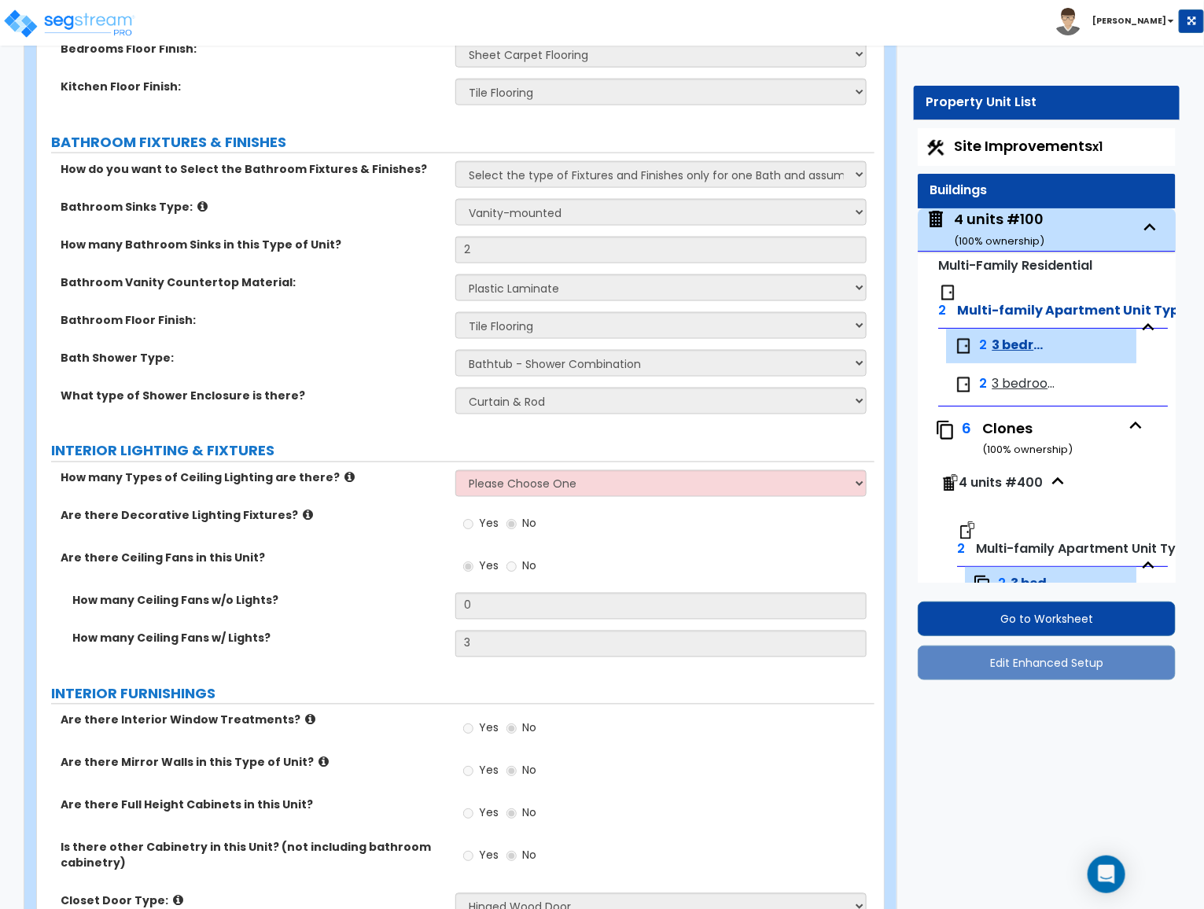
click at [1029, 385] on span "3 bedroom Hamilton" at bounding box center [1027, 384] width 71 height 18
select select "7"
select select "5"
select select "1"
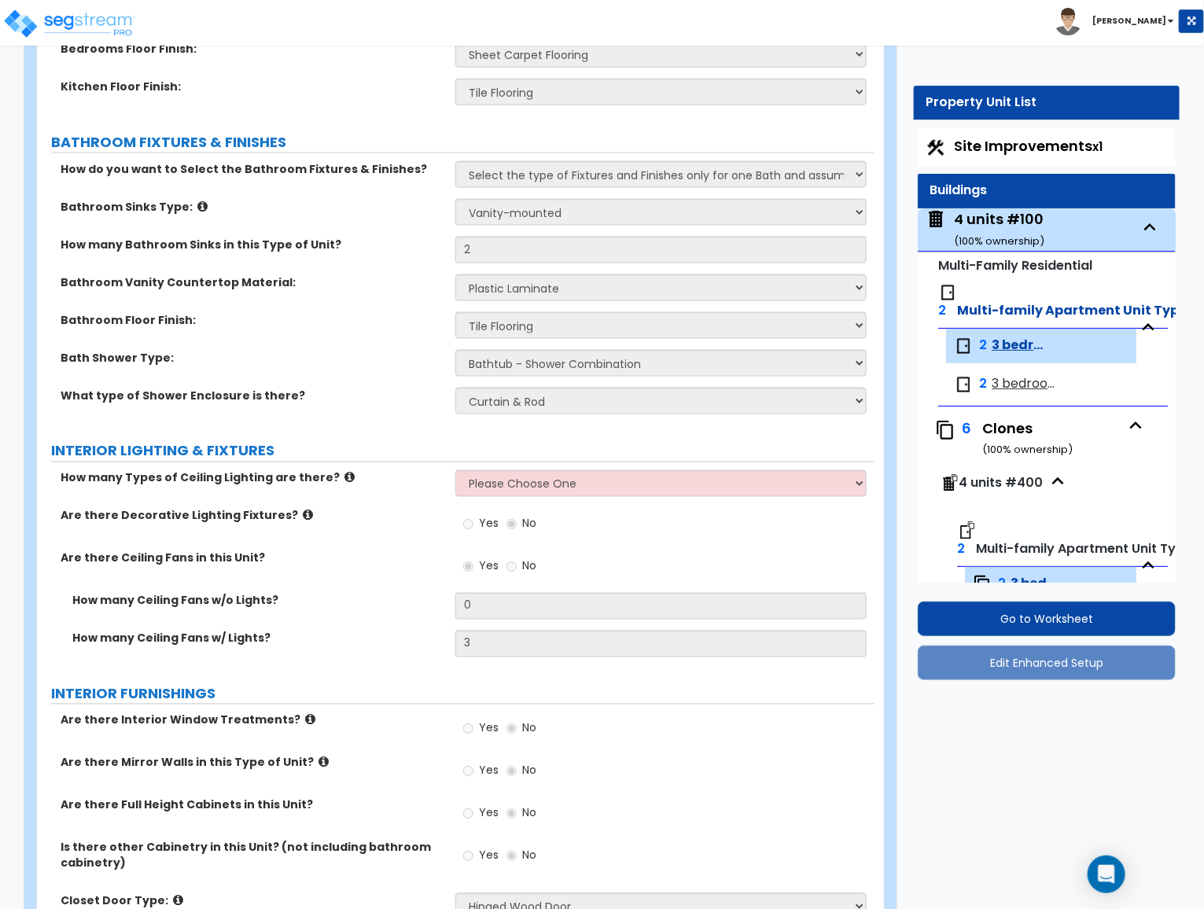
select select "3"
select select "1"
select select "2"
select select "1"
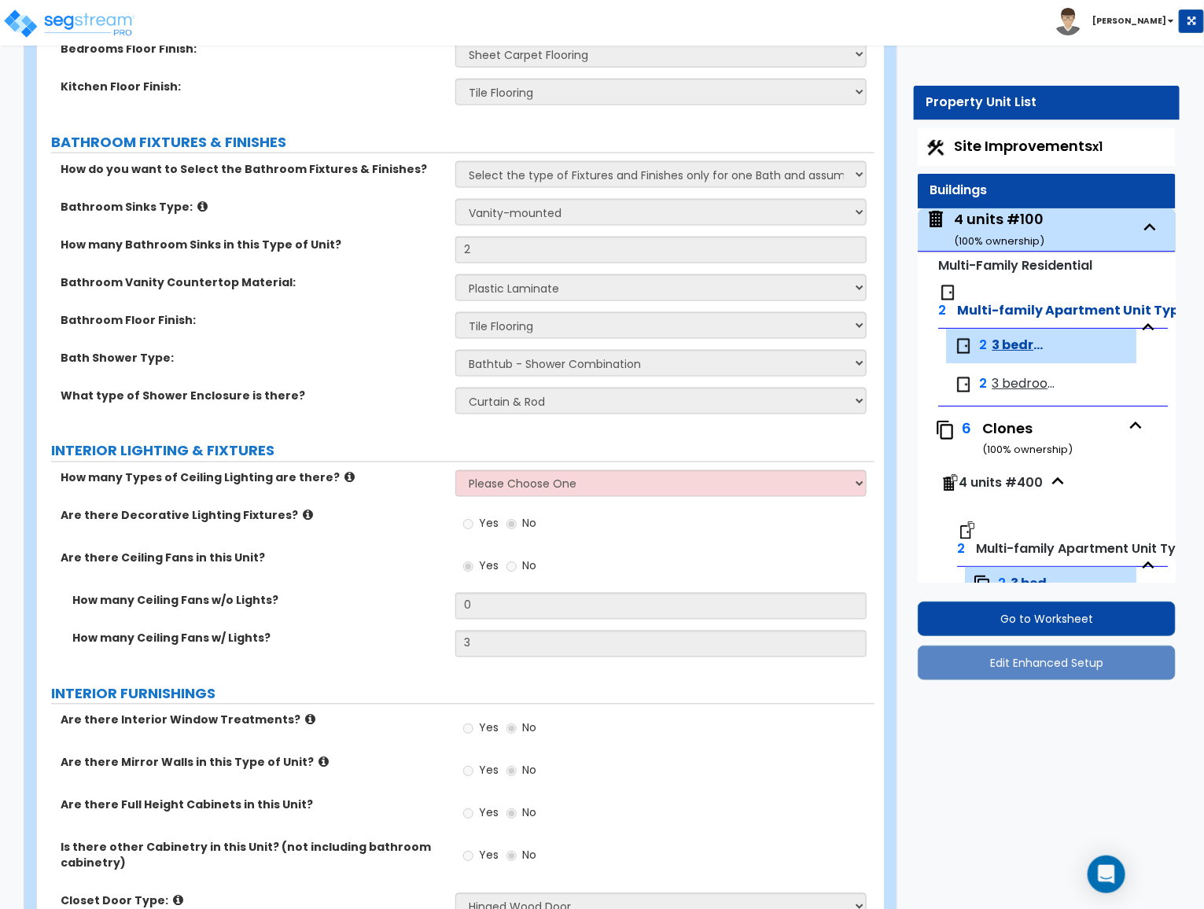
select select "3"
select select "1"
select select "2"
select select "1"
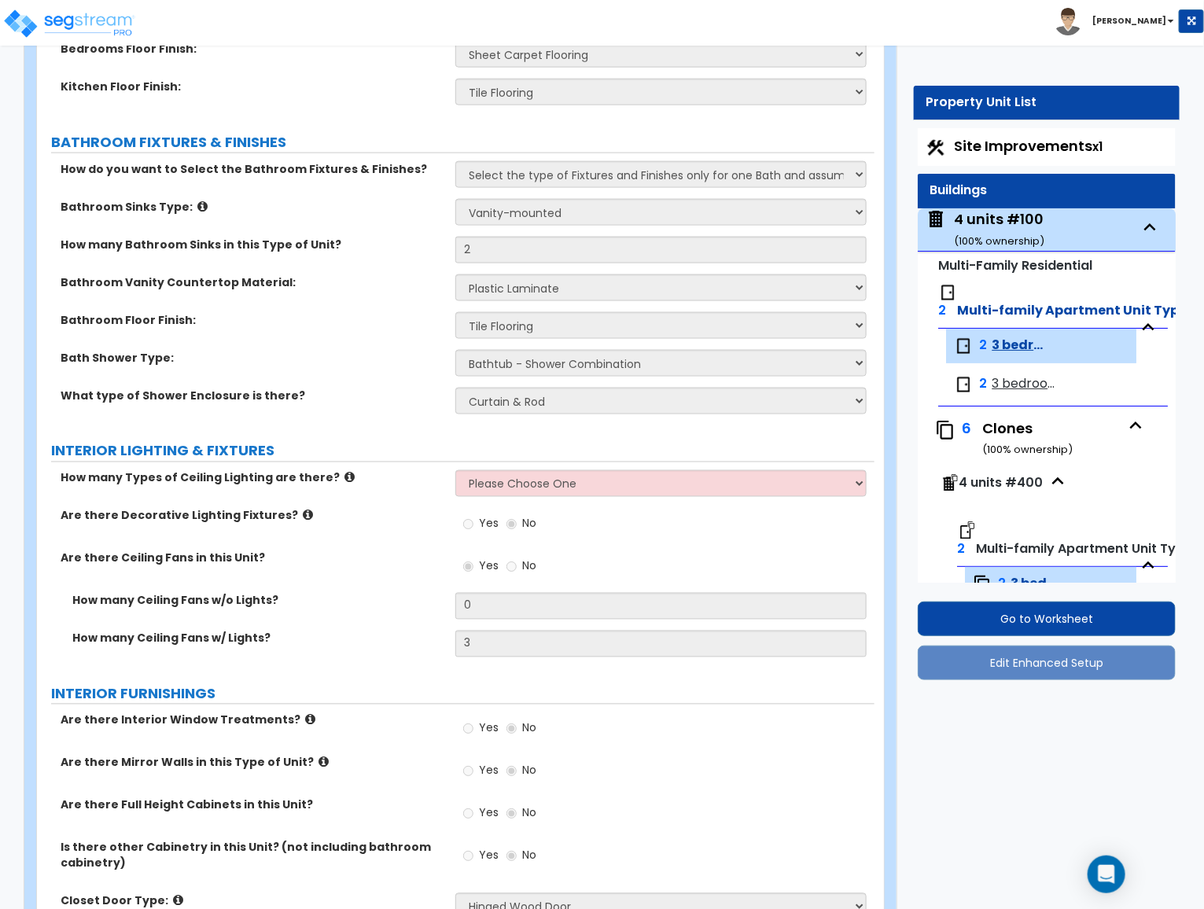
select select "1"
select select "3"
select select "1"
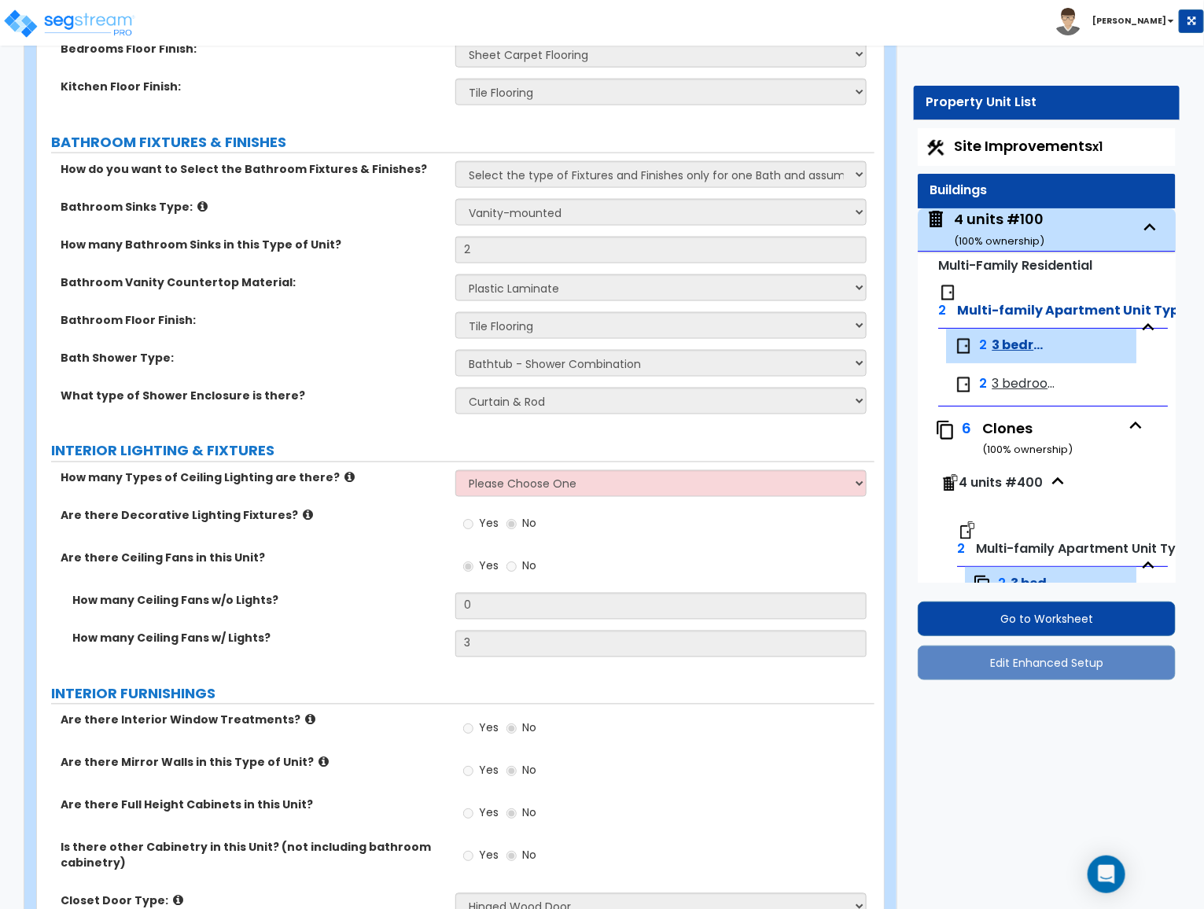
select select "3"
select select "1"
select select "2"
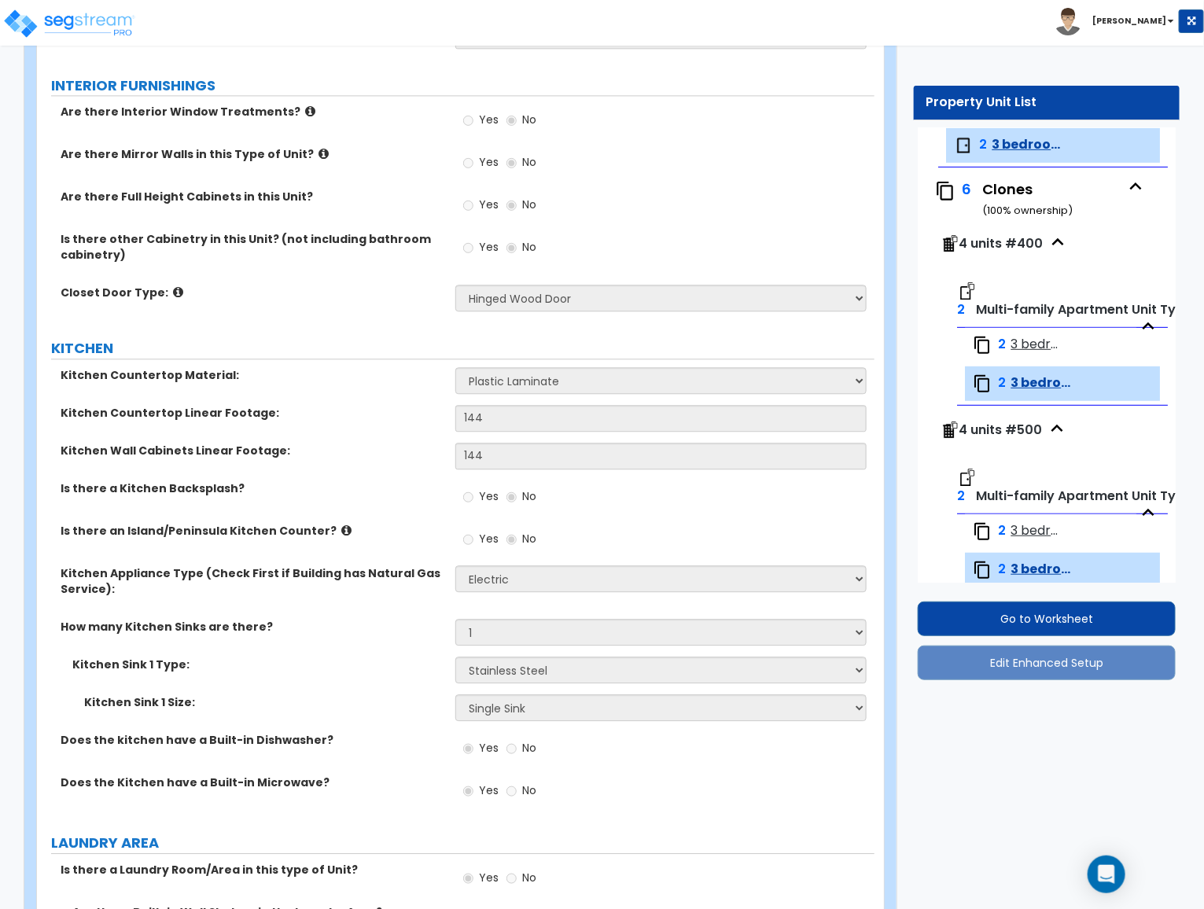
scroll to position [357, 0]
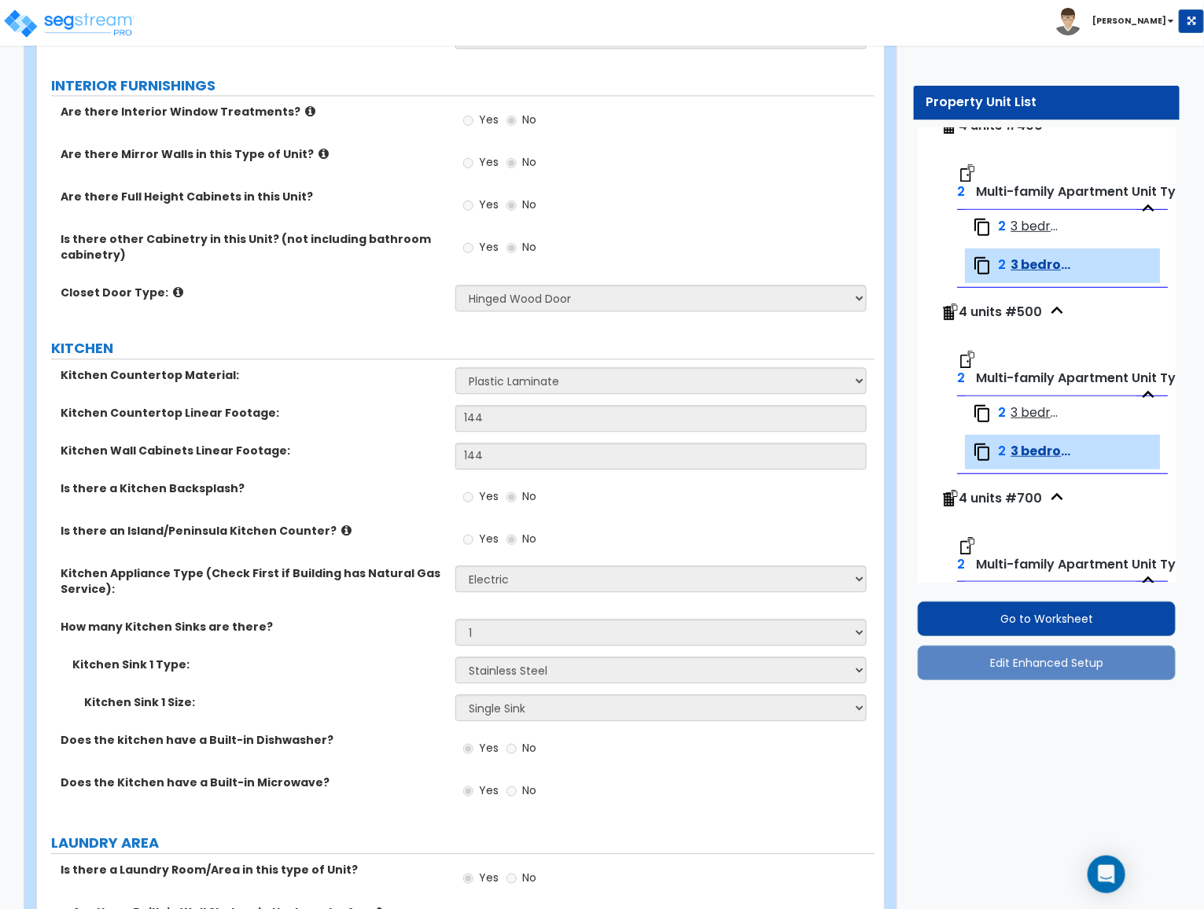
click at [921, 256] on div "Multi-Family Residential 2 Multi-family Apartment Unit Type 2 3 bedroom Greeson…" at bounding box center [1047, 561] width 258 height 1331
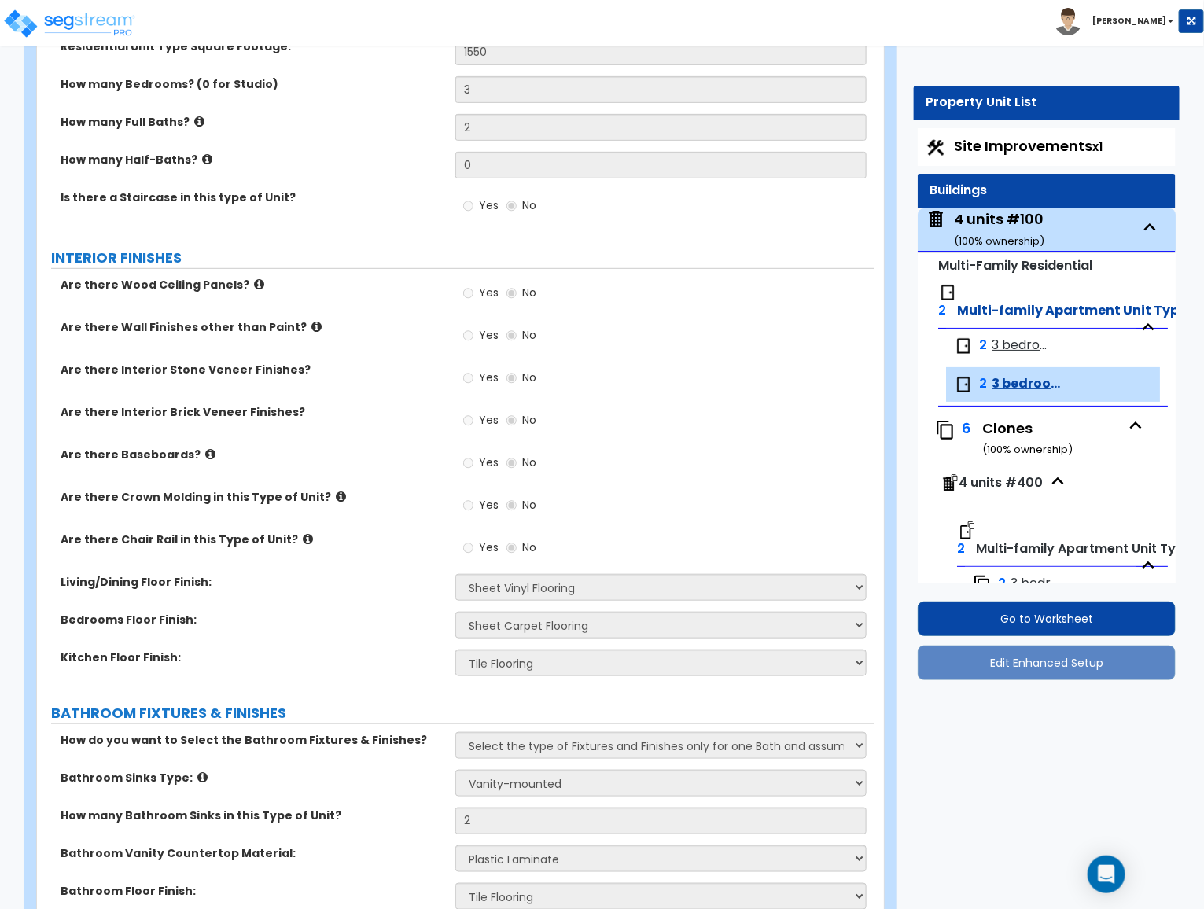
scroll to position [0, 0]
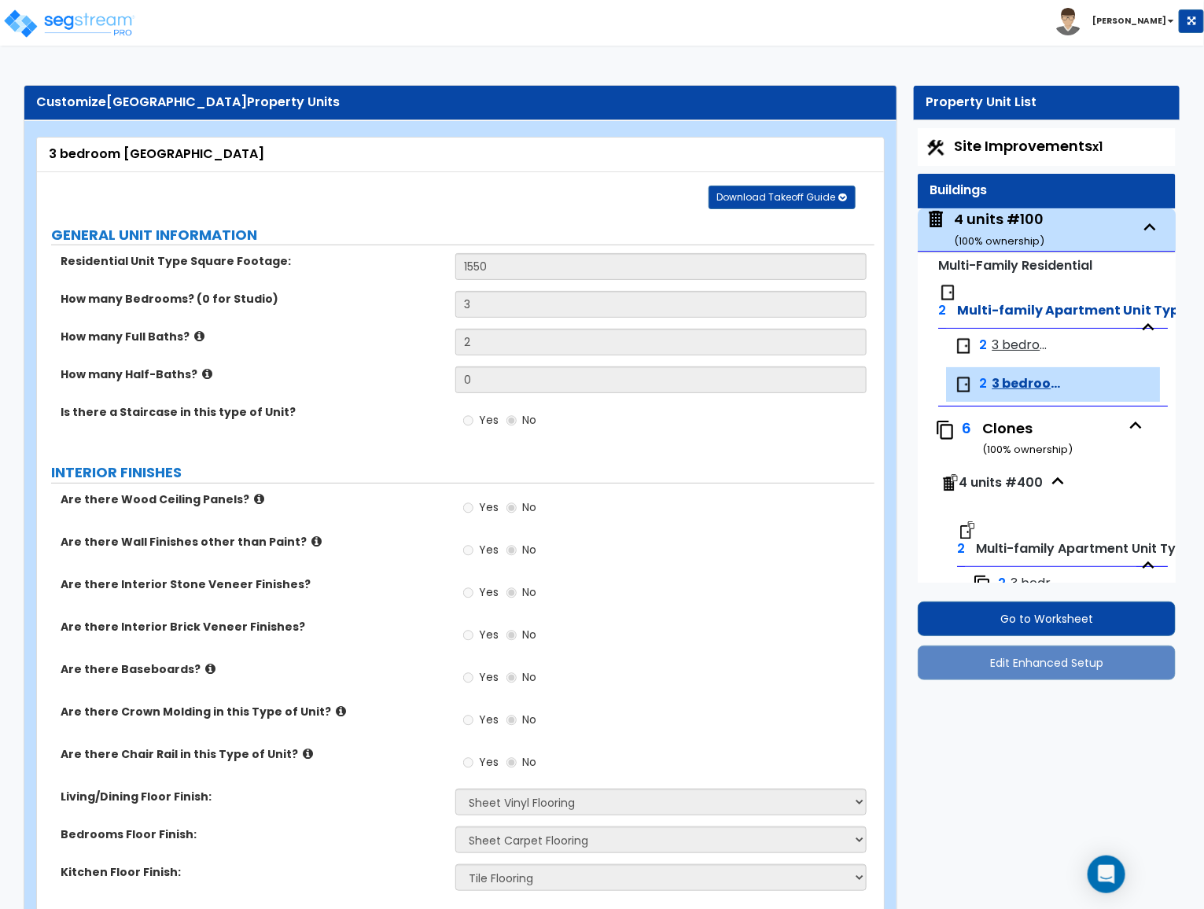
click at [1013, 344] on span "3 bedroom Greeson" at bounding box center [1021, 346] width 58 height 18
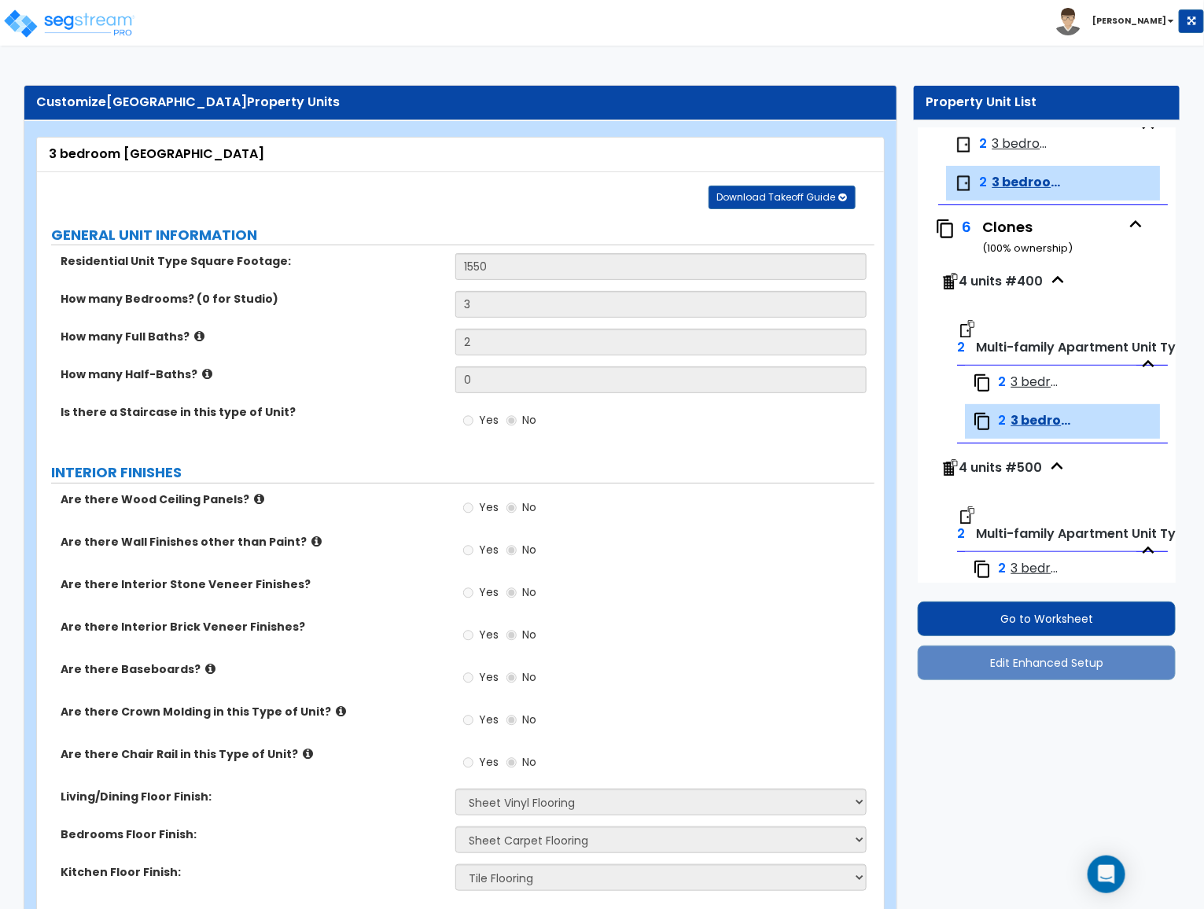
select select "7"
select select "5"
select select "1"
select select "3"
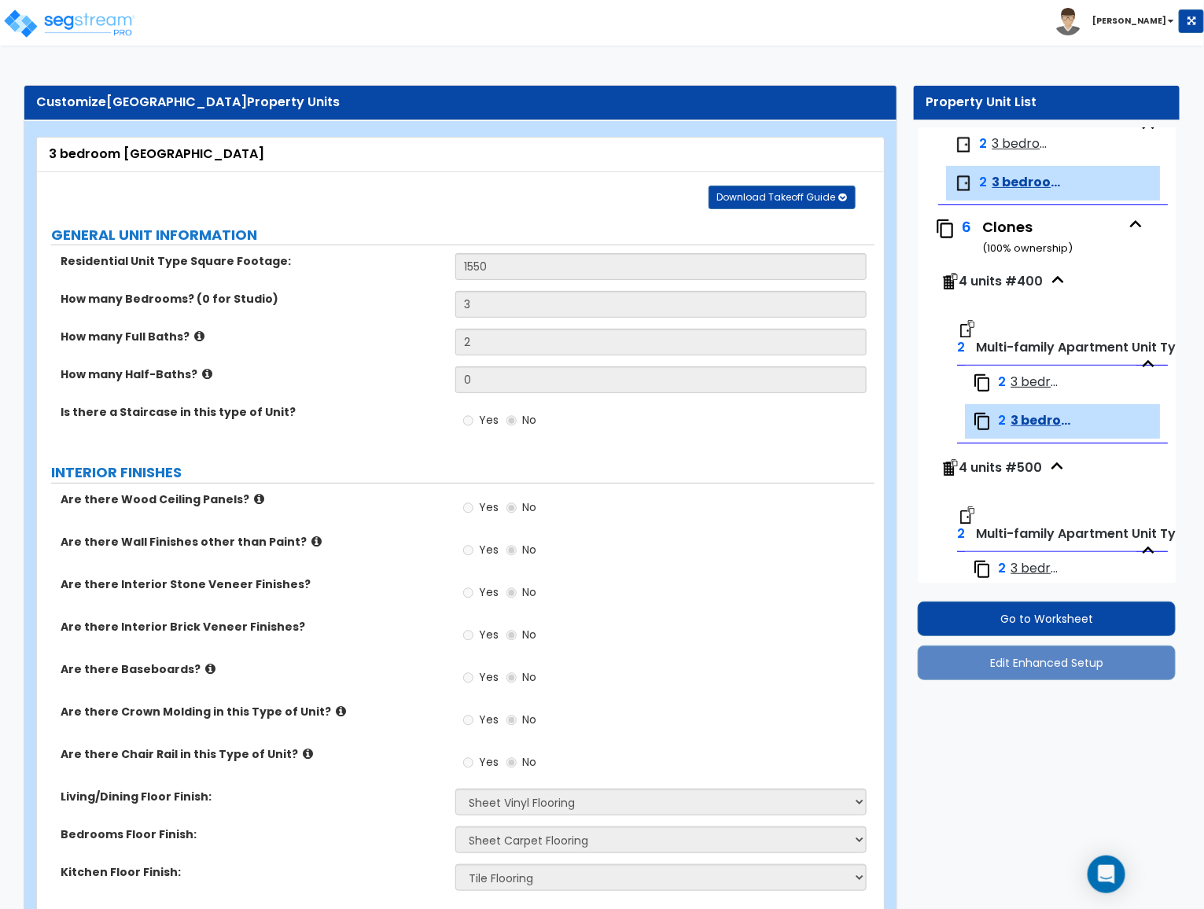
select select "1"
select select "2"
select select "1"
select select "3"
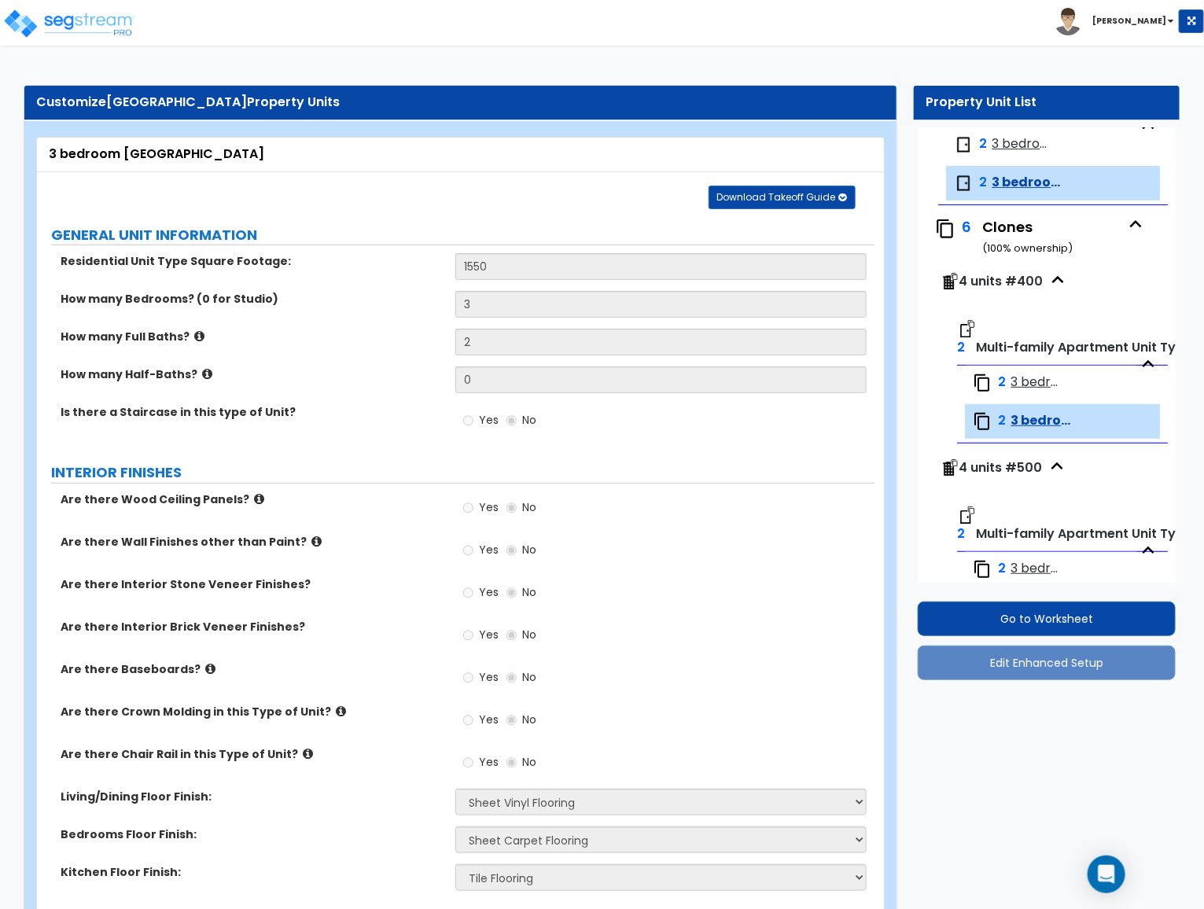
select select "1"
select select "2"
select select "1"
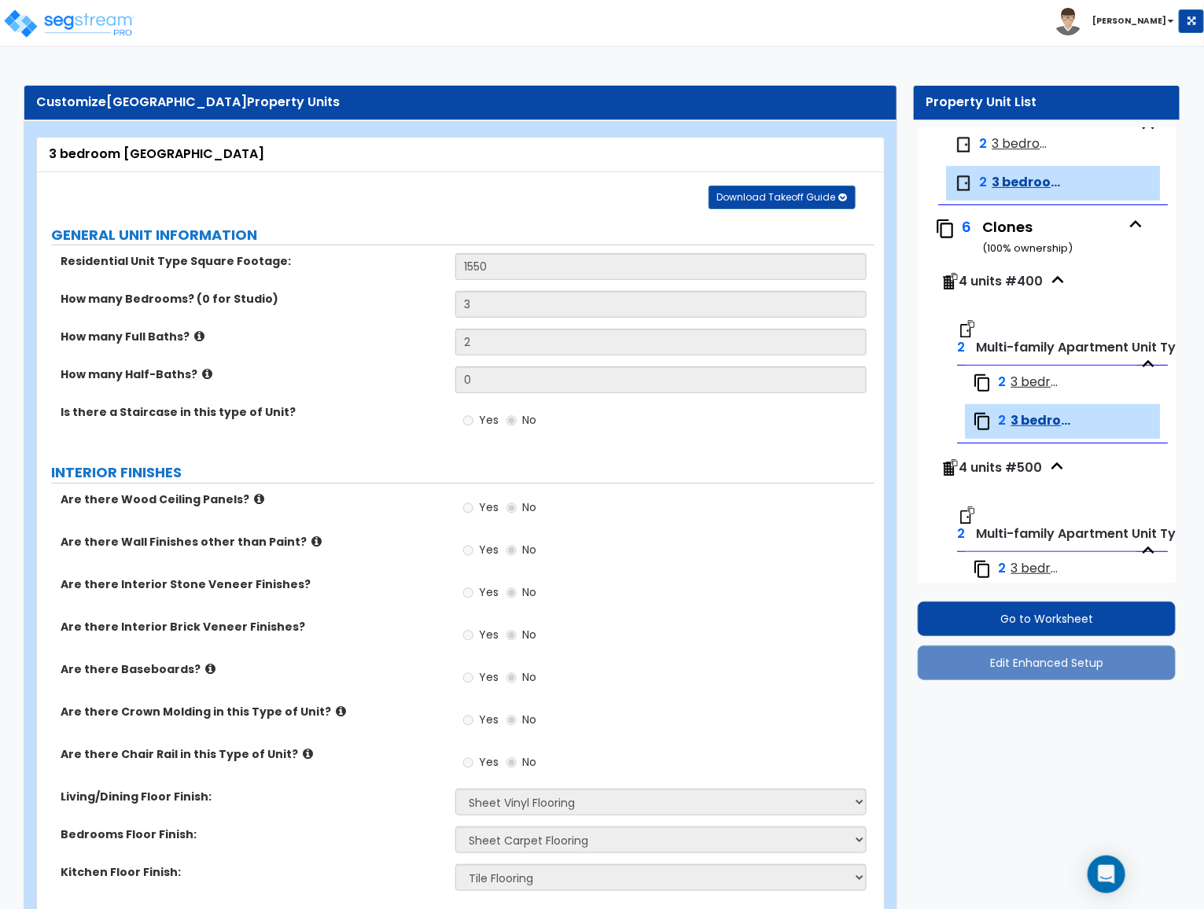
select select "1"
select select "3"
select select "1"
select select "3"
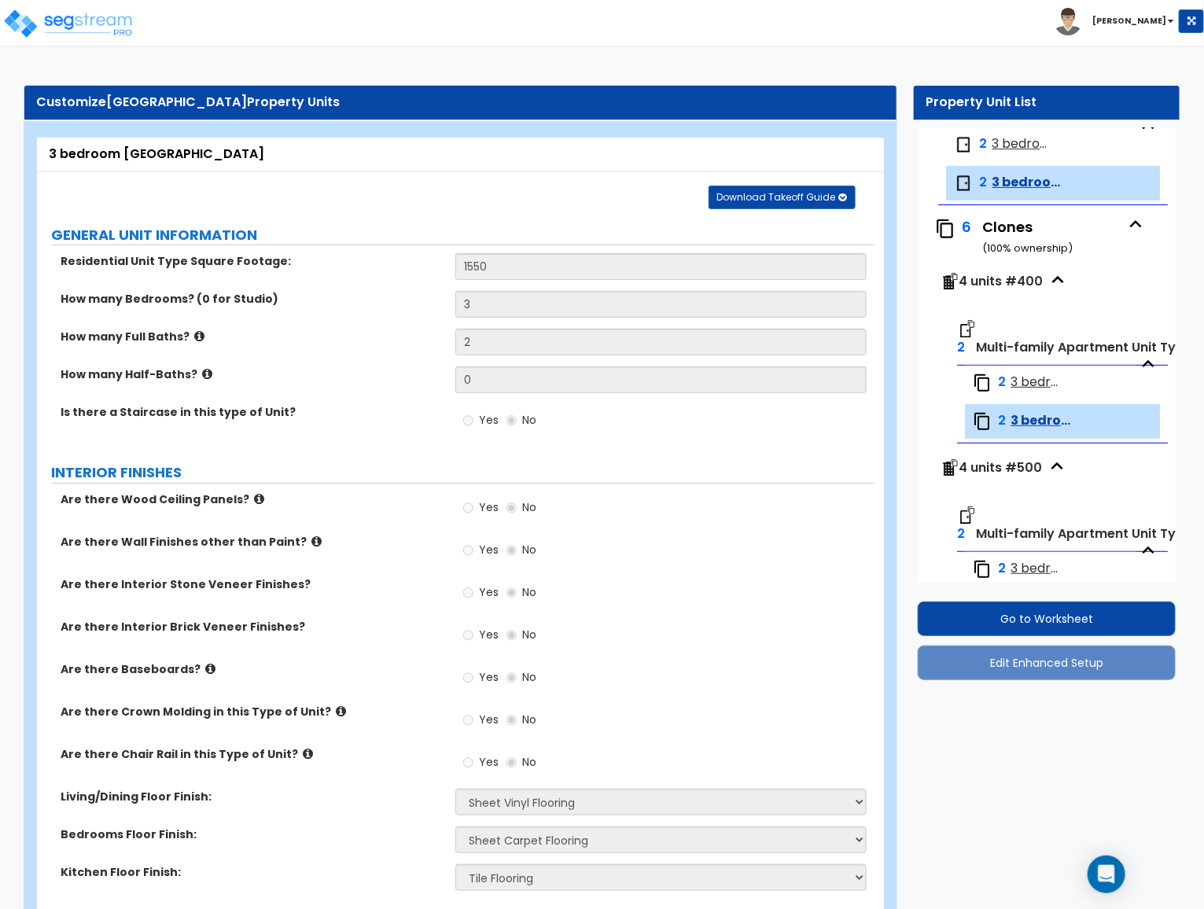
select select "1"
select select "2"
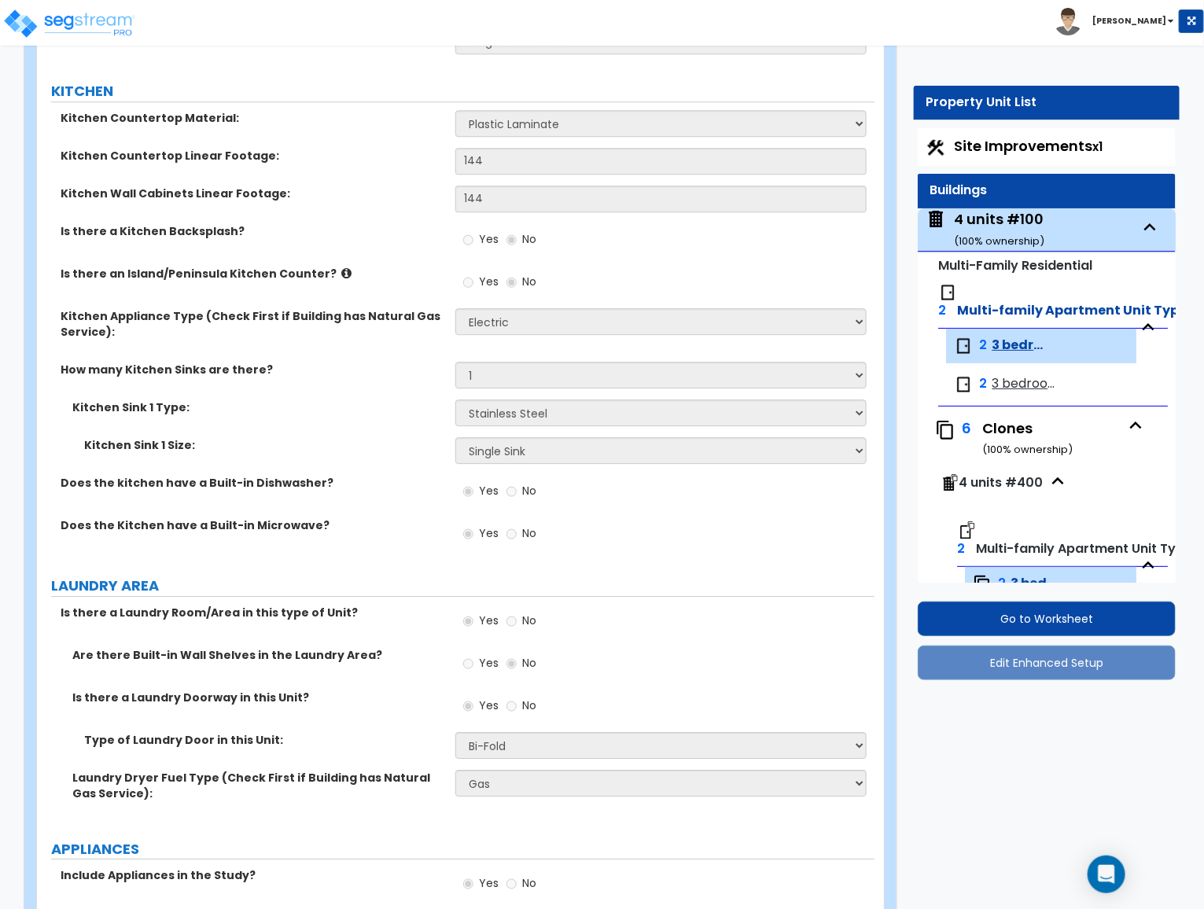
scroll to position [236, 0]
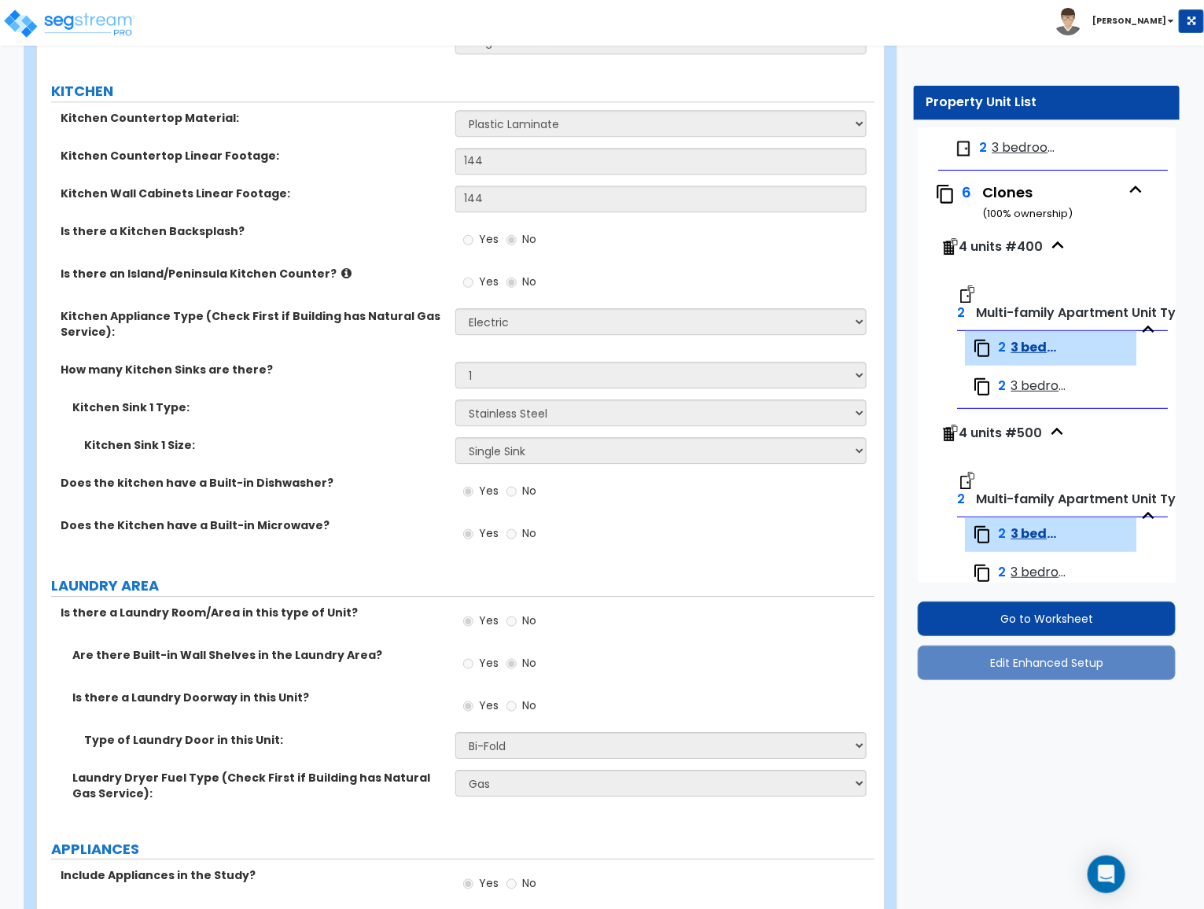
click at [1036, 385] on span "3 bedroom Hamilton" at bounding box center [1041, 387] width 61 height 18
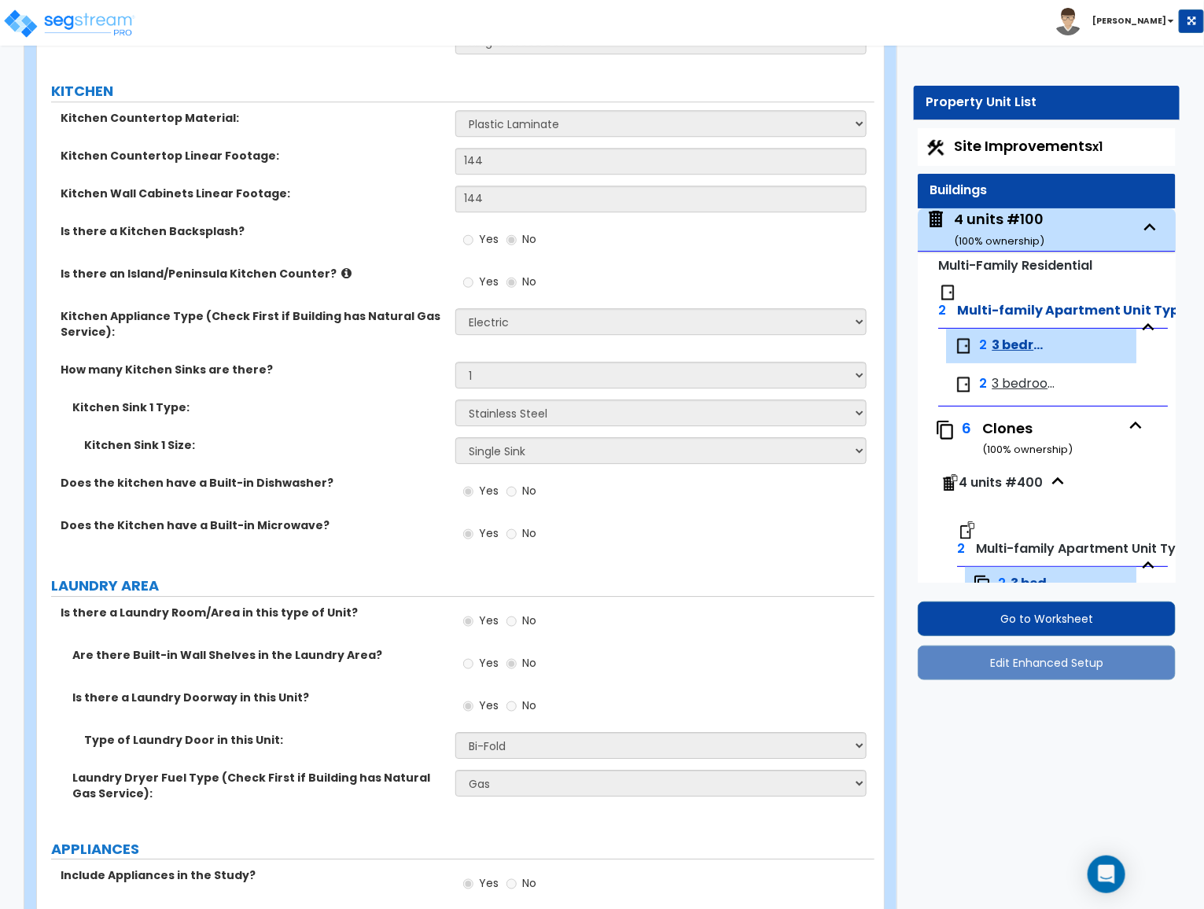
click at [1022, 345] on span "3 bedroom Greeson" at bounding box center [1021, 346] width 58 height 18
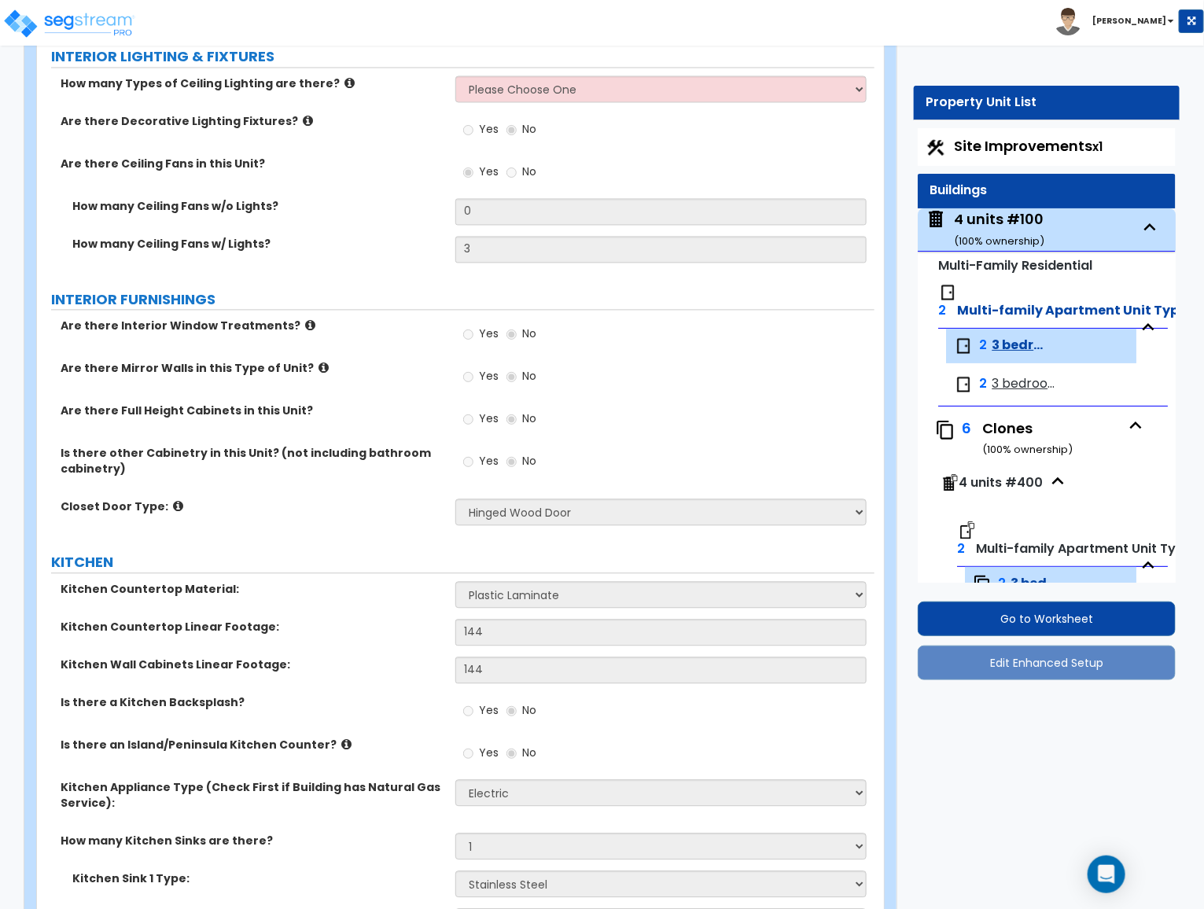
scroll to position [944, 0]
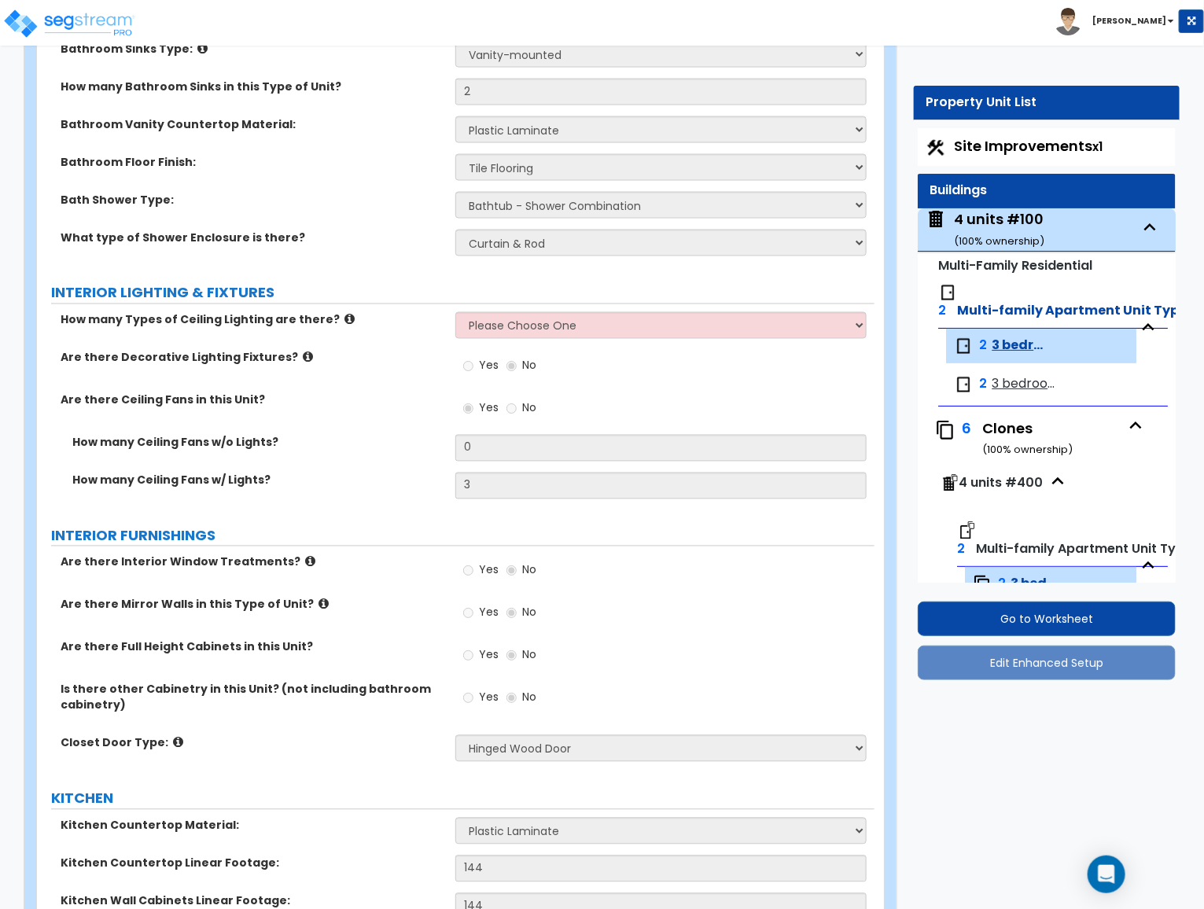
click at [1017, 345] on span "3 bedroom Greeson" at bounding box center [1021, 346] width 58 height 18
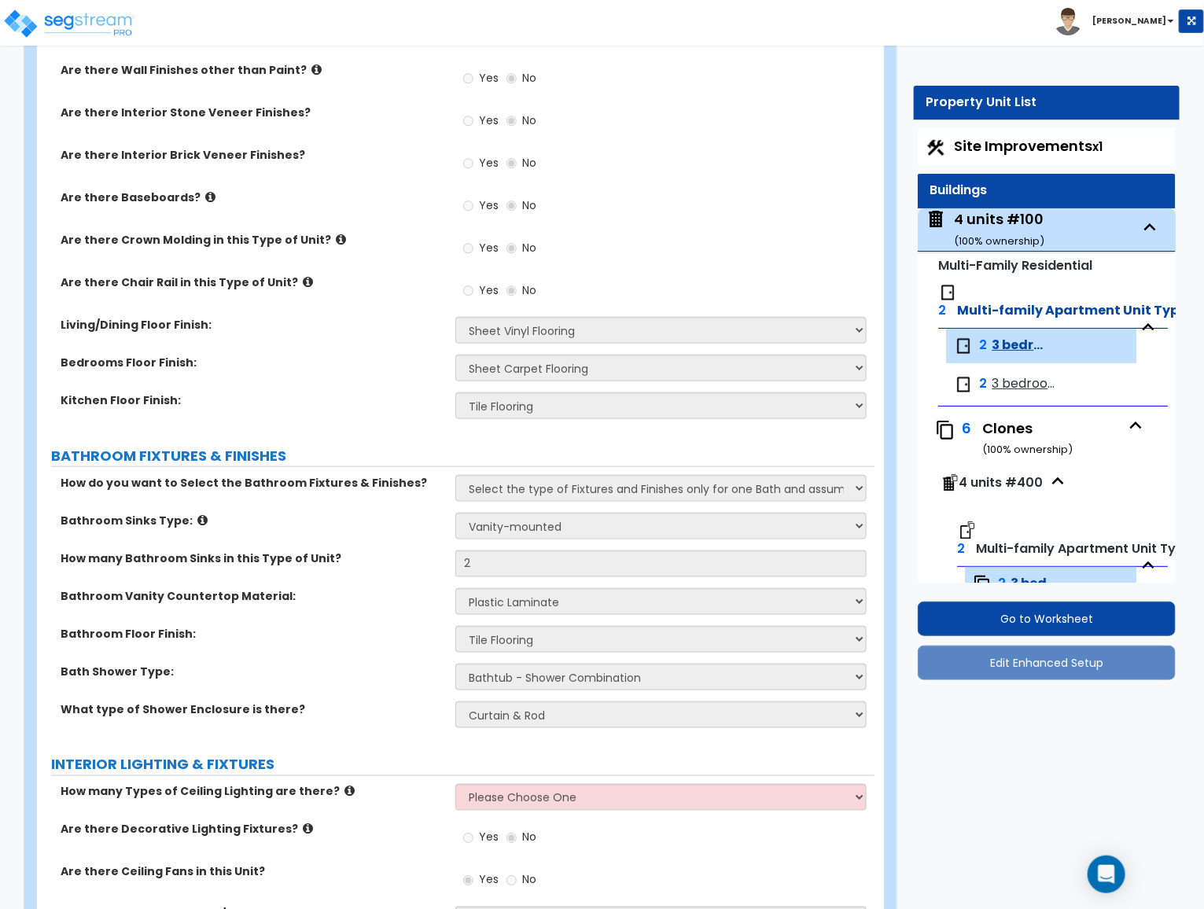
scroll to position [0, 0]
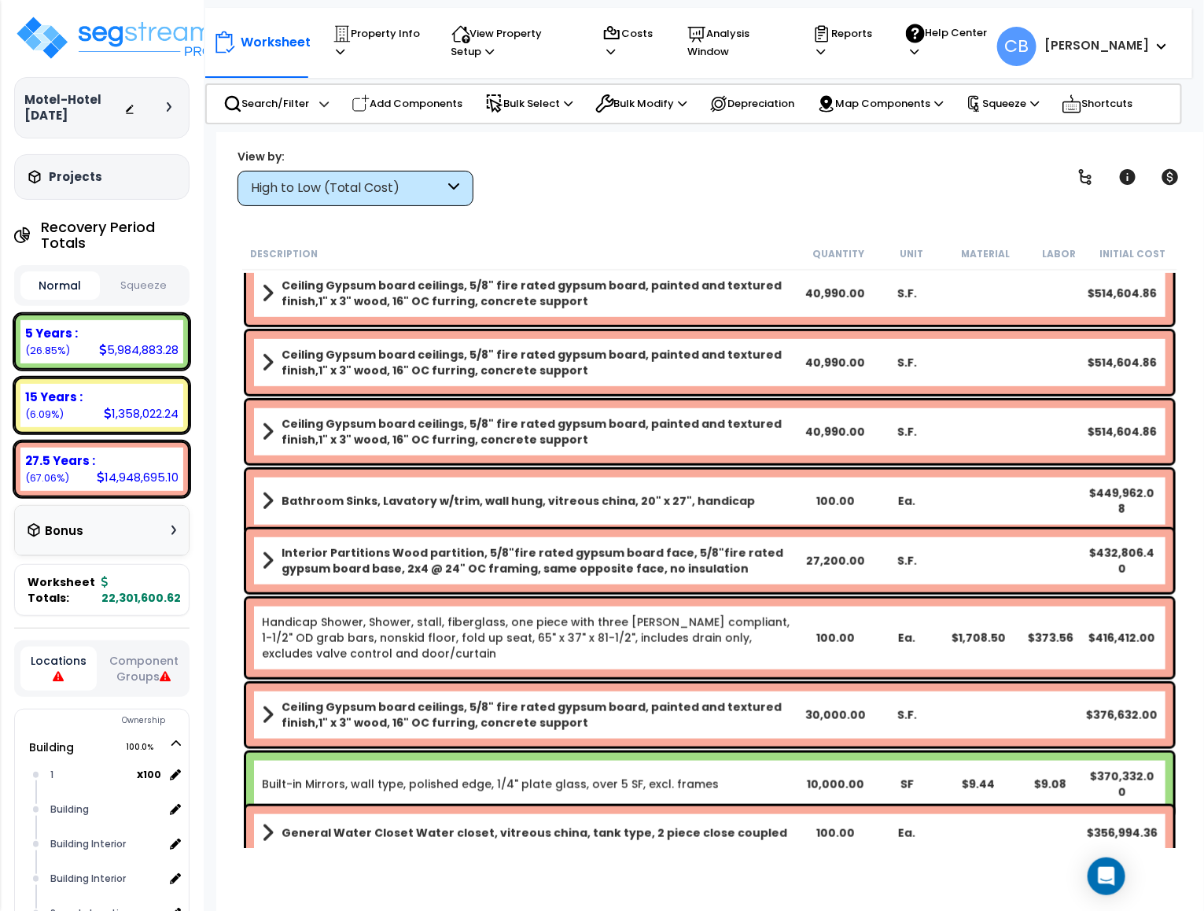
click at [638, 473] on div "Bathroom Sinks, Lavatory w/trim, wall hung, vitreous china, 20" x 27", handicap…" at bounding box center [709, 501] width 927 height 63
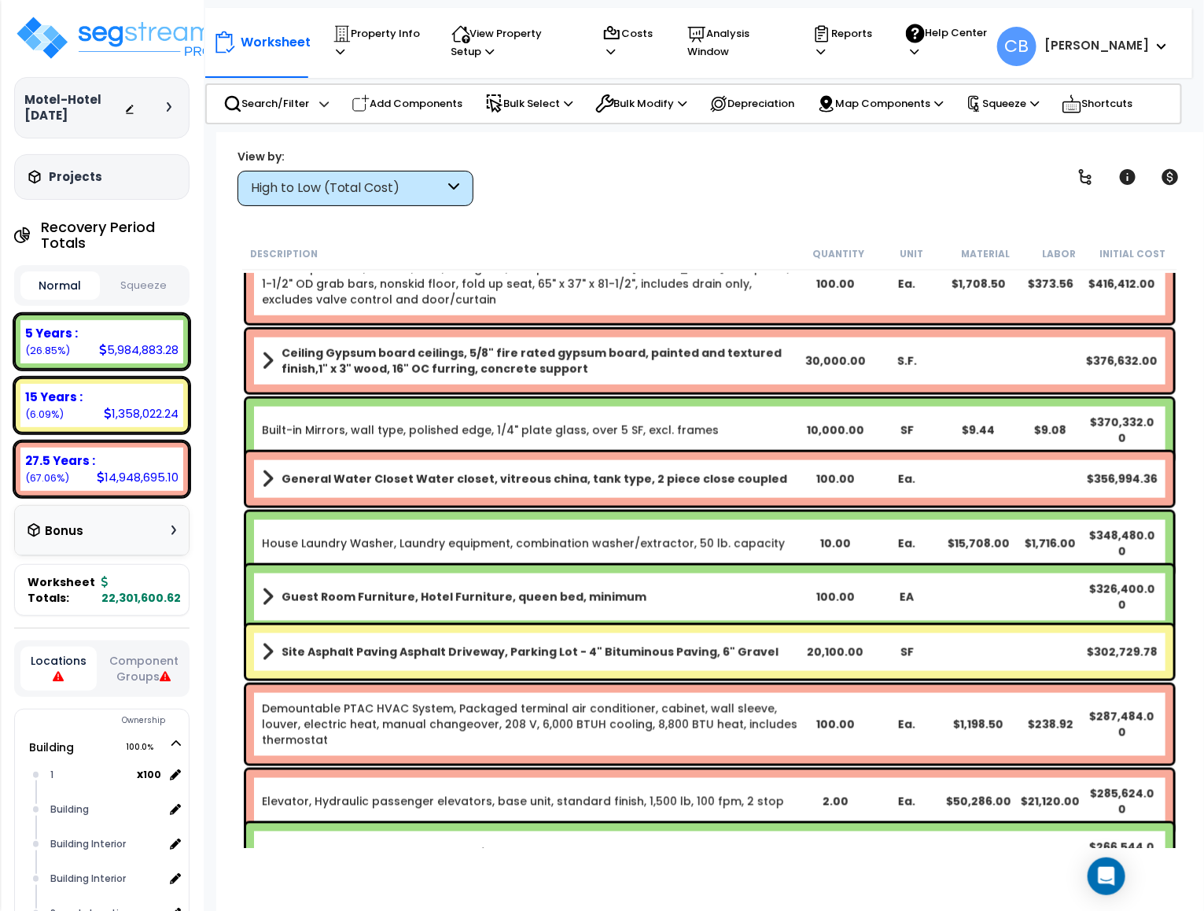
click at [894, 501] on div "General Water Closet Water closet, vitreous china, tank type, 2 piece close cou…" at bounding box center [709, 478] width 927 height 53
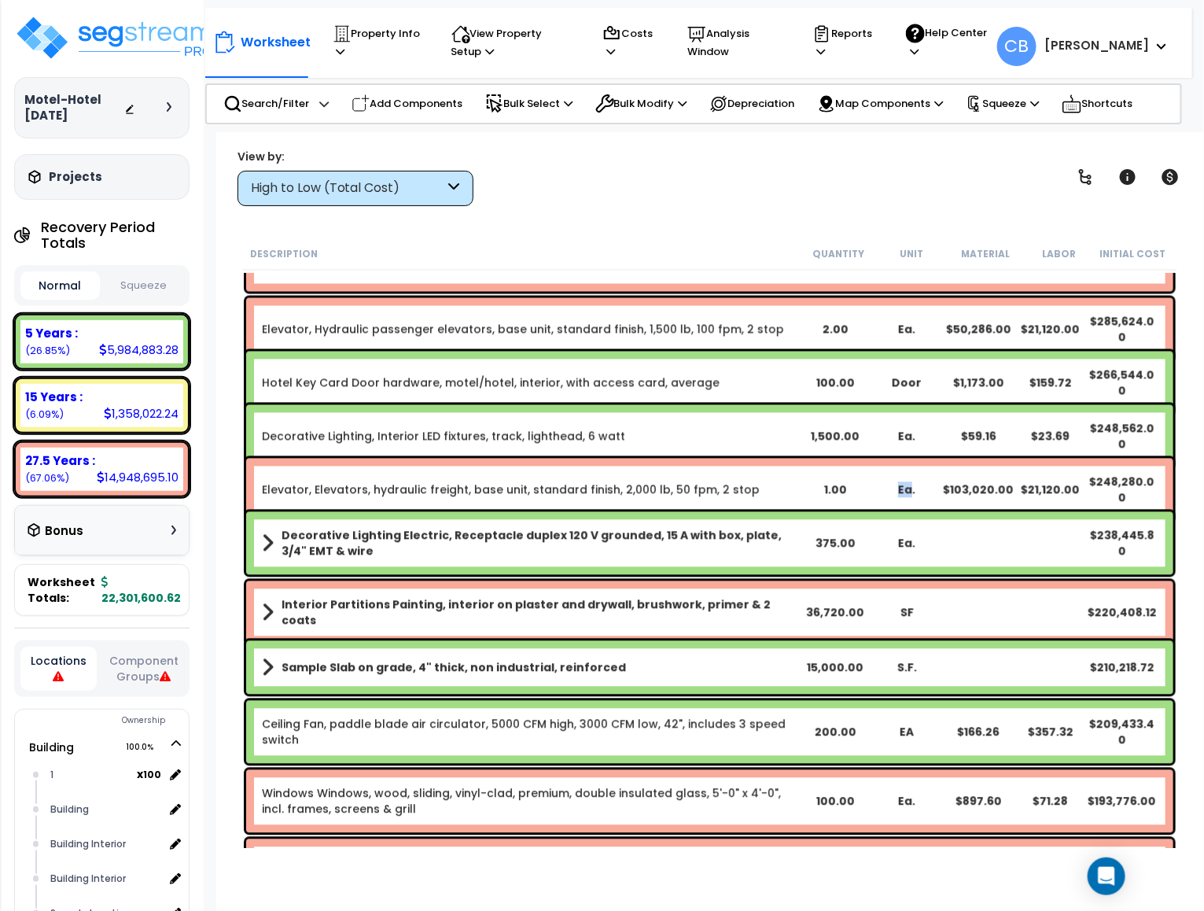
click at [894, 501] on div "Elevator, Elevators, hydraulic freight, base unit, standard finish, 2,000 lb, 5…" at bounding box center [709, 490] width 927 height 63
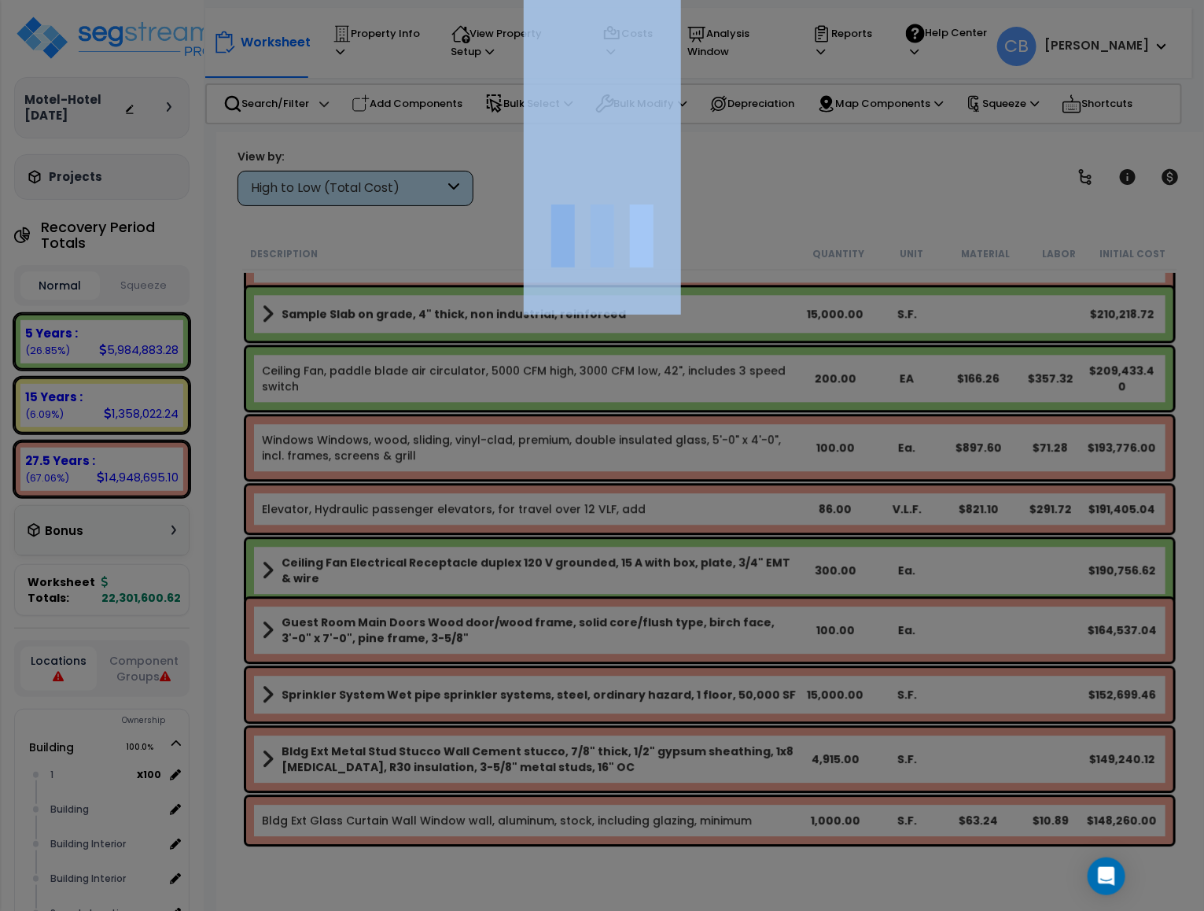
click at [894, 501] on div at bounding box center [602, 455] width 1204 height 911
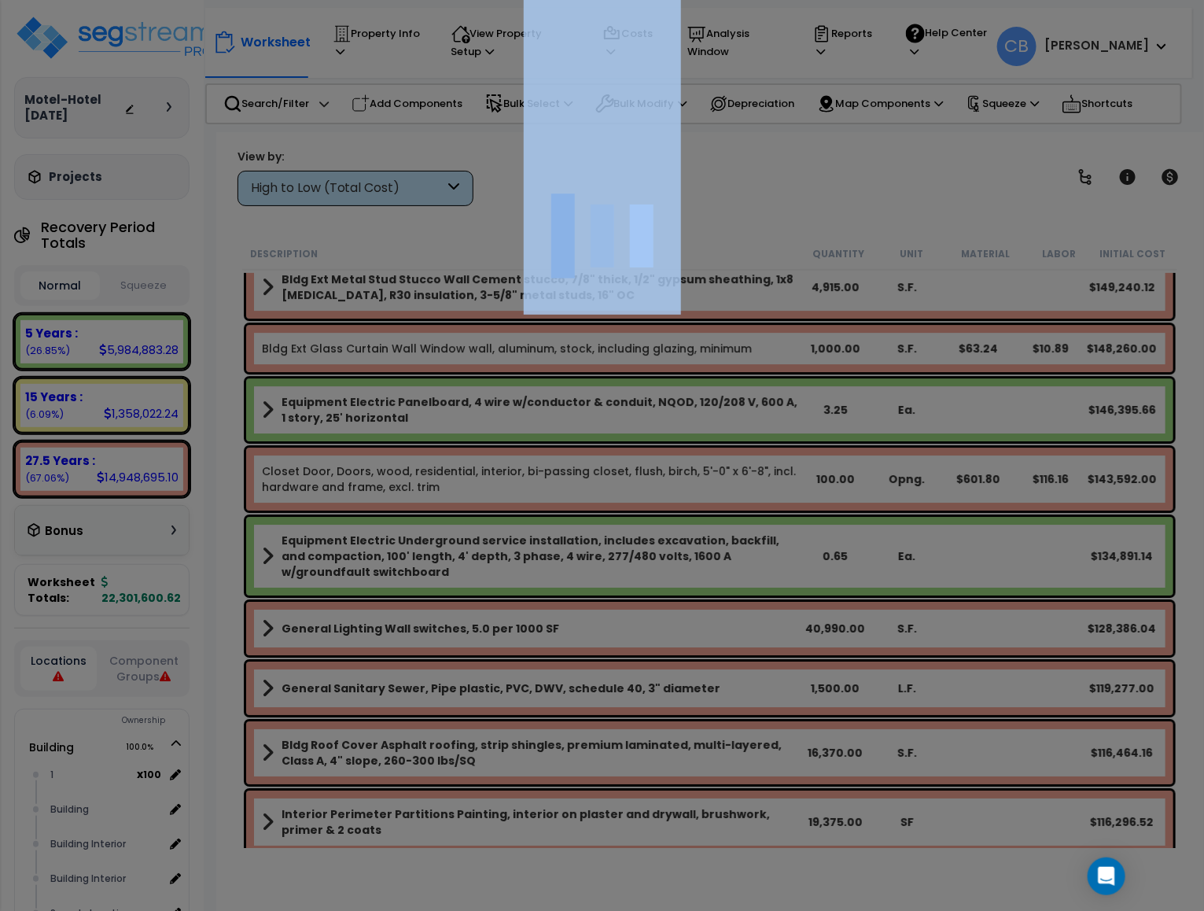
click at [894, 501] on div at bounding box center [602, 455] width 1204 height 911
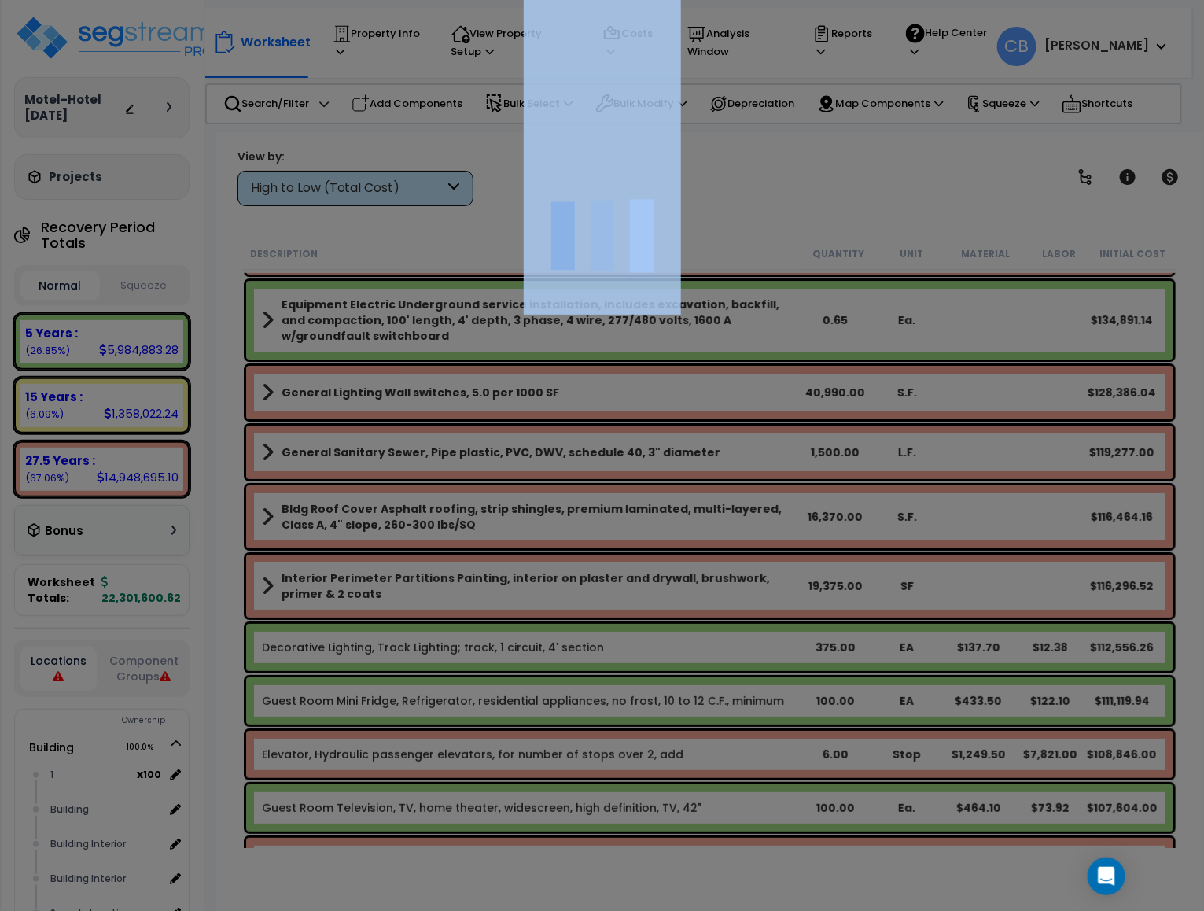
click at [894, 501] on div at bounding box center [602, 455] width 1204 height 911
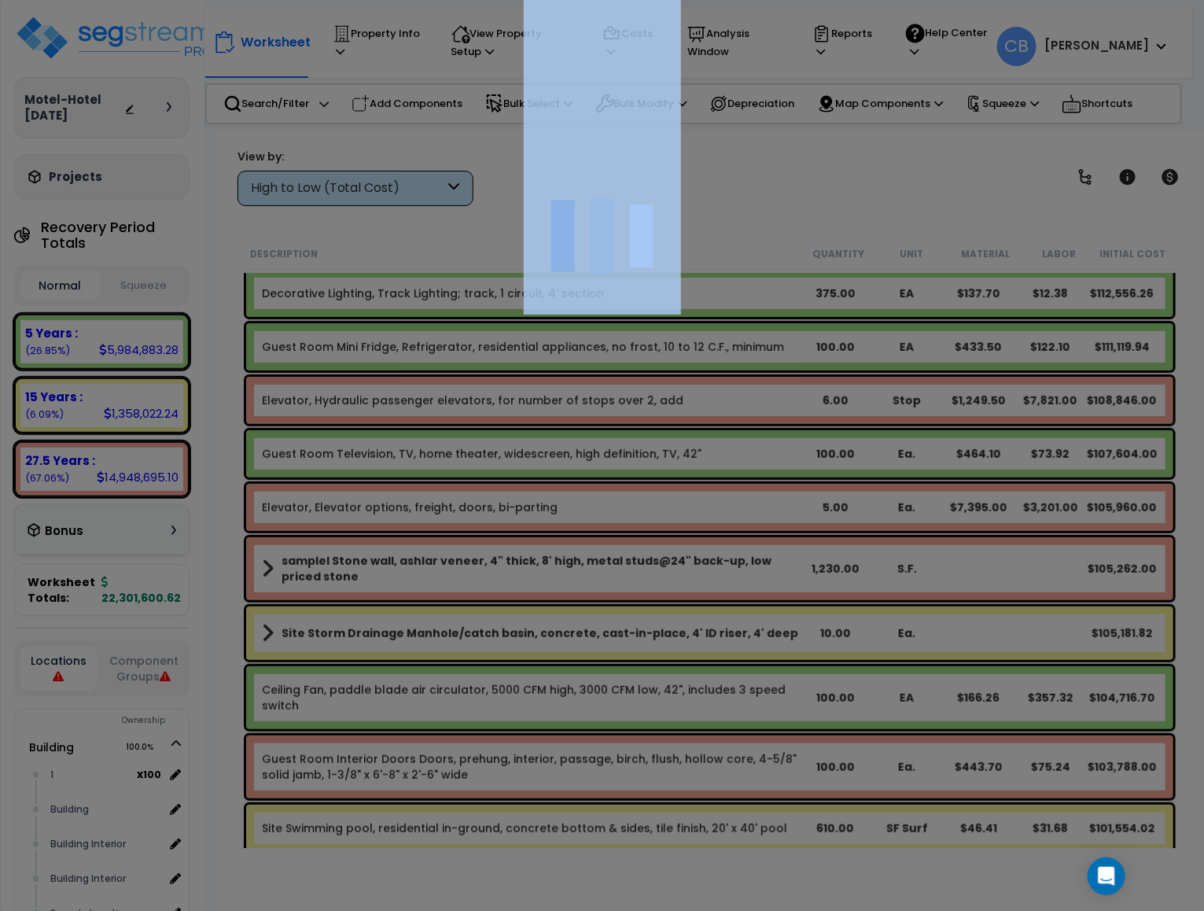
click at [894, 501] on div at bounding box center [602, 455] width 1204 height 911
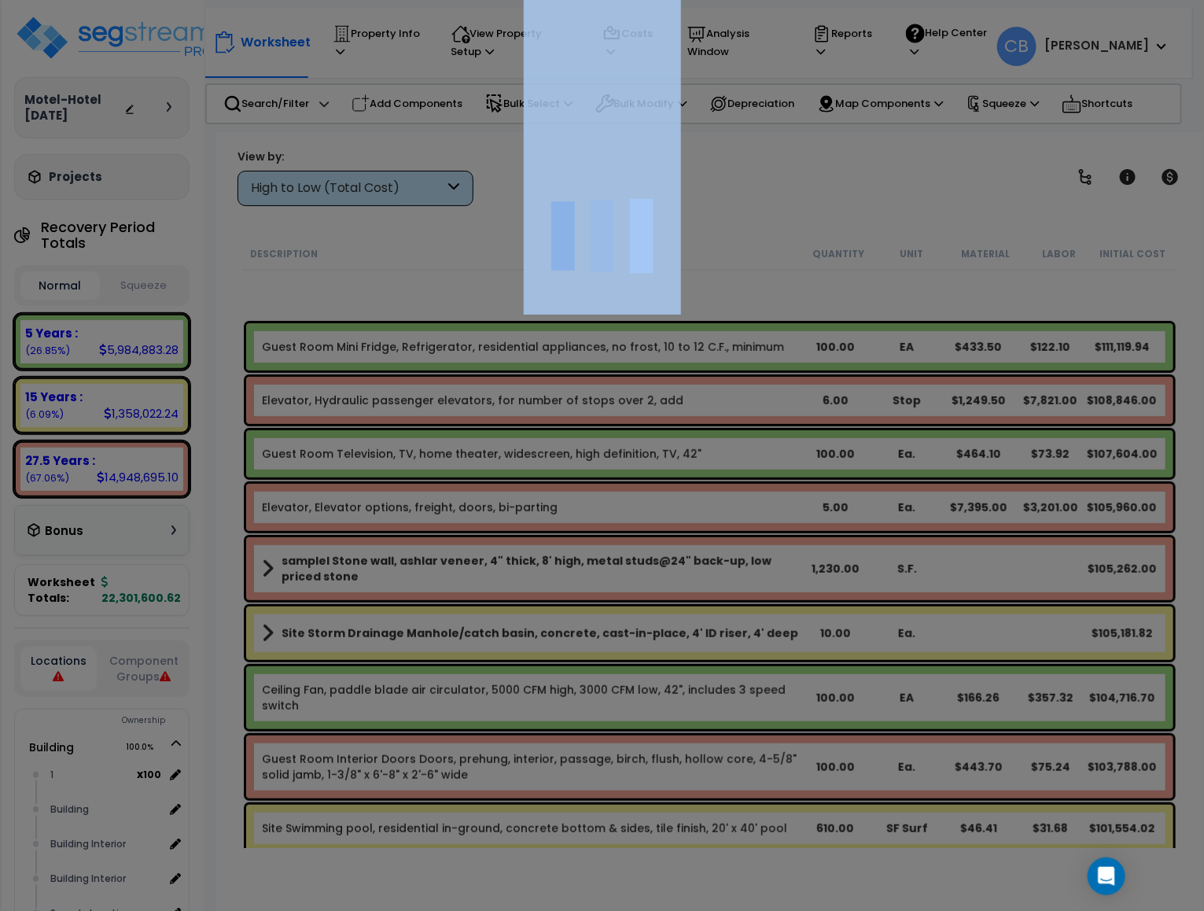
scroll to position [3067, 0]
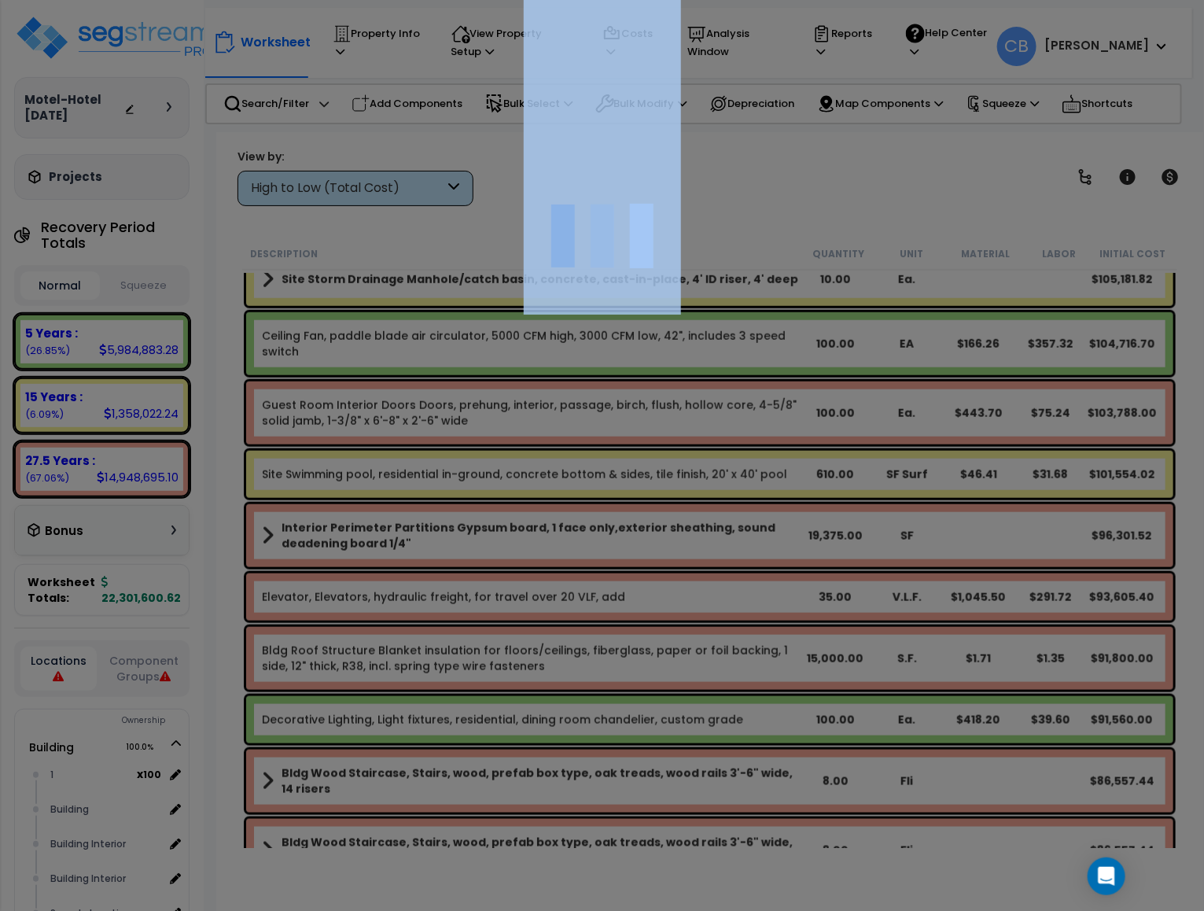
click at [894, 501] on div at bounding box center [602, 455] width 1204 height 911
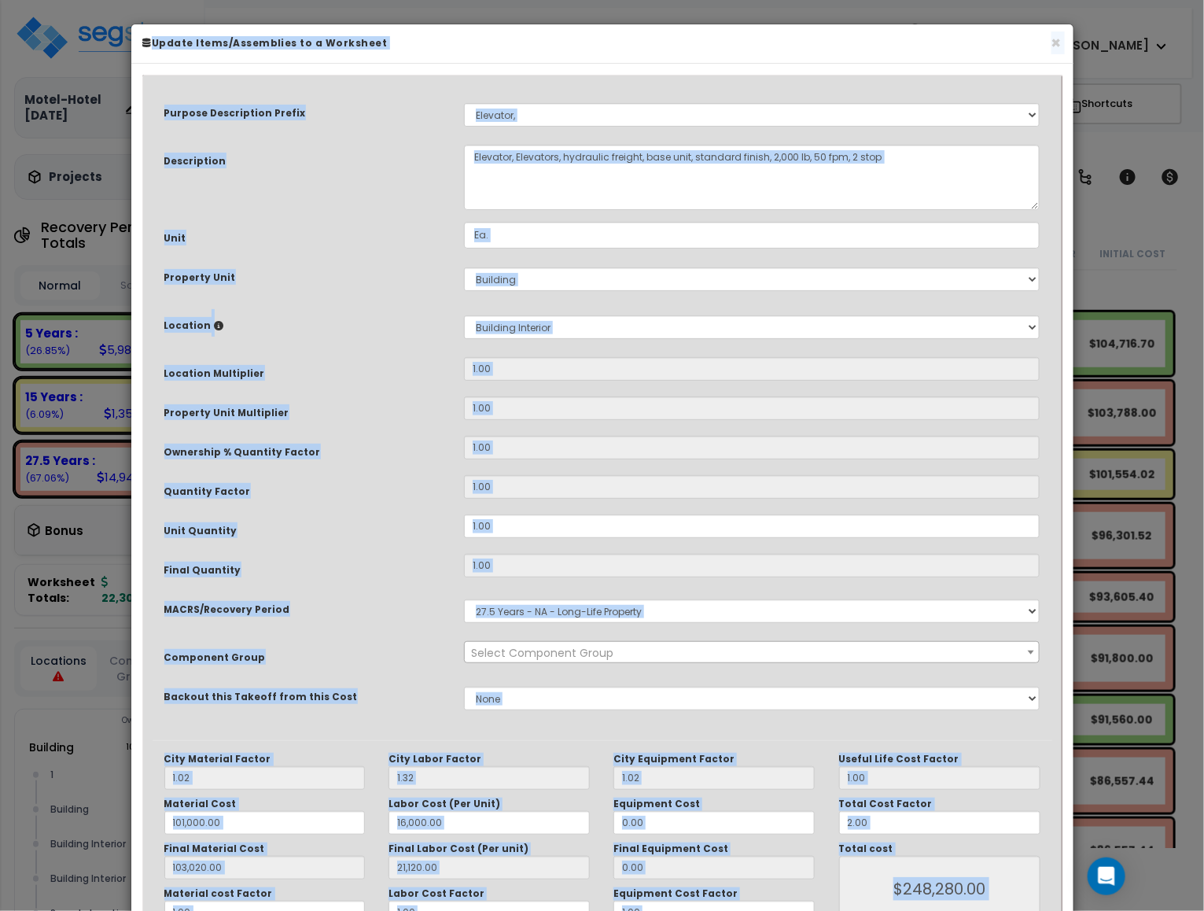
scroll to position [3421, 0]
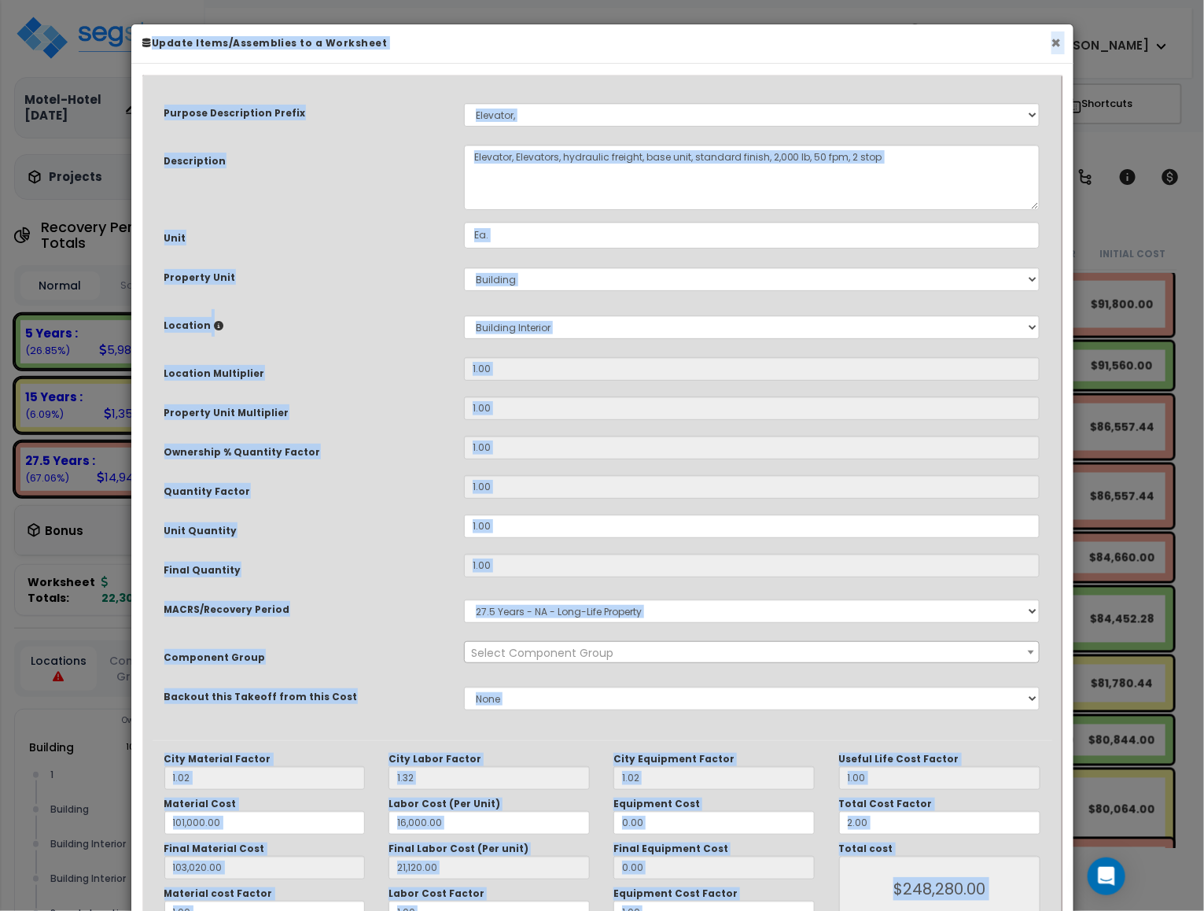
click at [1057, 45] on button "×" at bounding box center [1056, 43] width 10 height 17
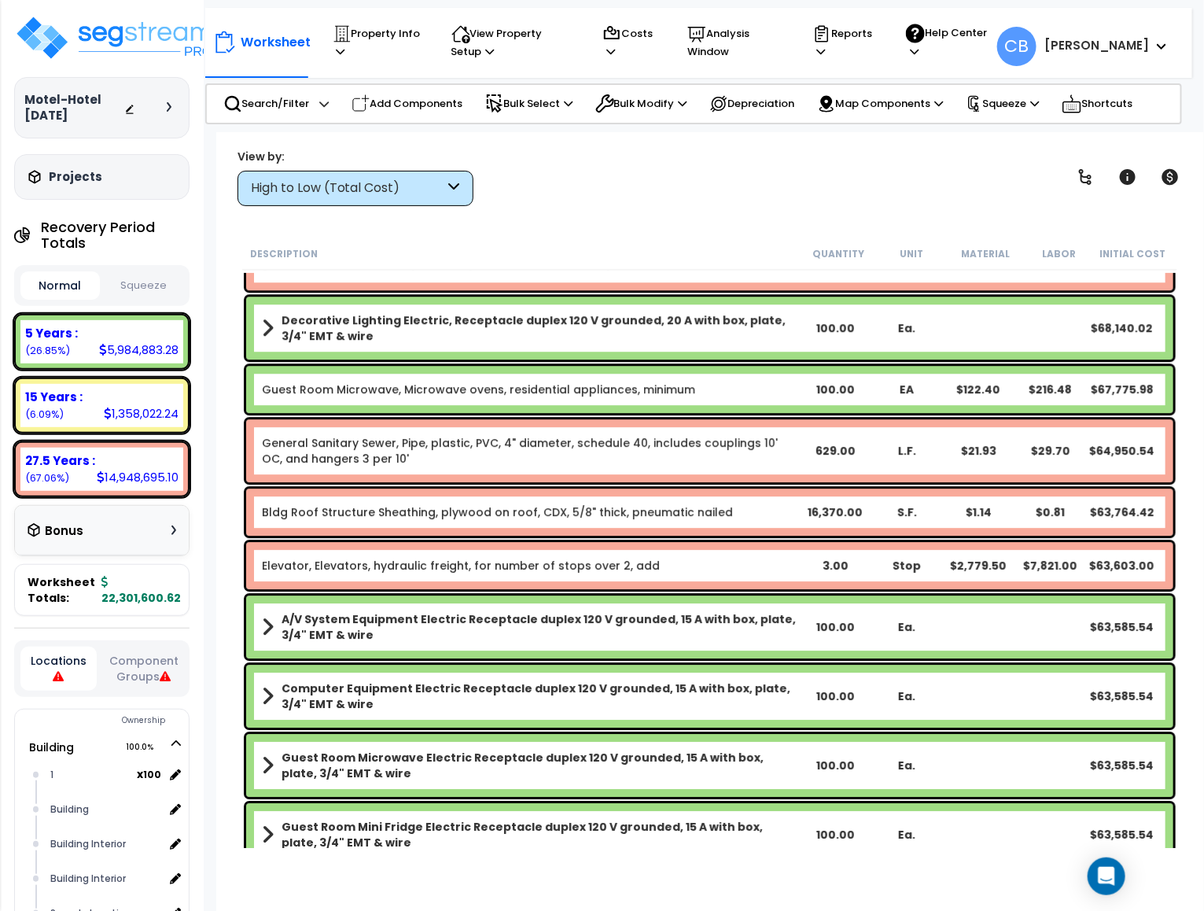
click at [668, 532] on div "Bldg Roof Structure Sheathing, plywood on roof, CDX, 5/8" thick, pneumatic nail…" at bounding box center [709, 511] width 927 height 47
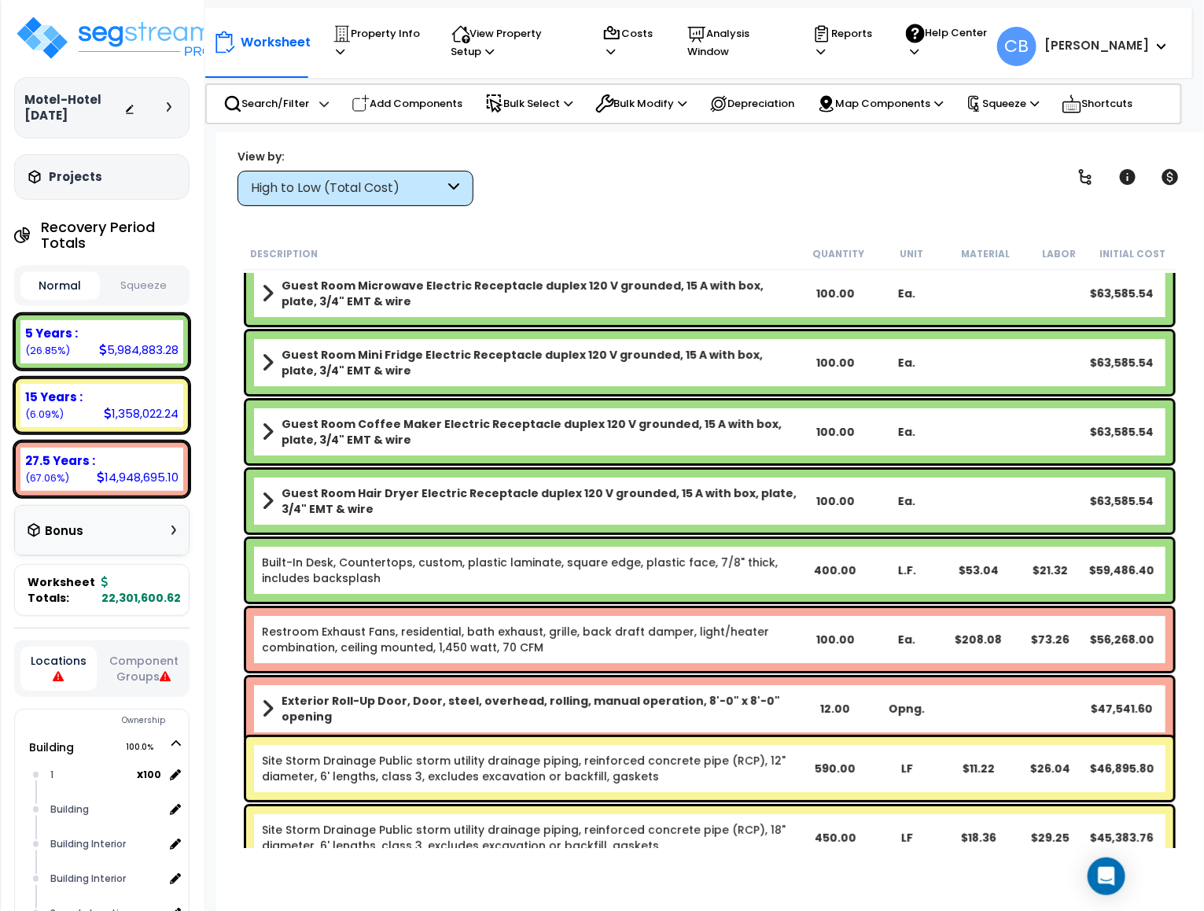
click at [668, 532] on div "Guest Room Hair Dryer Electric Receptacle duplex 120 V grounded, 15 A with box,…" at bounding box center [709, 501] width 935 height 71
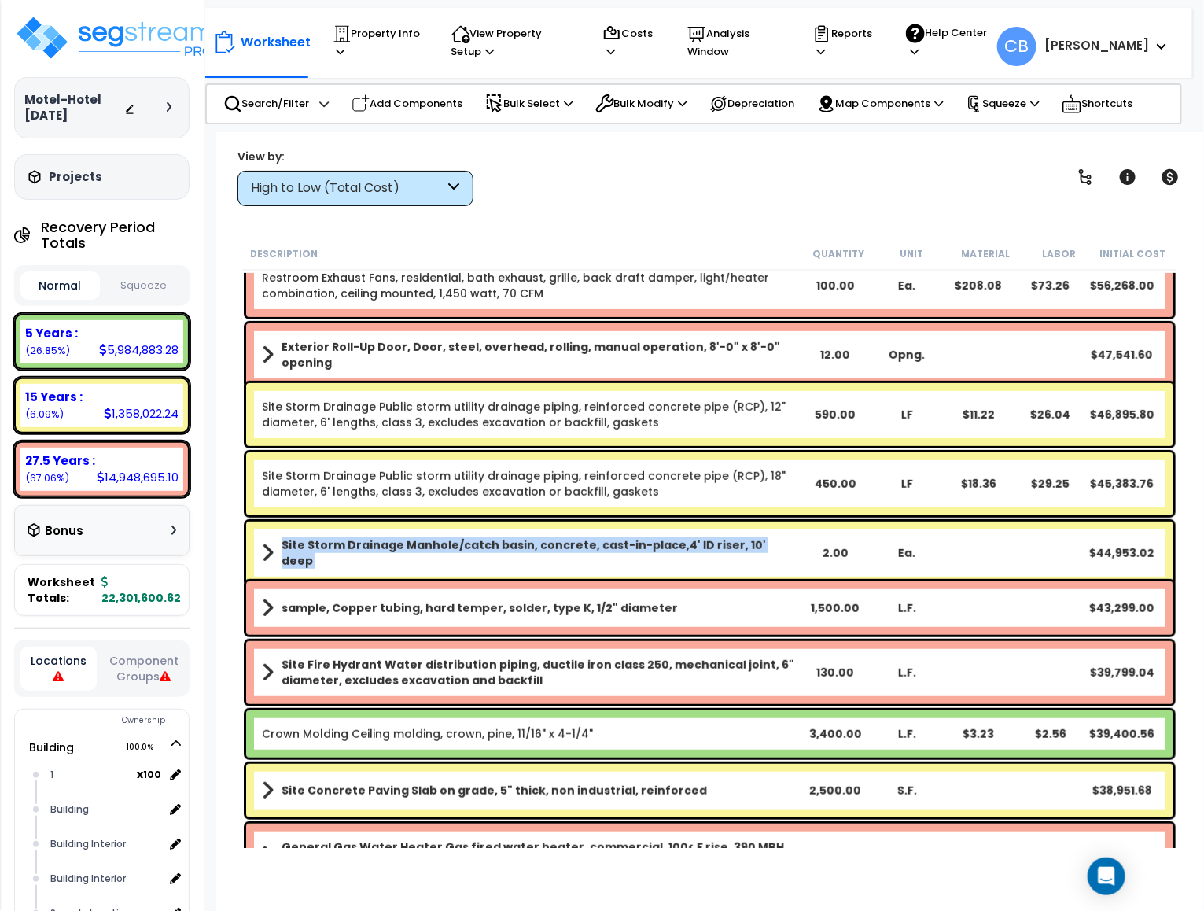
click at [668, 532] on div "Site Storm Drainage Manhole/catch basin, concrete, cast-in-place,4' ID riser, 1…" at bounding box center [709, 552] width 927 height 63
click at [540, 637] on div "Site Fire Hydrant Water distribution piping, ductile iron class 250, mechanical…" at bounding box center [709, 672] width 935 height 71
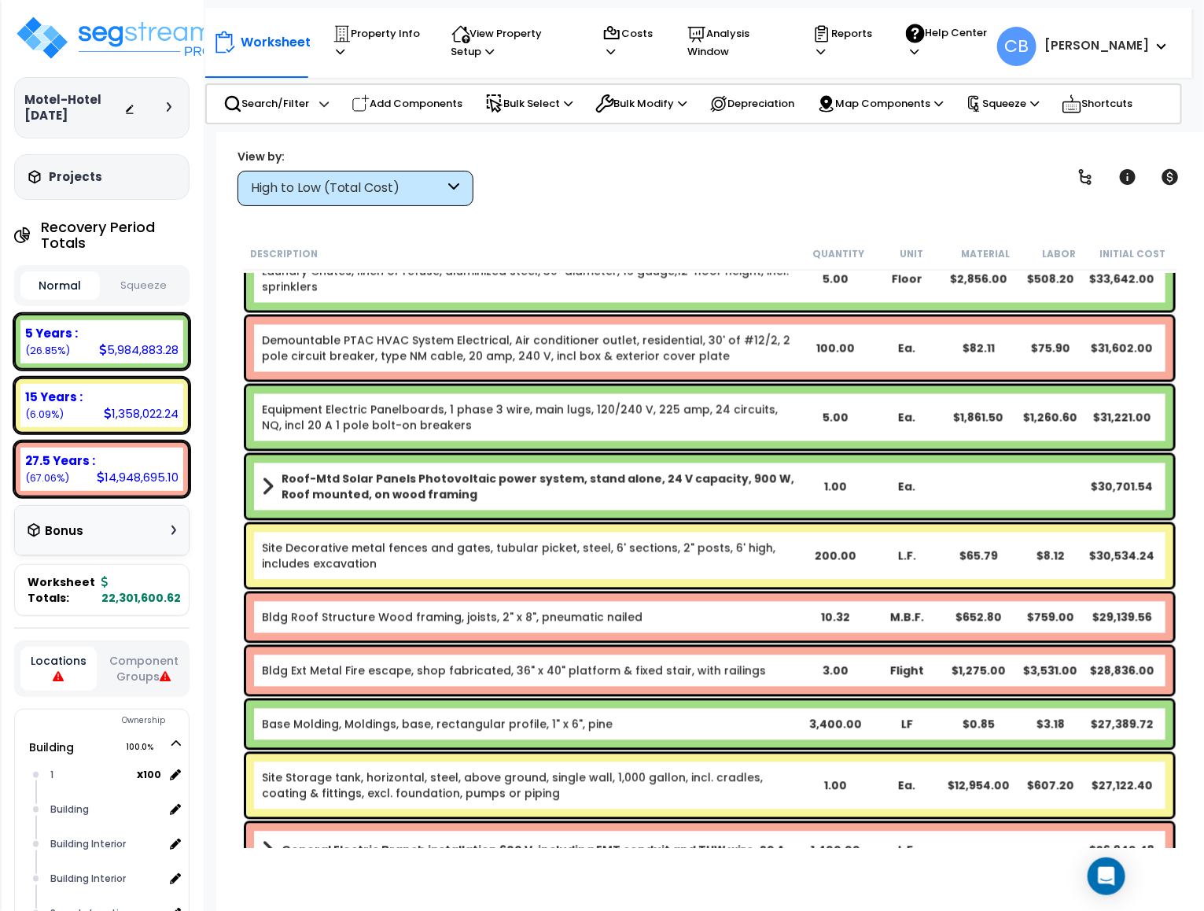
click at [539, 638] on div "Bldg Roof Structure Wood framing, joists, 2" x 8", pneumatic nailed 10.32 M.B.F…" at bounding box center [709, 617] width 927 height 47
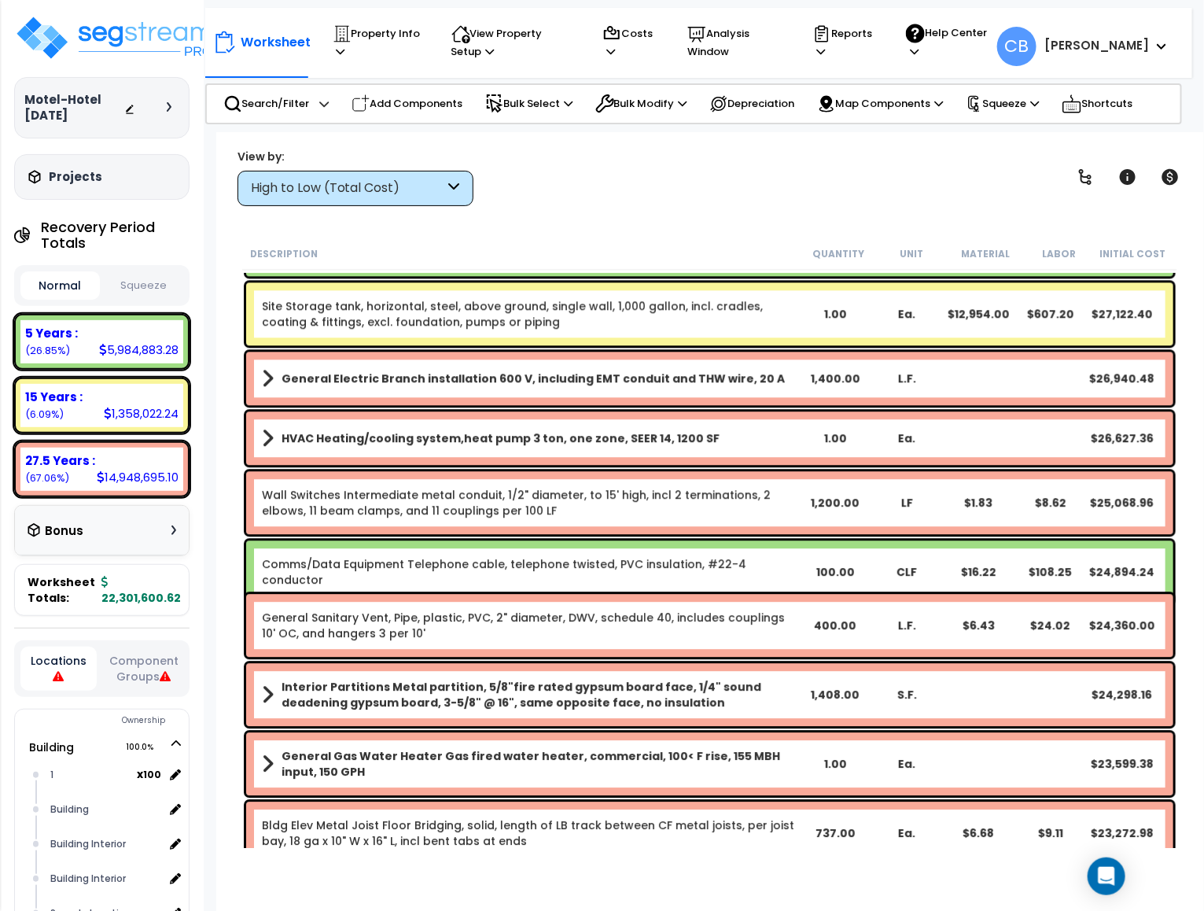
click at [539, 638] on link "General Sanitary Vent, Pipe, plastic, PVC, 2" diameter, DWV, schedule 40, inclu…" at bounding box center [531, 625] width 538 height 31
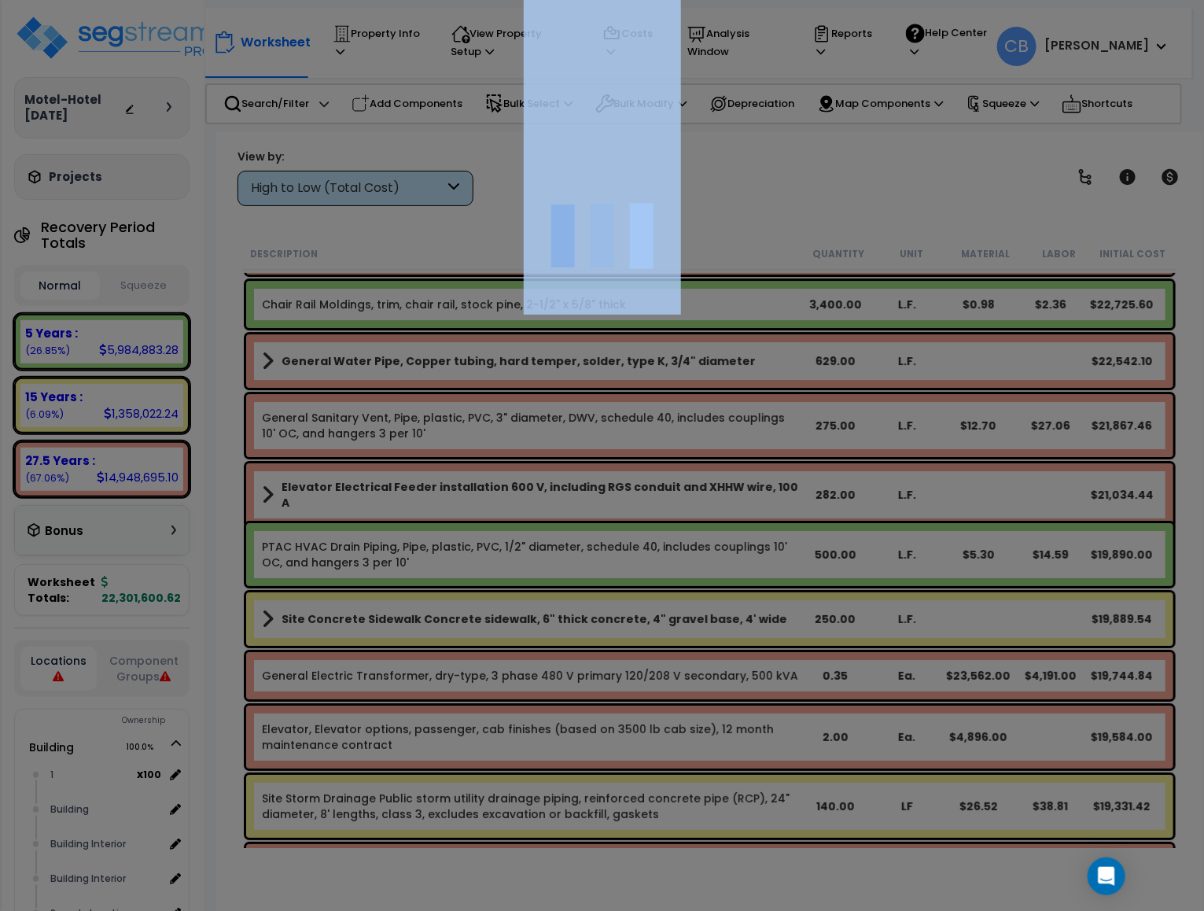
click at [539, 638] on div at bounding box center [602, 455] width 1204 height 911
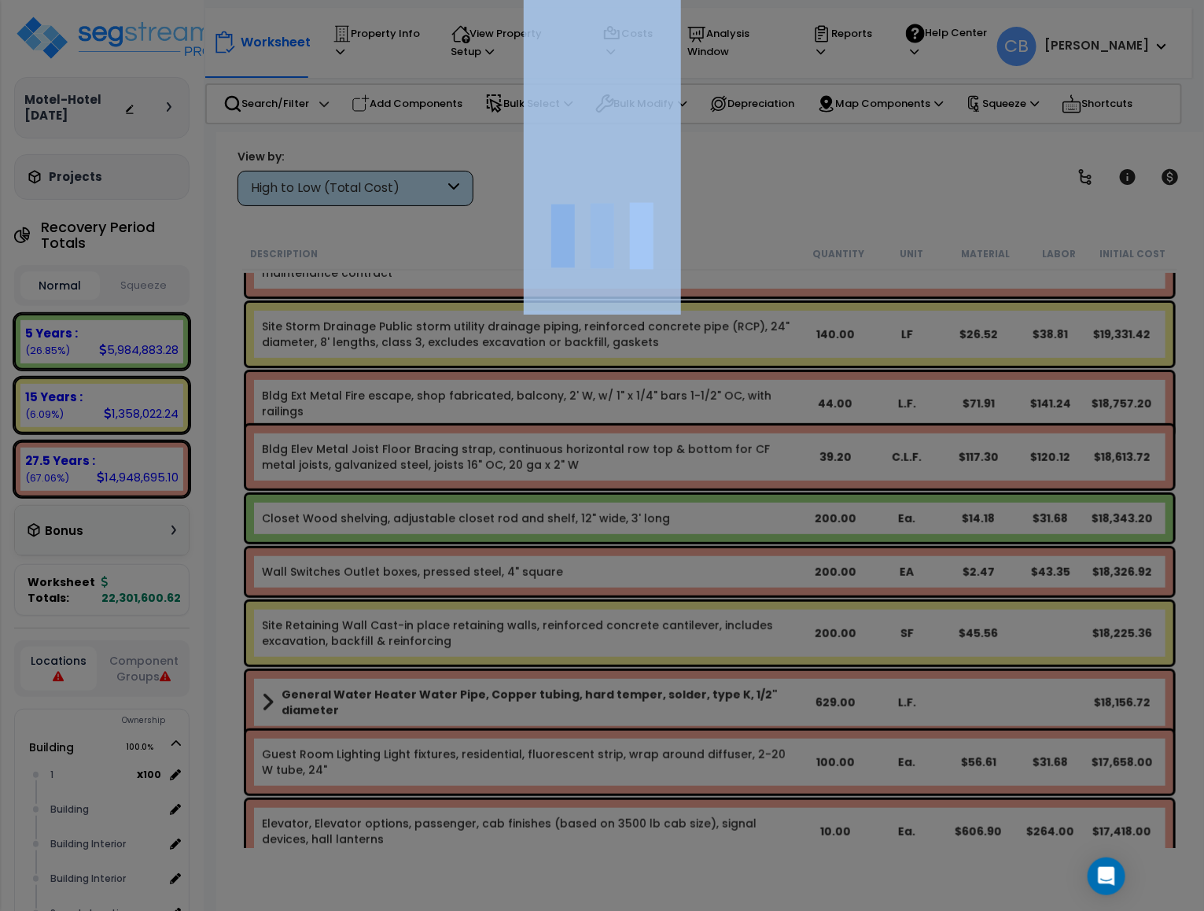
click at [539, 638] on div at bounding box center [602, 455] width 1204 height 911
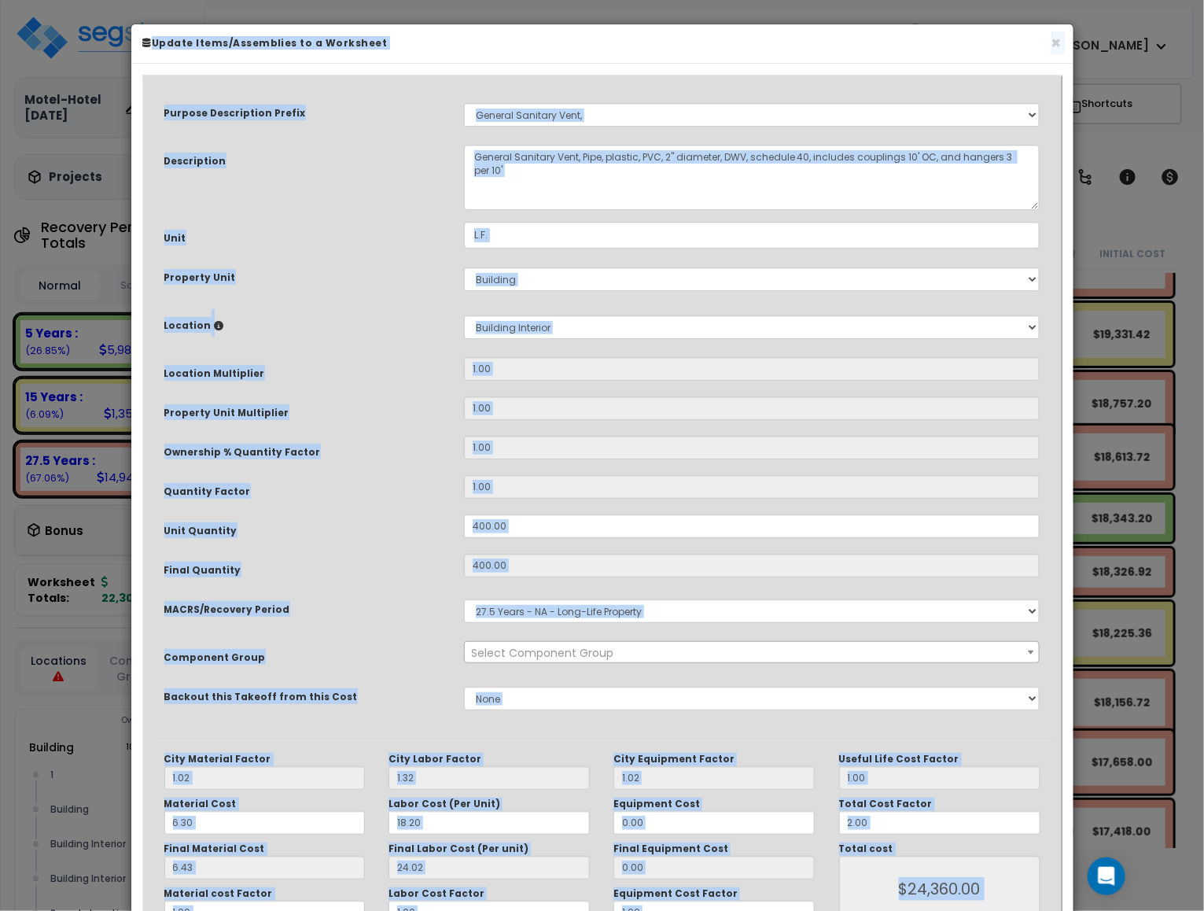
click at [1069, 36] on div "× Update Items/Assemblies to a Worksheet" at bounding box center [602, 43] width 942 height 39
click at [1053, 45] on button "×" at bounding box center [1056, 43] width 10 height 17
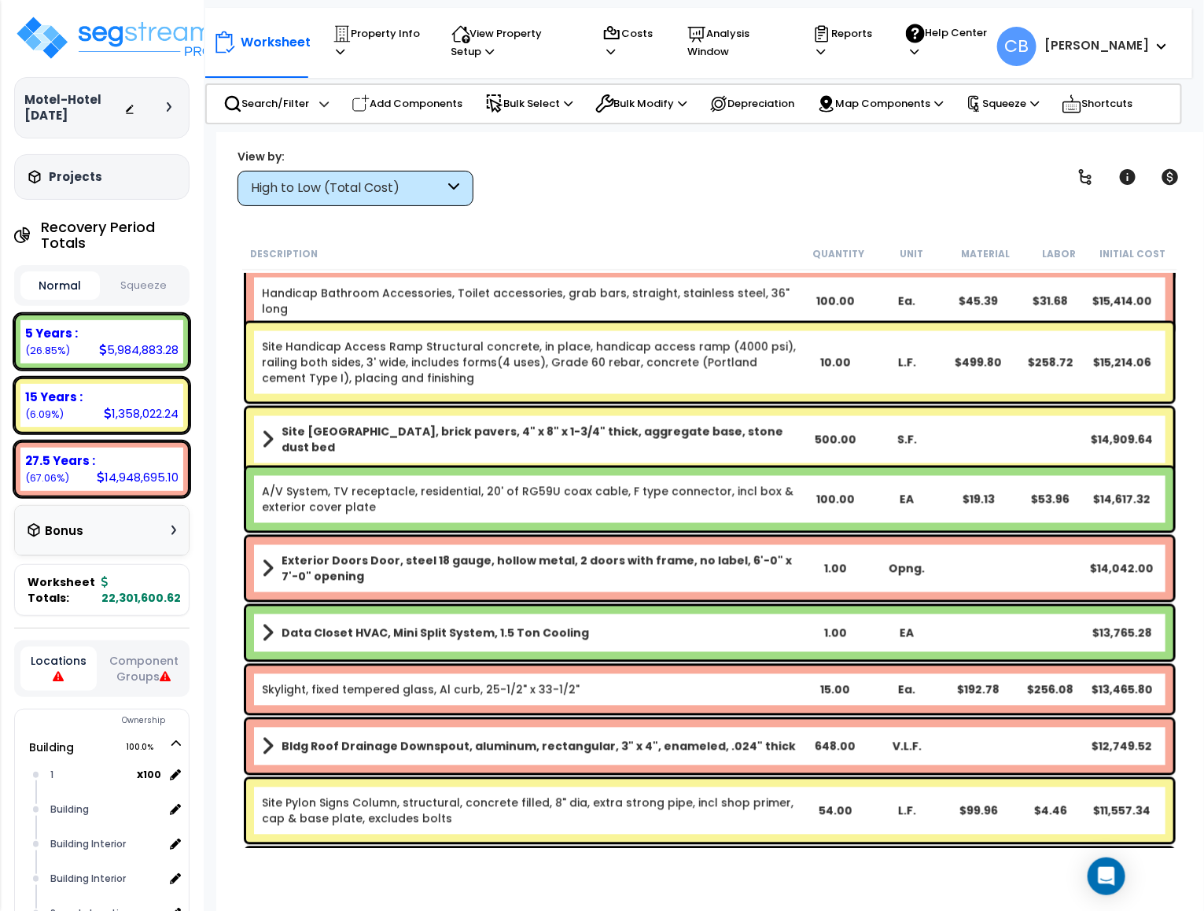
click at [906, 397] on div "Site Handicap Access Ramp Structural concrete, in place, handicap access ramp (…" at bounding box center [709, 362] width 927 height 79
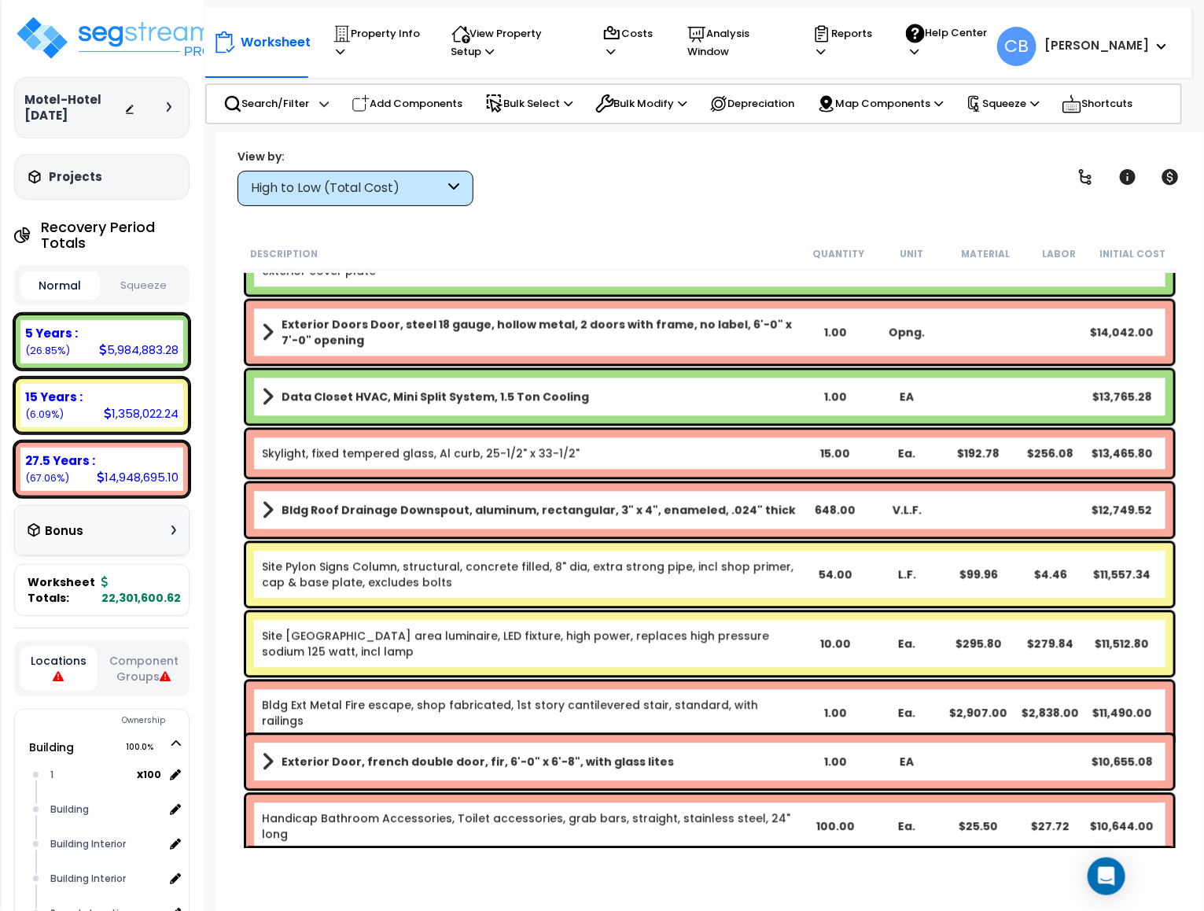
click at [1051, 418] on div "Data Closet HVAC, Mini Split System, 1.5 Ton Cooling 1.00 EA $13,765.28" at bounding box center [709, 396] width 927 height 53
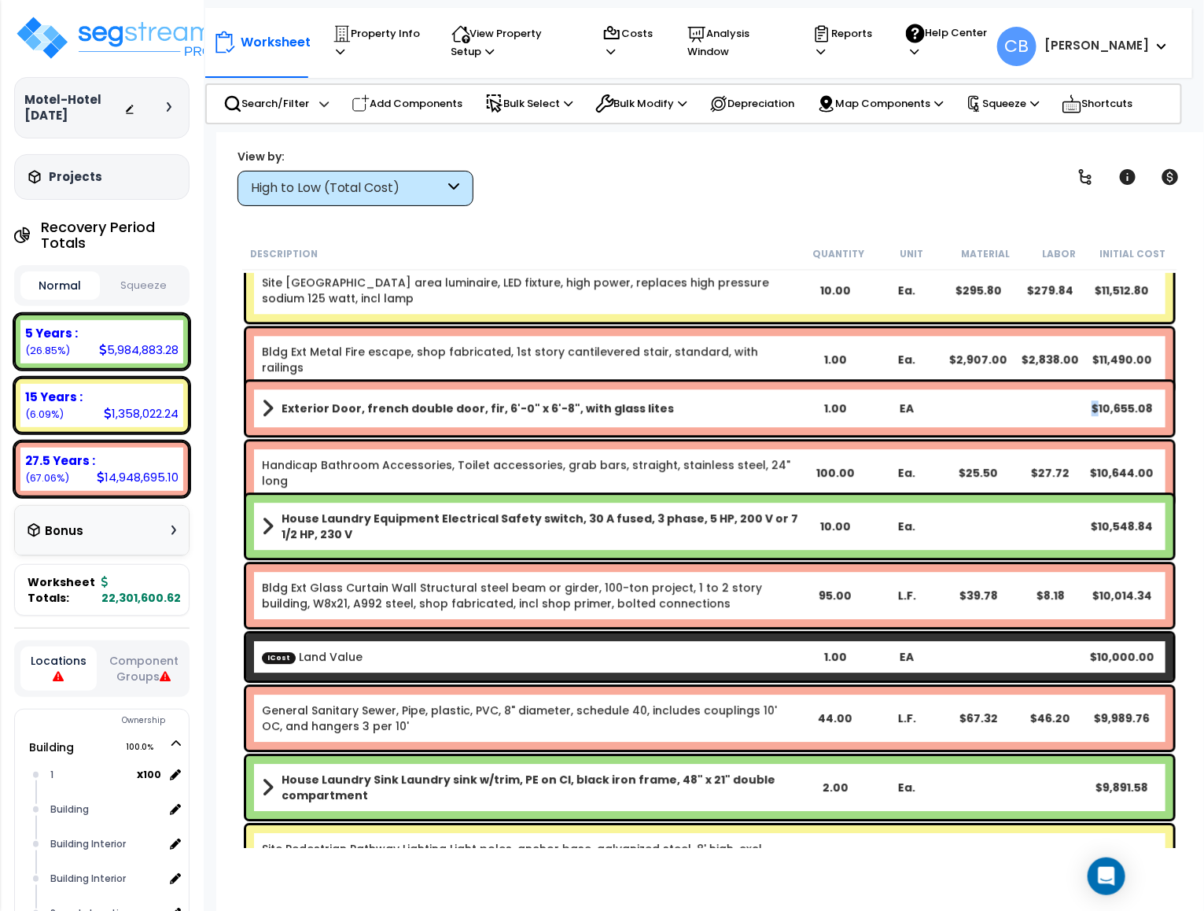
click at [1051, 418] on div "Exterior Door, french double door, fir, 6'-0" x 6'-8", with glass lites 1.00 EA…" at bounding box center [709, 407] width 927 height 53
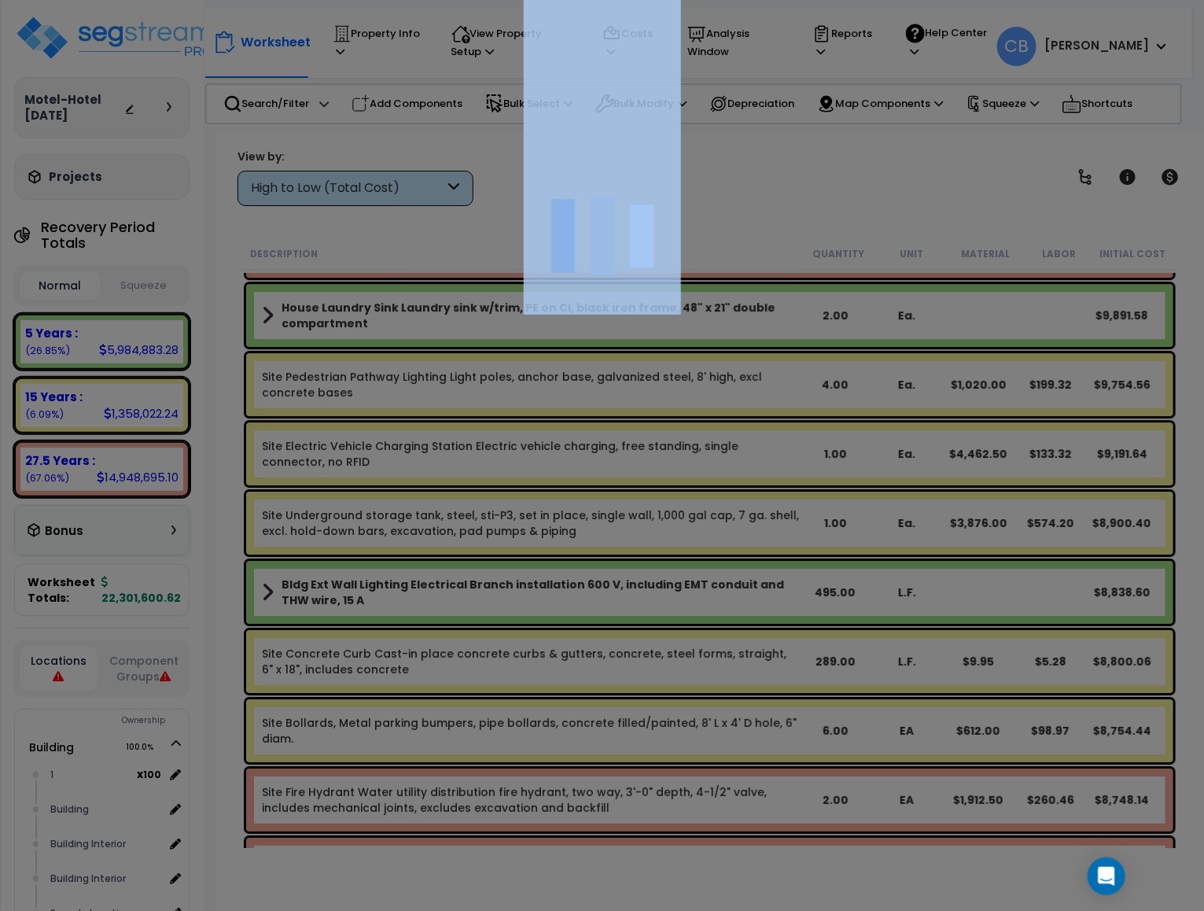
click at [1051, 418] on div at bounding box center [602, 455] width 1204 height 911
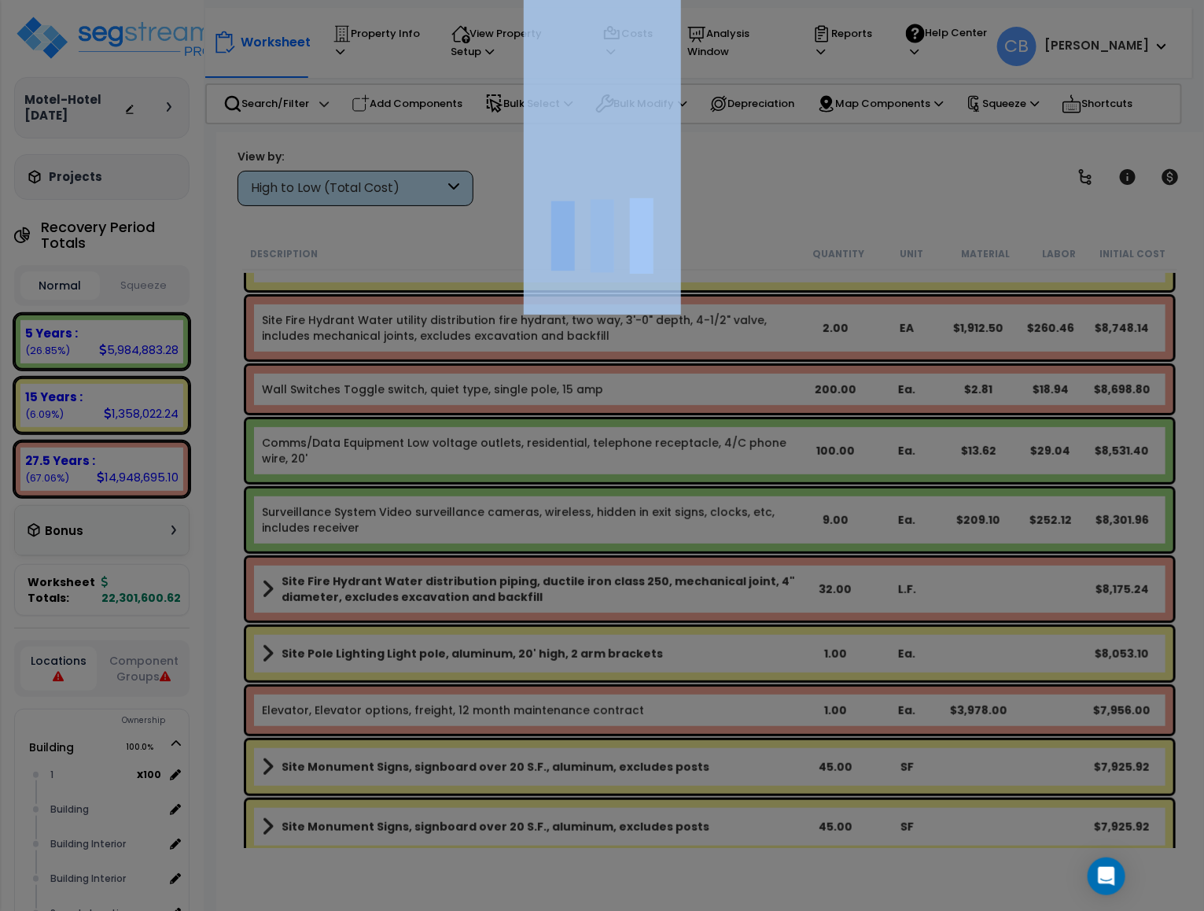
click at [998, 465] on div at bounding box center [602, 455] width 1204 height 911
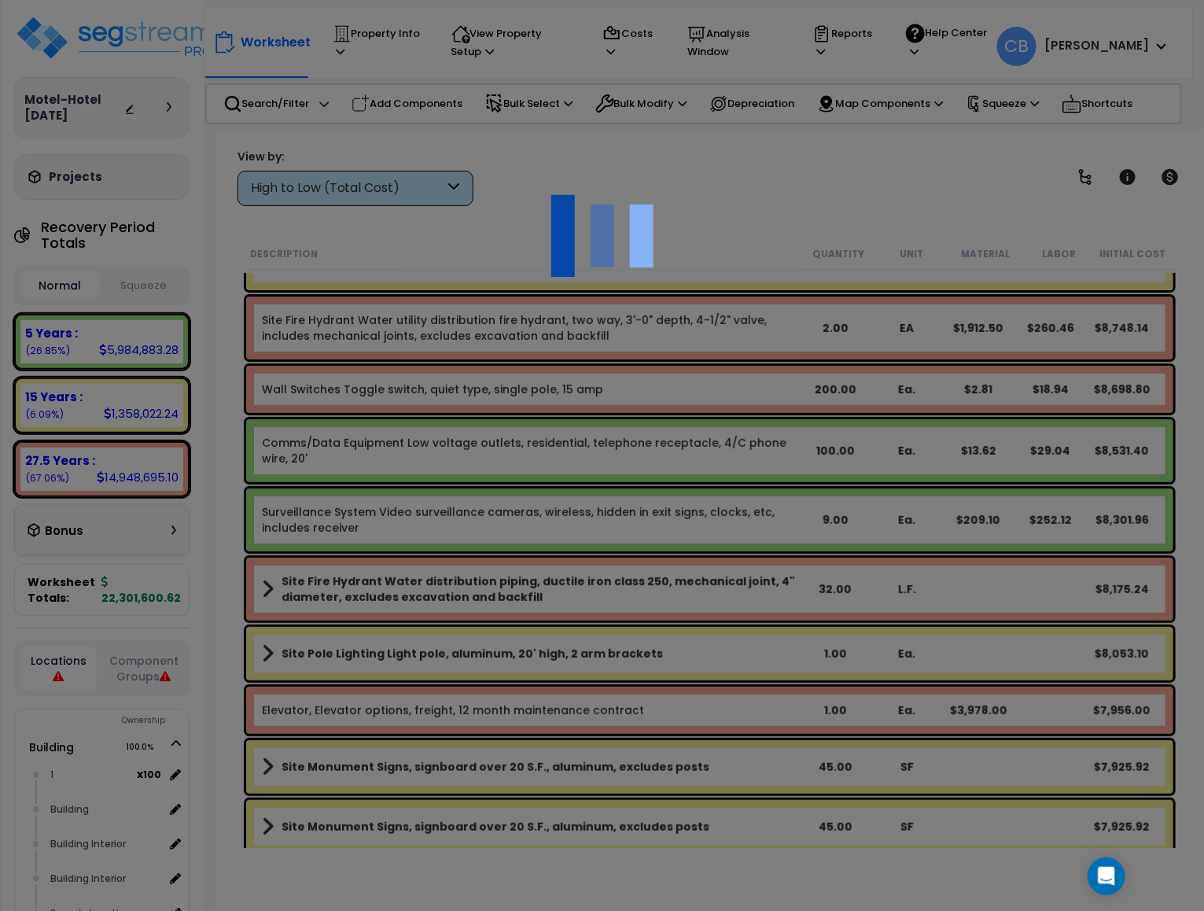
scroll to position [69, 0]
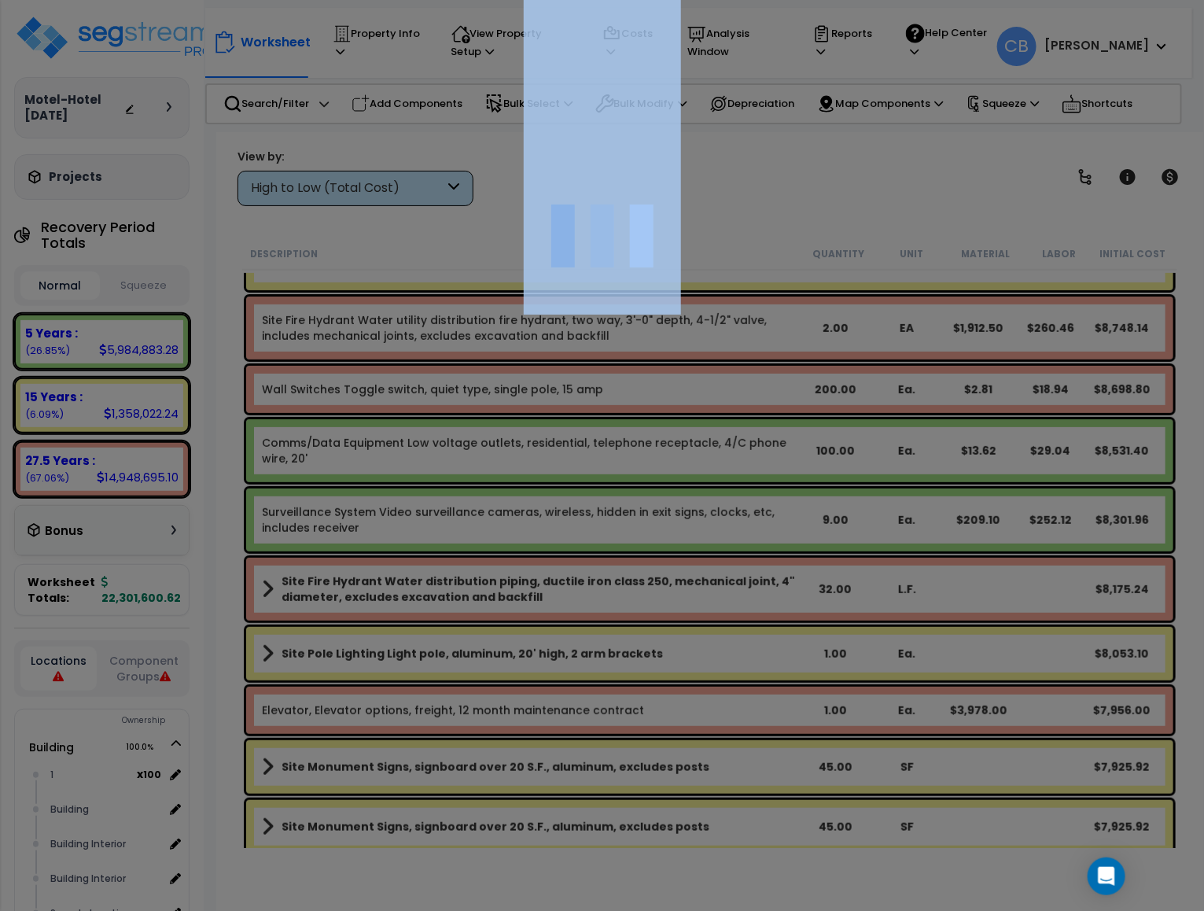
click at [998, 465] on div at bounding box center [602, 455] width 1204 height 911
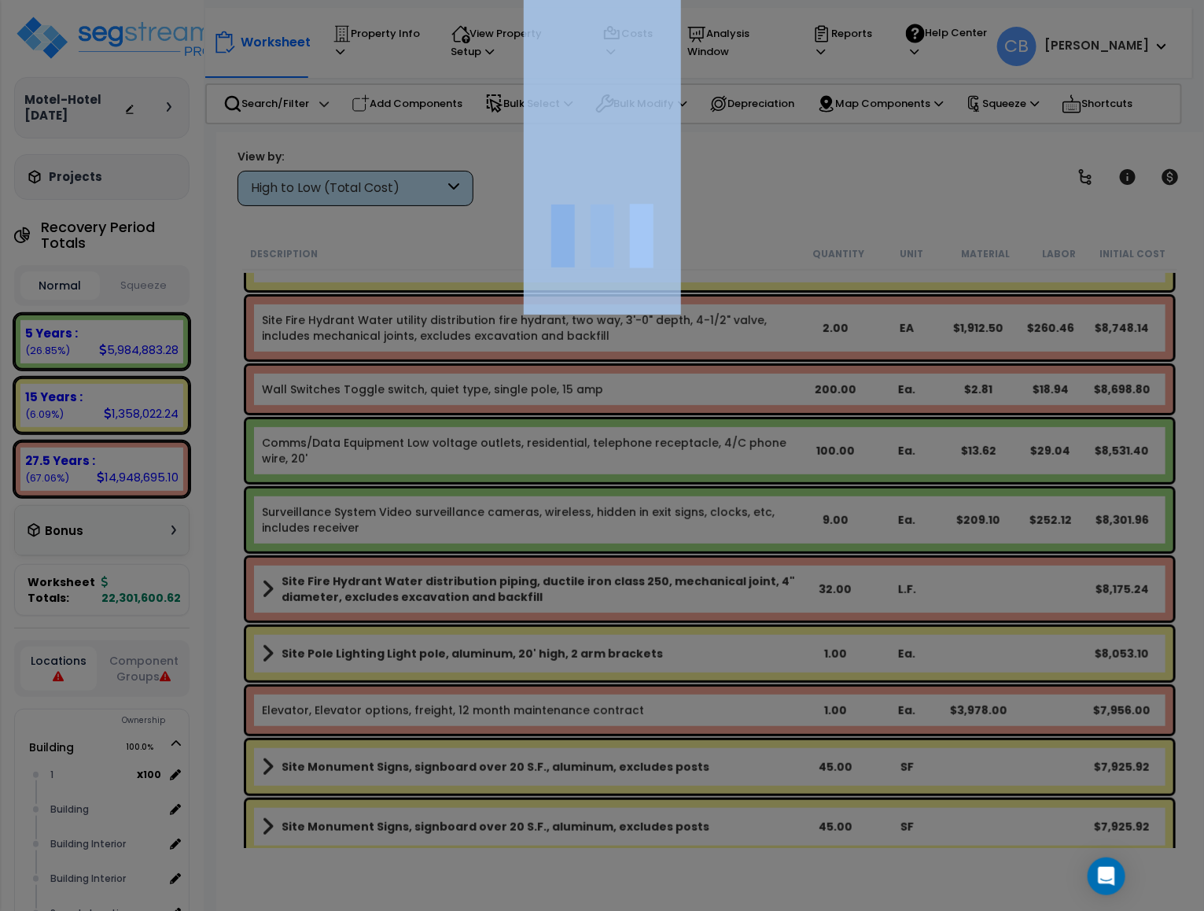
click at [998, 465] on div at bounding box center [602, 455] width 1204 height 911
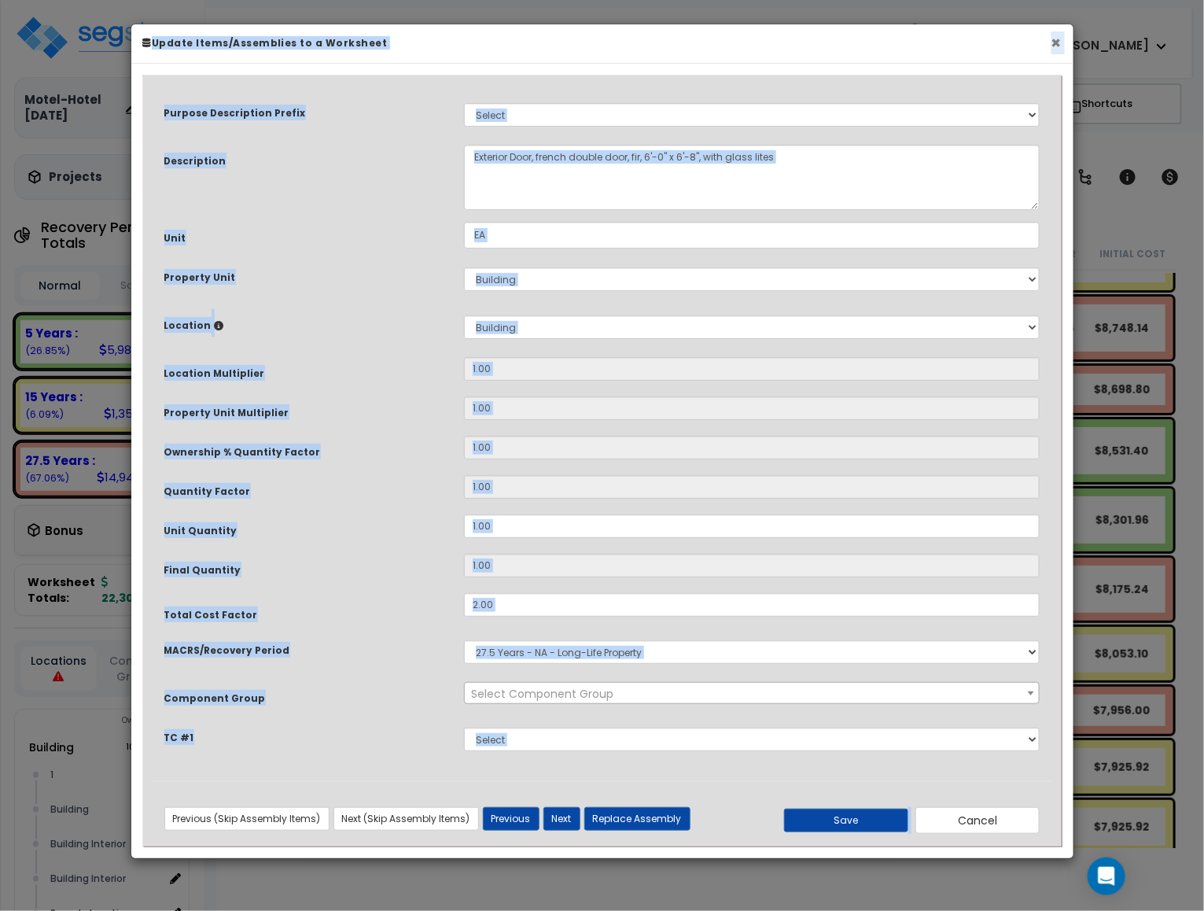
click at [1055, 48] on button "×" at bounding box center [1056, 43] width 10 height 17
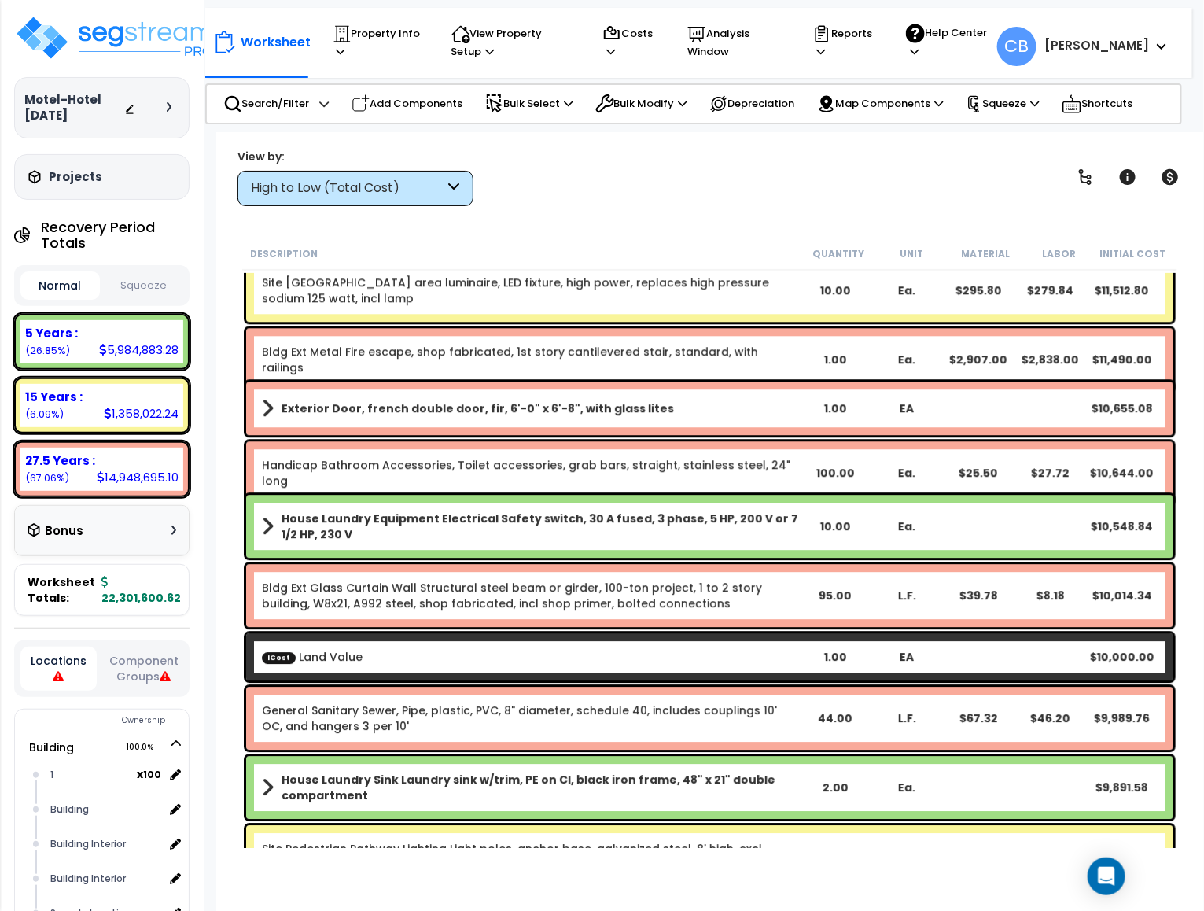
click at [886, 439] on div "Handicap Bathroom Accessories, Toilet accessories, grab bars, straight, stainle…" at bounding box center [709, 472] width 935 height 71
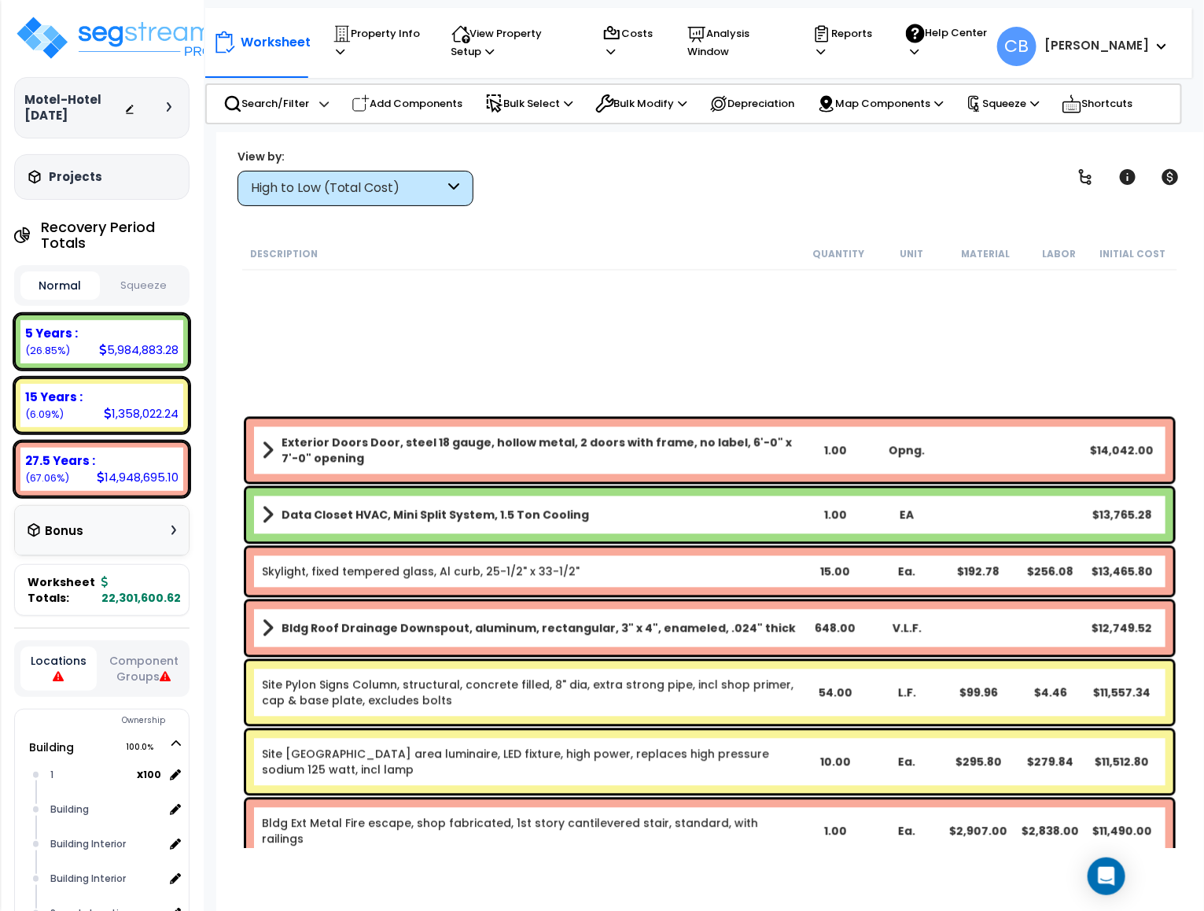
click at [731, 460] on b "Exterior Doors Door, steel 18 gauge, hollow metal, 2 doors with frame, no label…" at bounding box center [541, 450] width 518 height 31
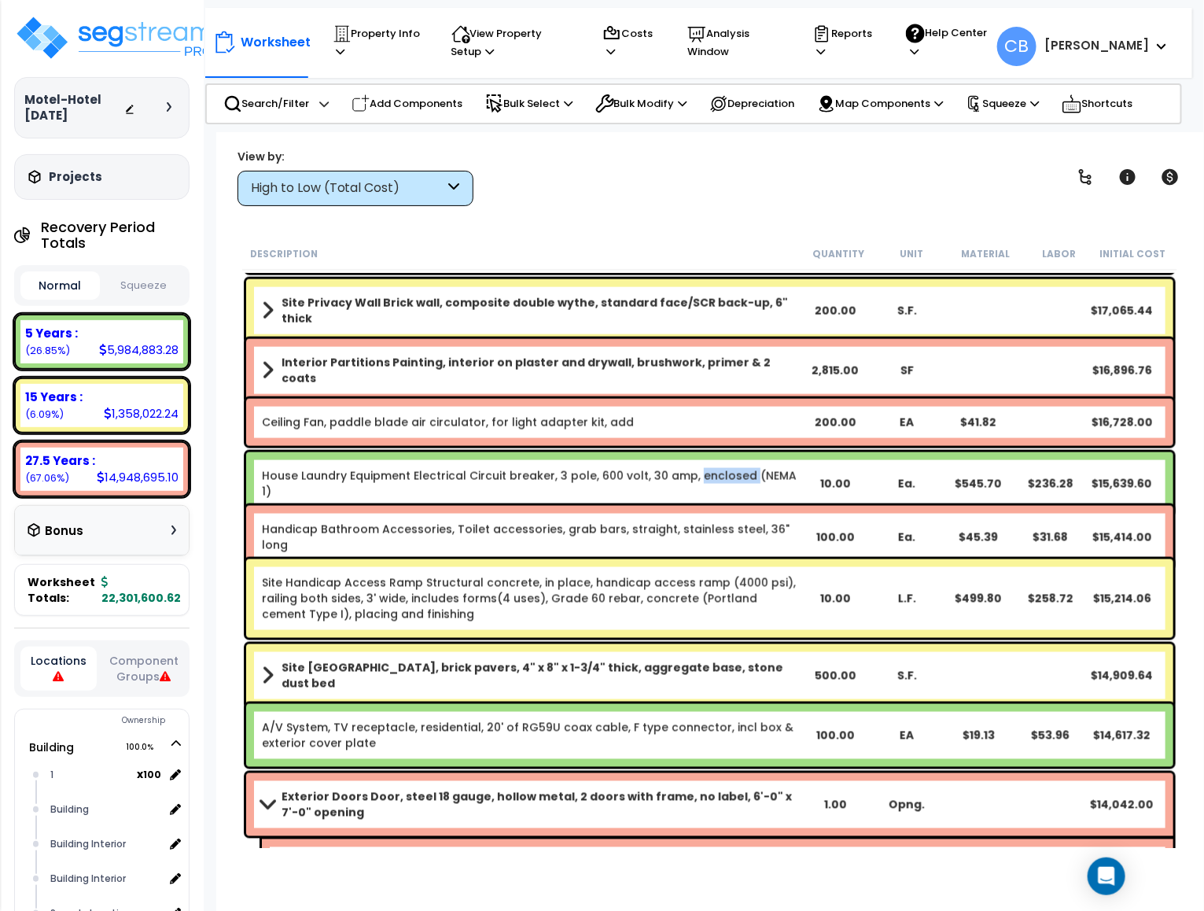
click at [731, 460] on div "House Laundry Equipment Electrical Circuit breaker, 3 pole, 600 volt, 30 amp, e…" at bounding box center [709, 483] width 927 height 63
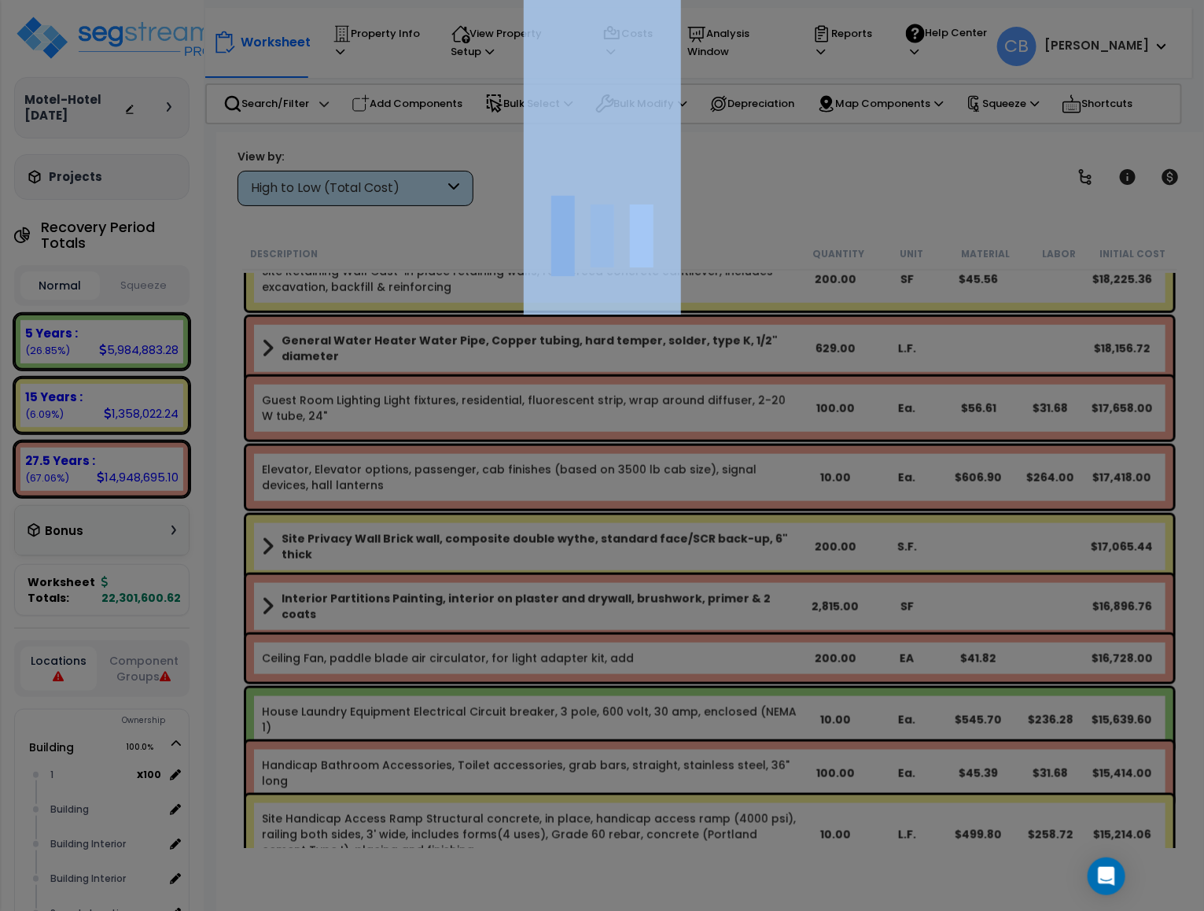
click at [731, 460] on div at bounding box center [602, 455] width 1204 height 911
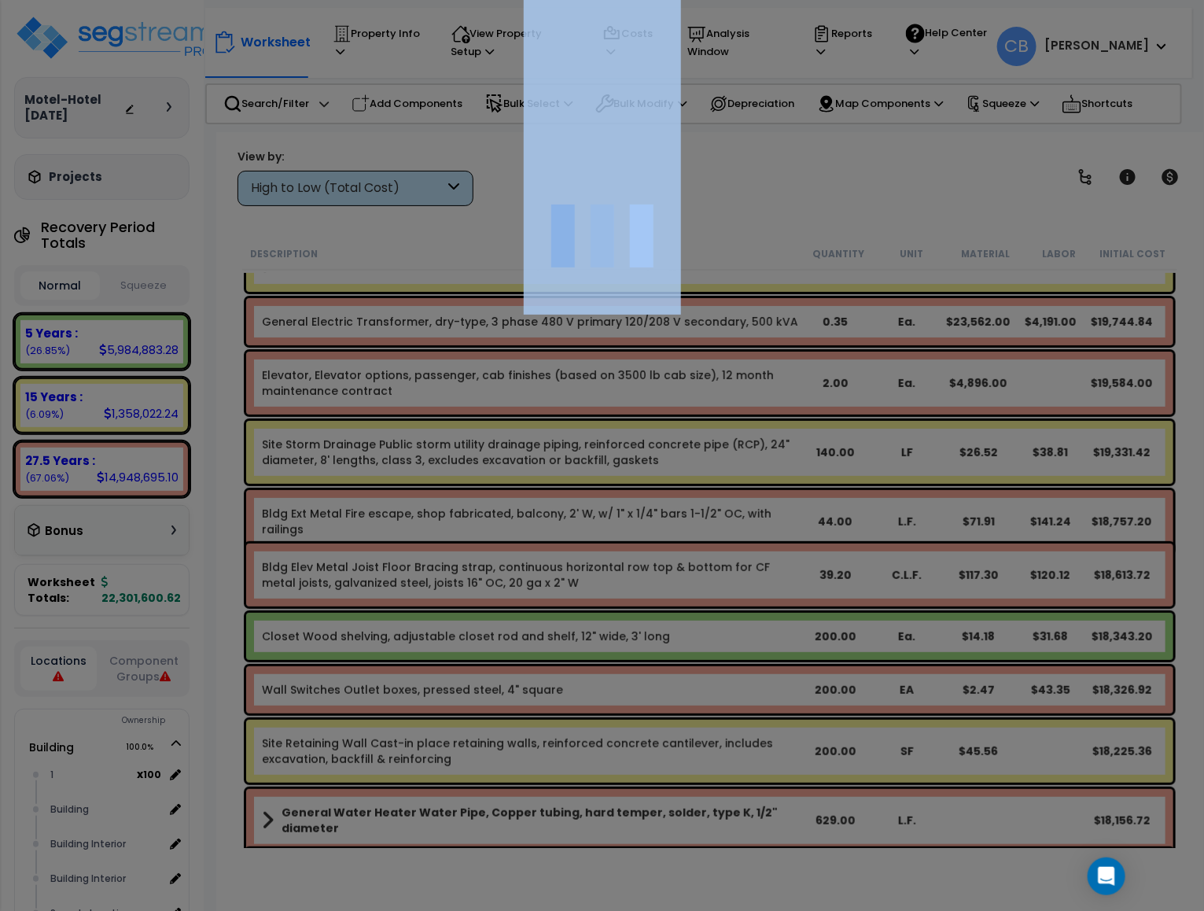
click at [731, 460] on div at bounding box center [602, 455] width 1204 height 911
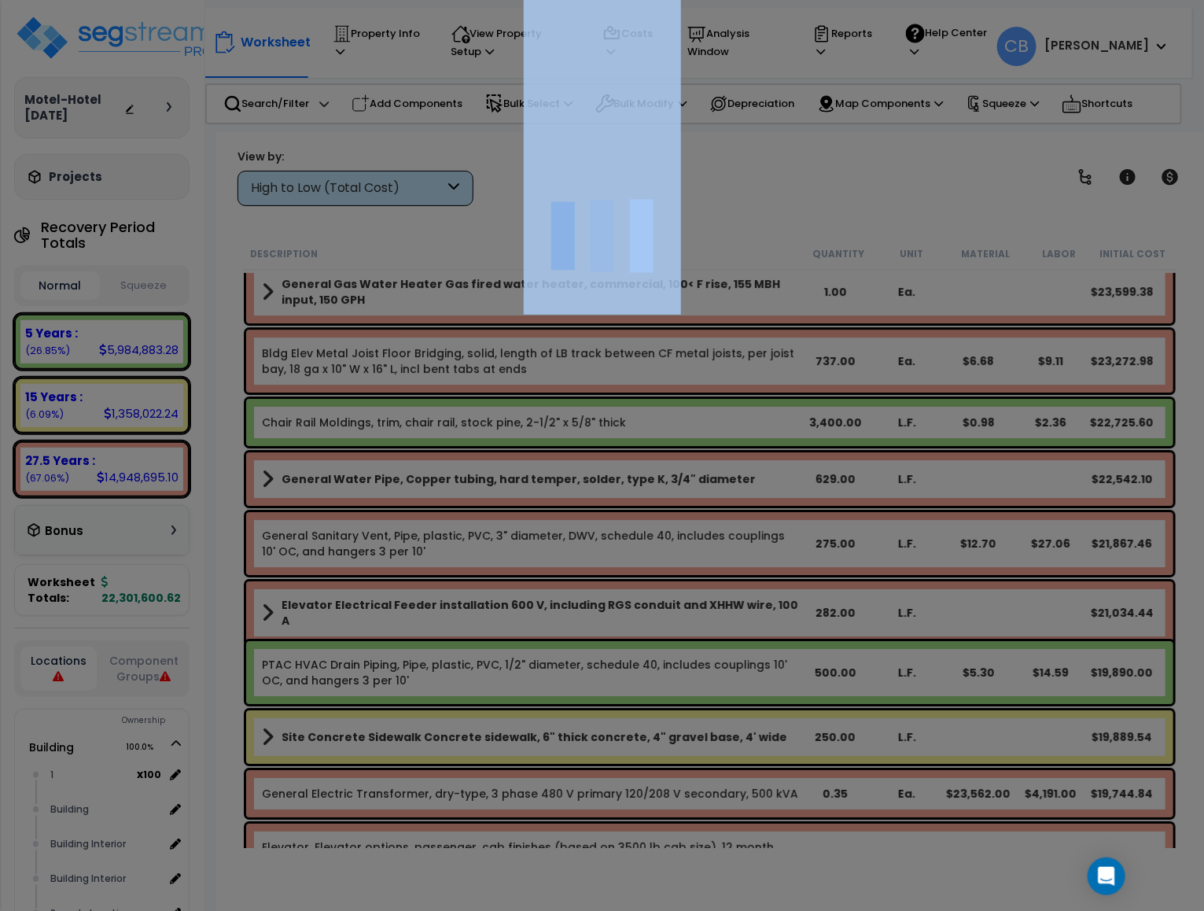
click at [731, 460] on div at bounding box center [602, 455] width 1204 height 911
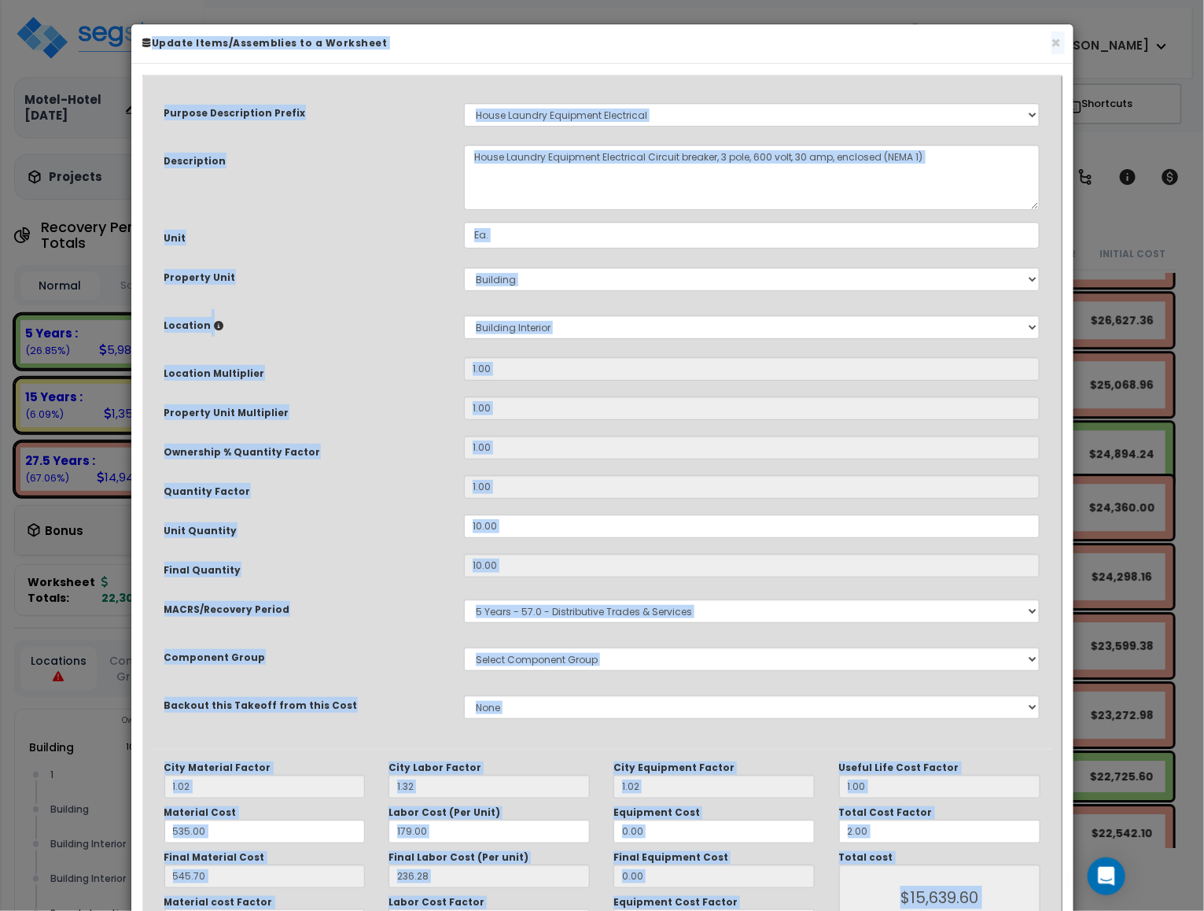
click at [731, 132] on div "We are Building your Property. So please grab a coffee and let us do the heavy …" at bounding box center [602, 100] width 1204 height 63
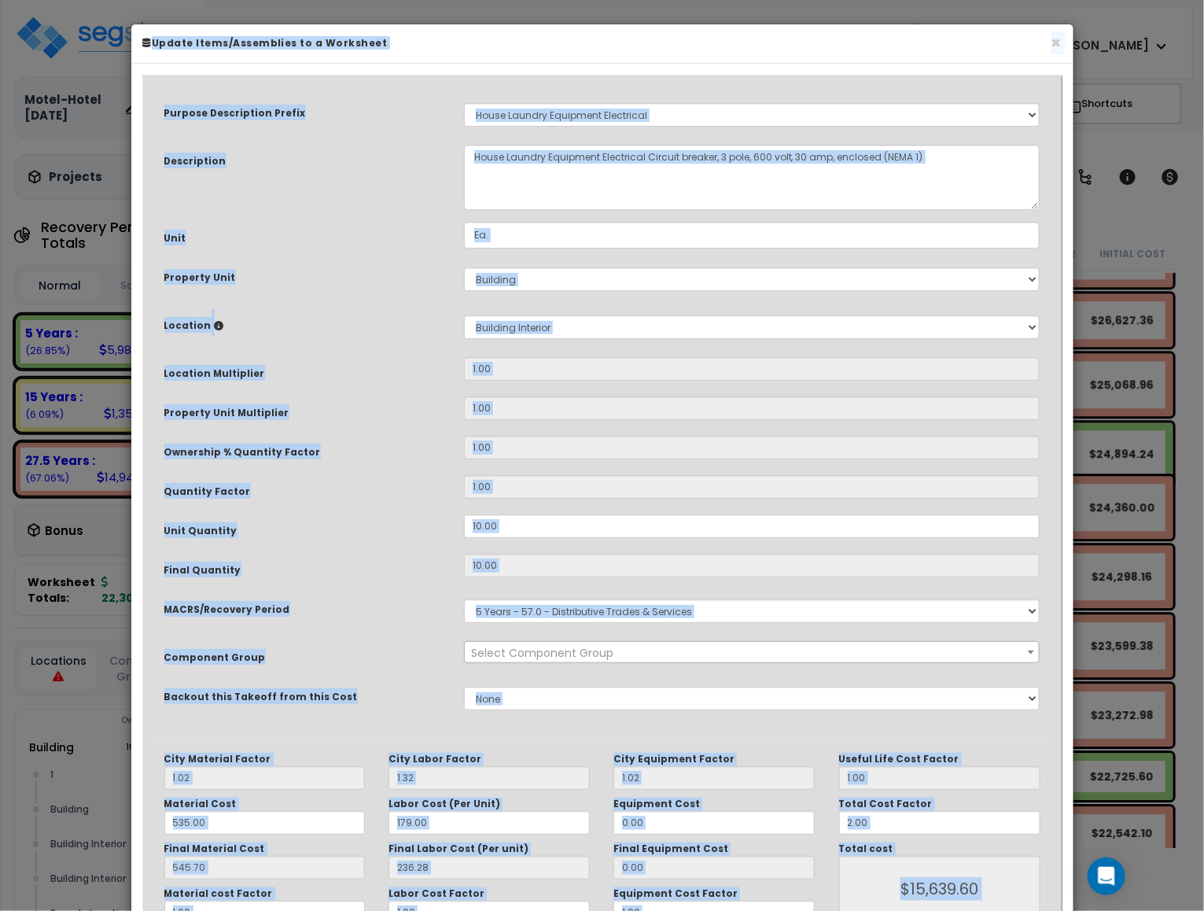
scroll to position [6370, 0]
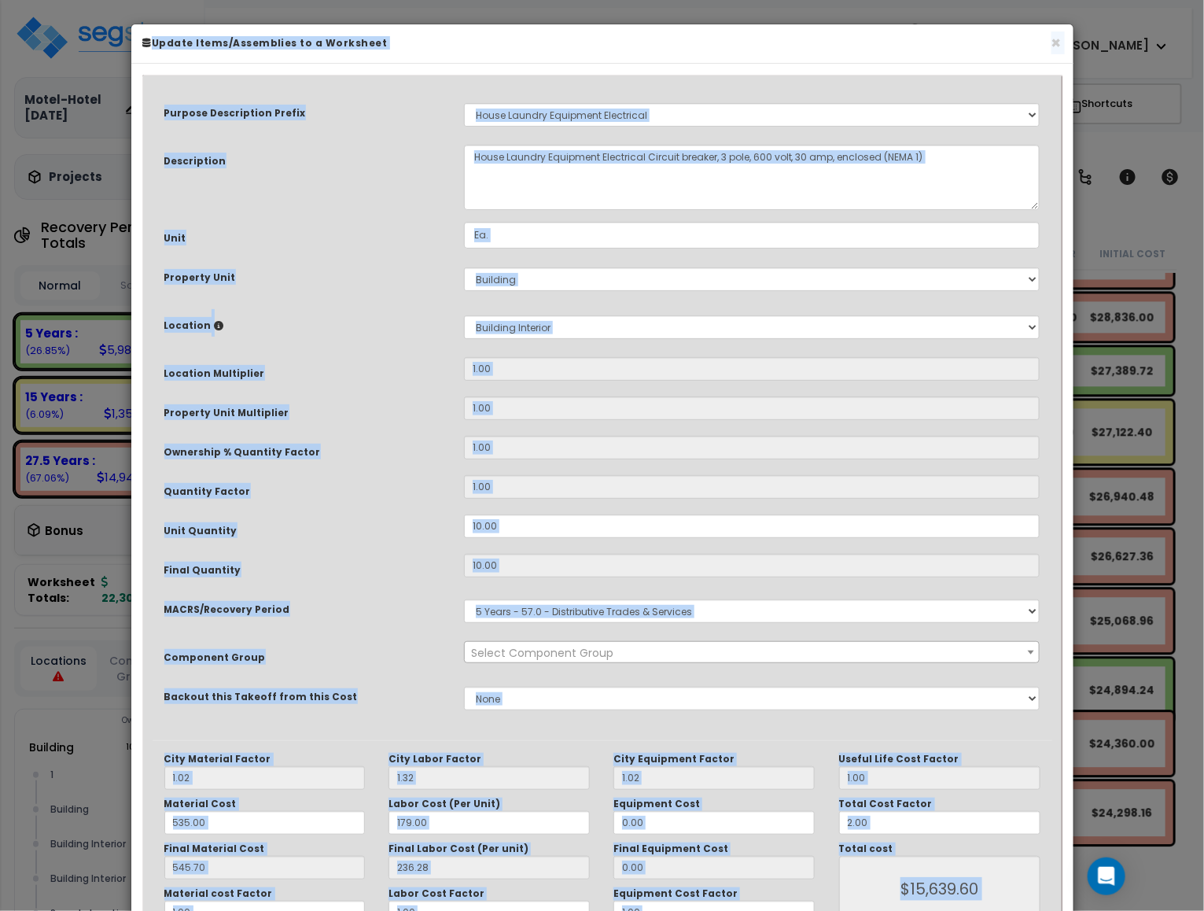
click at [731, 459] on input "1.00" at bounding box center [752, 448] width 576 height 24
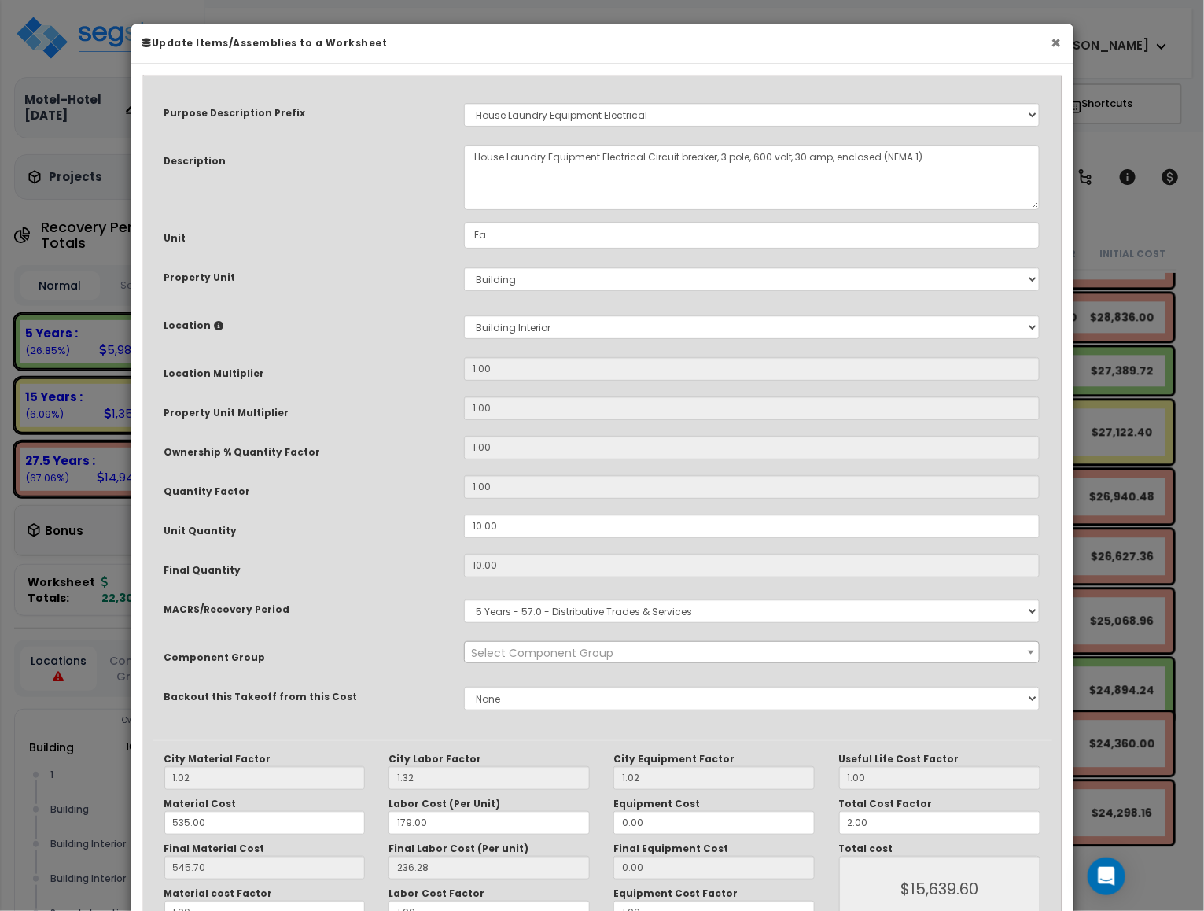
click at [1057, 45] on button "×" at bounding box center [1056, 43] width 10 height 17
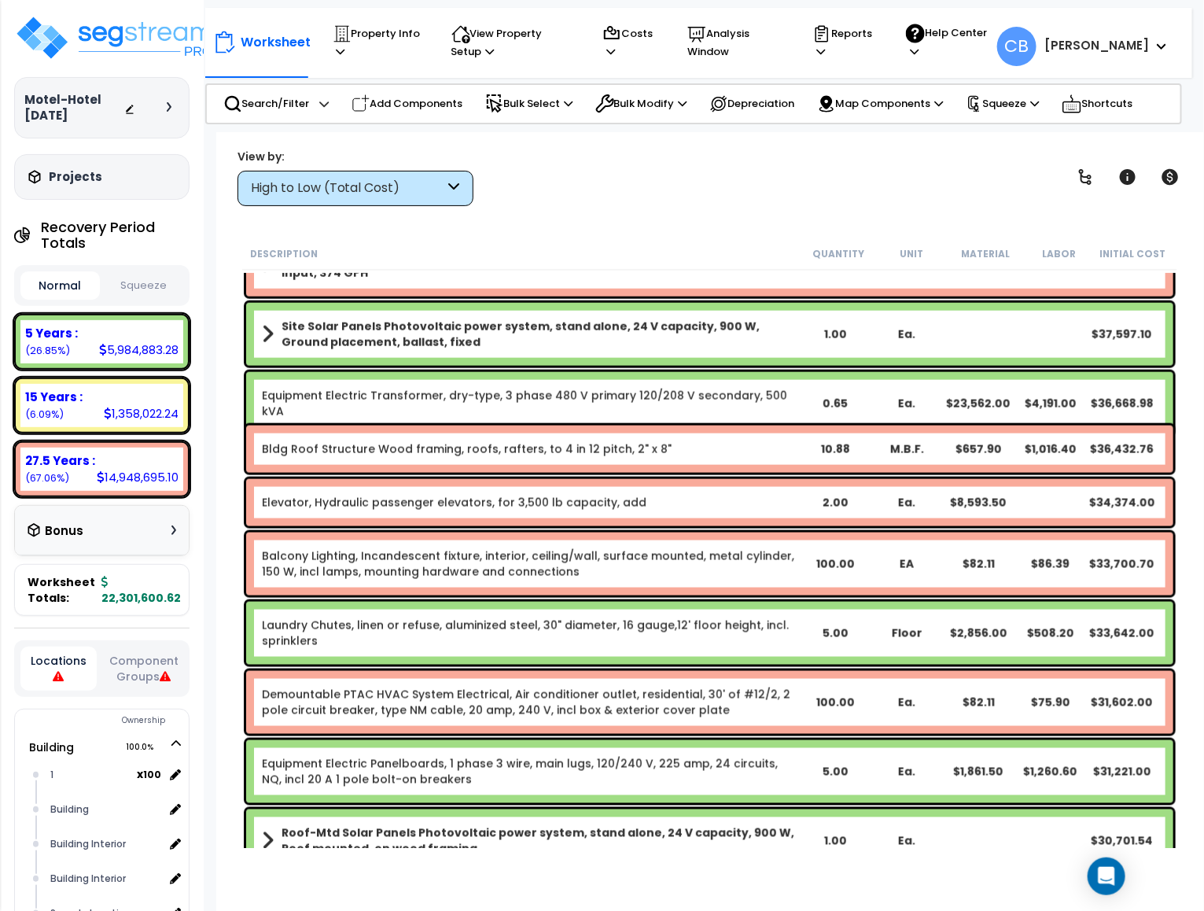
click at [783, 409] on div "Equipment Electric Transformer, dry-type, 3 phase 480 V primary 120/208 V secon…" at bounding box center [709, 403] width 927 height 63
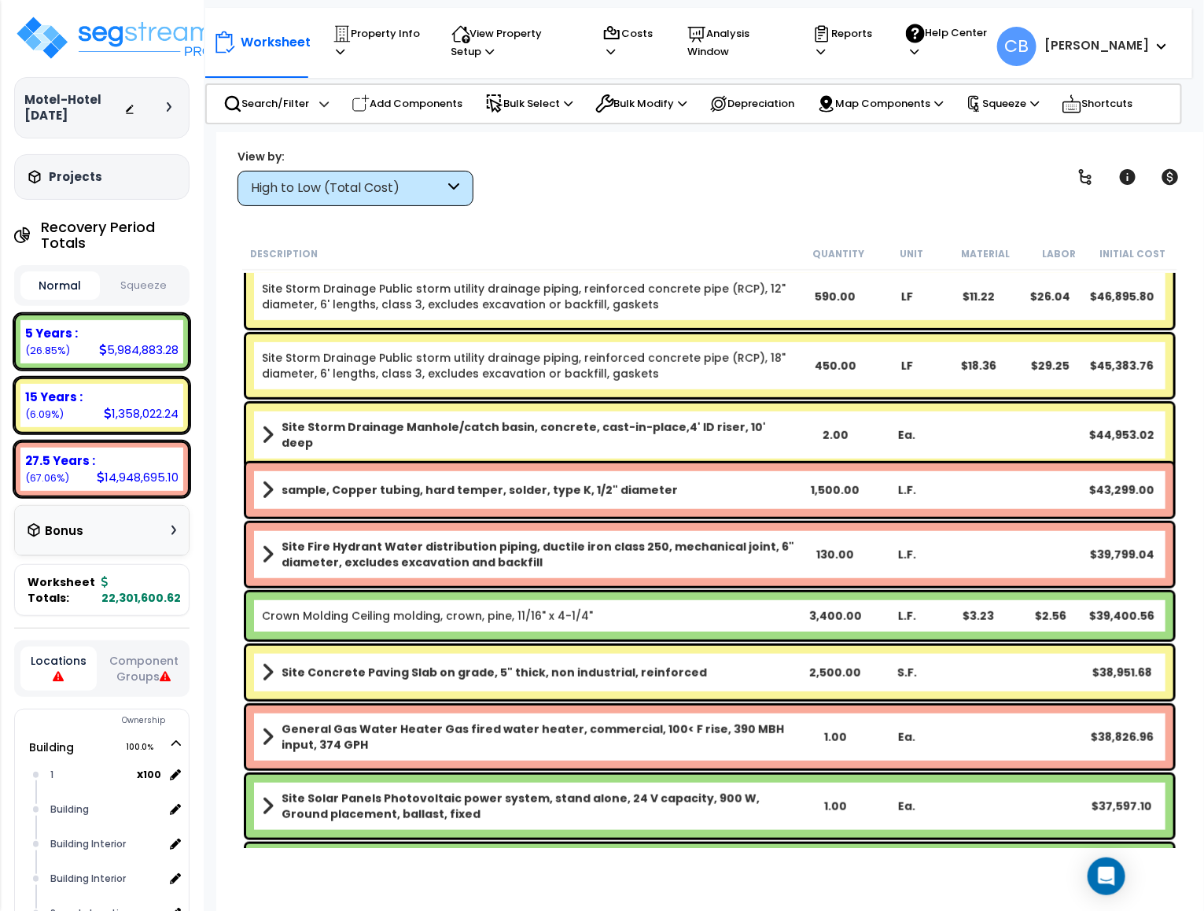
click at [783, 409] on div "Site Storm Drainage Manhole/catch basin, concrete, cast-in-place,4' ID riser, 1…" at bounding box center [709, 434] width 927 height 63
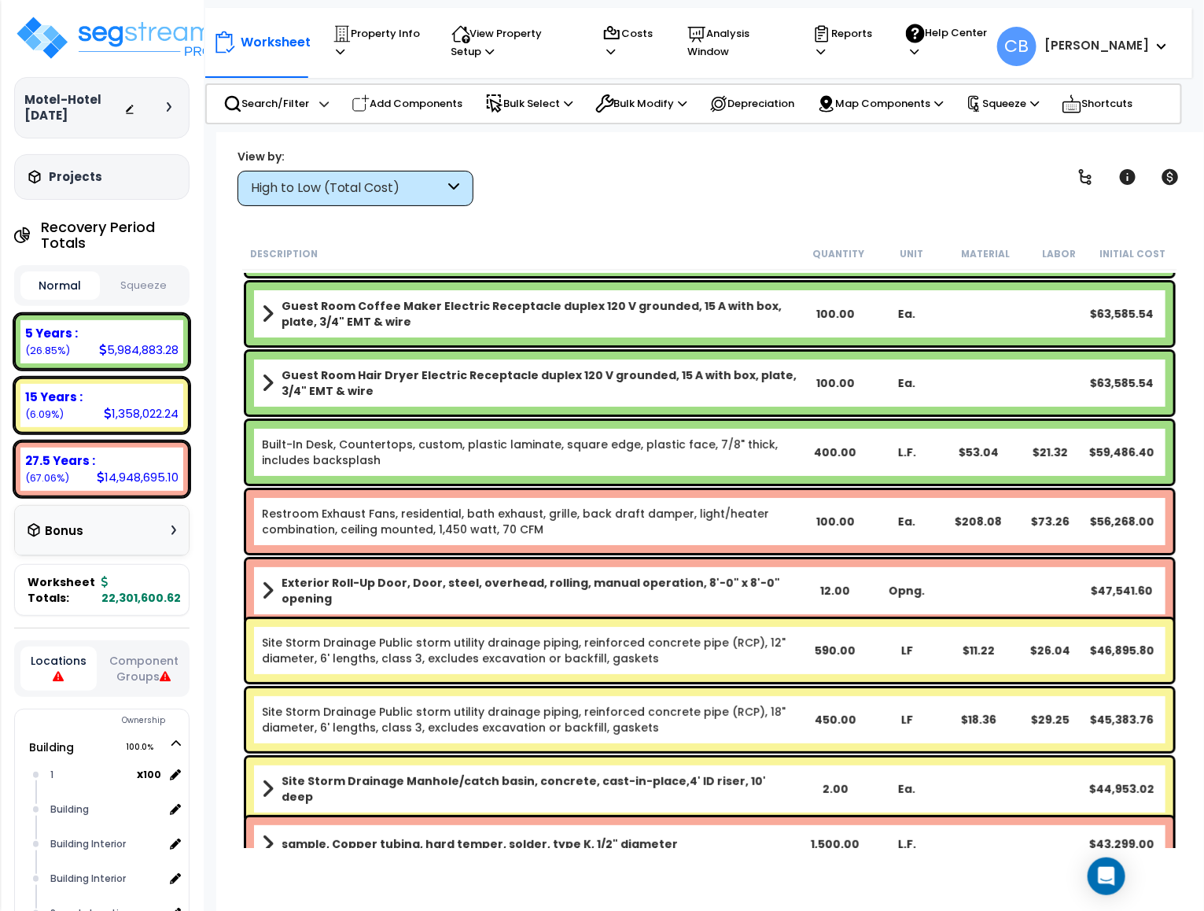
click at [783, 409] on div "Guest Room Hair Dryer Electric Receptacle duplex 120 V grounded, 15 A with box,…" at bounding box center [709, 383] width 927 height 63
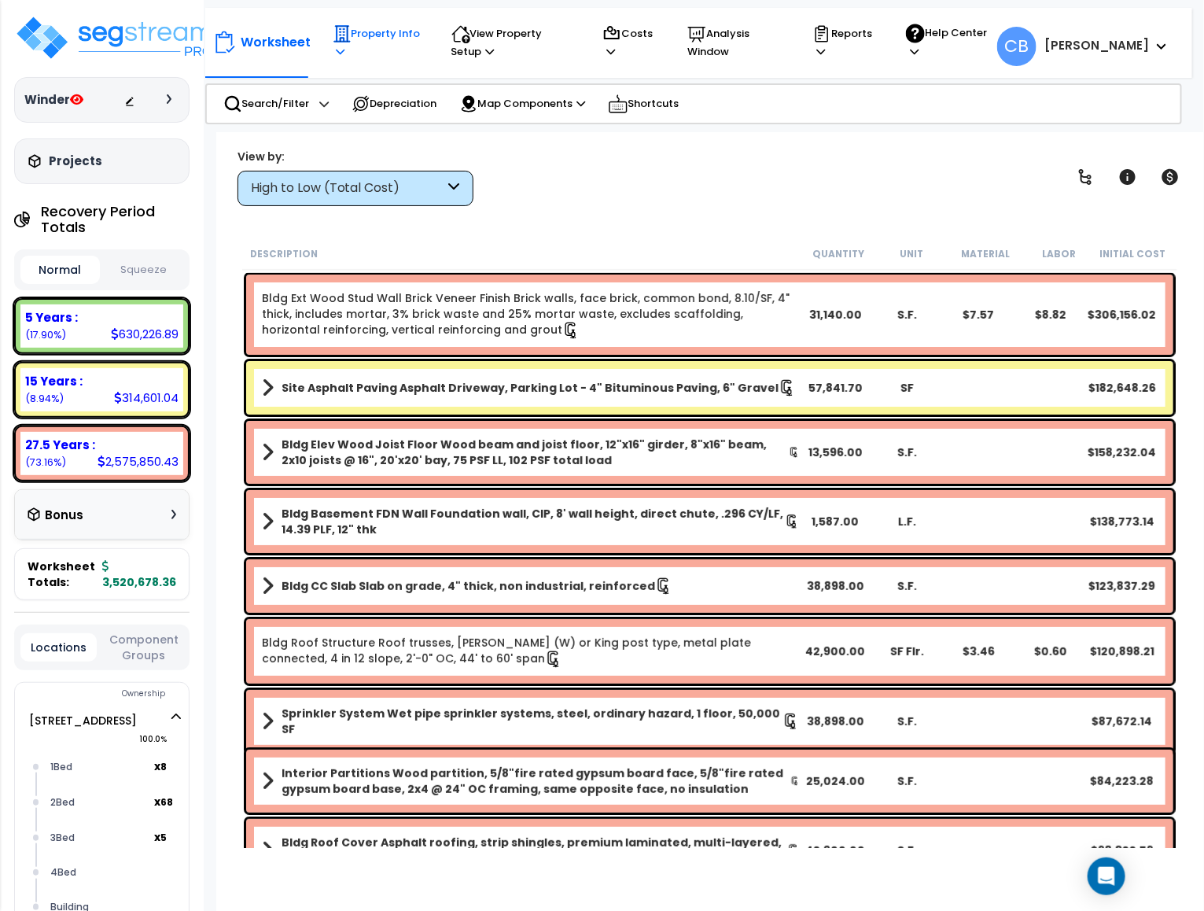
click at [343, 50] on icon at bounding box center [341, 51] width 9 height 10
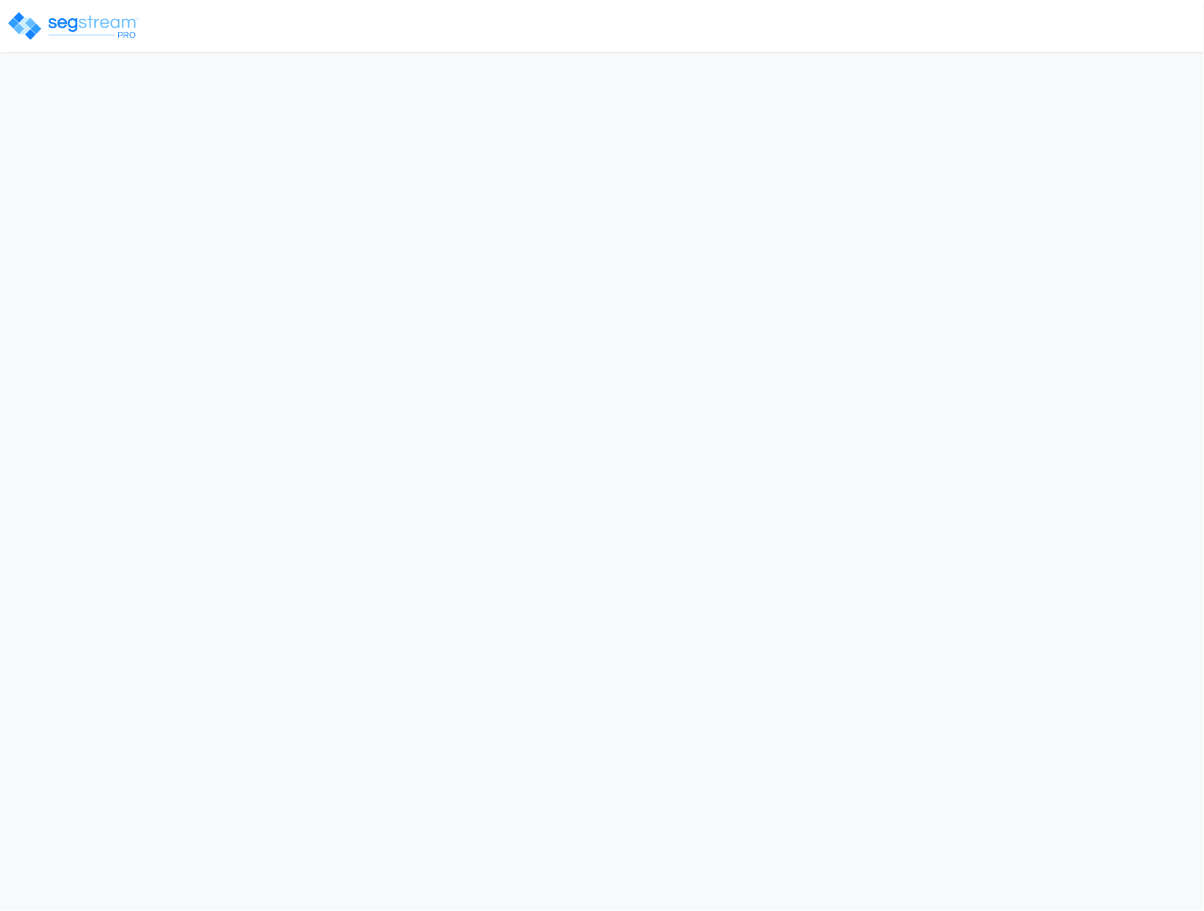
select select "CRM(_5"
select select "2024"
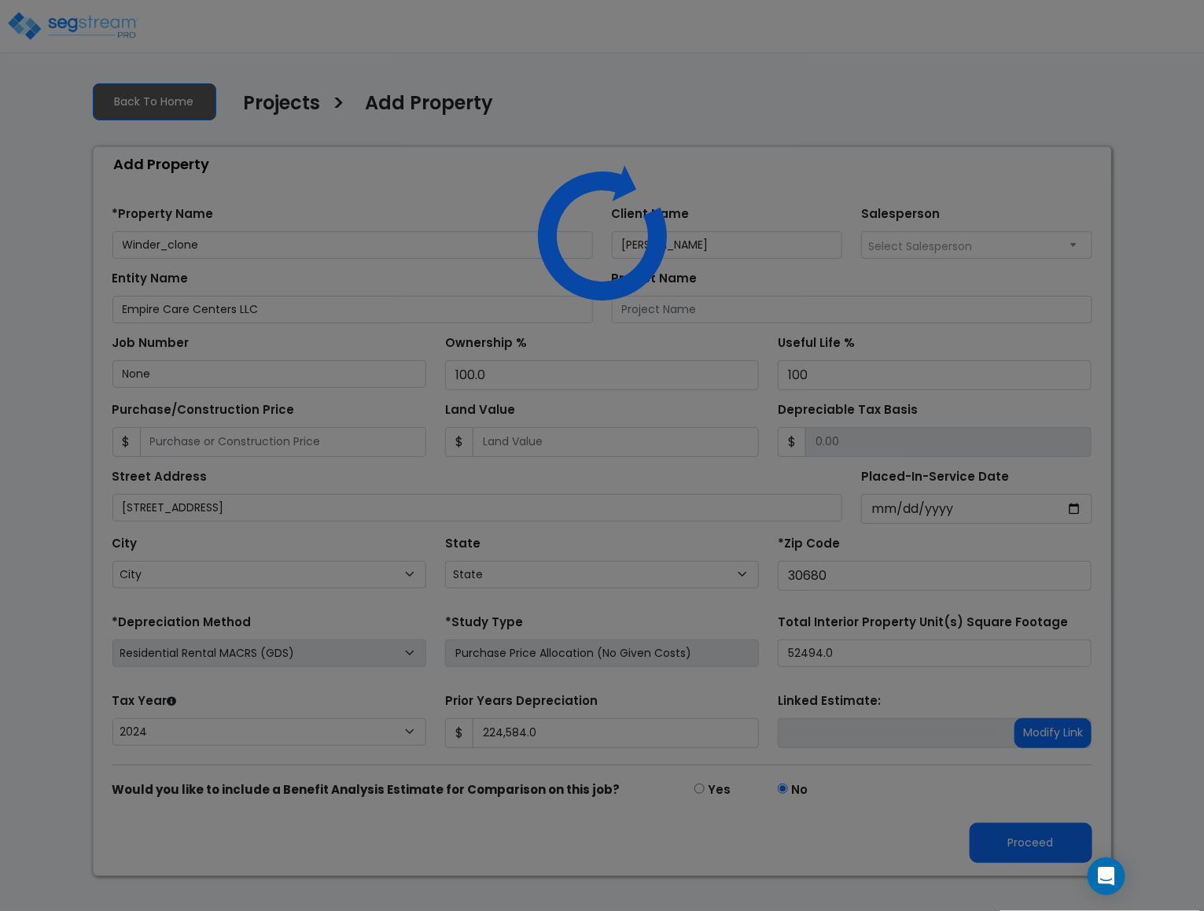
select select "GA"
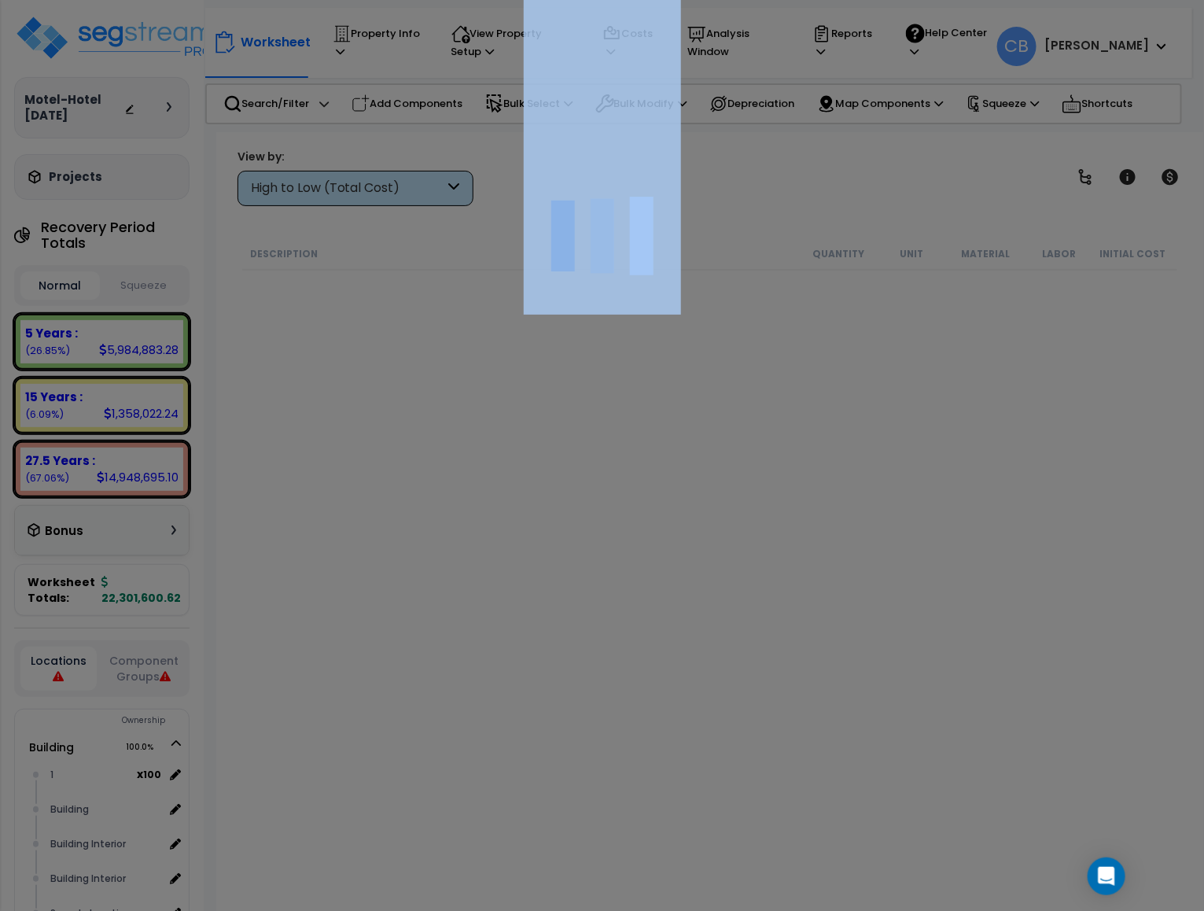
click at [625, 337] on div at bounding box center [602, 455] width 1204 height 911
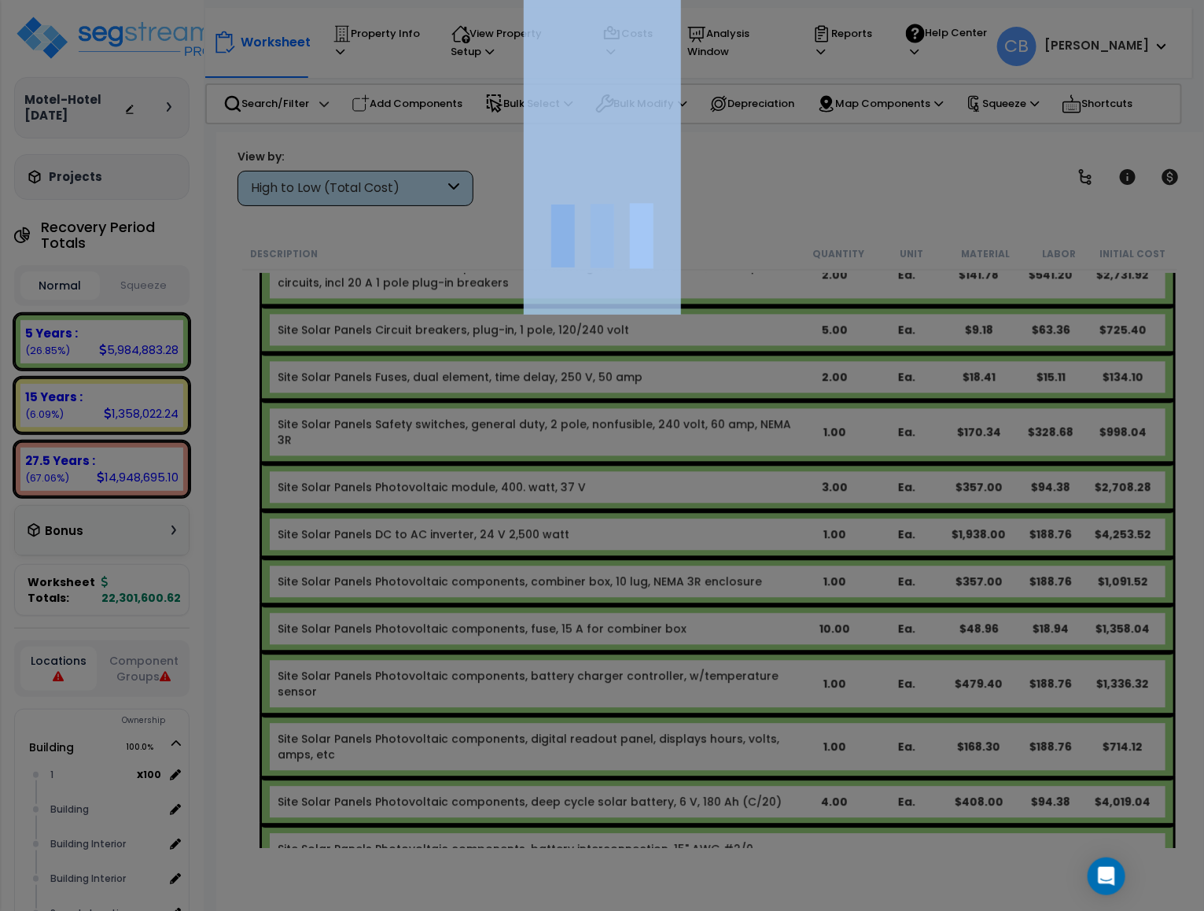
click at [625, 337] on div at bounding box center [602, 455] width 1204 height 911
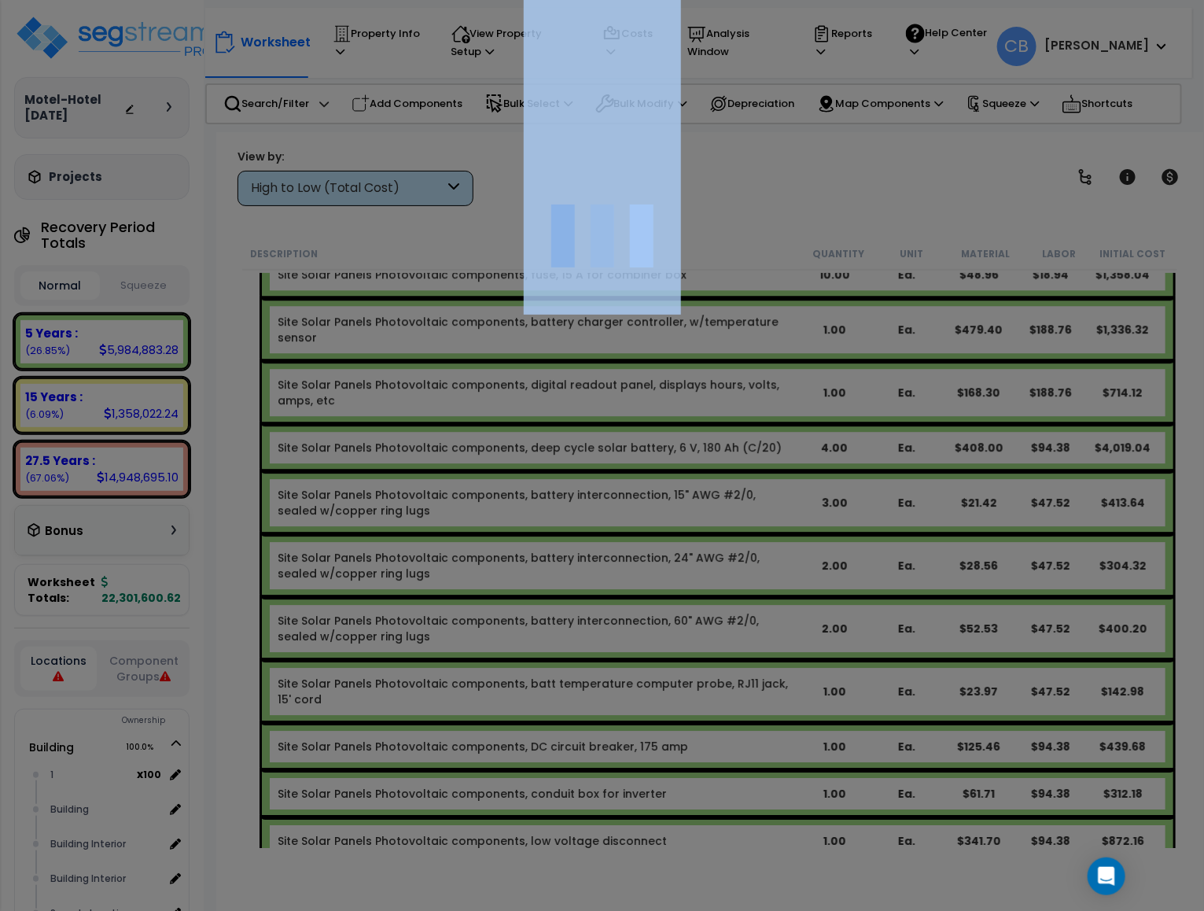
click at [625, 337] on div at bounding box center [602, 455] width 1204 height 911
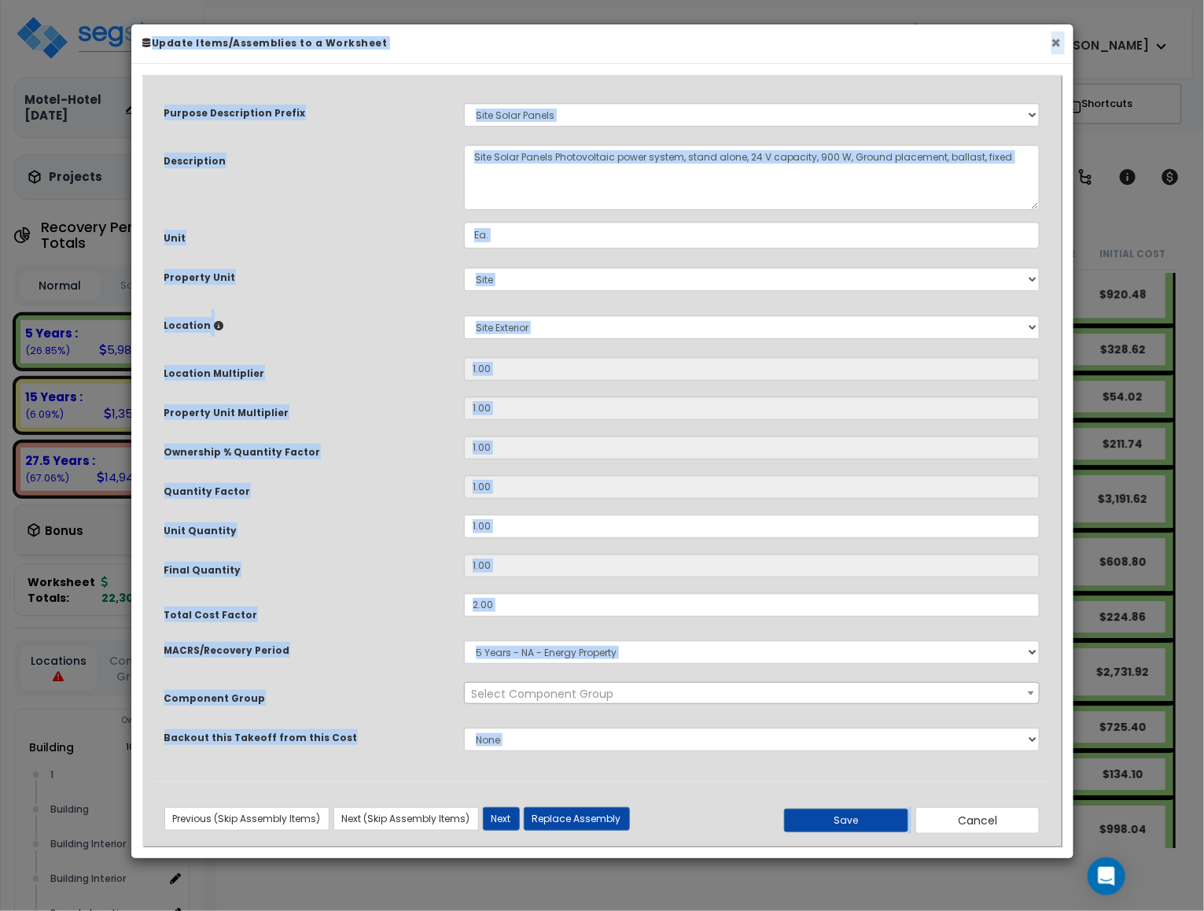
click at [1055, 43] on button "×" at bounding box center [1056, 43] width 10 height 17
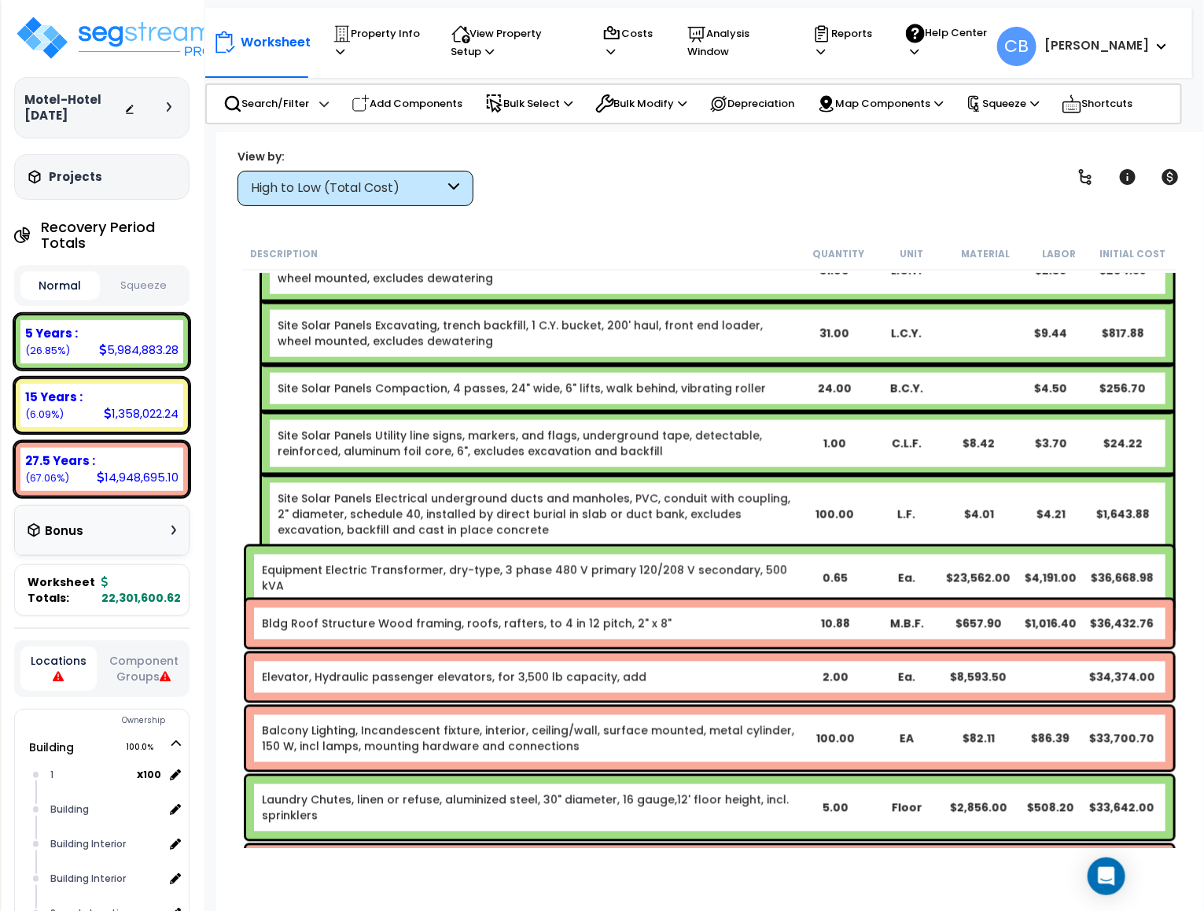
click at [881, 506] on div "L.F." at bounding box center [906, 514] width 71 height 16
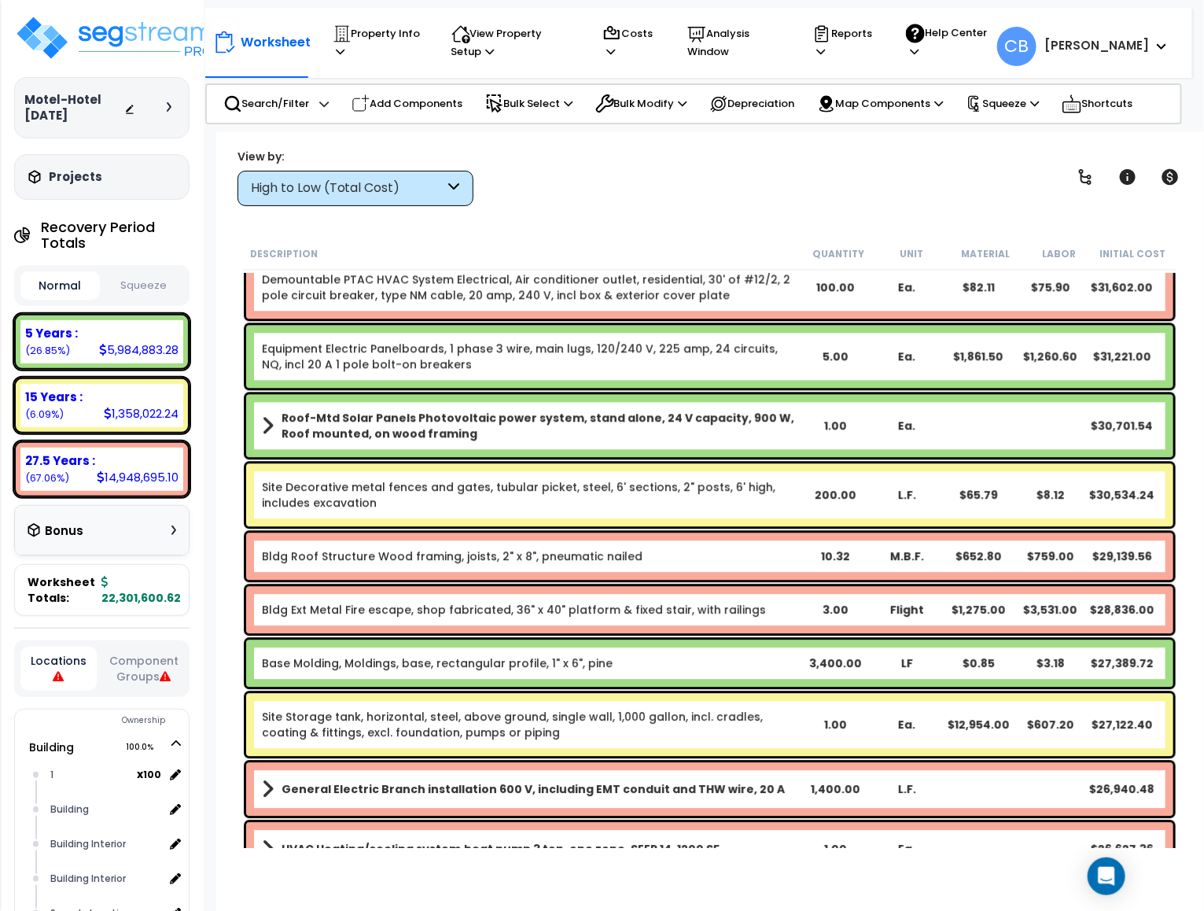
click at [881, 421] on div "Ea." at bounding box center [907, 426] width 72 height 16
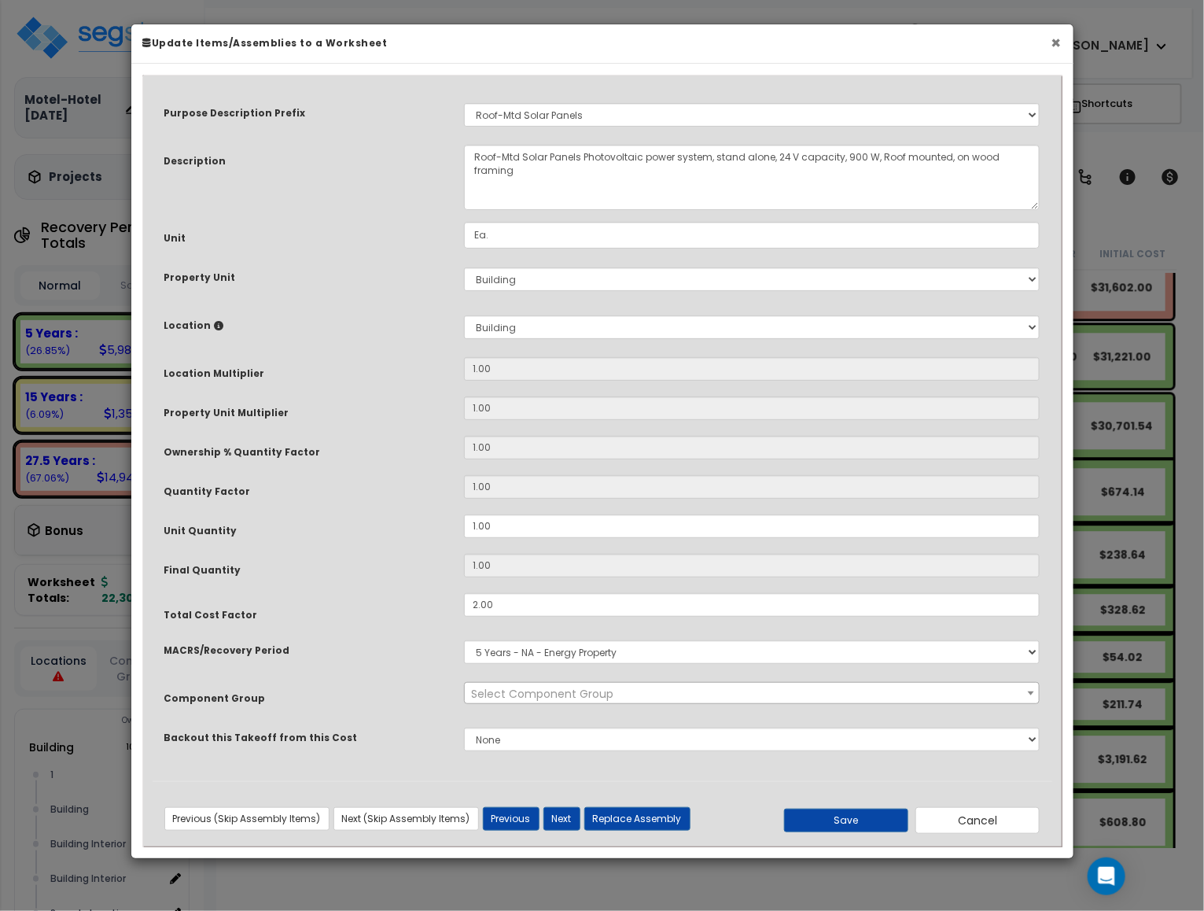
click at [1058, 50] on button "×" at bounding box center [1056, 43] width 10 height 17
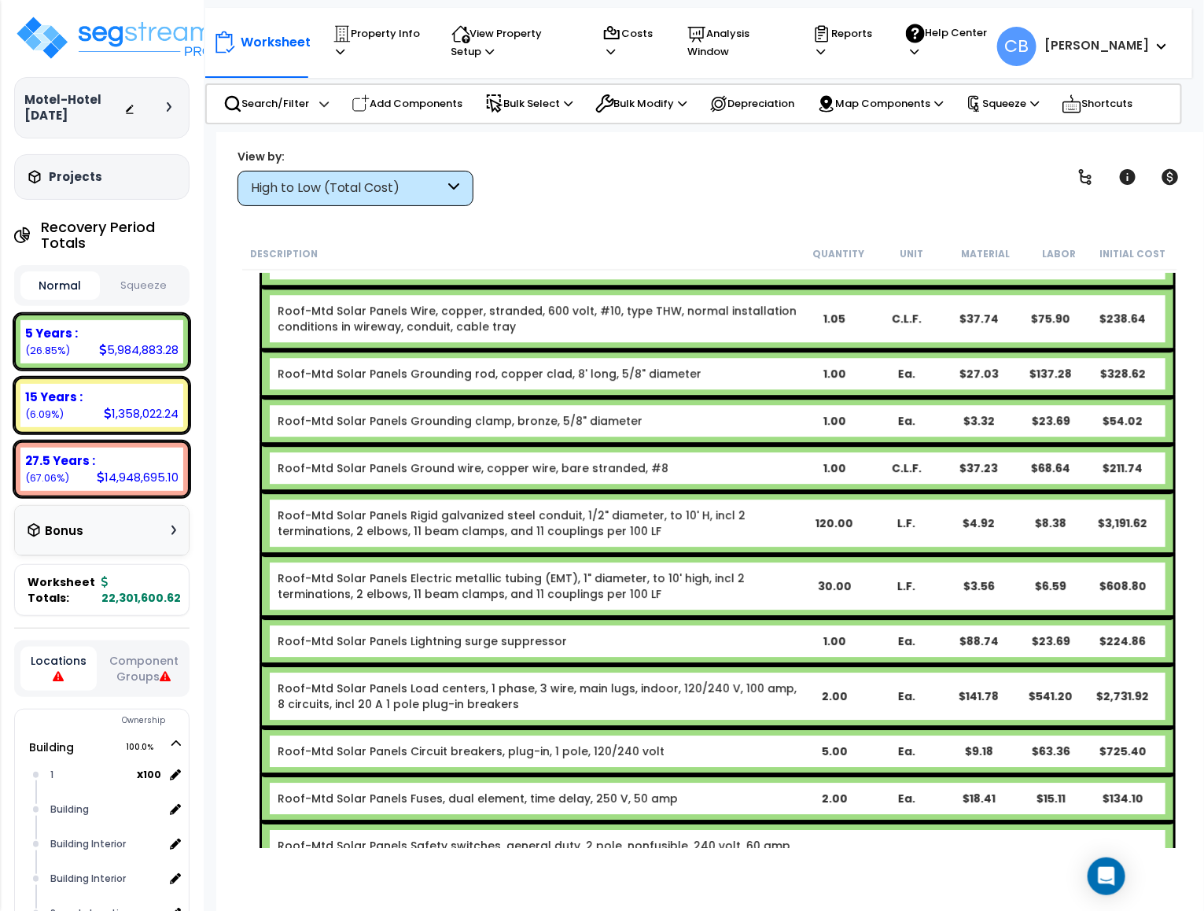
click at [425, 460] on link "Roof-Mtd Solar Panels Ground wire, copper wire, bare stranded, #8" at bounding box center [473, 468] width 391 height 16
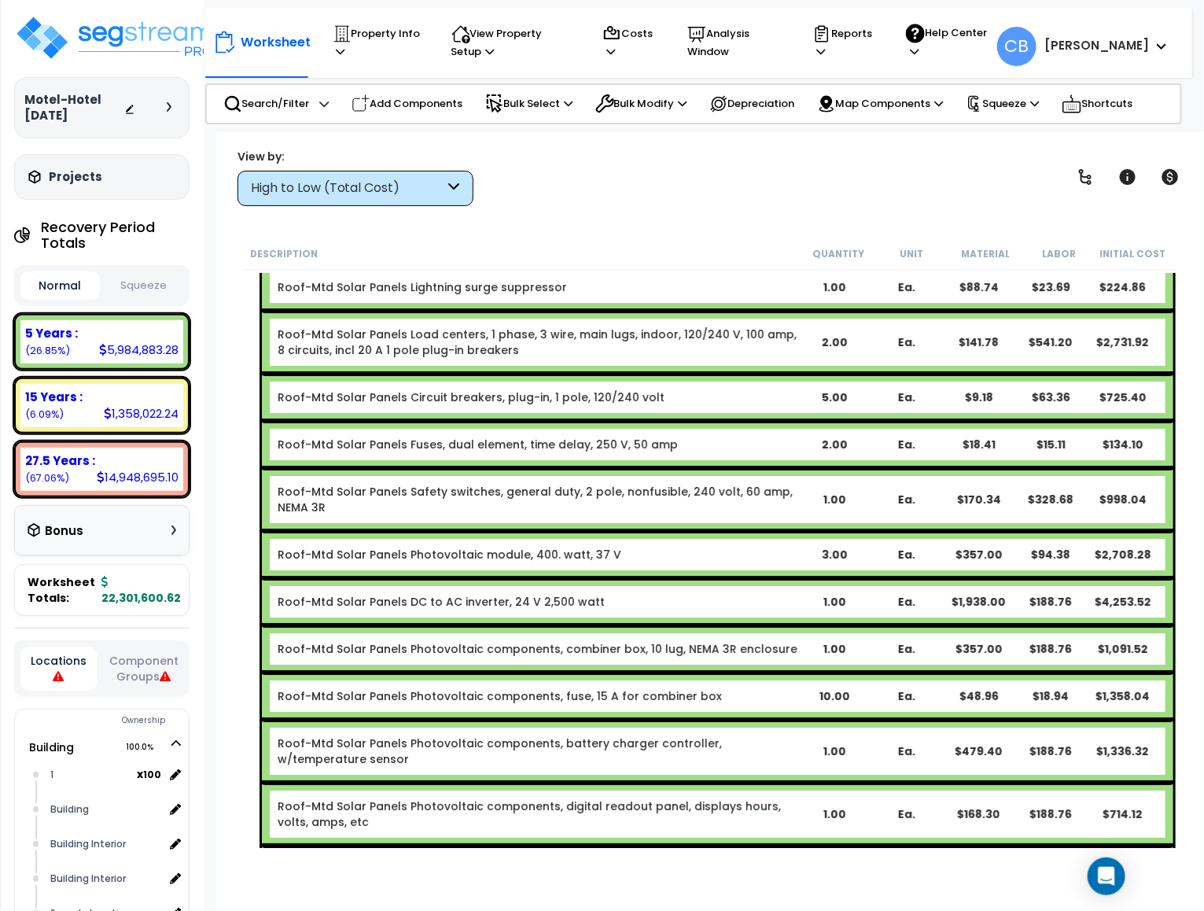
click at [425, 468] on div "Roof-Mtd Solar Panels Safety switches, general duty, 2 pole, nonfusible, 240 vo…" at bounding box center [718, 499] width 912 height 63
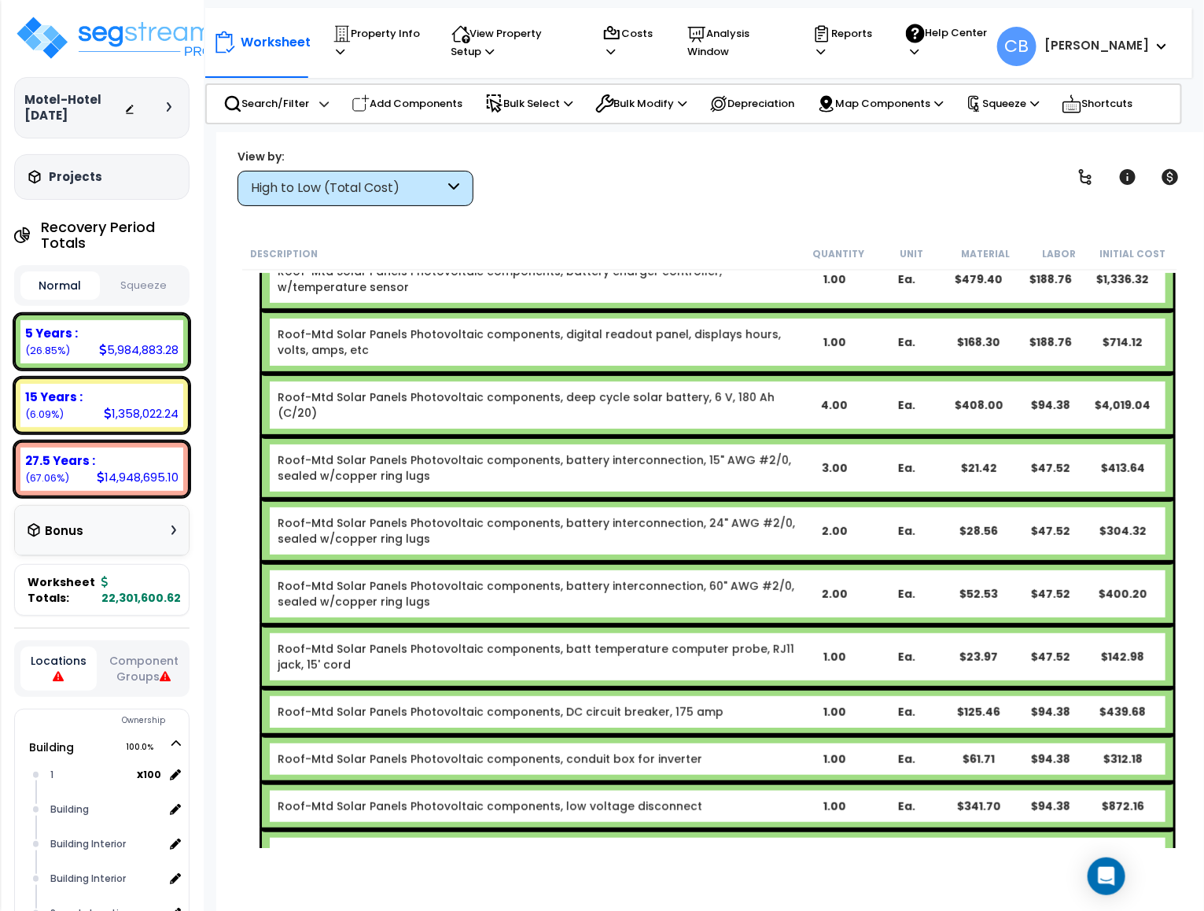
click at [822, 562] on div "Roof-Mtd Solar Panels Photovoltaic components, battery interconnection, 60" AWG…" at bounding box center [718, 593] width 912 height 63
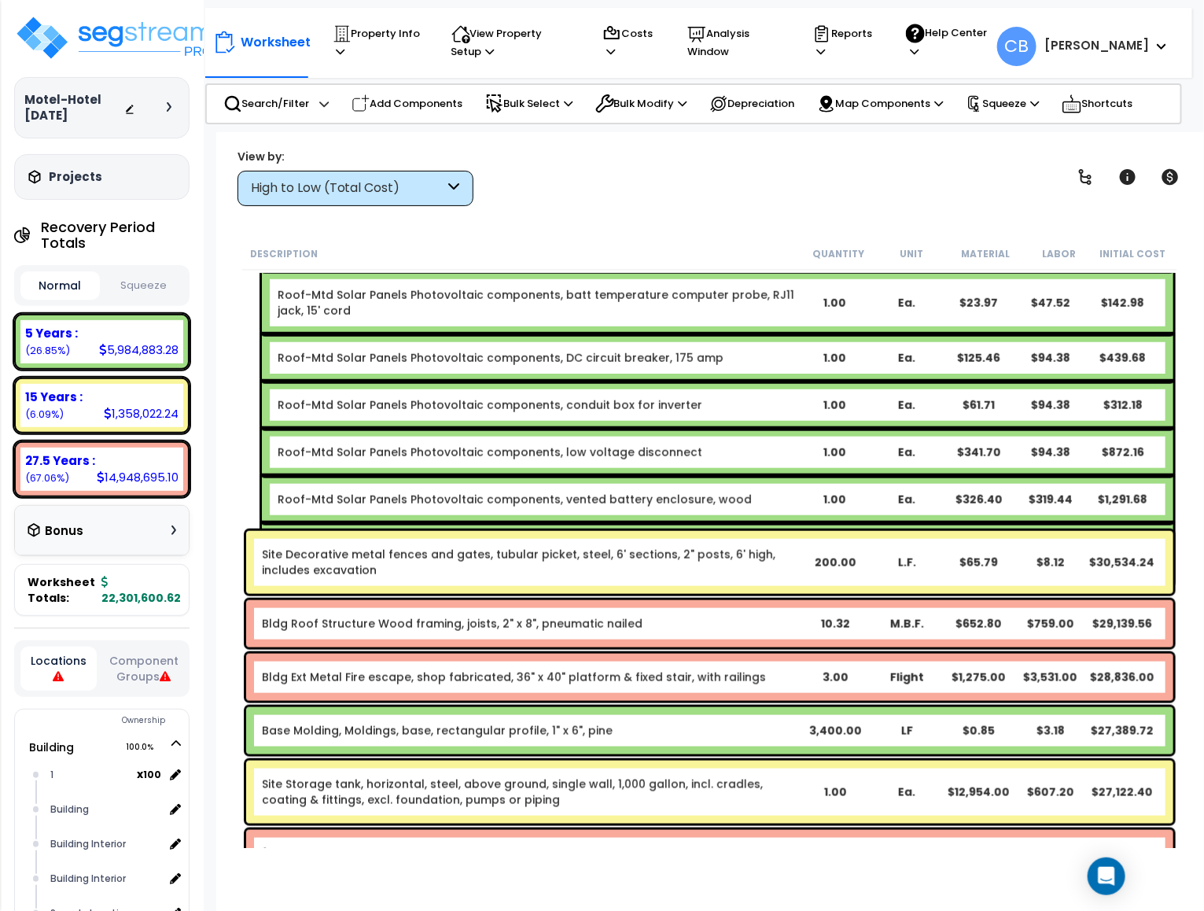
click at [822, 523] on div "Roof-Mtd Solar Panels PV rack system, roof, penetrating surface mount, on wood …" at bounding box center [718, 554] width 912 height 63
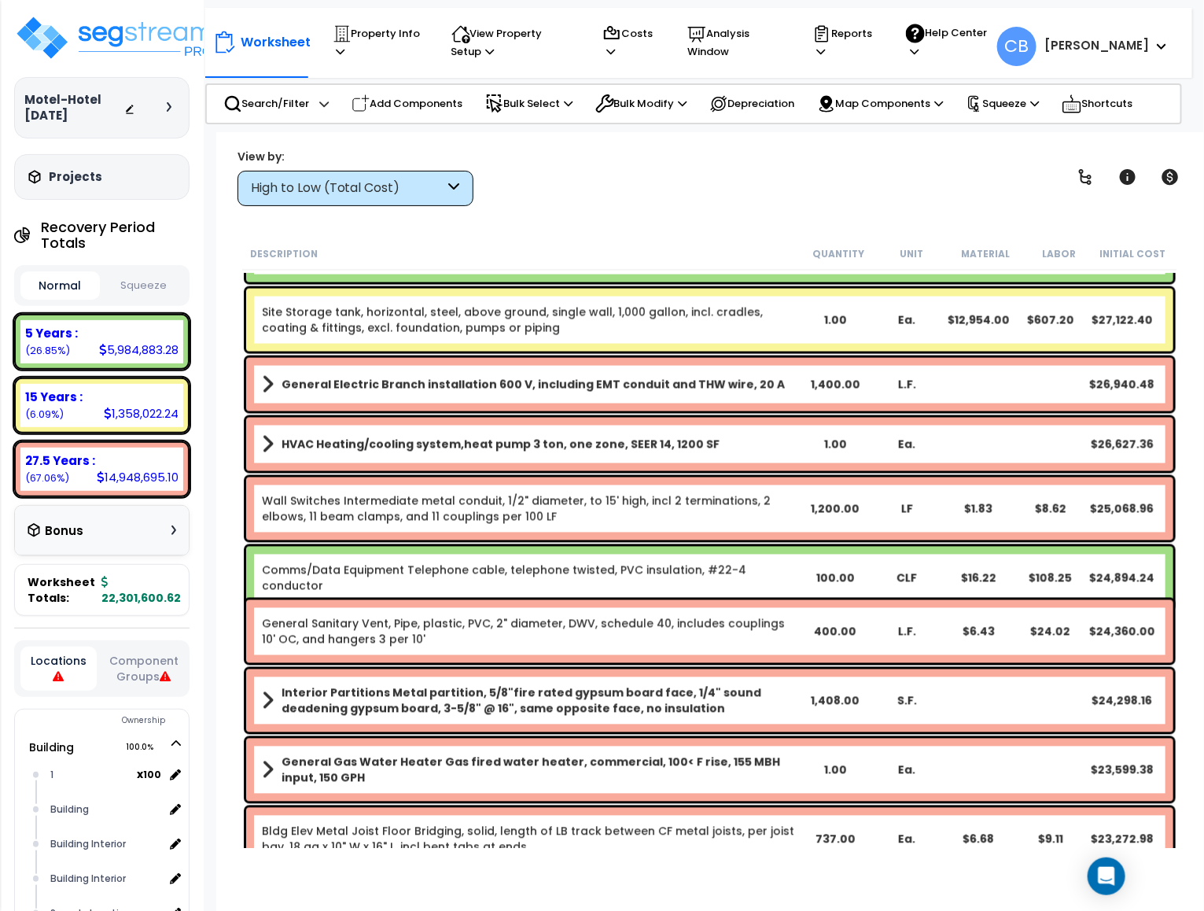
click at [822, 515] on div "Wall Switches Intermediate metal conduit, 1/2" diameter, to 15' high, incl 2 te…" at bounding box center [709, 508] width 927 height 63
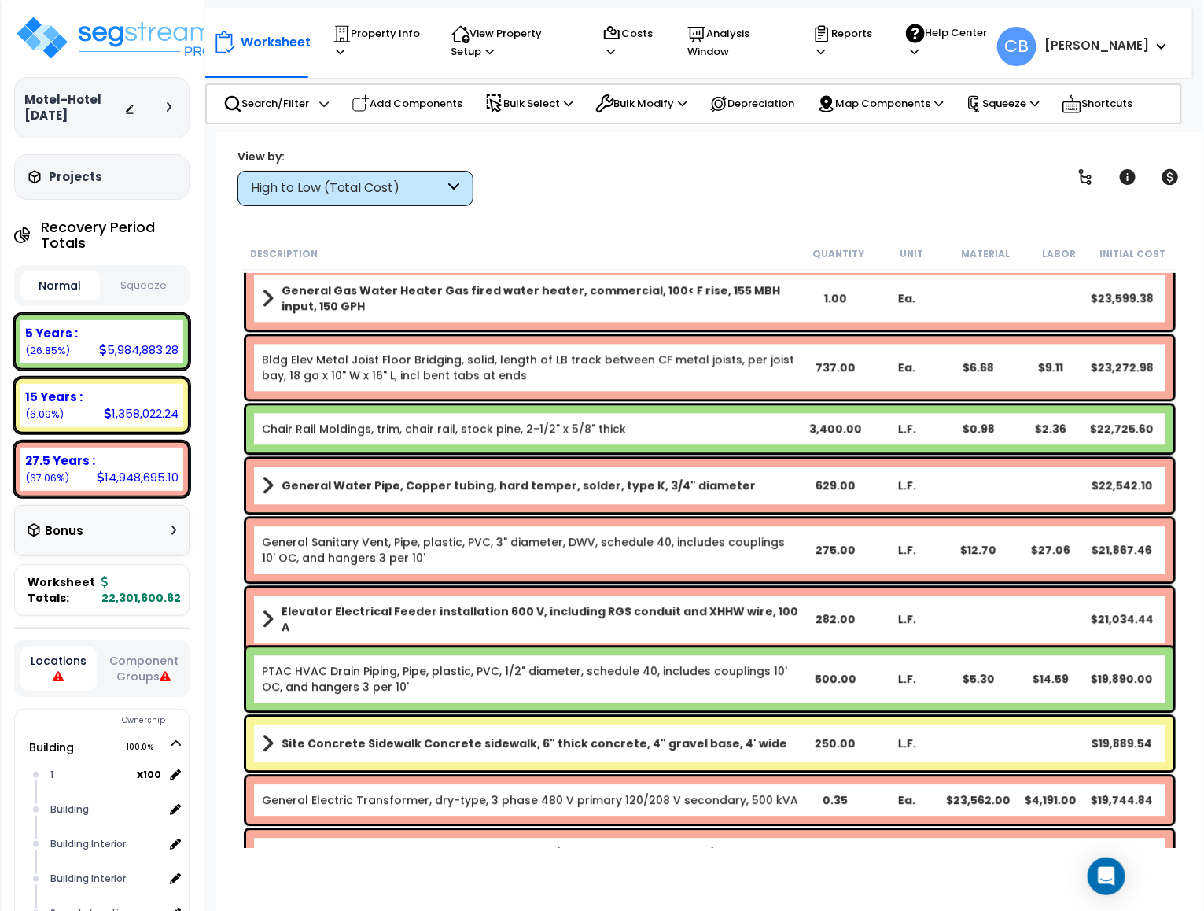
click at [822, 515] on div "General Sanitary Vent, Pipe, plastic, PVC, 3" diameter, DWV, schedule 40, inclu…" at bounding box center [709, 549] width 935 height 71
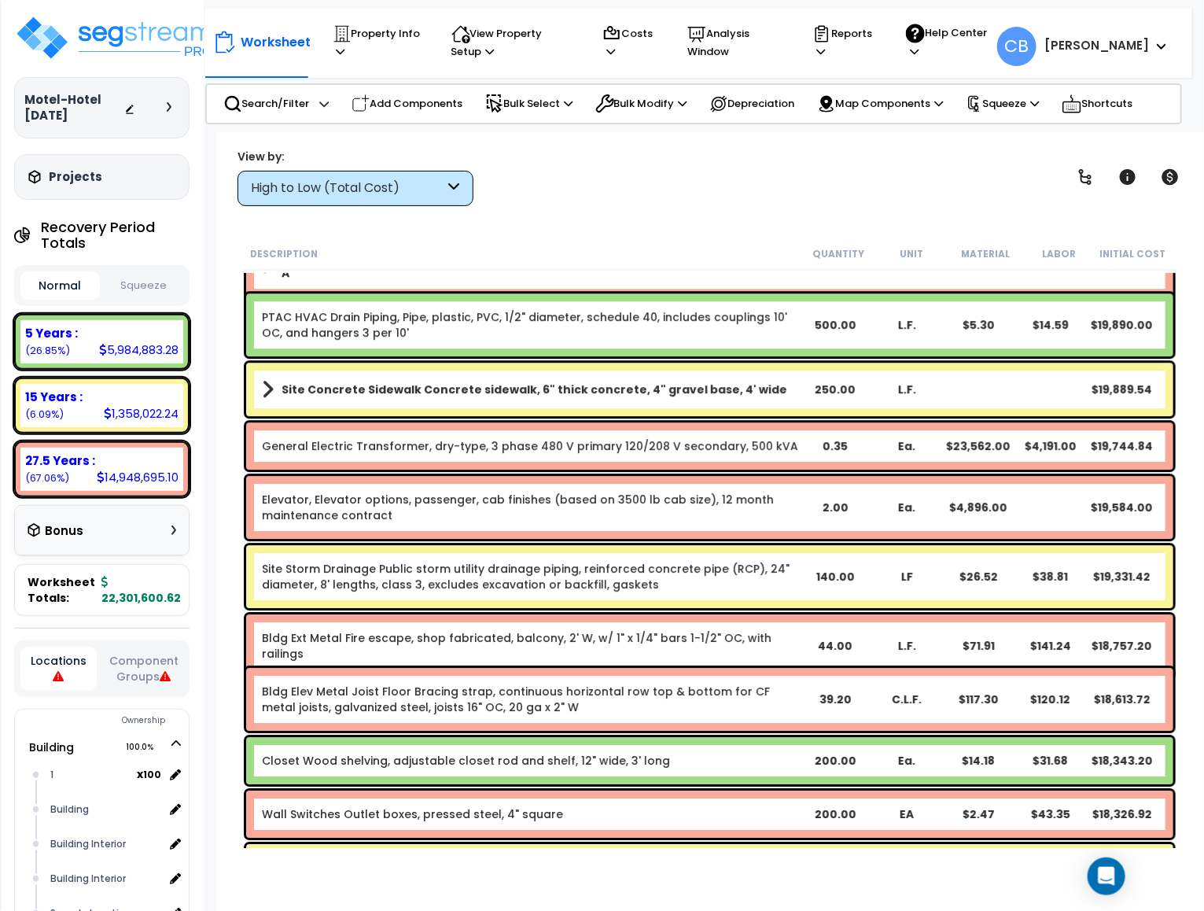
click at [822, 515] on div "Elevator, Elevator options, passenger, cab finishes (based on 3500 lb cab size)…" at bounding box center [709, 507] width 927 height 63
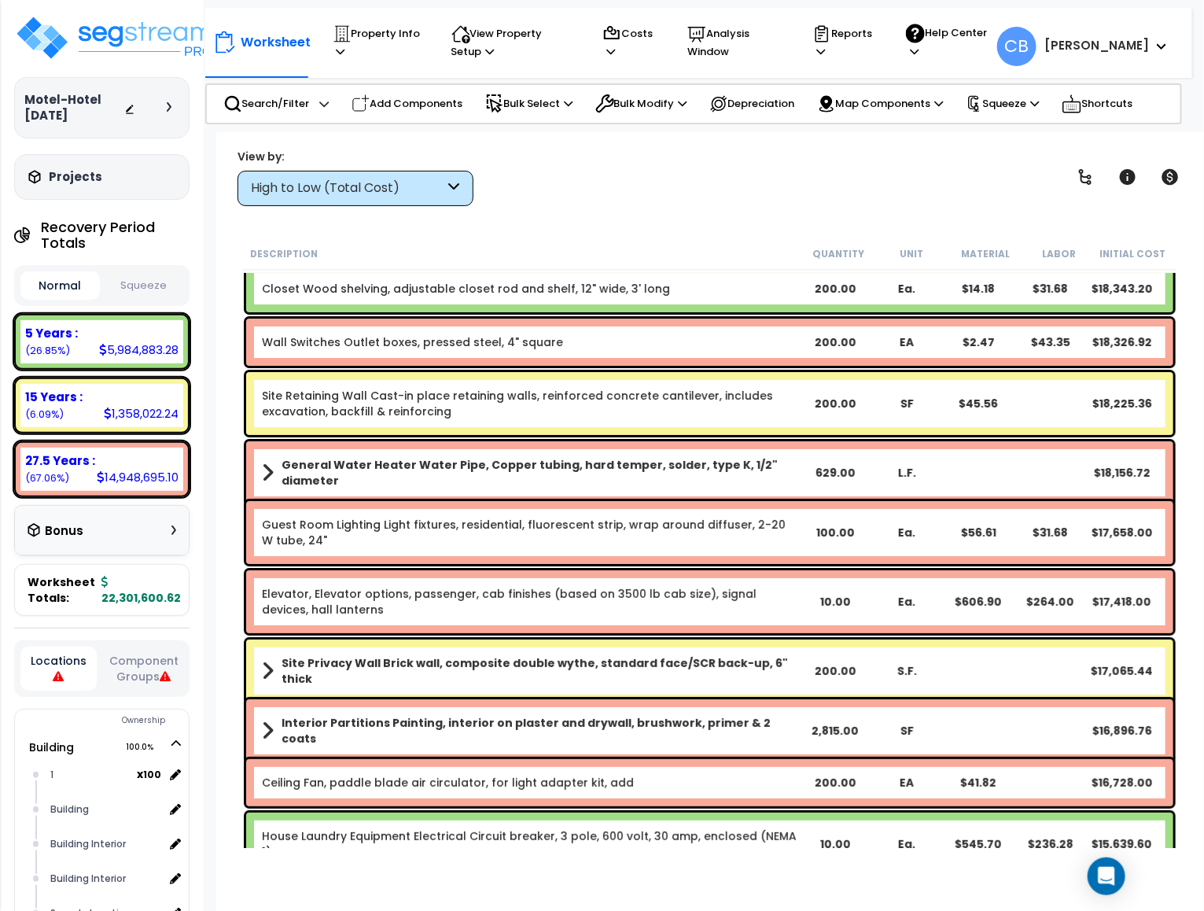
click at [822, 515] on div "Guest Room Lighting Light fixtures, residential, fluorescent strip, wrap around…" at bounding box center [709, 532] width 927 height 63
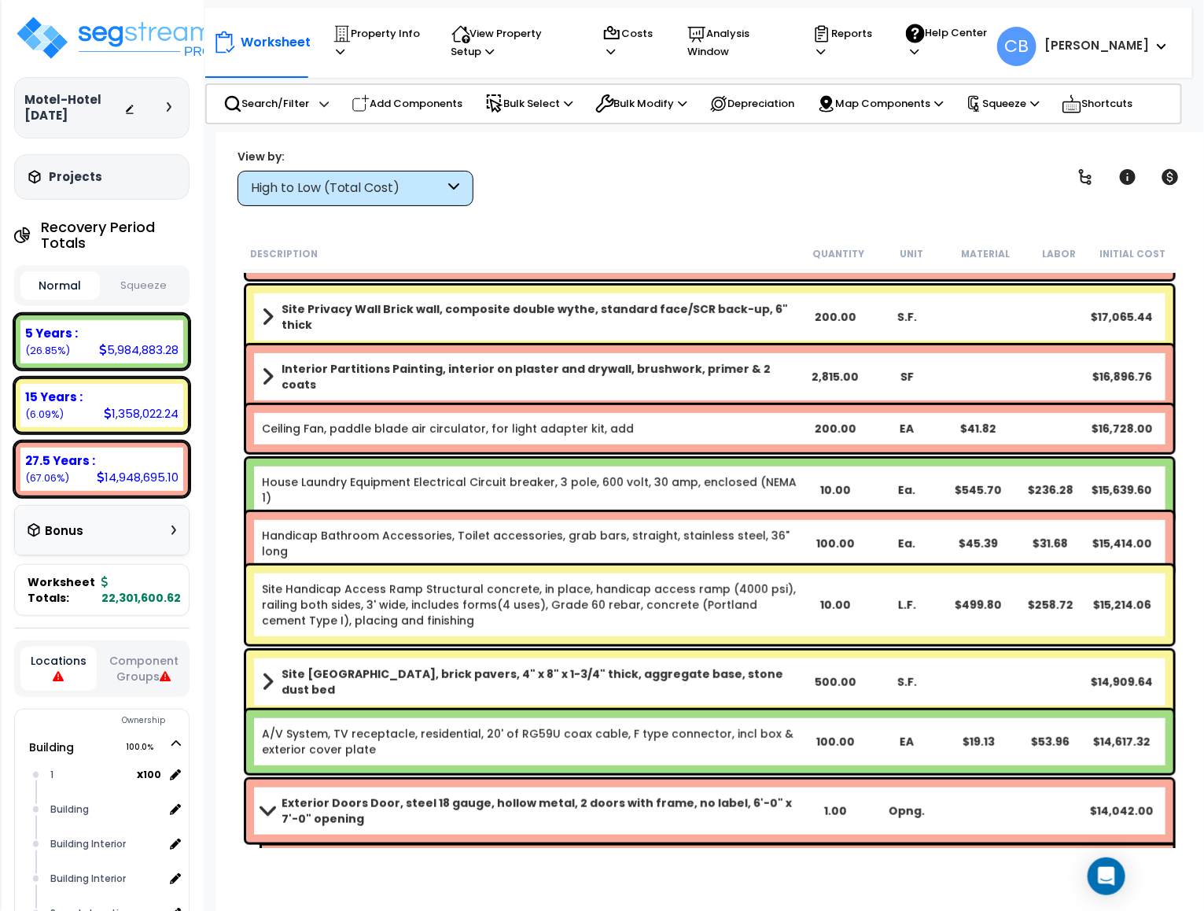
click at [822, 515] on div "Handicap Bathroom Accessories, Toilet accessories, grab bars, straight, stainle…" at bounding box center [709, 543] width 927 height 63
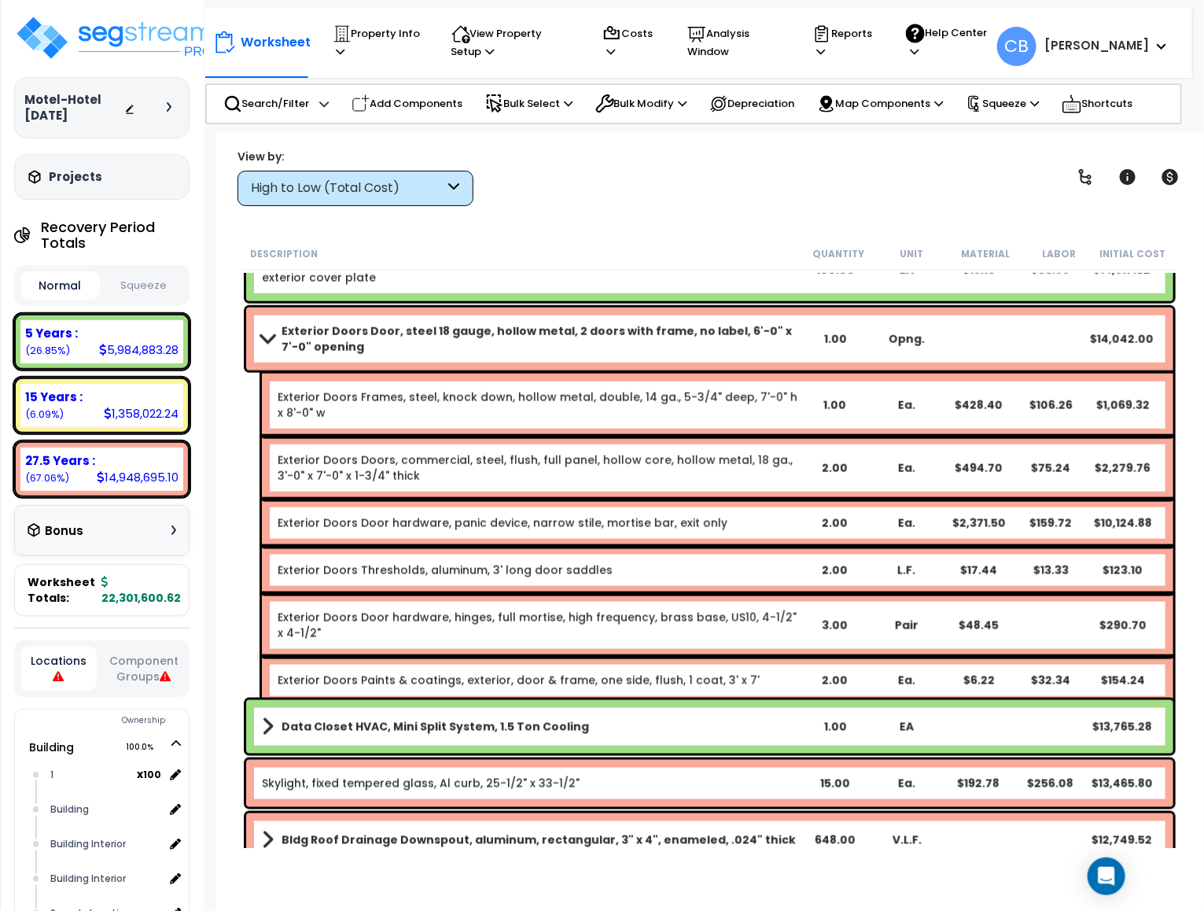
click at [822, 515] on div "2.00" at bounding box center [834, 523] width 71 height 16
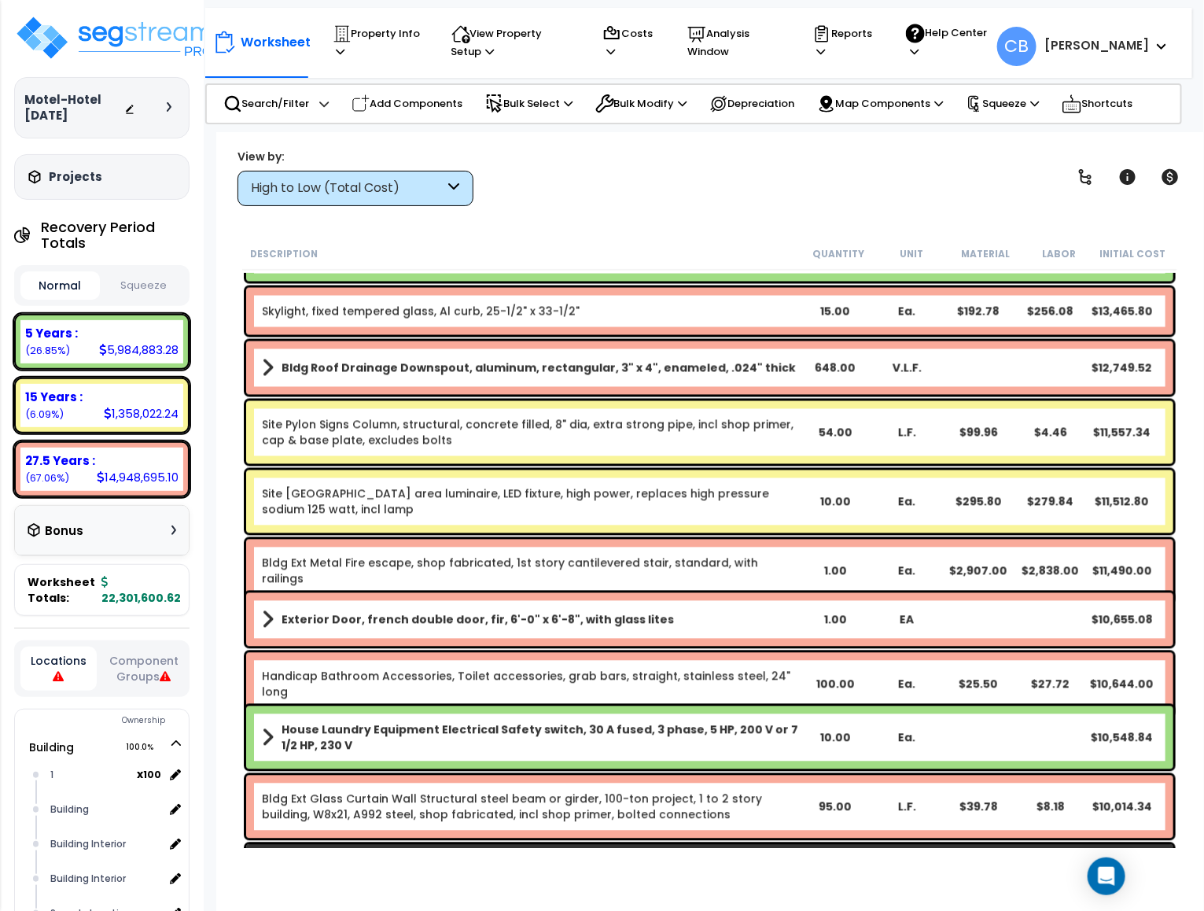
click at [822, 515] on div "Site Pole Lighting Roadway area luminaire, LED fixture, high power, replaces hi…" at bounding box center [709, 501] width 927 height 63
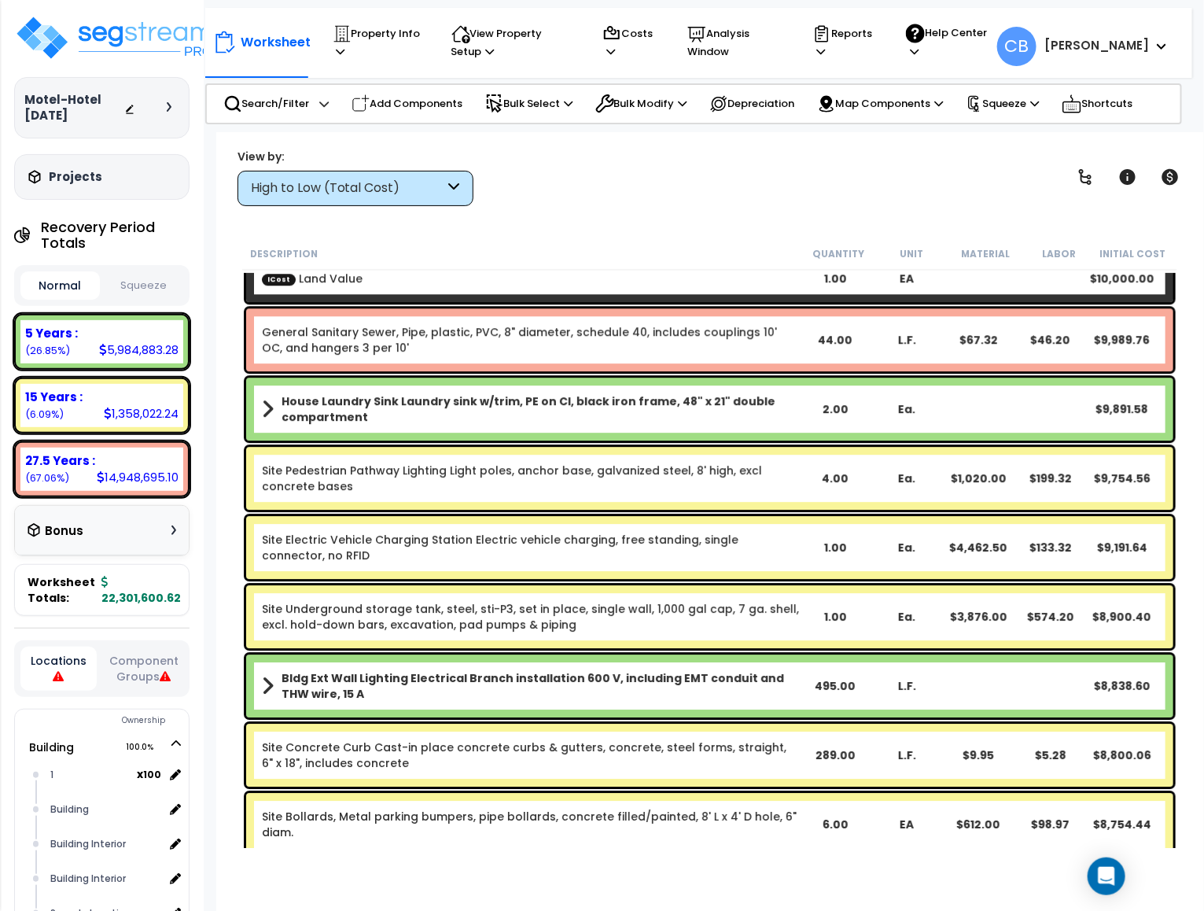
click at [822, 516] on div "Site Electric Vehicle Charging Station Electric vehicle charging, free standing…" at bounding box center [709, 547] width 927 height 63
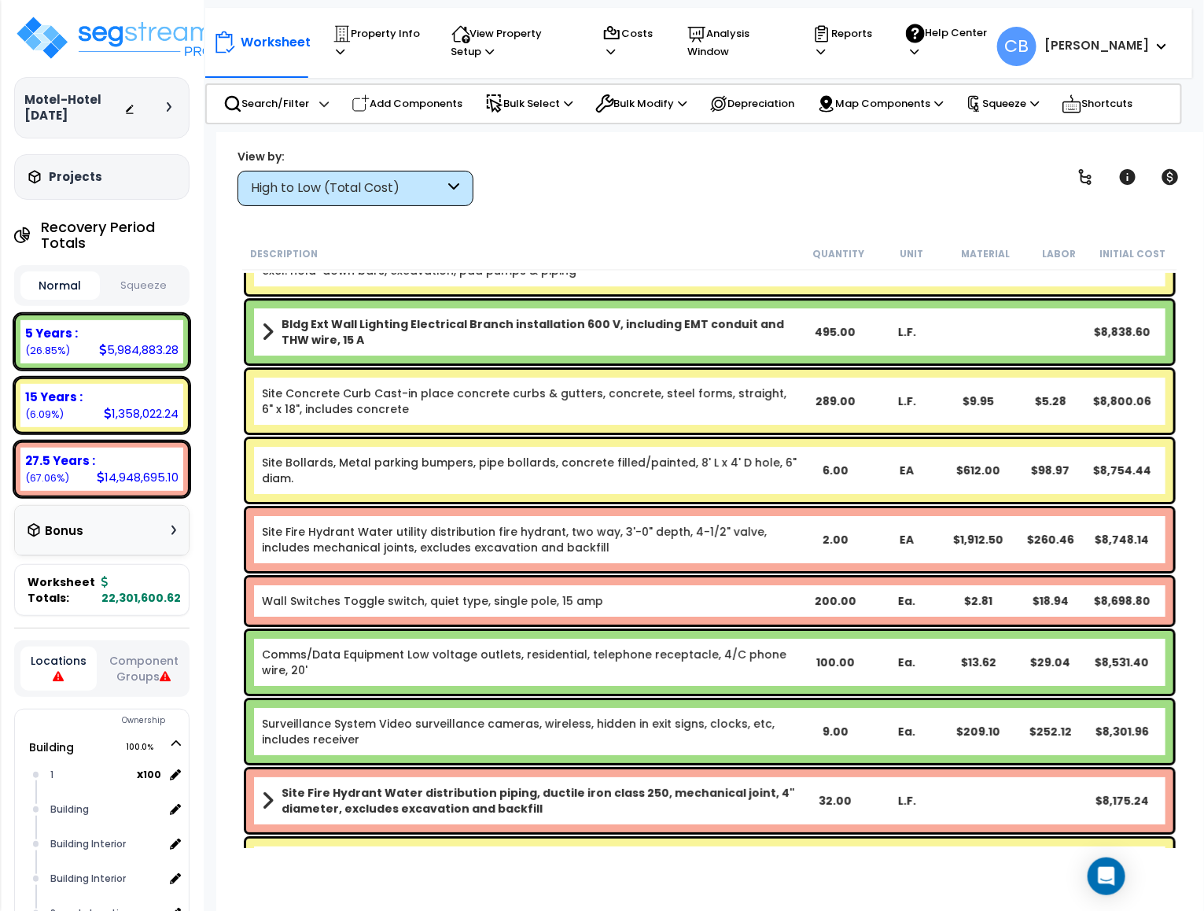
click at [822, 515] on div "Site Fire Hydrant Water utility distribution fire hydrant, two way, 3'-0" depth…" at bounding box center [709, 539] width 927 height 63
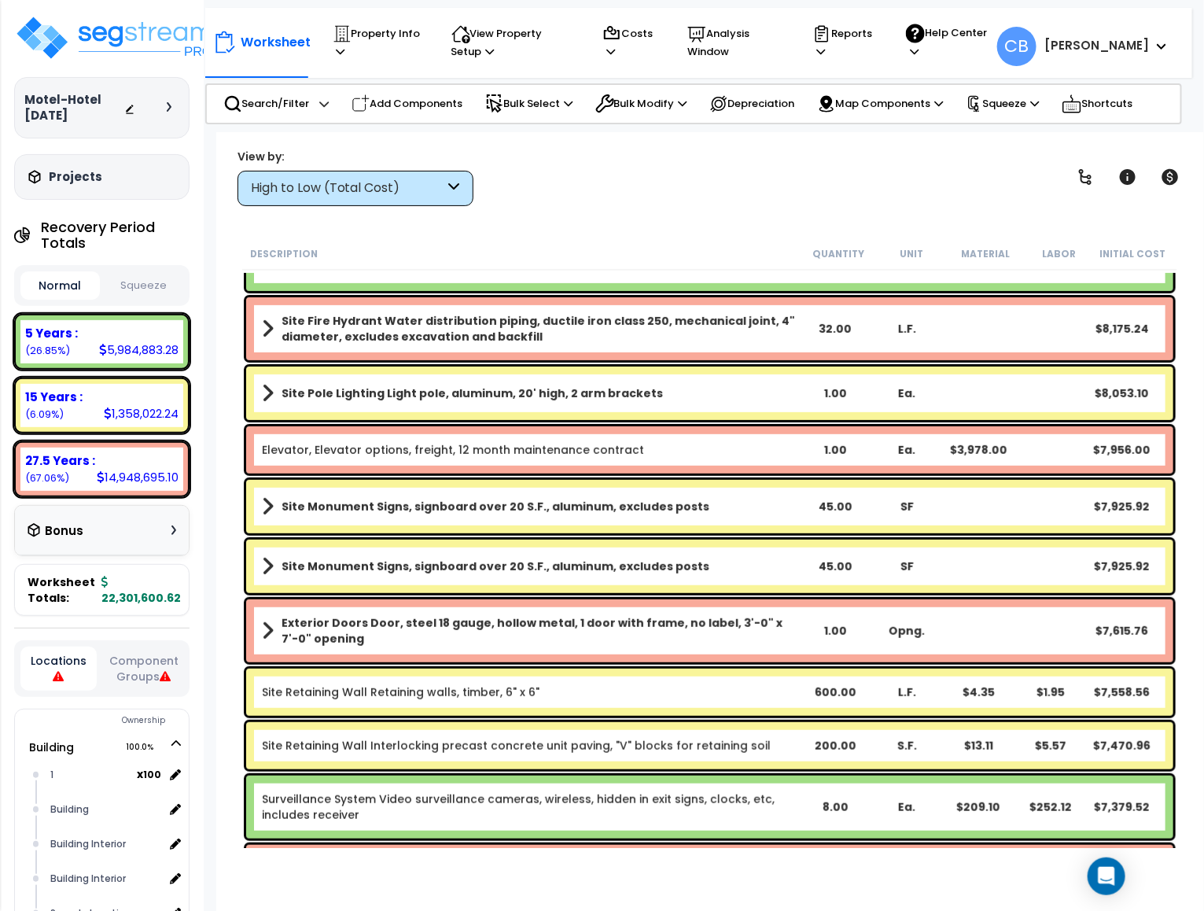
click at [822, 515] on div "Site Monument Signs, signboard over 20 S.F., aluminum, excludes posts 45.00 SF …" at bounding box center [709, 506] width 927 height 53
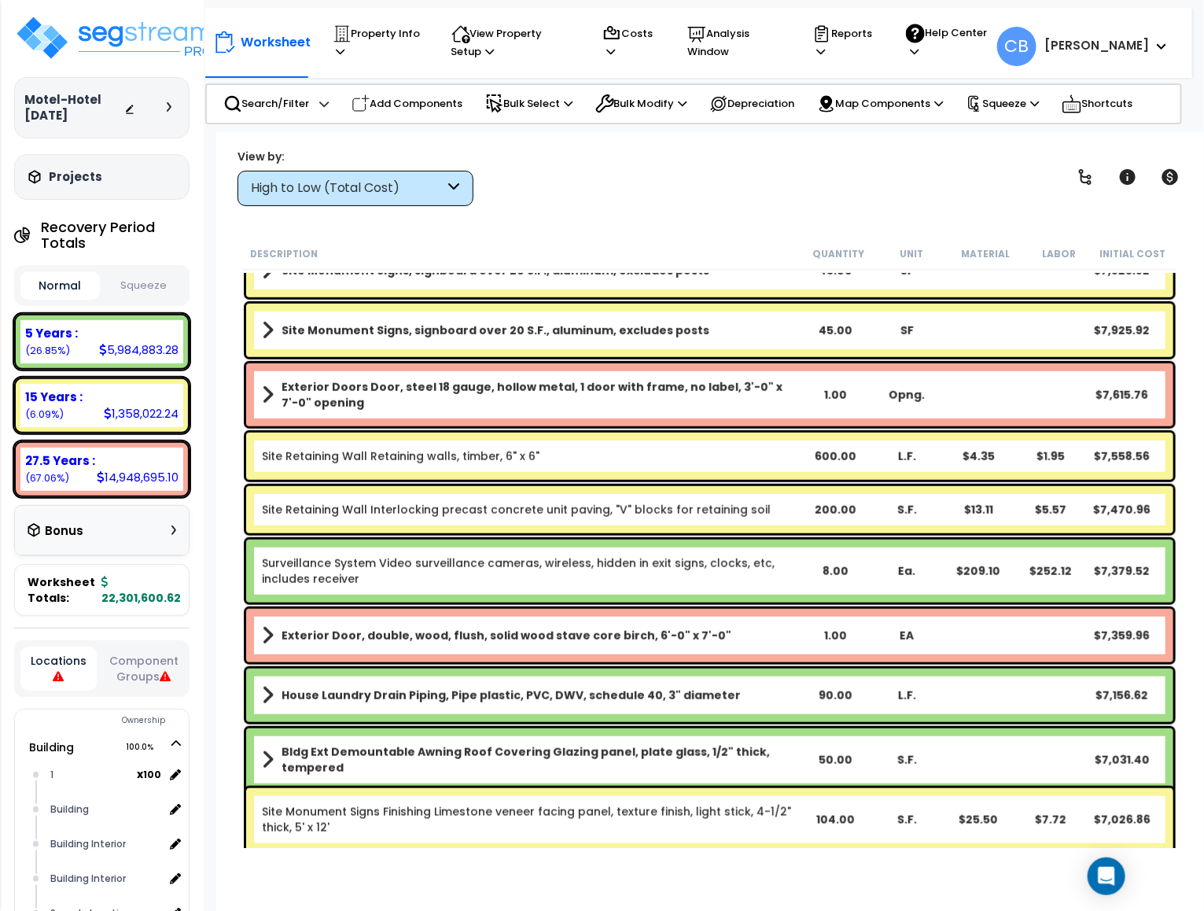
scroll to position [15218, 0]
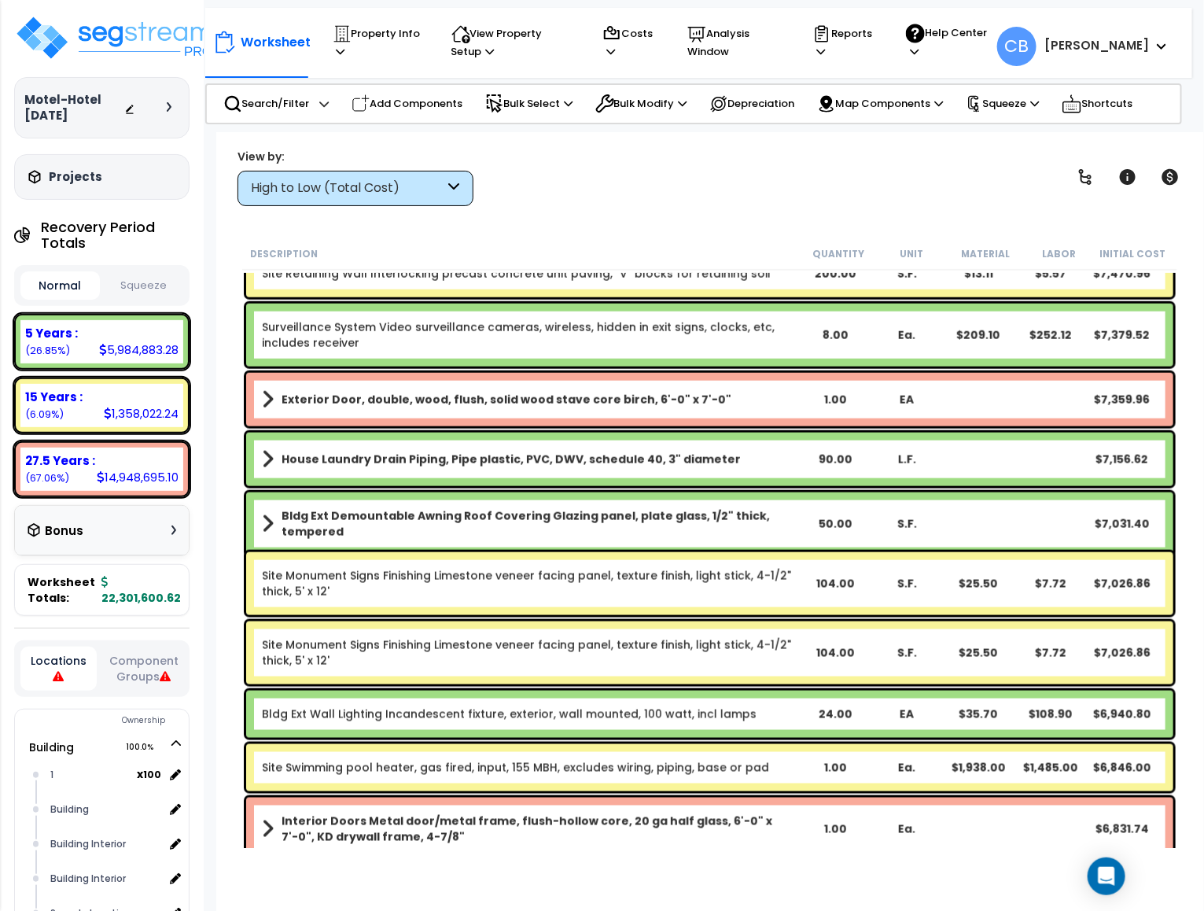
click at [822, 516] on div "50.00" at bounding box center [835, 524] width 72 height 16
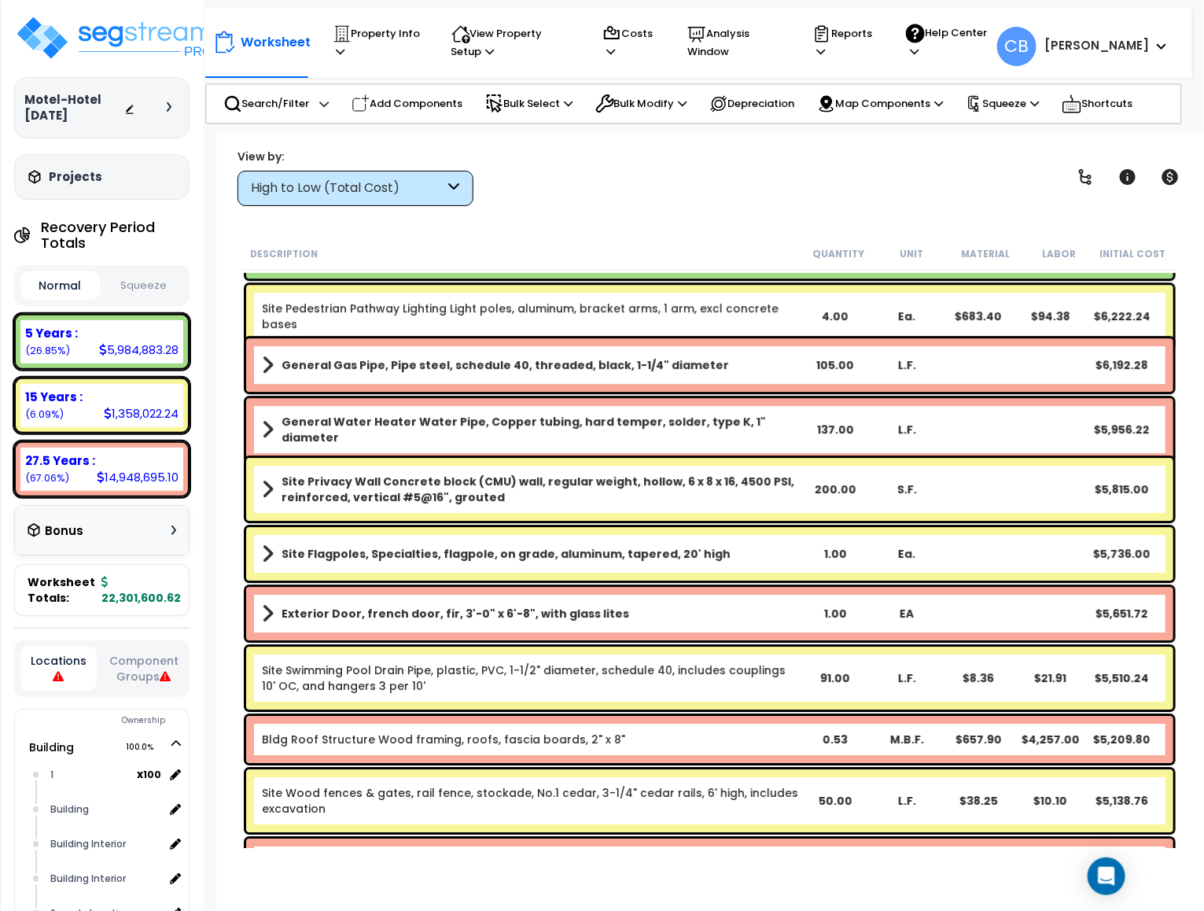
click at [472, 576] on div "Site Flagpoles, Specialties, flagpole, on grade, aluminum, tapered, 20' high 1.…" at bounding box center [709, 553] width 927 height 53
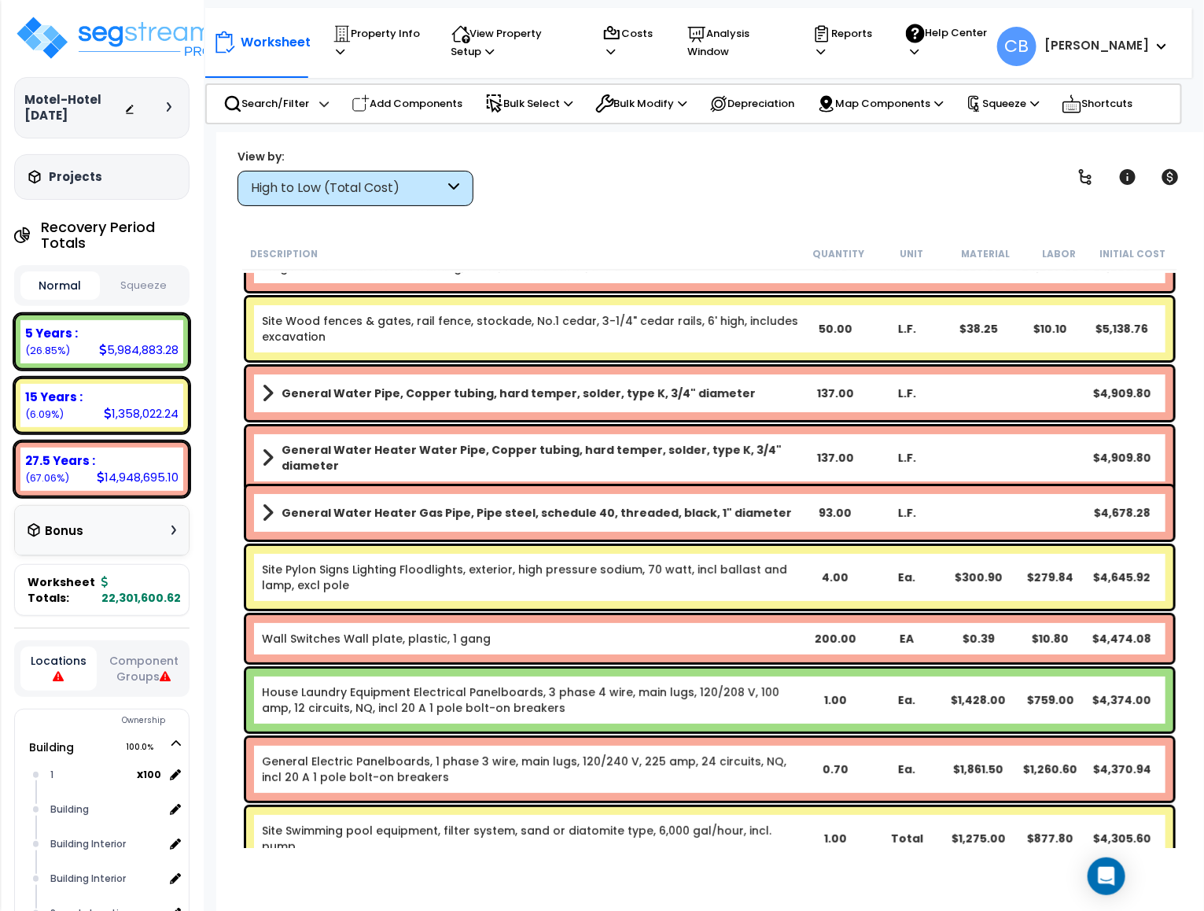
click at [613, 574] on link "Site Pylon Signs Lighting Floodlights, exterior, high pressure sodium, 70 watt,…" at bounding box center [531, 577] width 538 height 31
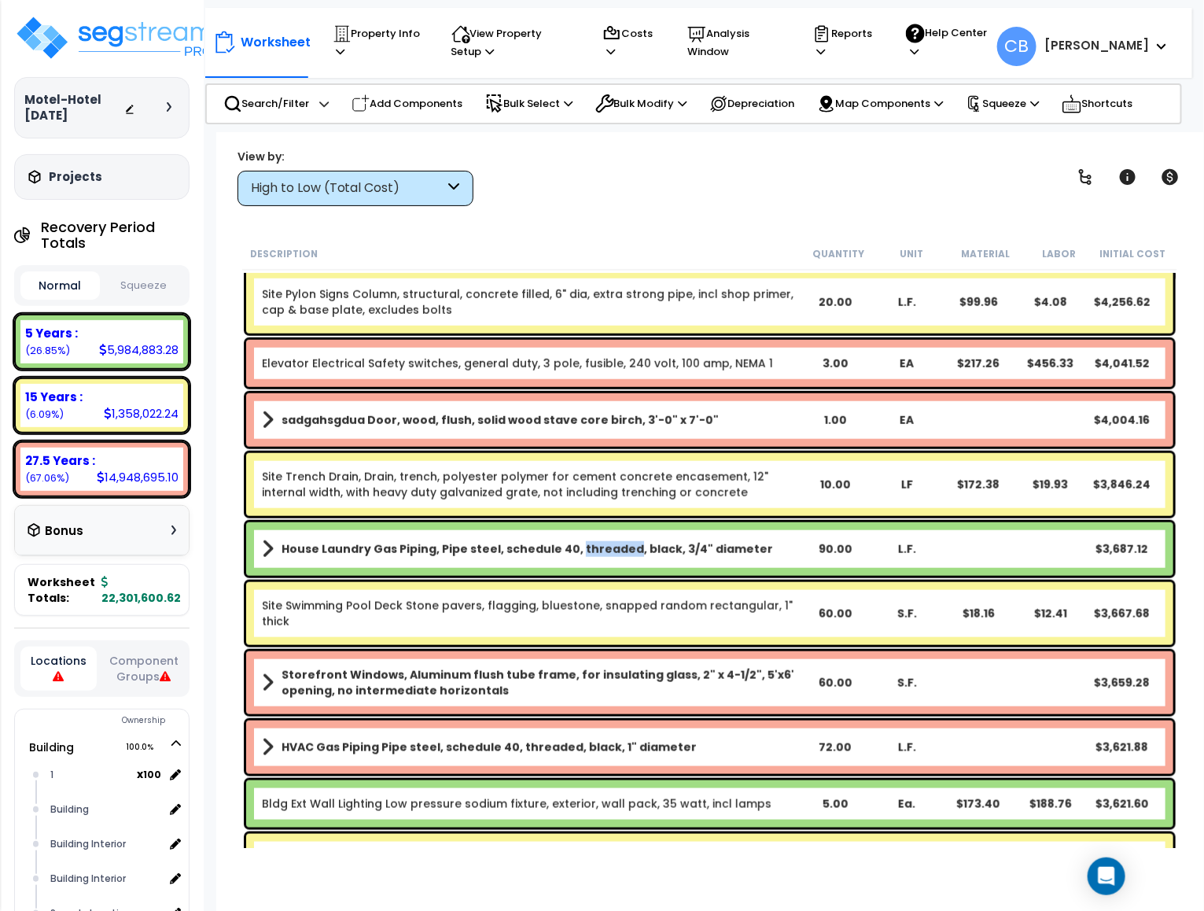
click at [613, 574] on div "House Laundry Gas Piping, Pipe steel, schedule 40, threaded, black, 3/4" diamet…" at bounding box center [709, 548] width 935 height 61
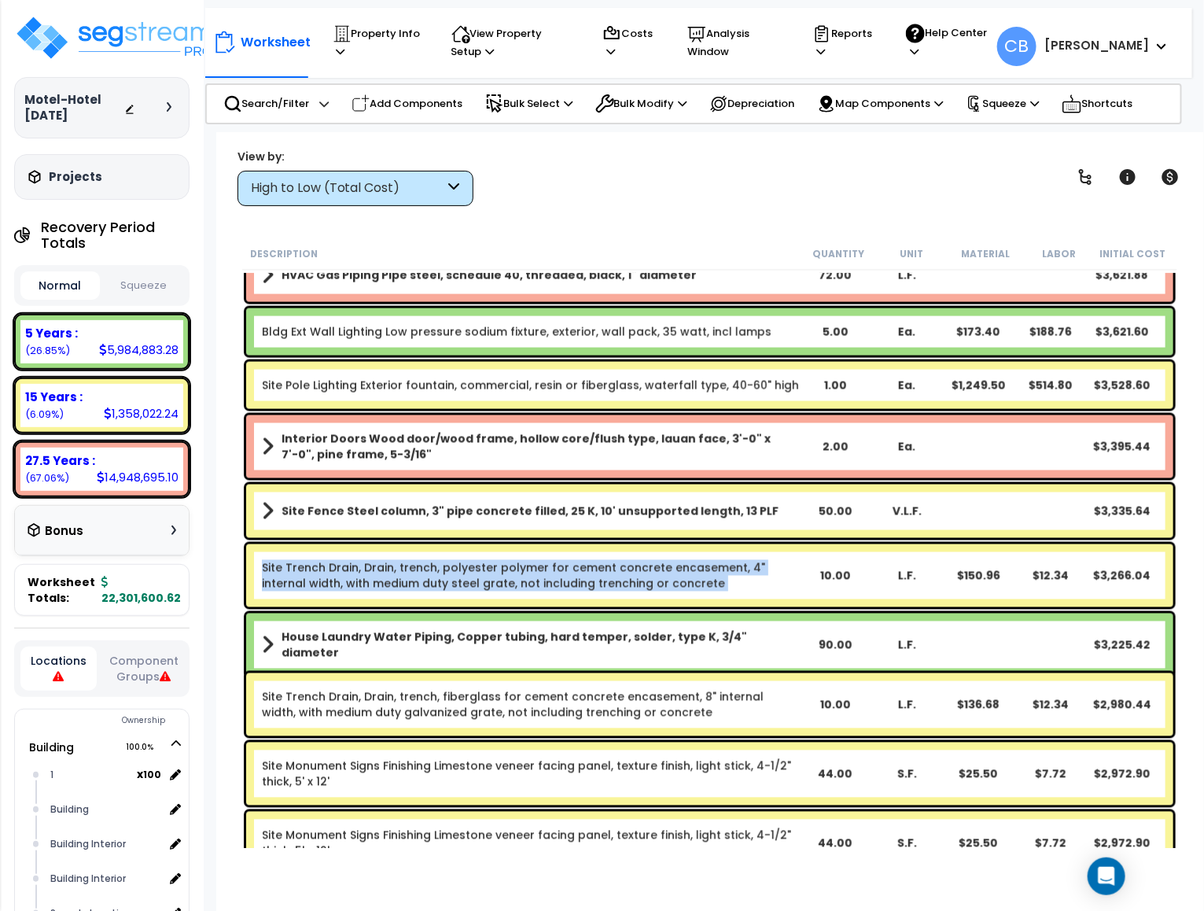
click at [613, 574] on link "Site Trench Drain, Drain, trench, polyester polymer for cement concrete encasem…" at bounding box center [531, 575] width 538 height 31
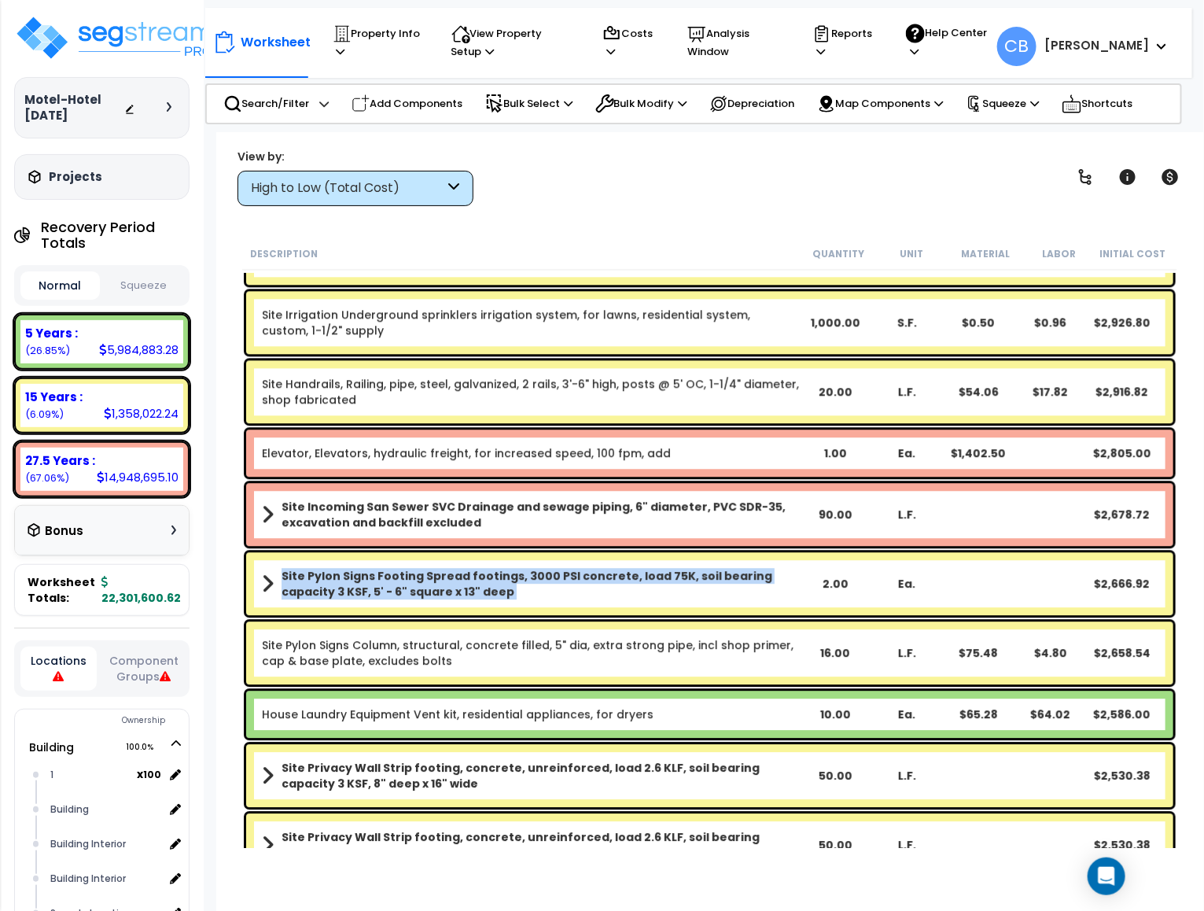
click at [613, 574] on b "Site Pylon Signs Footing Spread footings, 3000 PSI concrete, load 75K, soil bea…" at bounding box center [541, 583] width 518 height 31
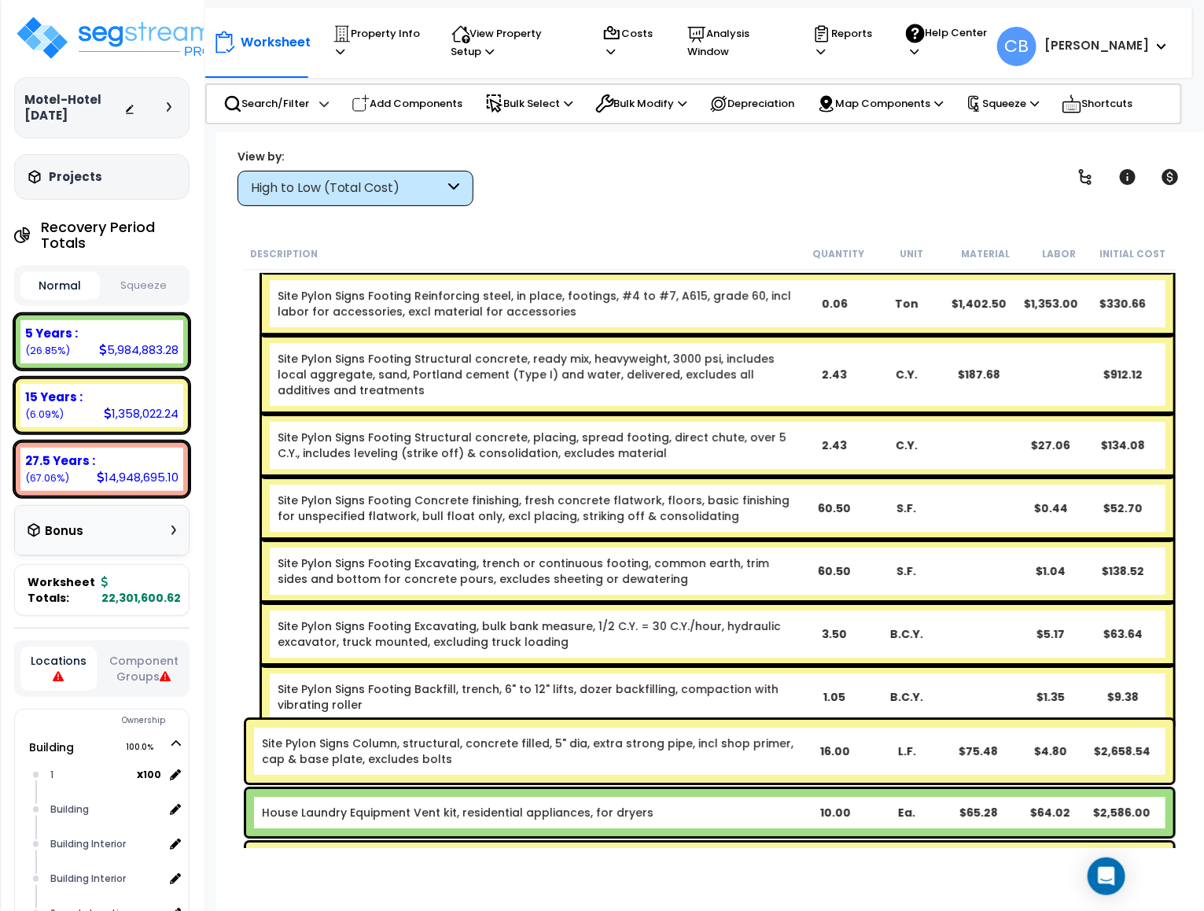
drag, startPoint x: 928, startPoint y: 510, endPoint x: 1031, endPoint y: 486, distance: 105.9
click at [928, 507] on div "Site Pylon Signs Footing Concrete finishing, fresh concrete flatwork, floors, b…" at bounding box center [718, 508] width 912 height 63
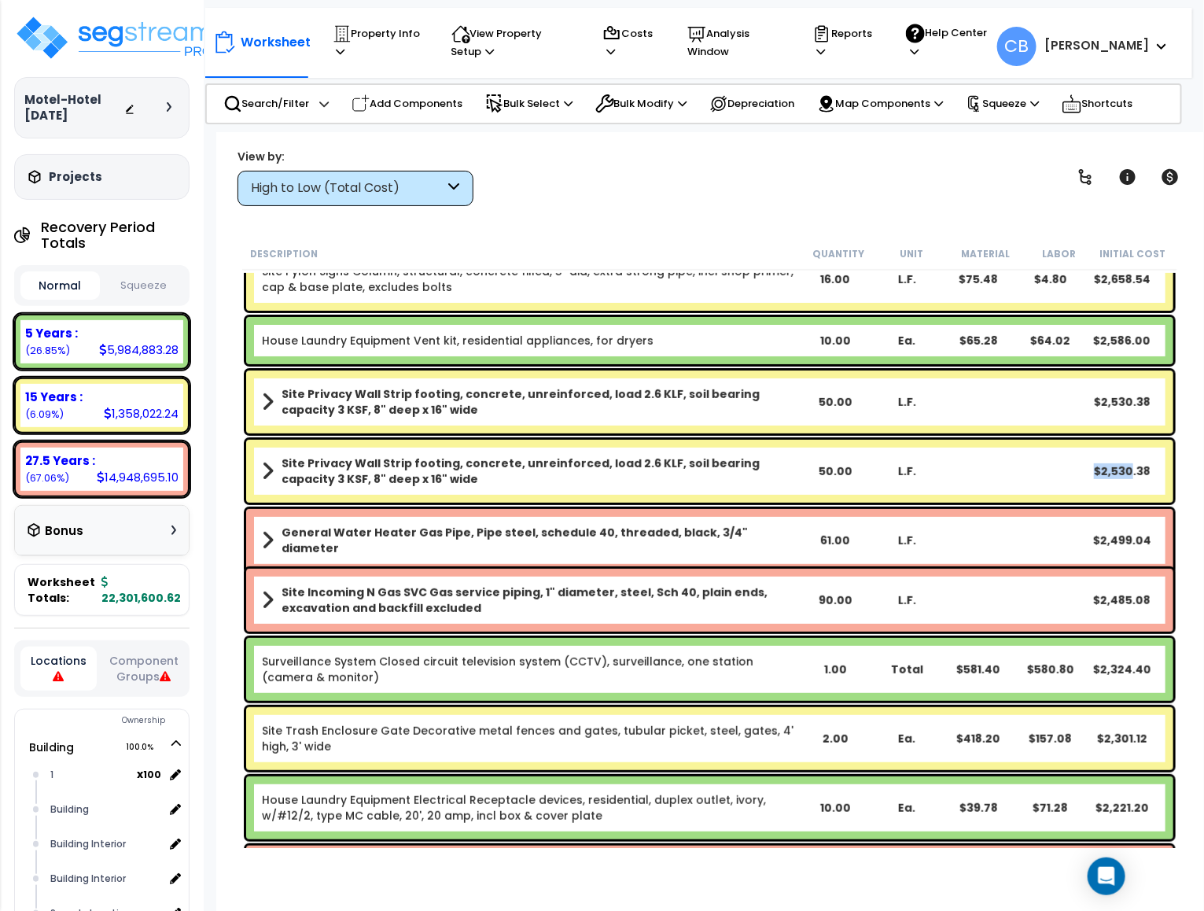
drag, startPoint x: 1124, startPoint y: 500, endPoint x: 751, endPoint y: 494, distance: 372.8
click at [786, 498] on div "Site Privacy Wall Strip footing, concrete, unreinforced, load 2.6 KLF, soil bea…" at bounding box center [709, 471] width 927 height 63
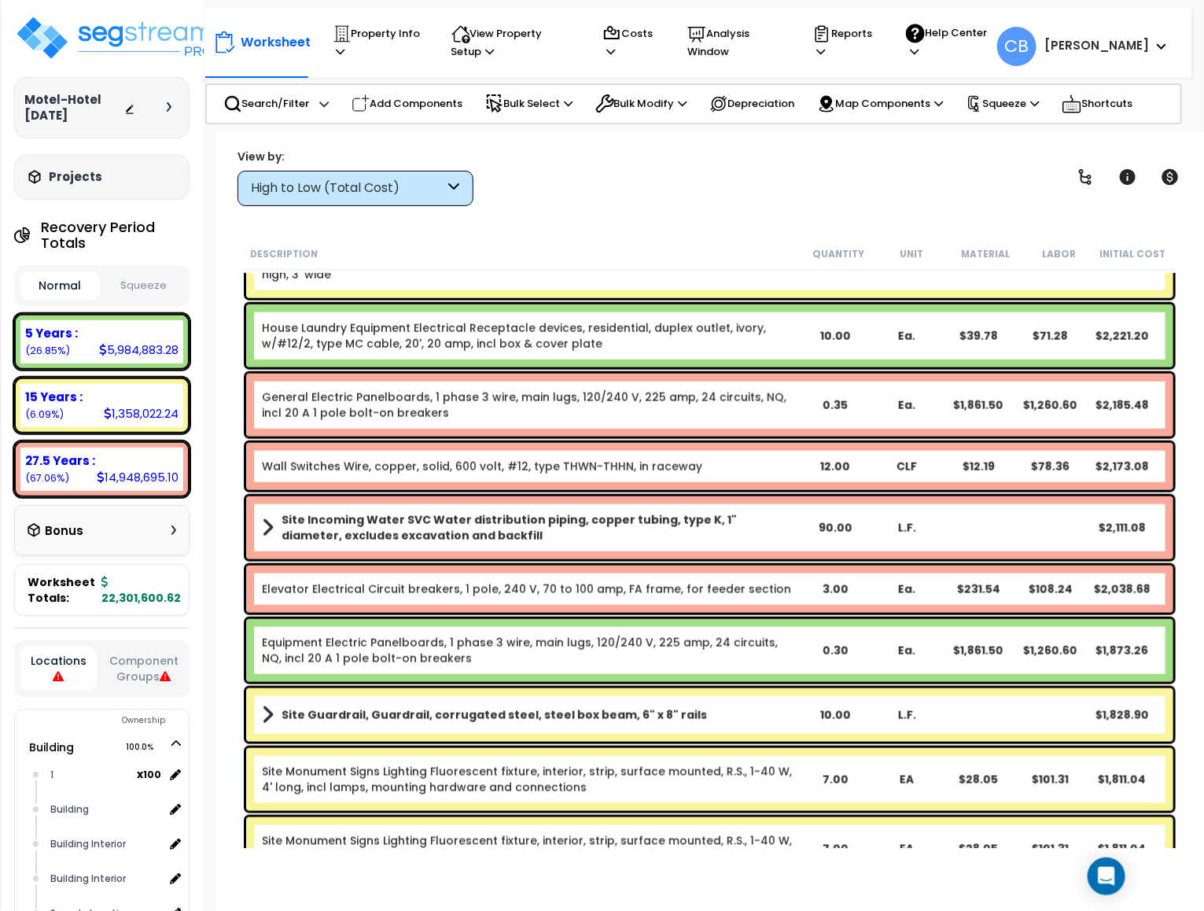
click at [750, 494] on div "Site Incoming Water SVC Water distribution piping, copper tubing, type K, 1" di…" at bounding box center [709, 527] width 935 height 71
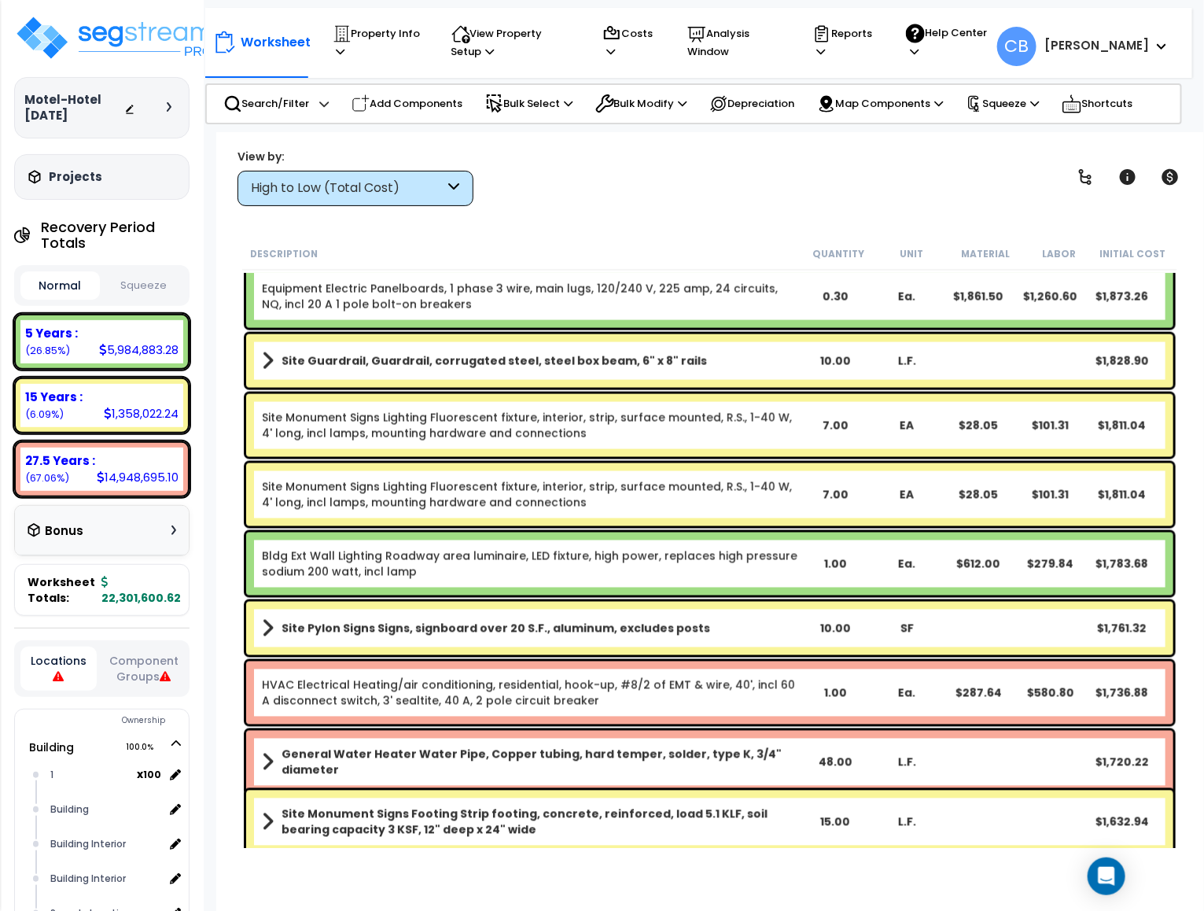
click at [750, 494] on link "Site Monument Signs Lighting Fluorescent fixture, interior, strip, surface moun…" at bounding box center [531, 494] width 538 height 31
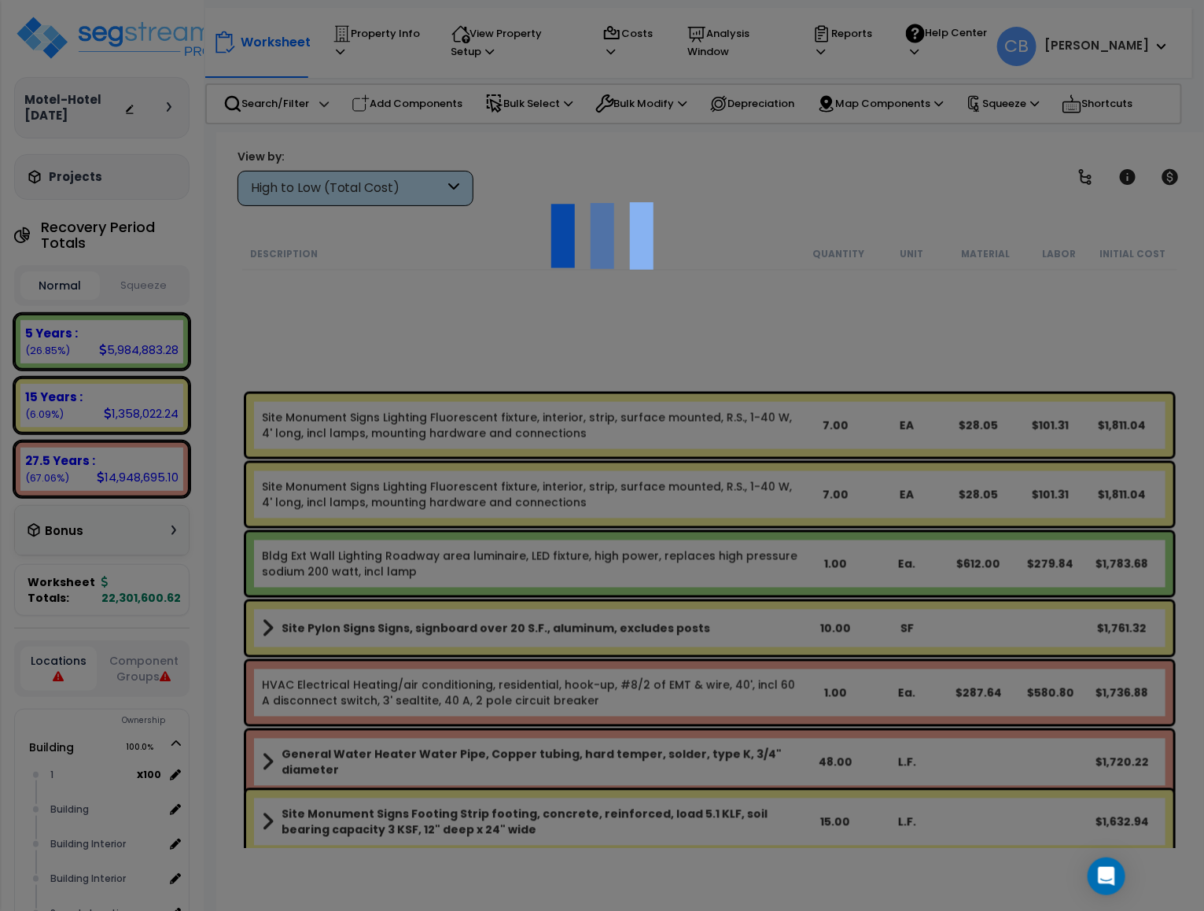
scroll to position [20763, 0]
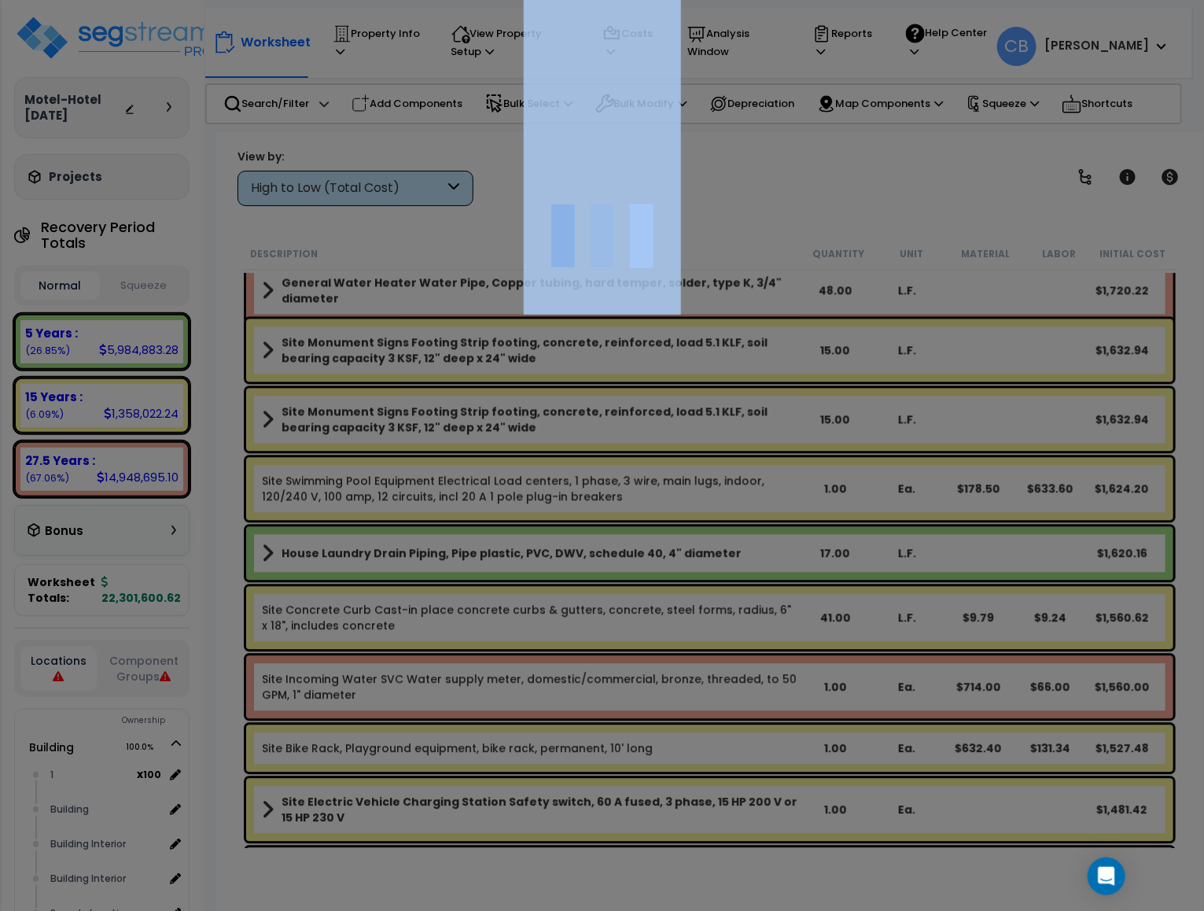
click at [750, 494] on div at bounding box center [602, 455] width 1204 height 911
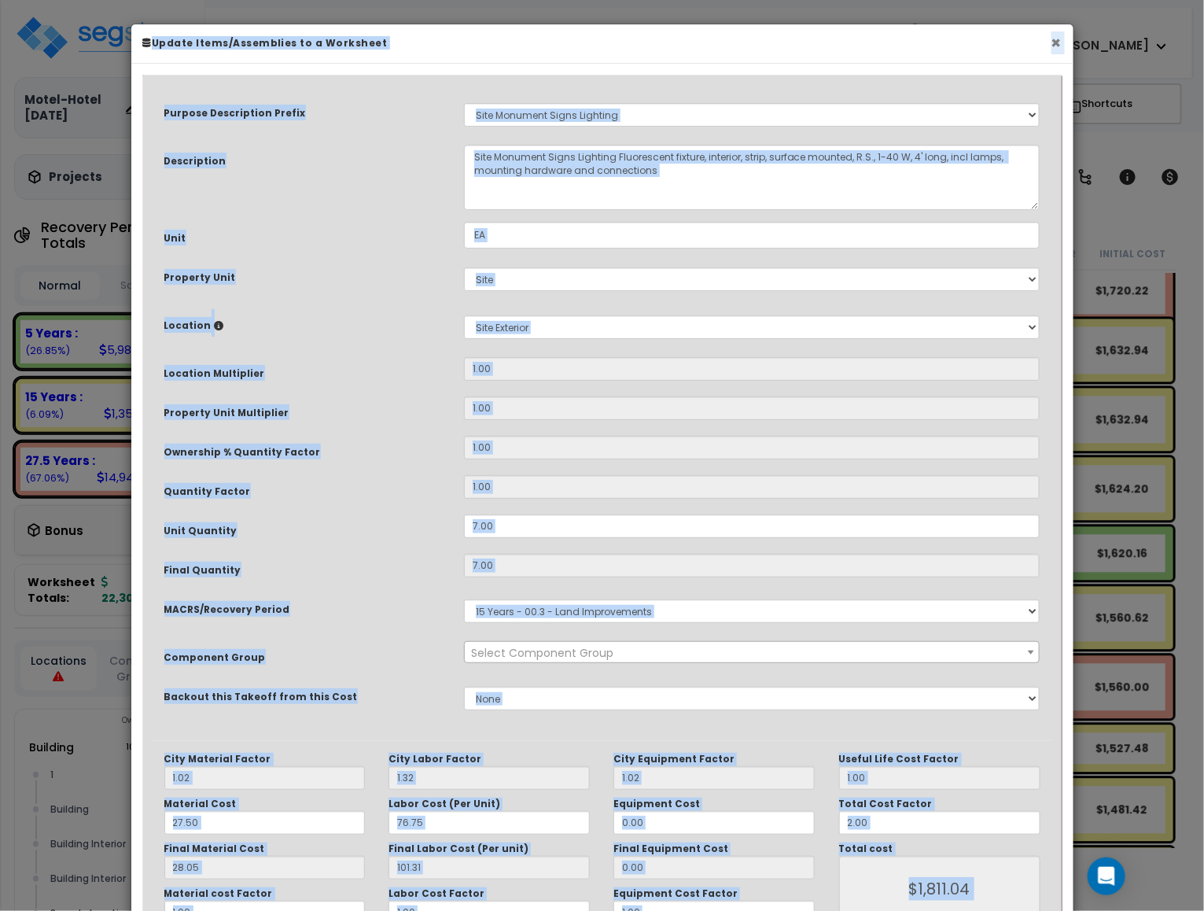
click at [1052, 46] on button "×" at bounding box center [1056, 43] width 10 height 17
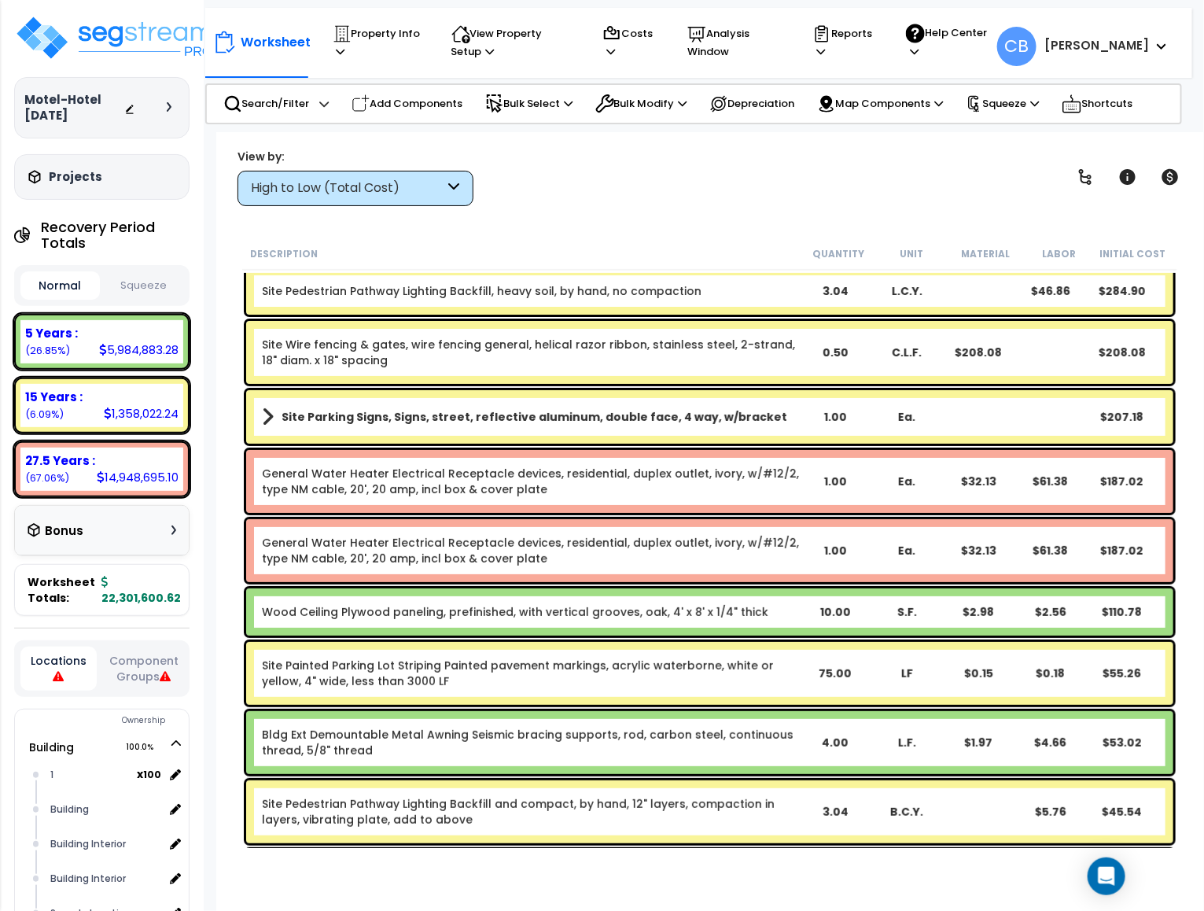
scroll to position [24321, 0]
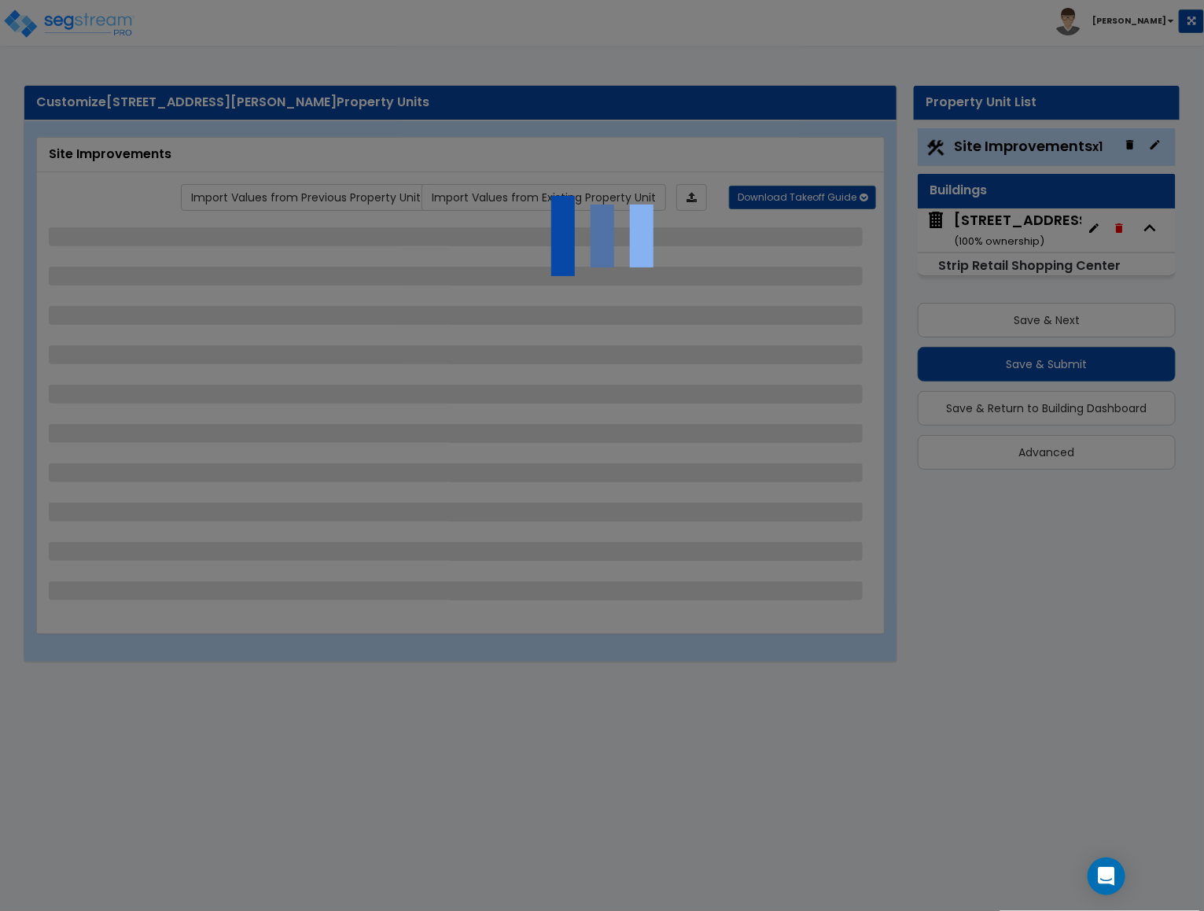
select select "2"
select select "1"
select select "2"
select select "3"
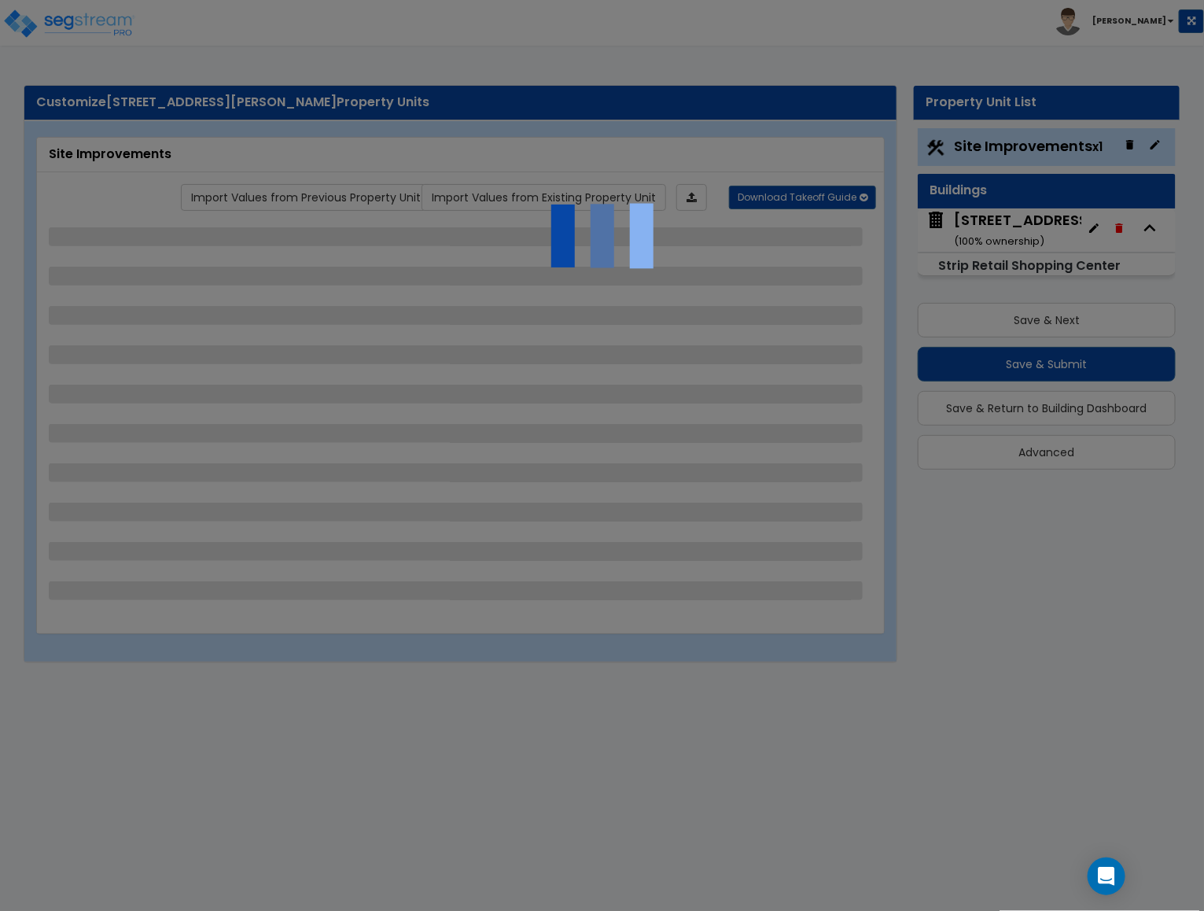
select select "1"
select select "2"
select select "1"
select select "4"
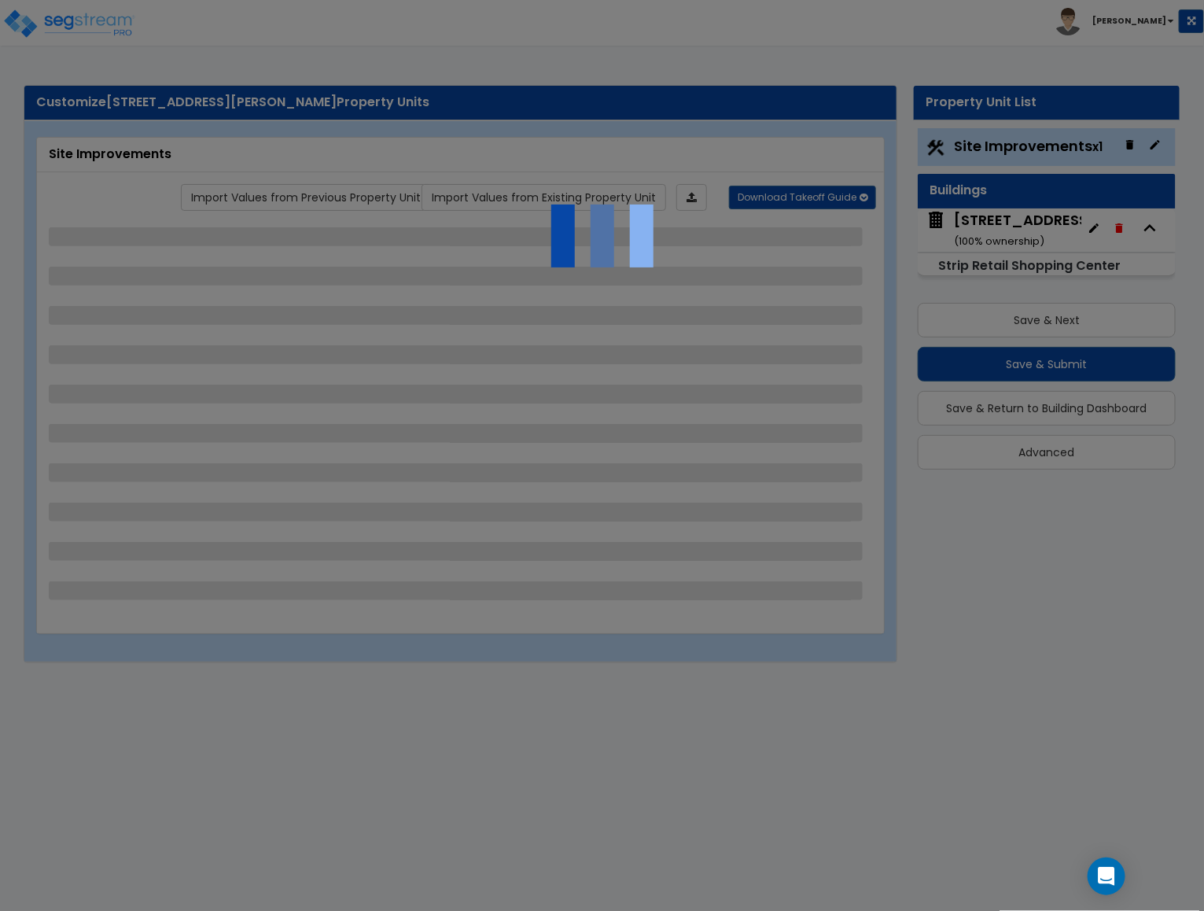
select select "2"
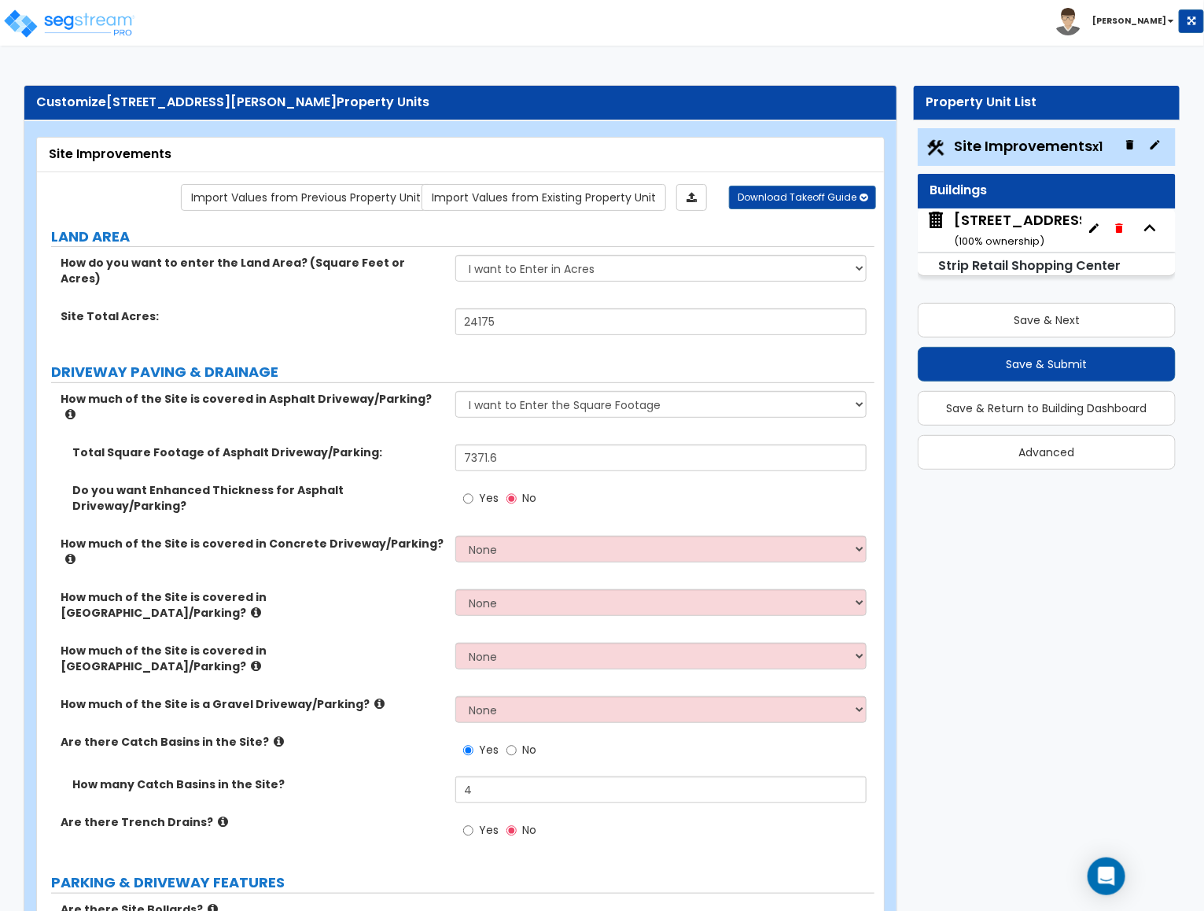
scroll to position [3188, 0]
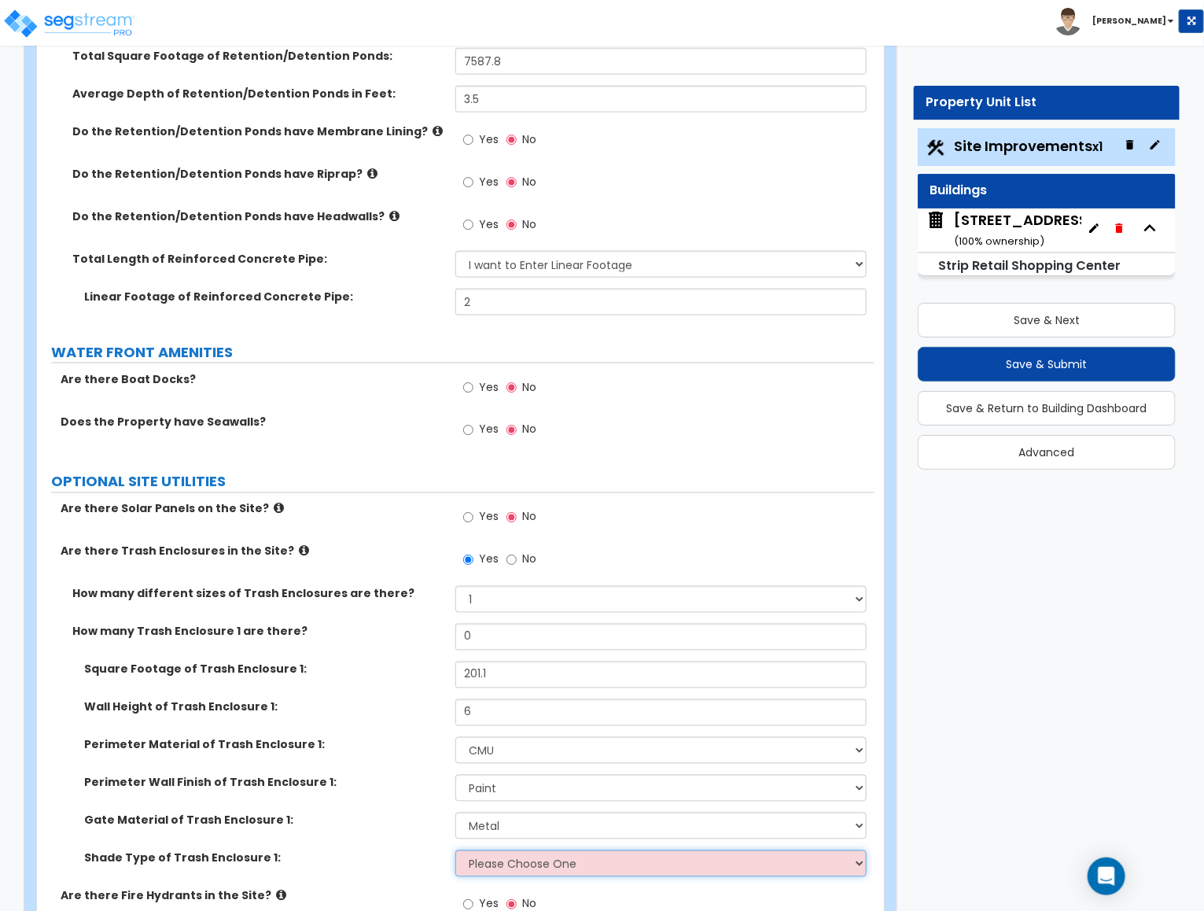
click at [520, 850] on select "Please Choose One Roof Pergola" at bounding box center [660, 863] width 411 height 27
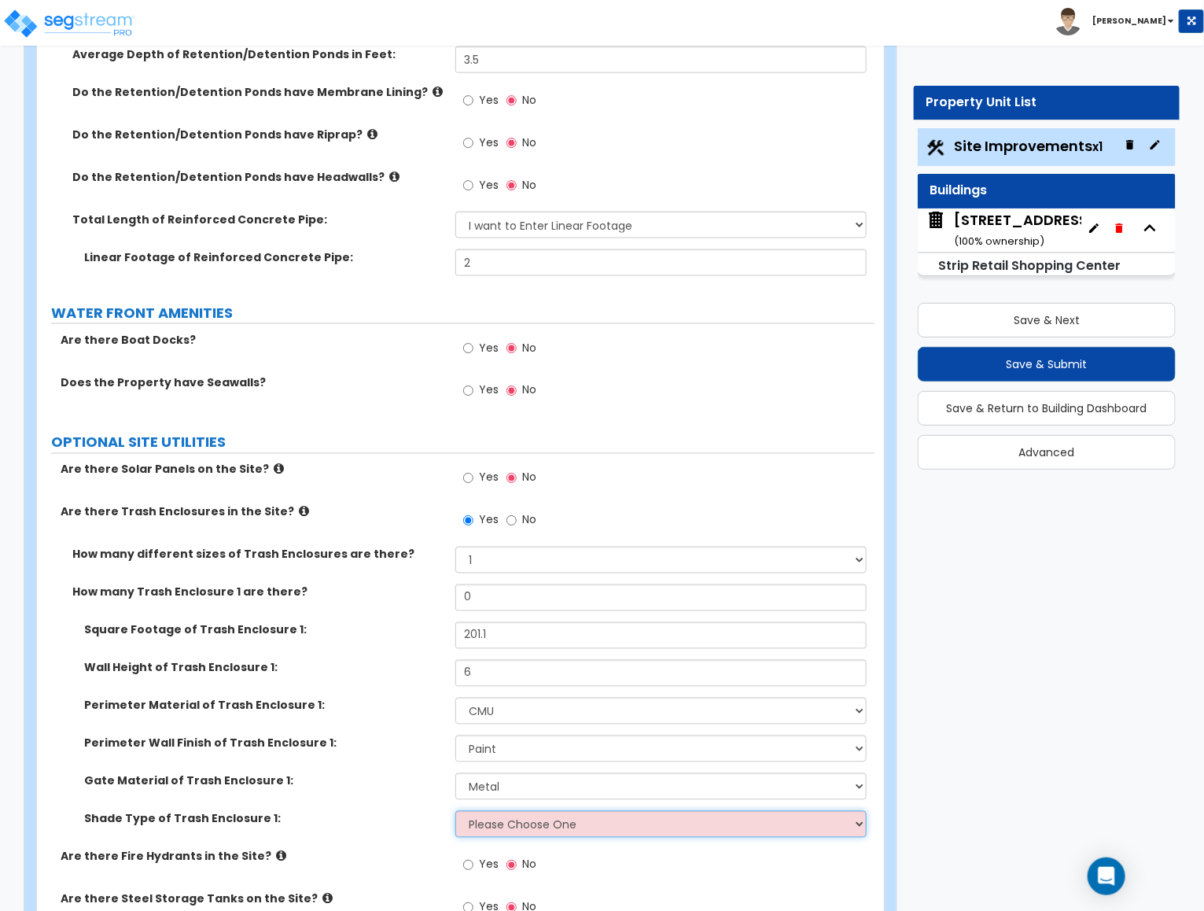
click at [474, 811] on select "Please Choose One Roof Pergola" at bounding box center [660, 824] width 411 height 27
click at [499, 811] on select "Please Choose One Roof Pergola" at bounding box center [660, 824] width 411 height 27
click at [359, 811] on div "Shade Type of Trash Enclosure 1: Please Choose One Roof Pergola" at bounding box center [456, 830] width 838 height 38
